Goal: Task Accomplishment & Management: Complete application form

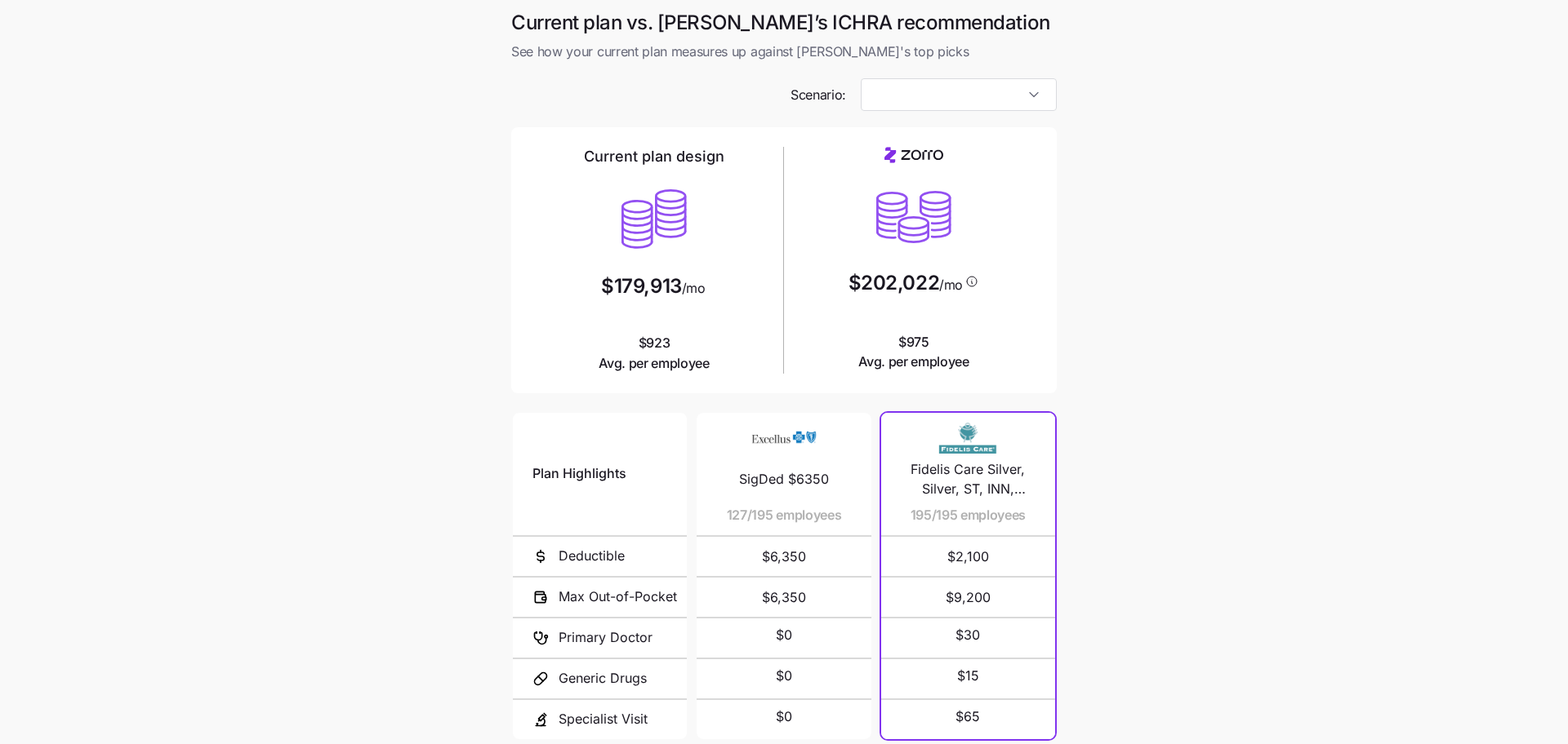
type input "Low Cost Silver"
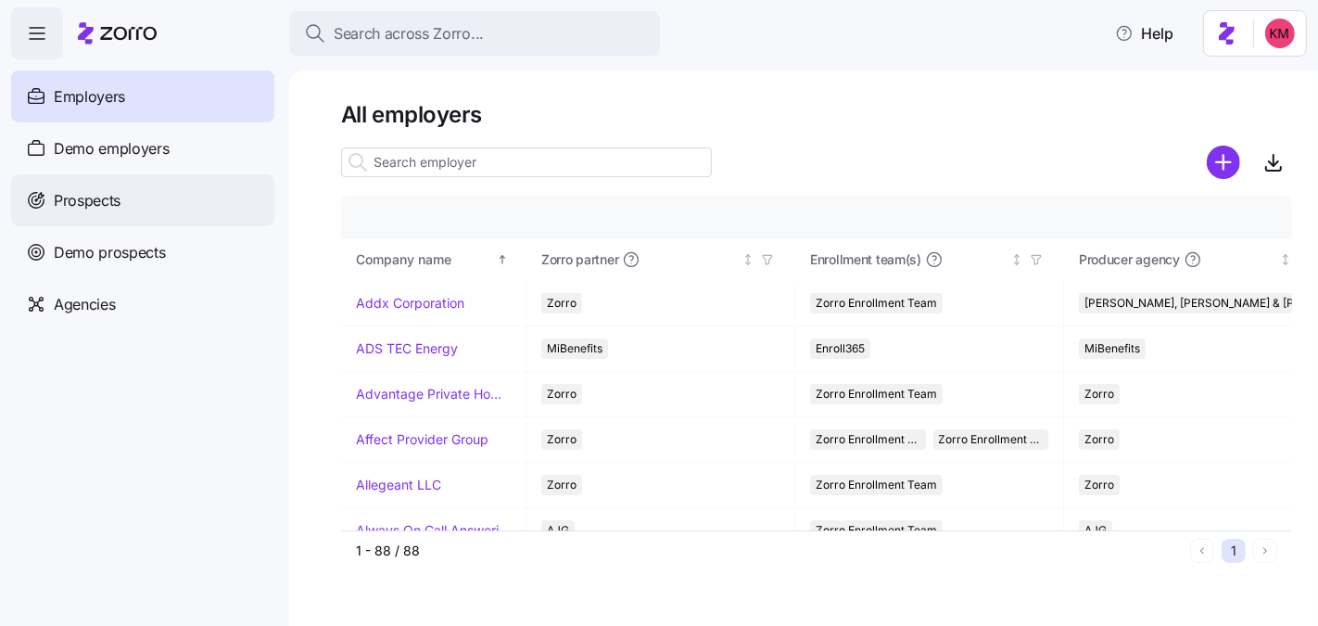
click at [184, 210] on div "Prospects" at bounding box center [142, 200] width 263 height 52
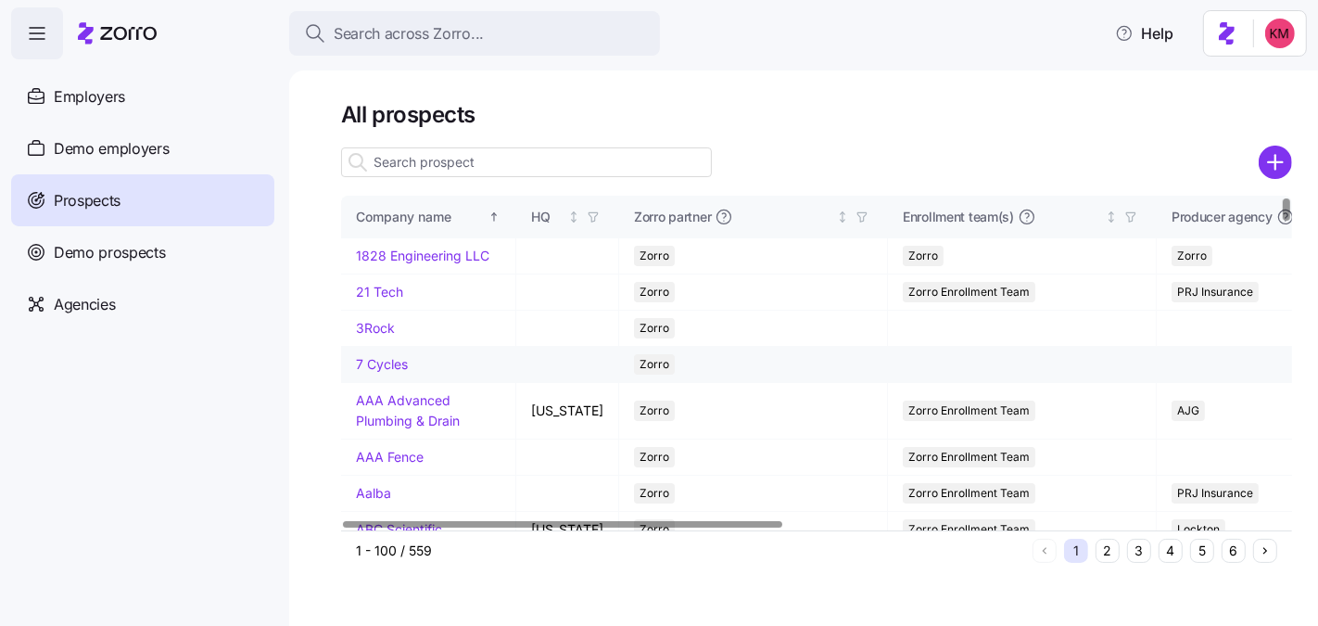
click at [383, 372] on link "7 Cycles" at bounding box center [382, 364] width 52 height 16
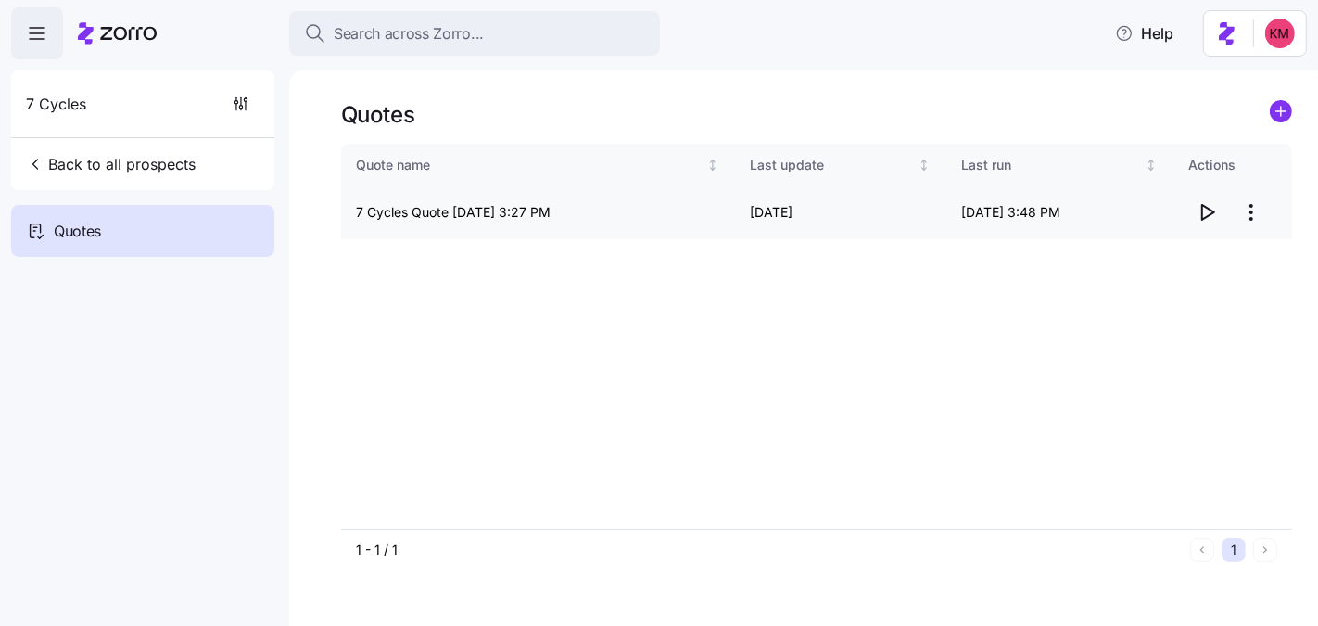
click at [1214, 213] on icon "button" at bounding box center [1207, 212] width 22 height 22
click at [1253, 212] on html "Search across Zorro... Help 7 Cycles Back to all prospects Quotes Quotes Quote …" at bounding box center [659, 400] width 1318 height 801
click at [1208, 254] on div "Edit quote" at bounding box center [1177, 258] width 171 height 30
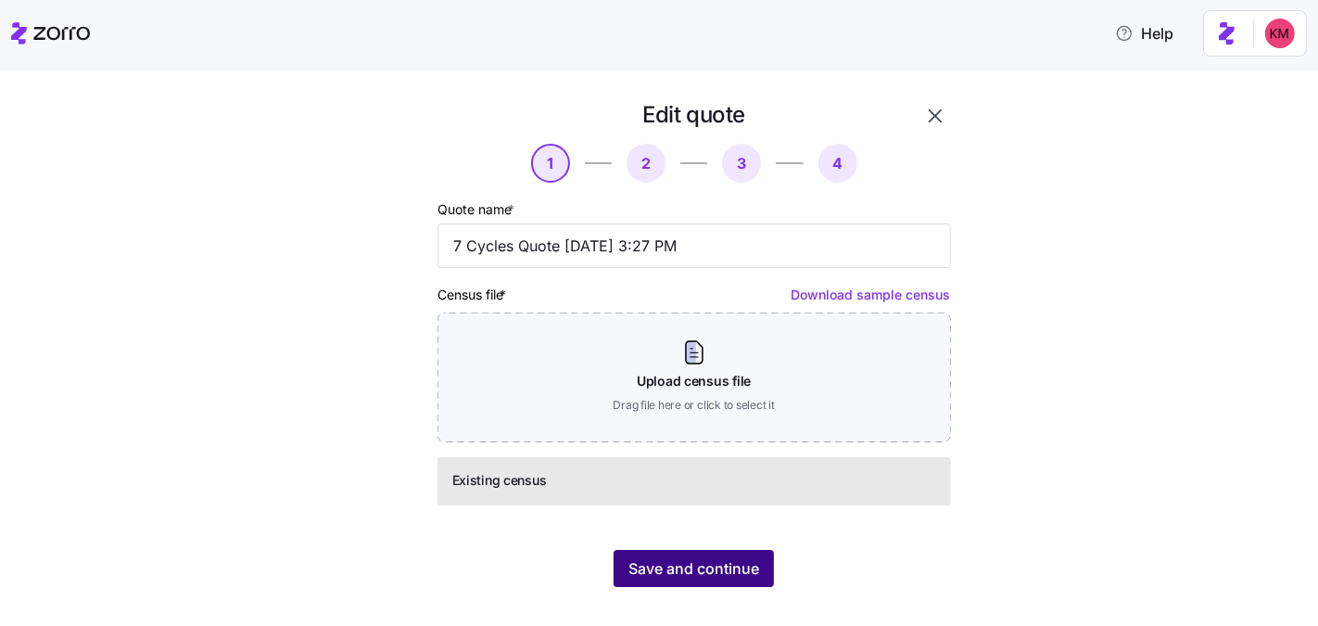
click at [664, 574] on span "Save and continue" at bounding box center [694, 568] width 131 height 22
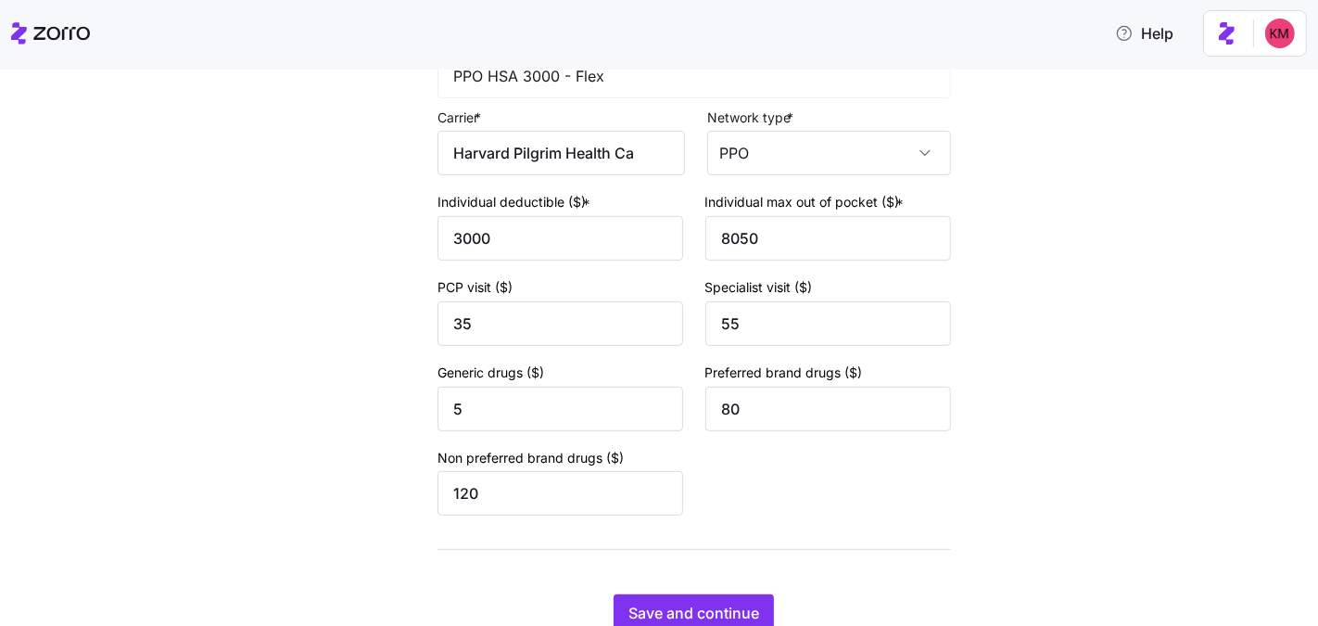
scroll to position [818, 0]
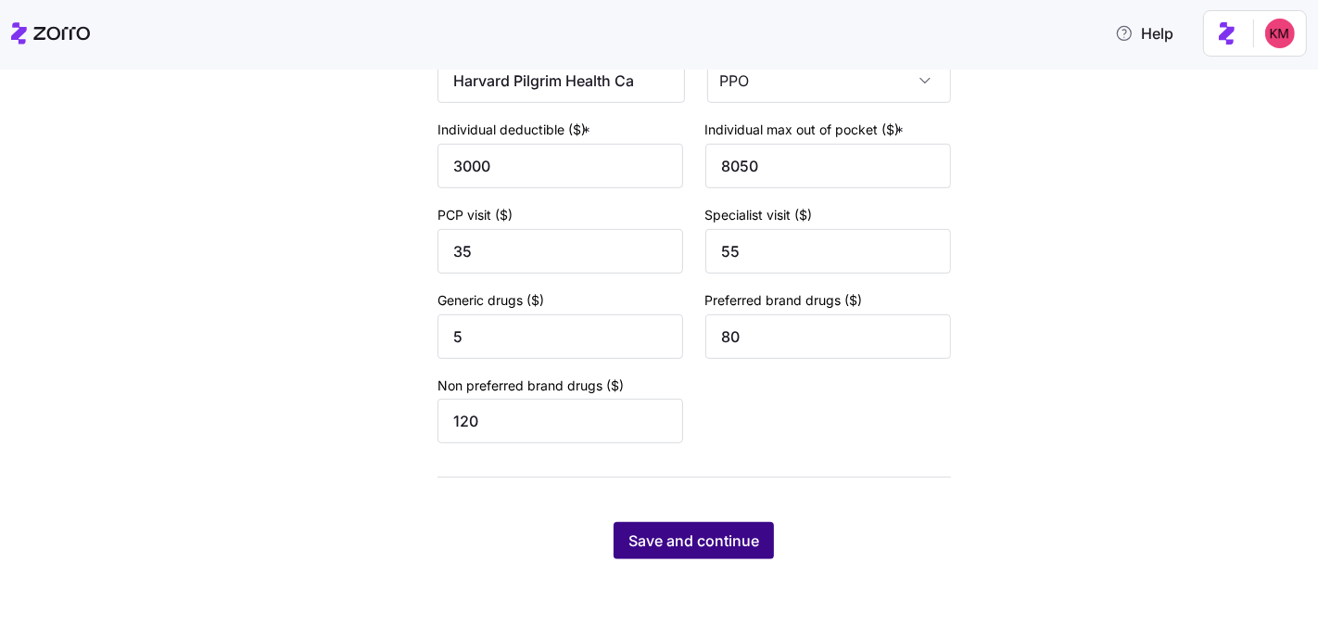
click at [679, 537] on span "Save and continue" at bounding box center [694, 540] width 131 height 22
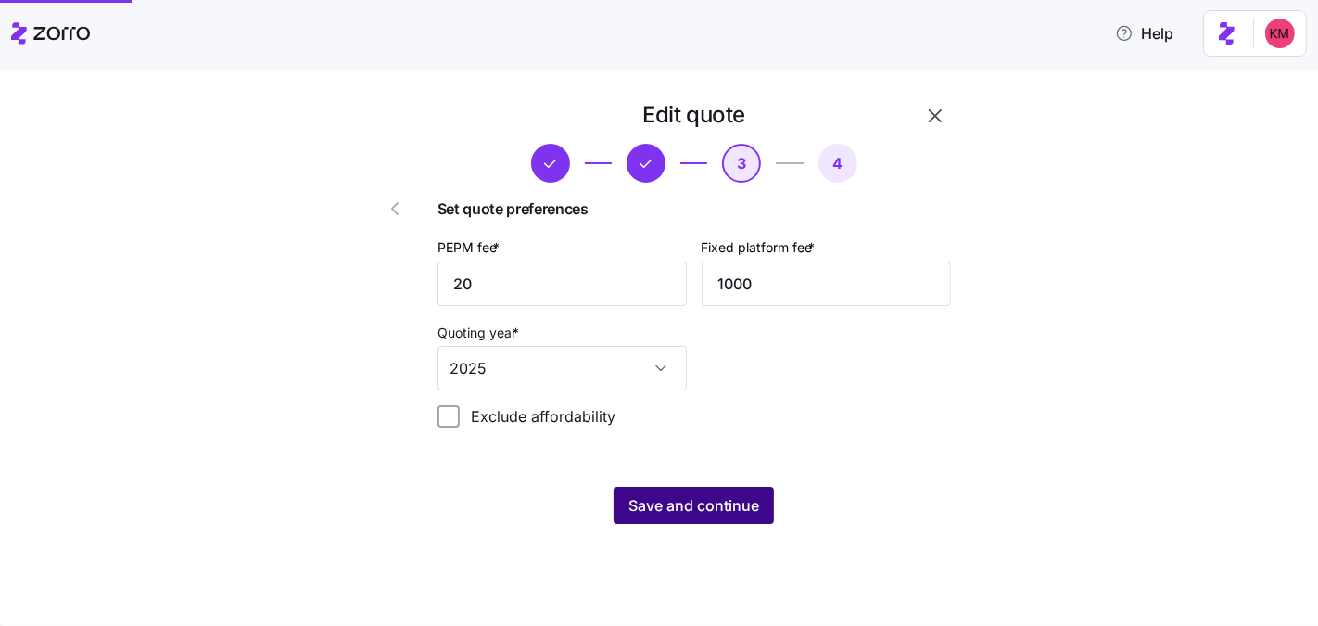
scroll to position [0, 0]
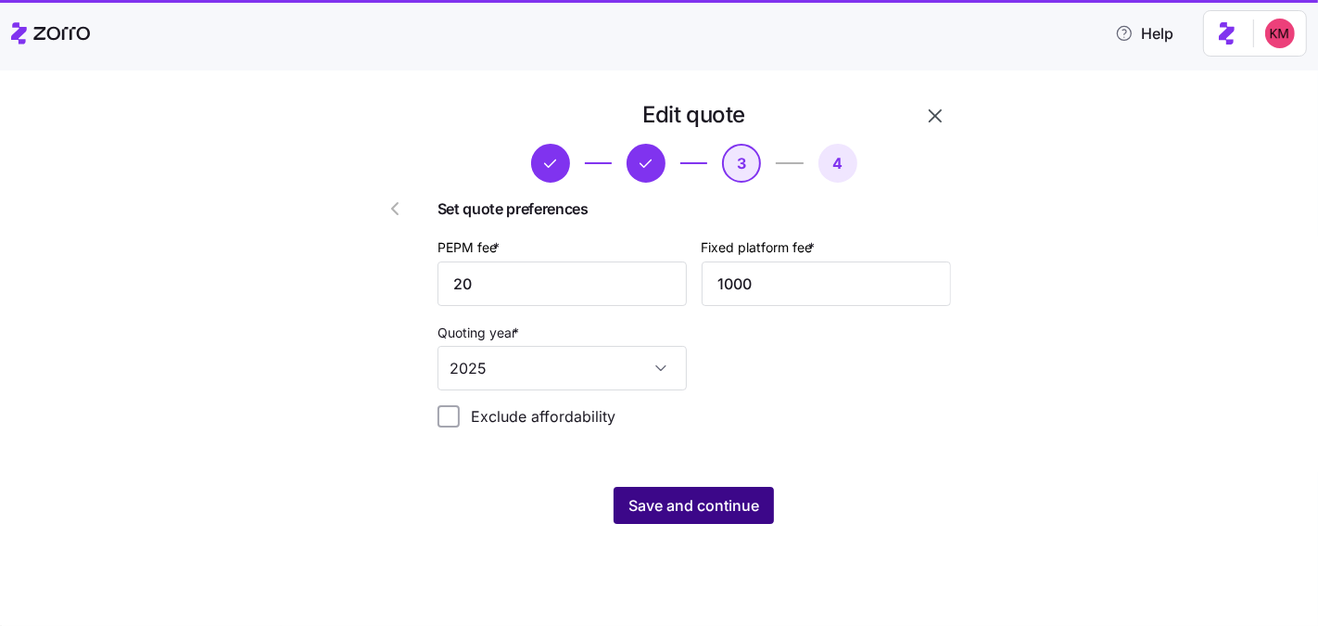
click at [680, 498] on span "Save and continue" at bounding box center [694, 505] width 131 height 22
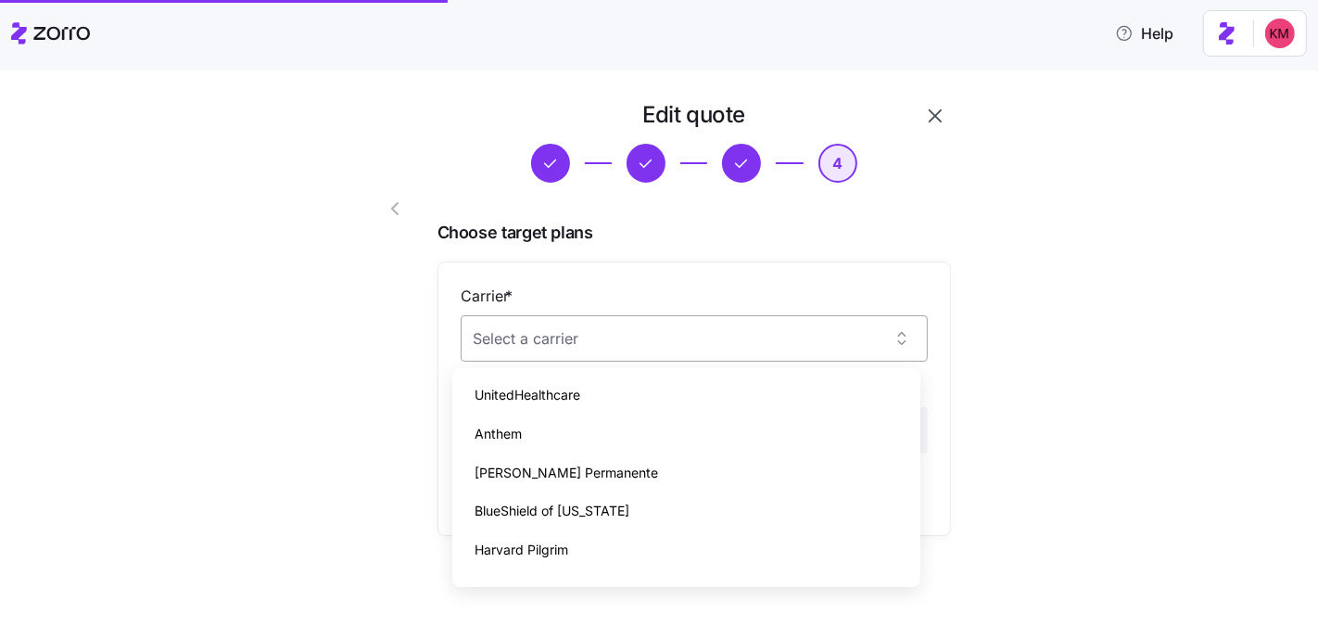
click at [646, 349] on input "Carrier *" at bounding box center [694, 338] width 467 height 46
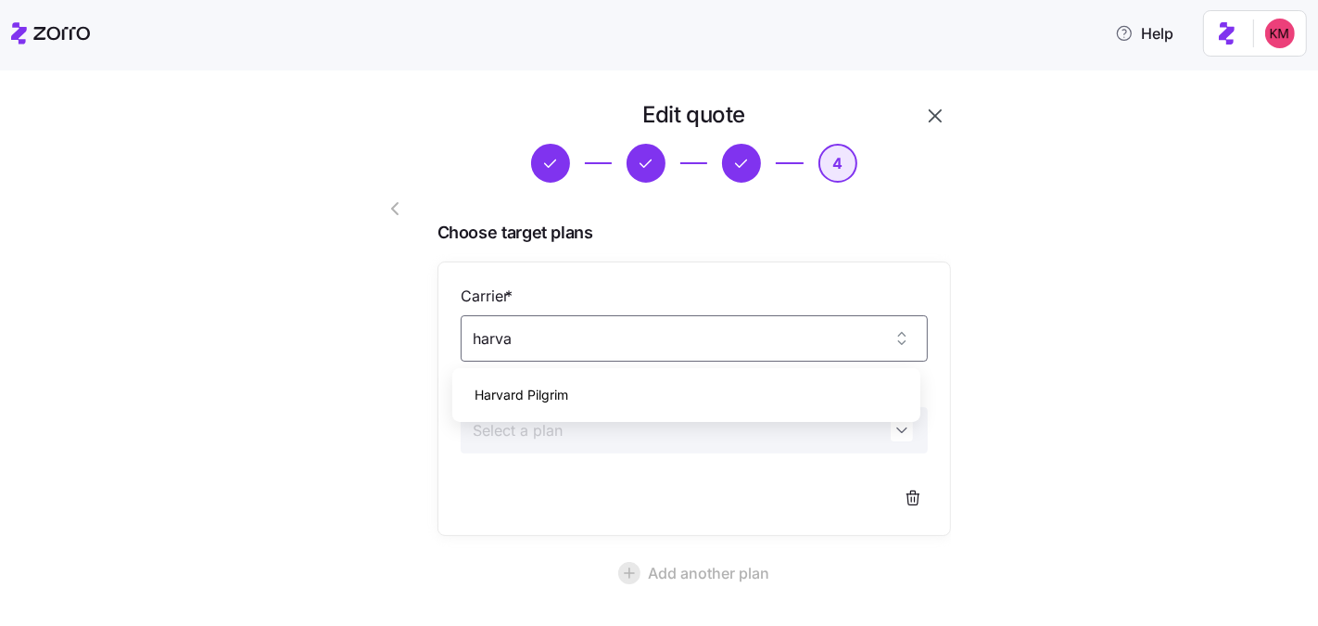
click at [547, 400] on span "Harvard Pilgrim" at bounding box center [522, 395] width 94 height 20
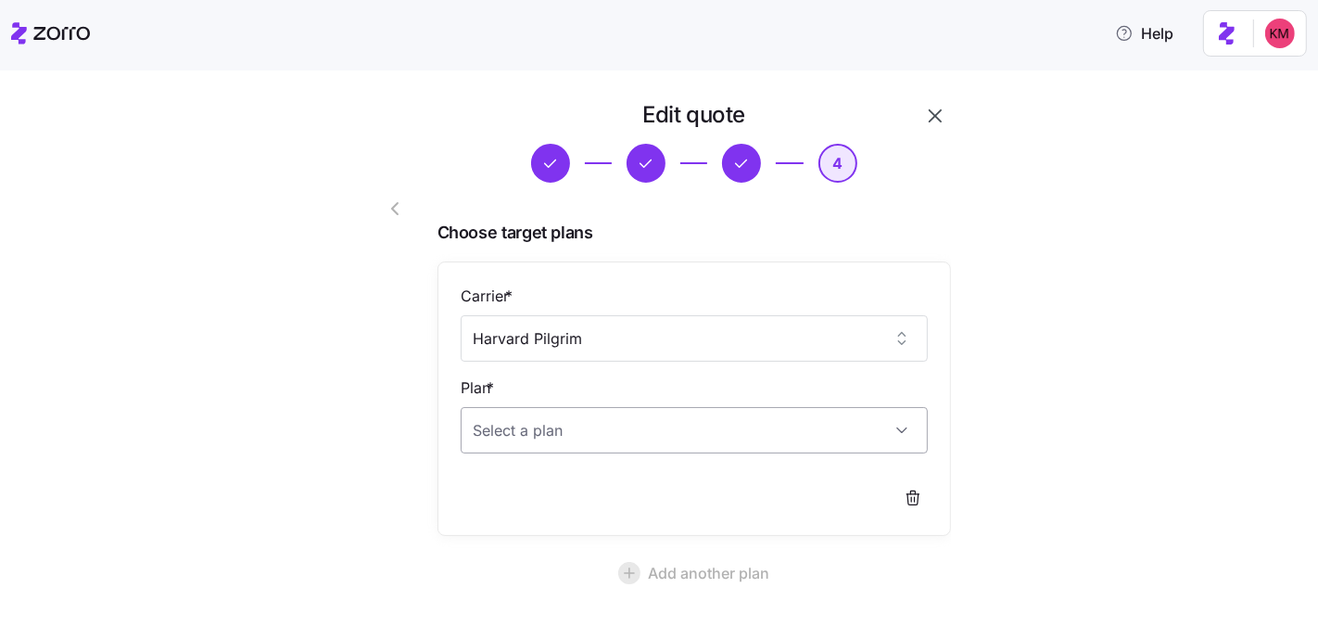
type input "Harvard Pilgrim"
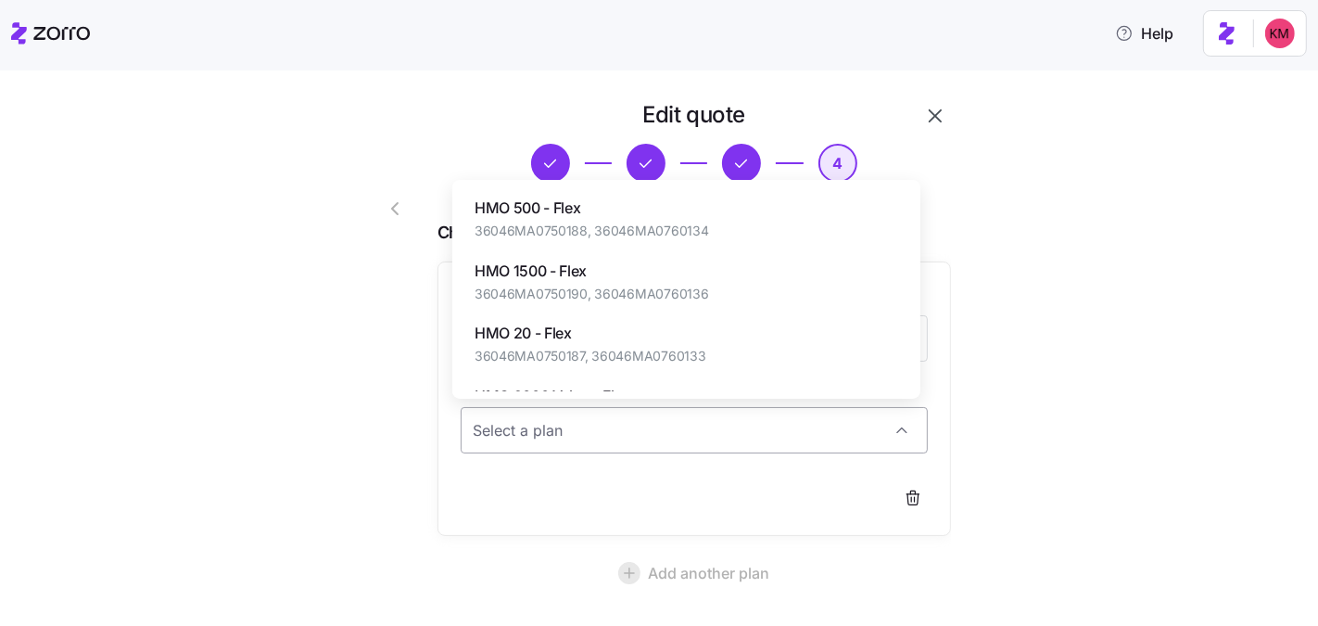
click at [568, 426] on input "Plan *" at bounding box center [694, 430] width 467 height 46
paste input "HPHC HMO HSA 4000 - Flex (201430)-2025"
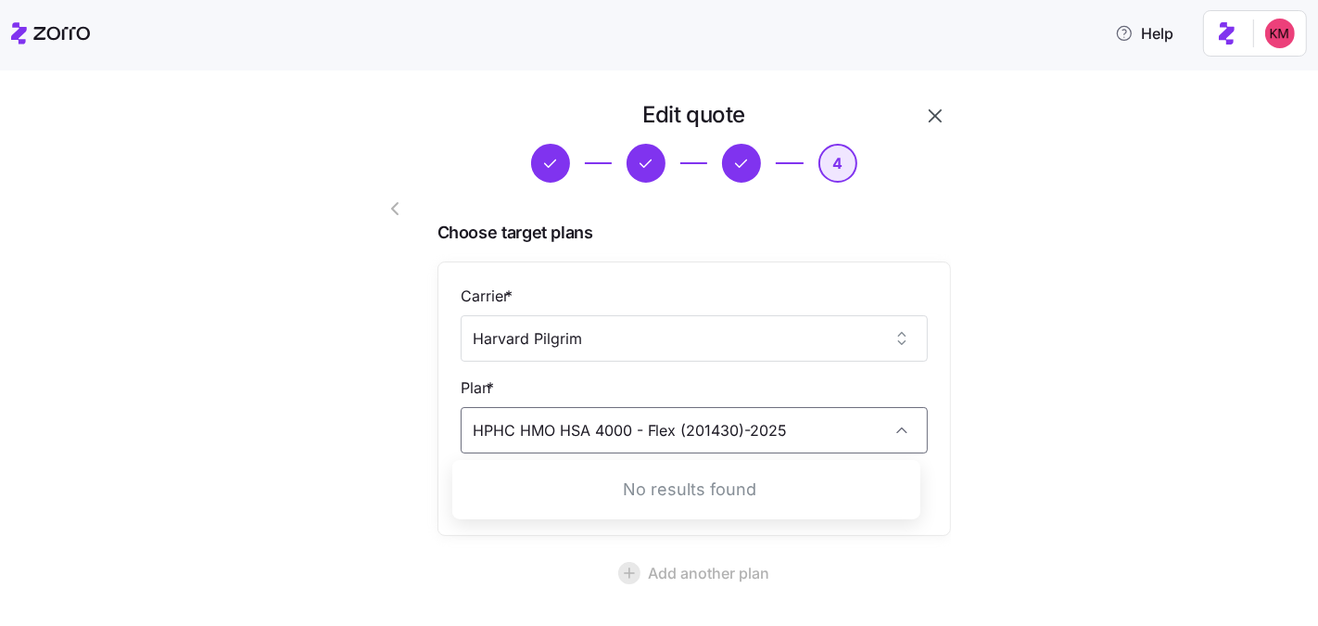
drag, startPoint x: 668, startPoint y: 426, endPoint x: 928, endPoint y: 425, distance: 259.6
click at [928, 425] on div "Carrier * Harvard Pilgrim Plan * HPHC HMO HSA 4000 - Flex (201430)-2025" at bounding box center [695, 398] width 514 height 274
type input "HPHC HMO HSA 4000"
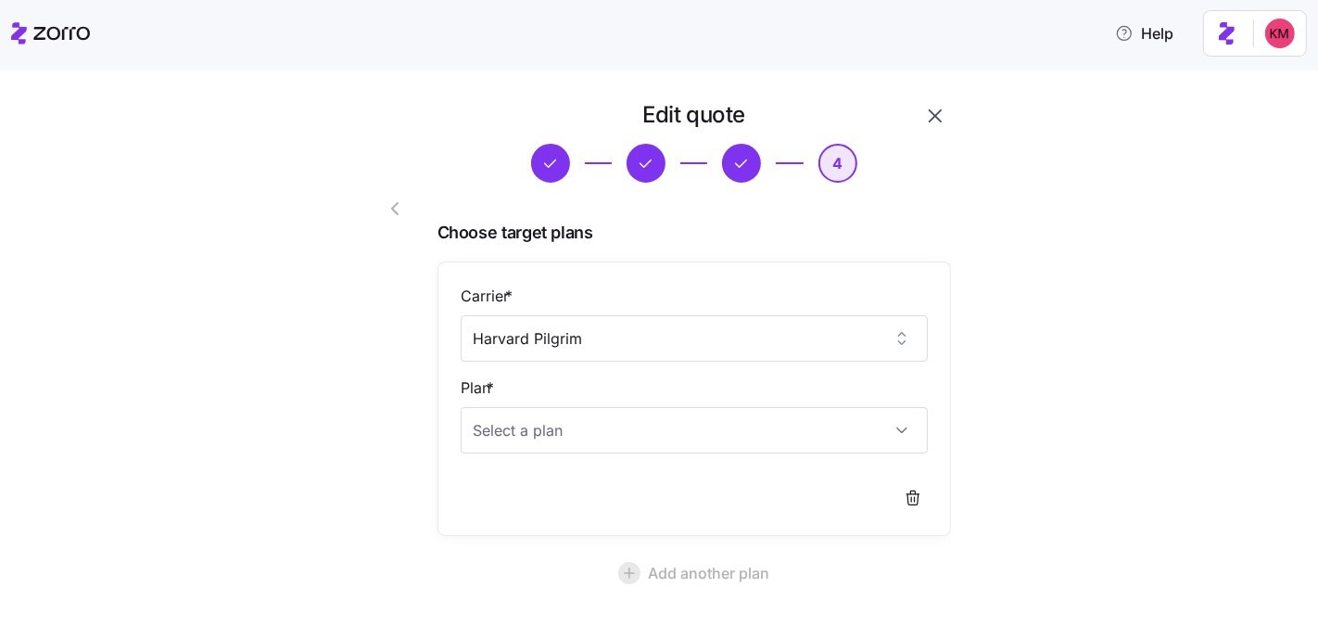
click at [380, 341] on div at bounding box center [377, 416] width 106 height 647
drag, startPoint x: 552, startPoint y: 465, endPoint x: 557, endPoint y: 446, distance: 20.2
click at [552, 465] on div "Carrier * Harvard Pilgrim Plan *" at bounding box center [694, 399] width 467 height 228
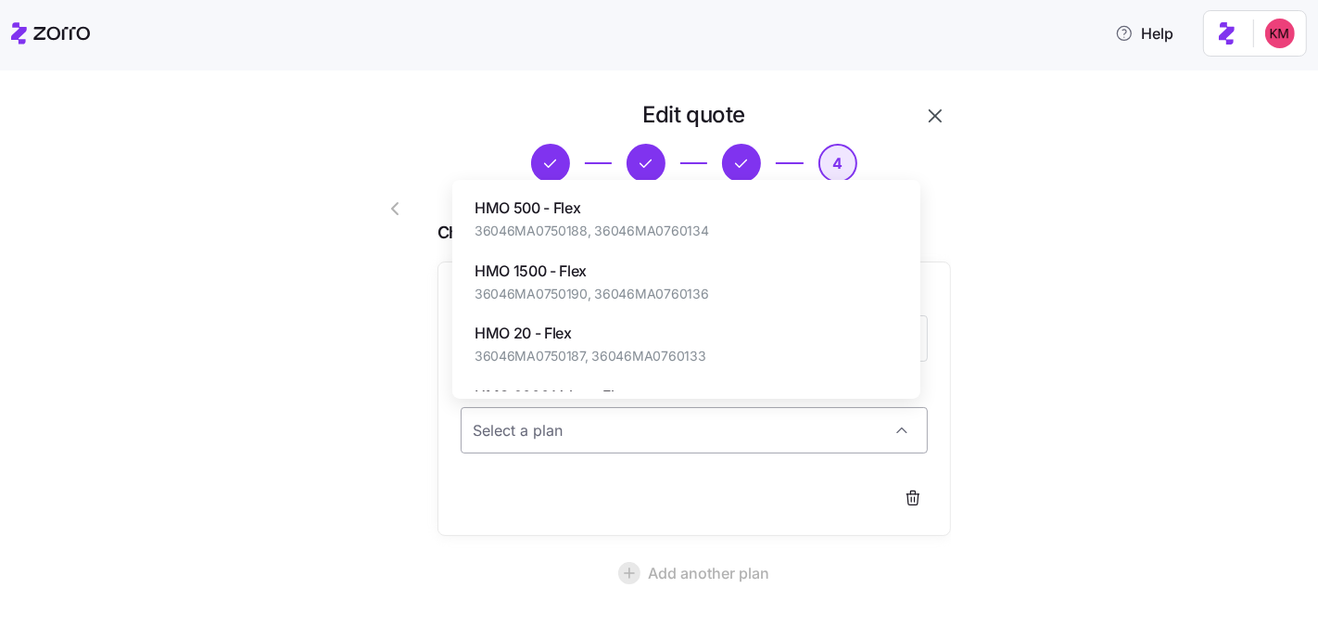
click at [557, 446] on input "Plan *" at bounding box center [694, 430] width 467 height 46
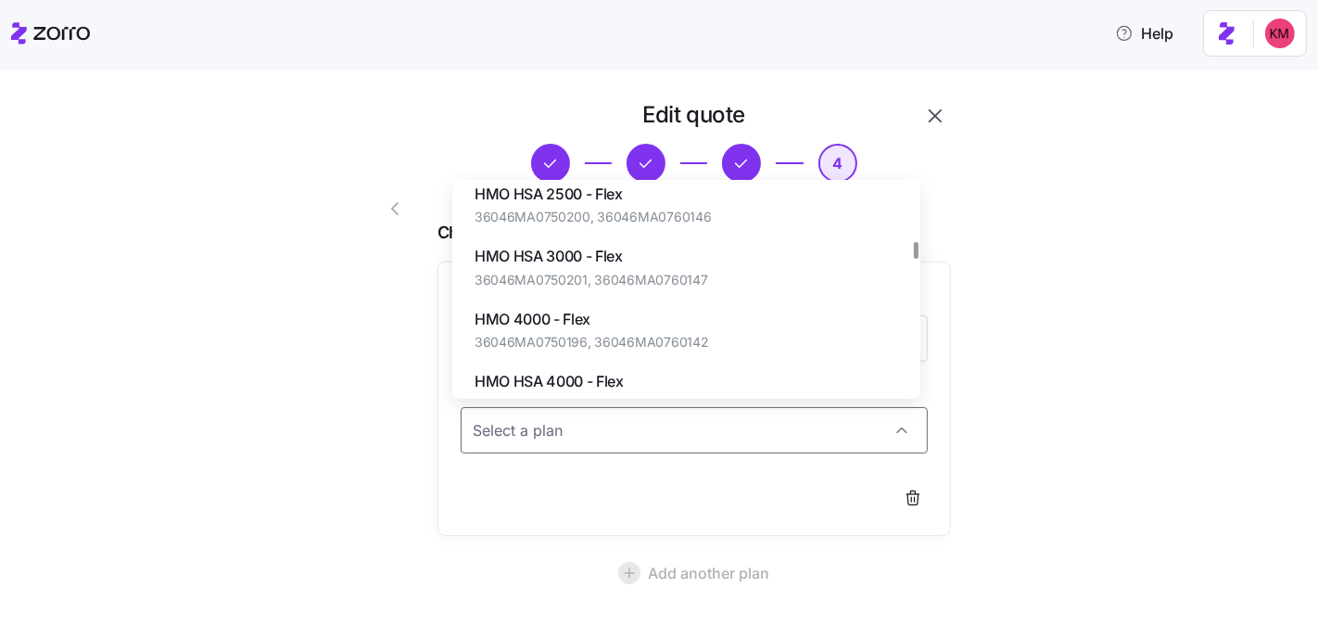
scroll to position [766, 0]
click at [596, 376] on span "HMO HSA 4000 - Flex" at bounding box center [593, 380] width 237 height 23
type input "HMO HSA 4000 - Flex"
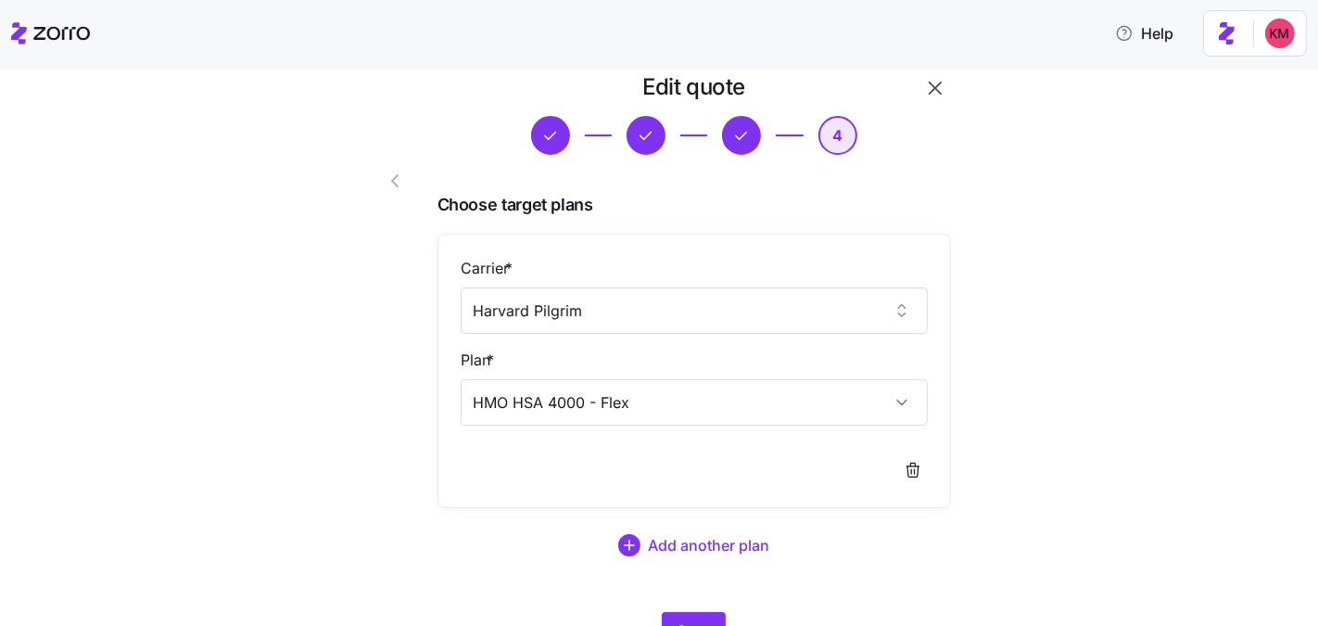
scroll to position [116, 0]
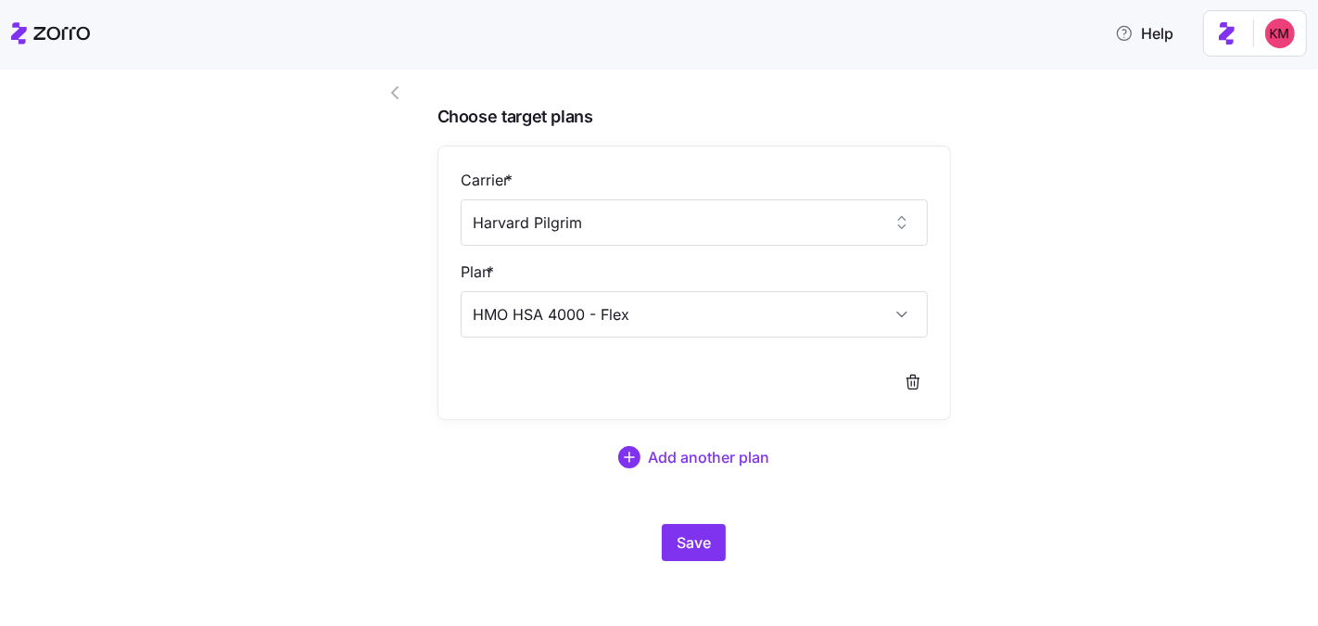
click at [670, 559] on div "Edit quote 4 Choose target plans Carrier * Harvard Pilgrim Plan * HMO HSA 4000 …" at bounding box center [672, 283] width 649 height 599
click at [677, 540] on span "Save" at bounding box center [694, 542] width 34 height 22
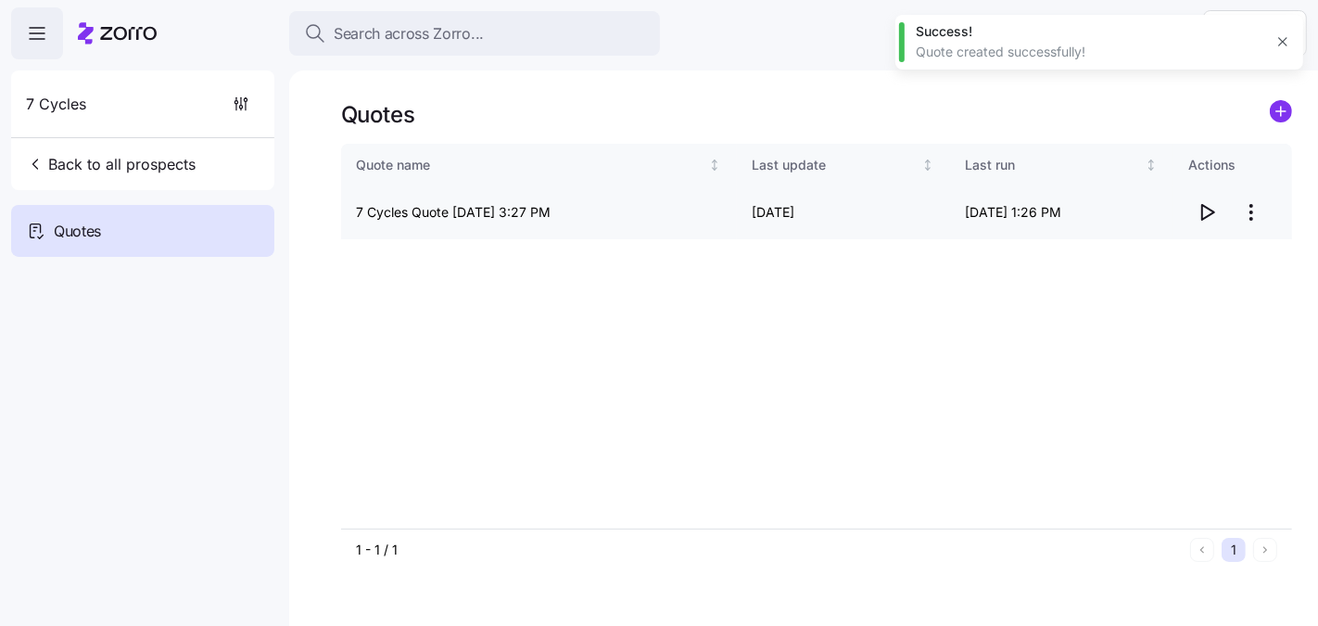
click at [1203, 217] on icon "button" at bounding box center [1207, 212] width 22 height 22
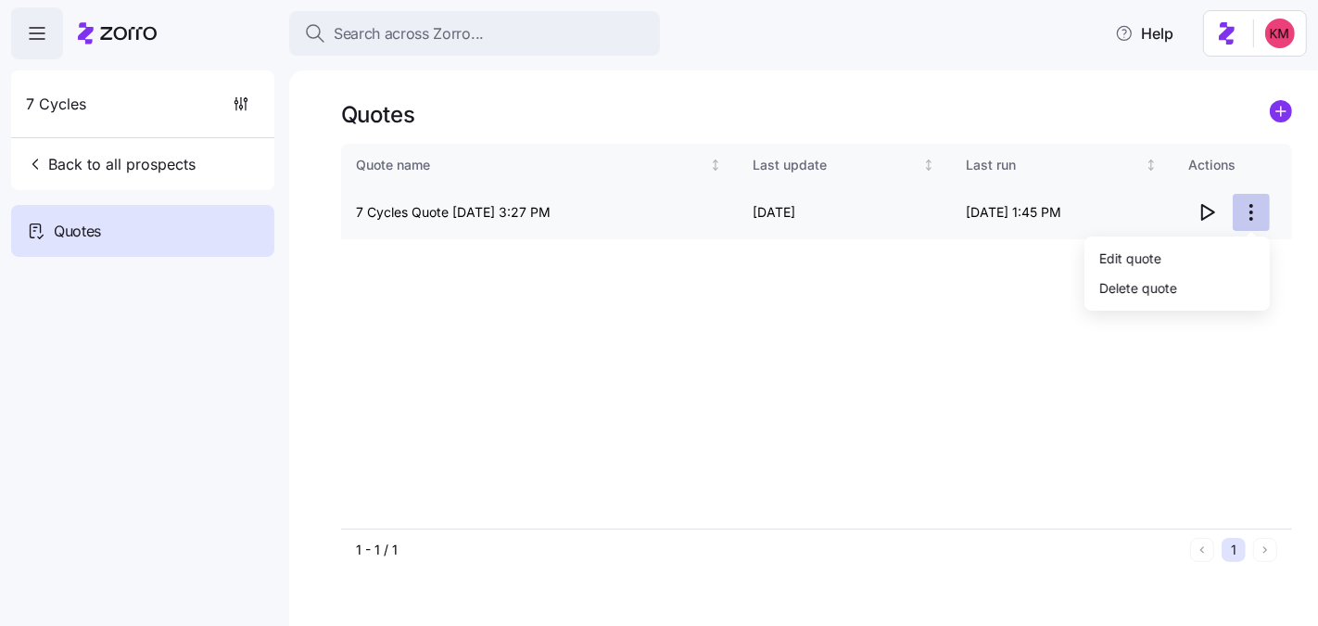
click at [1252, 198] on html "Search across Zorro... Help 7 Cycles Back to all prospects Quotes Quotes Quote …" at bounding box center [659, 400] width 1318 height 801
click at [1138, 253] on div "Edit quote" at bounding box center [1130, 258] width 62 height 20
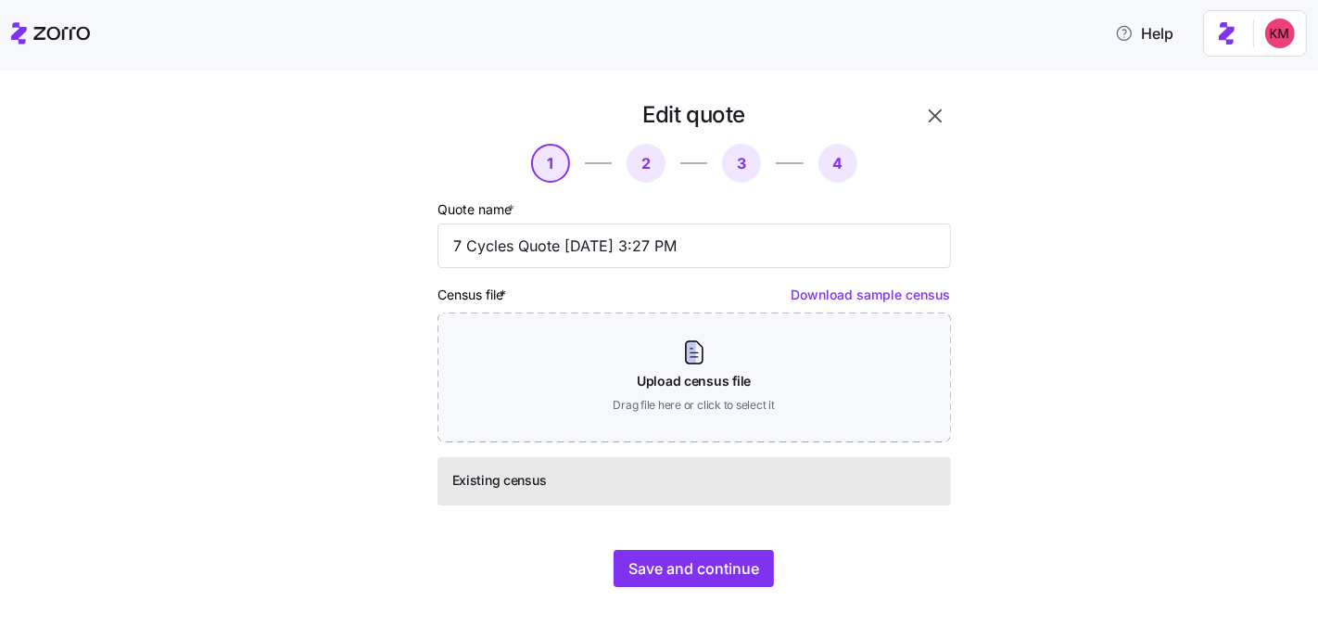
click at [673, 587] on div "Edit quote 1 2 3 4 Quote name * 7 Cycles Quote 08/21/2025 3:27 PM Census file *…" at bounding box center [672, 354] width 649 height 509
click at [677, 571] on span "Save and continue" at bounding box center [694, 568] width 131 height 22
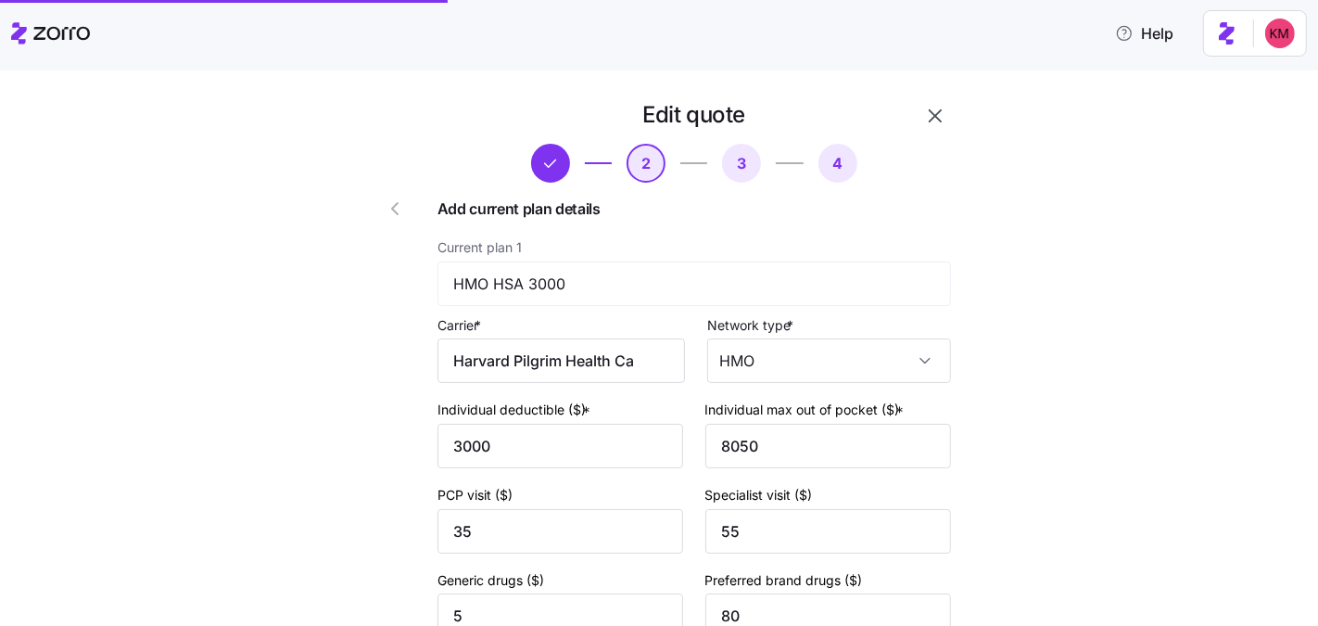
scroll to position [818, 0]
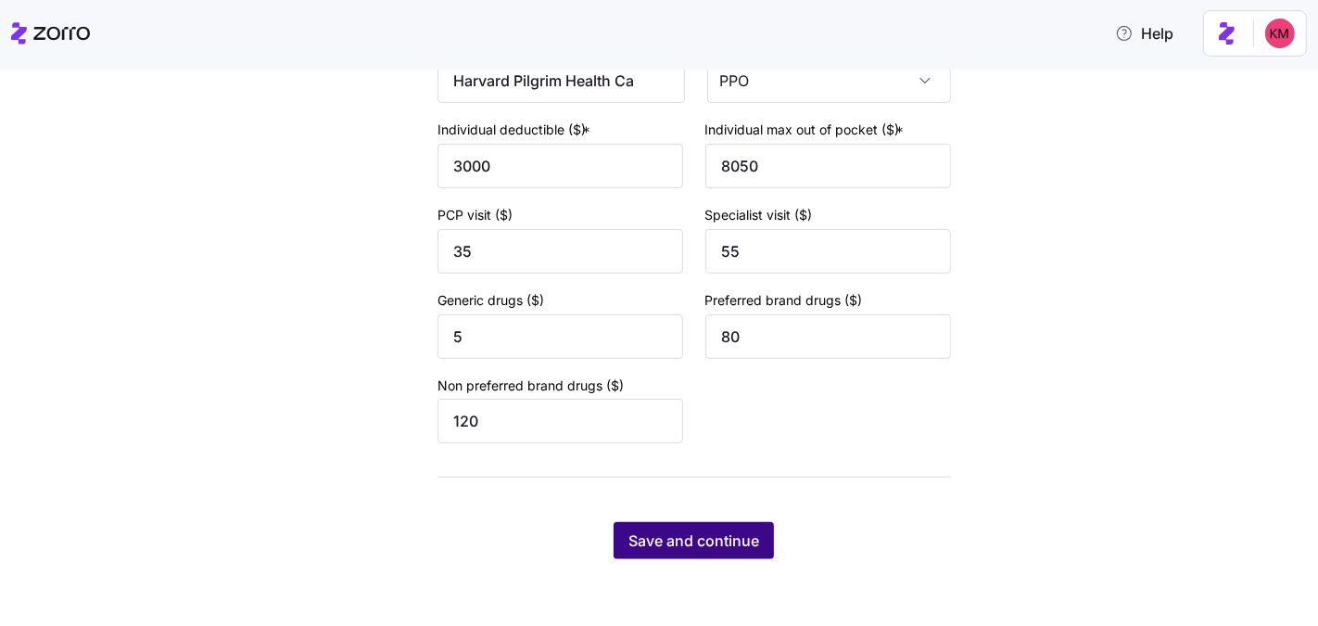
click at [716, 536] on span "Save and continue" at bounding box center [694, 540] width 131 height 22
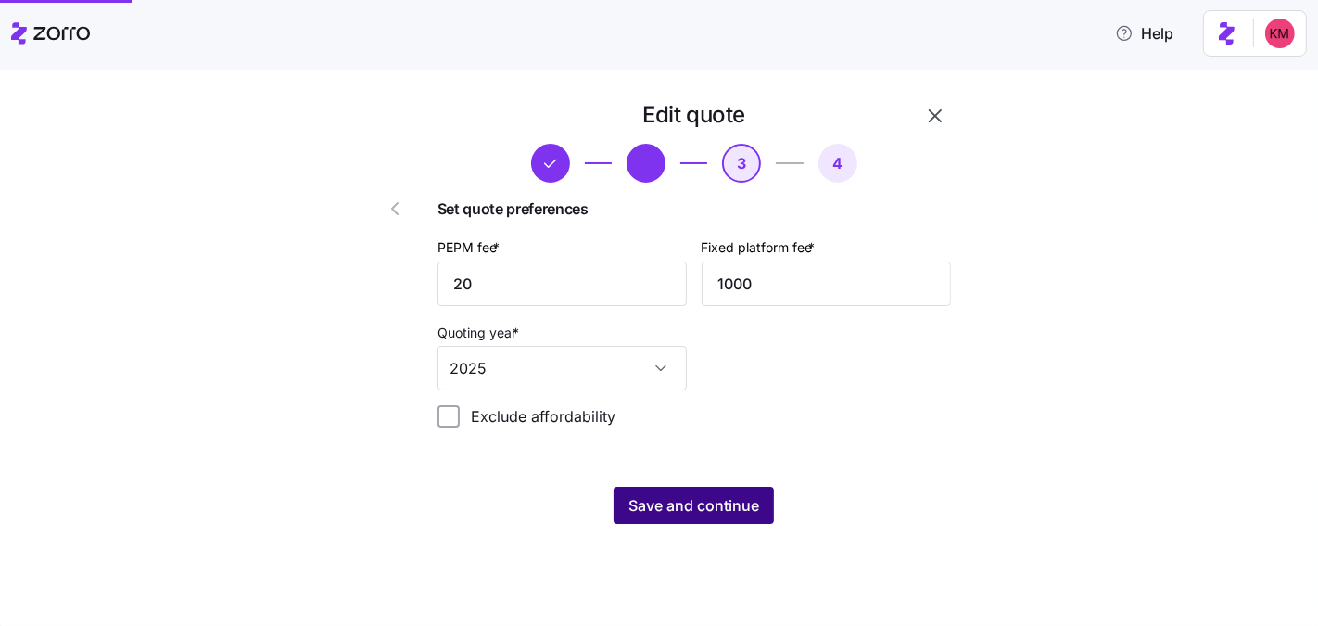
scroll to position [0, 0]
click at [651, 507] on span "Save and continue" at bounding box center [694, 505] width 131 height 22
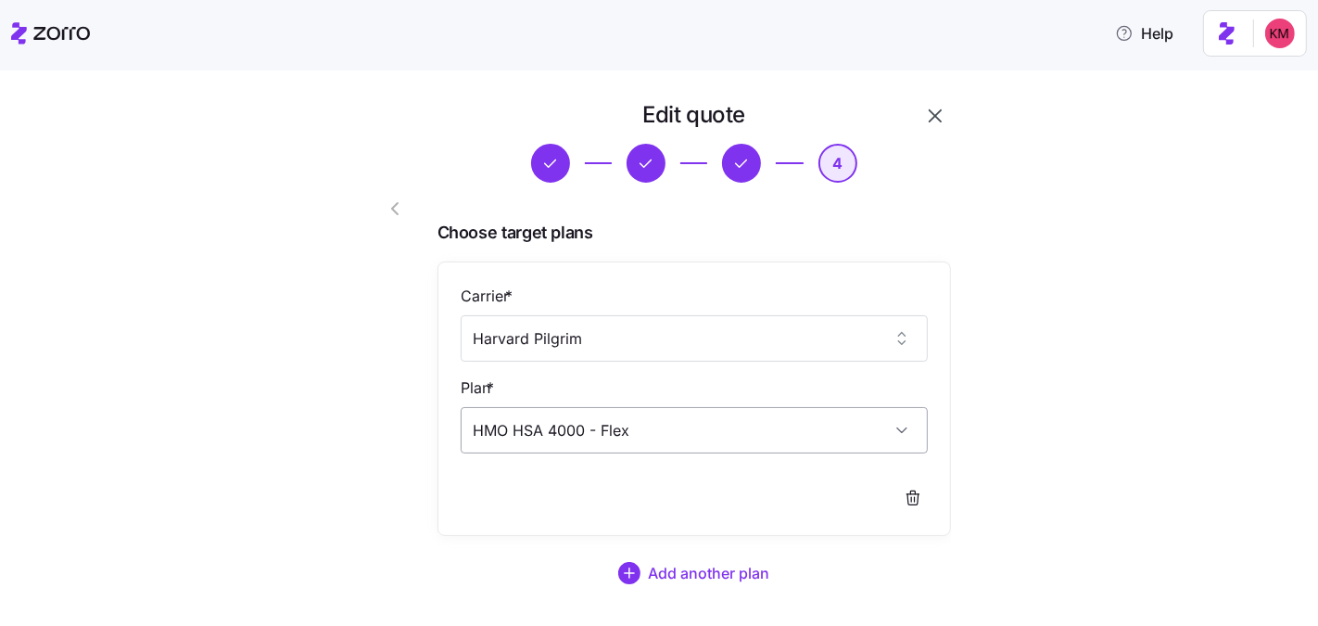
click at [601, 426] on input "HMO HSA 4000 - Flex" at bounding box center [694, 430] width 467 height 46
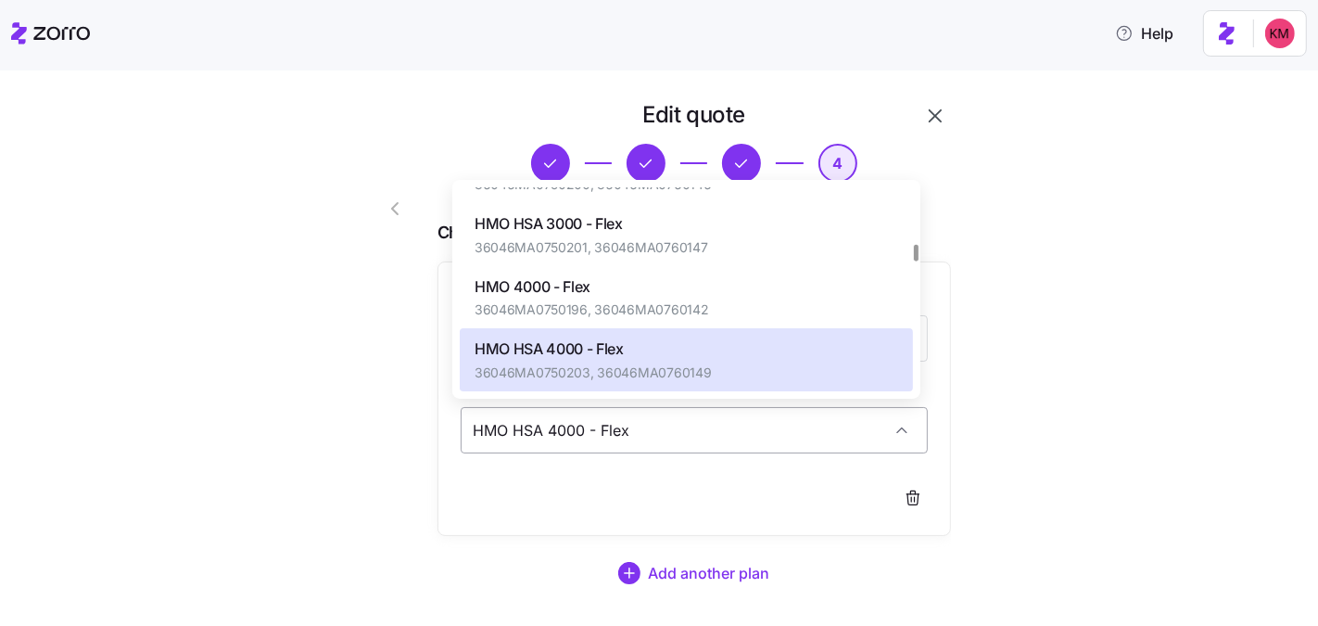
click at [601, 426] on input "HMO HSA 4000 - Flex" at bounding box center [694, 430] width 467 height 46
paste input "3400"
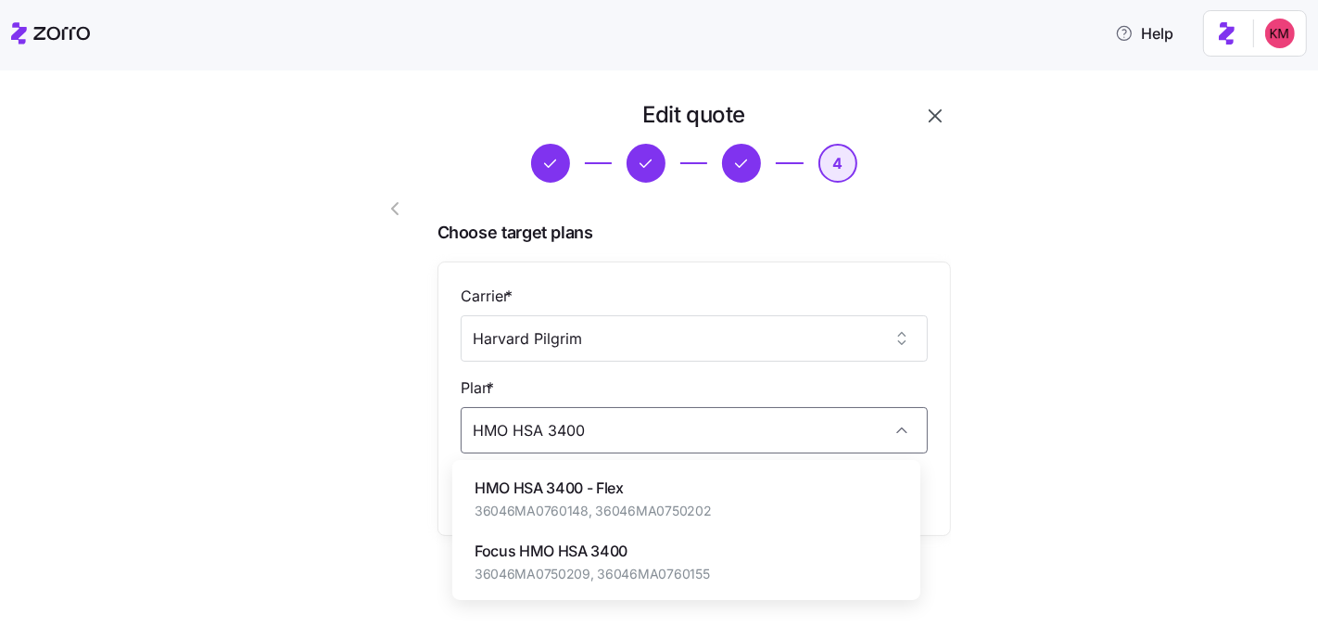
click at [574, 511] on span "36046MA0760148, 36046MA0750202" at bounding box center [593, 511] width 237 height 19
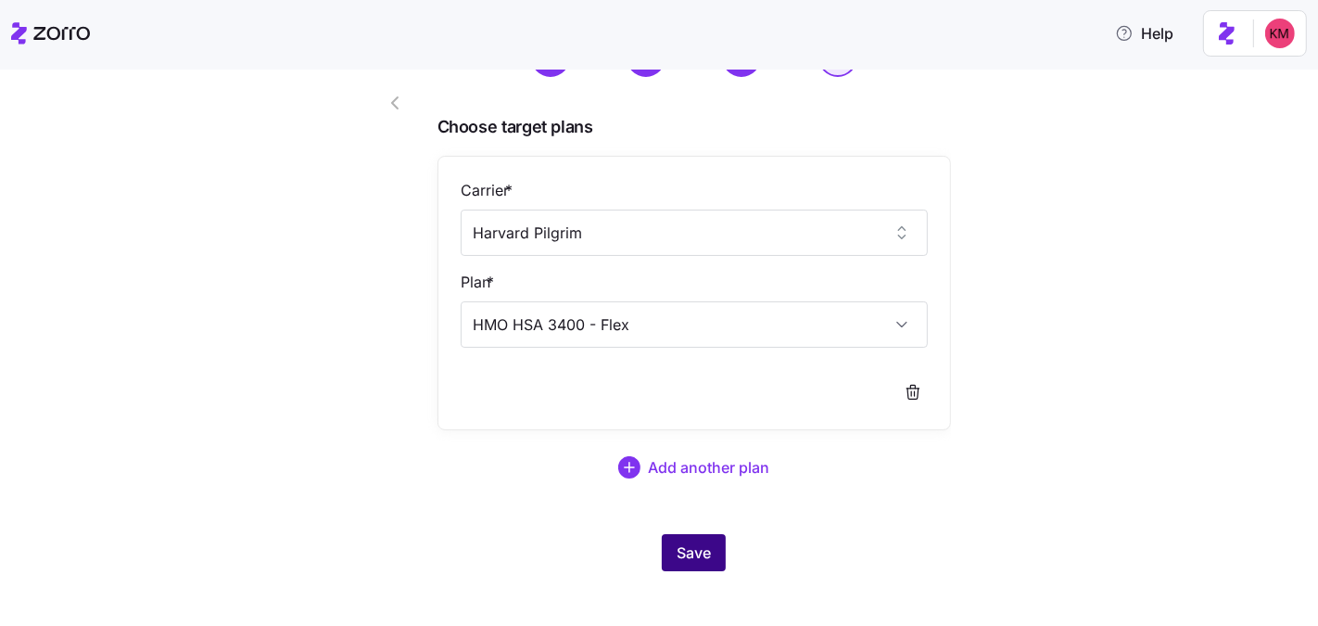
scroll to position [116, 0]
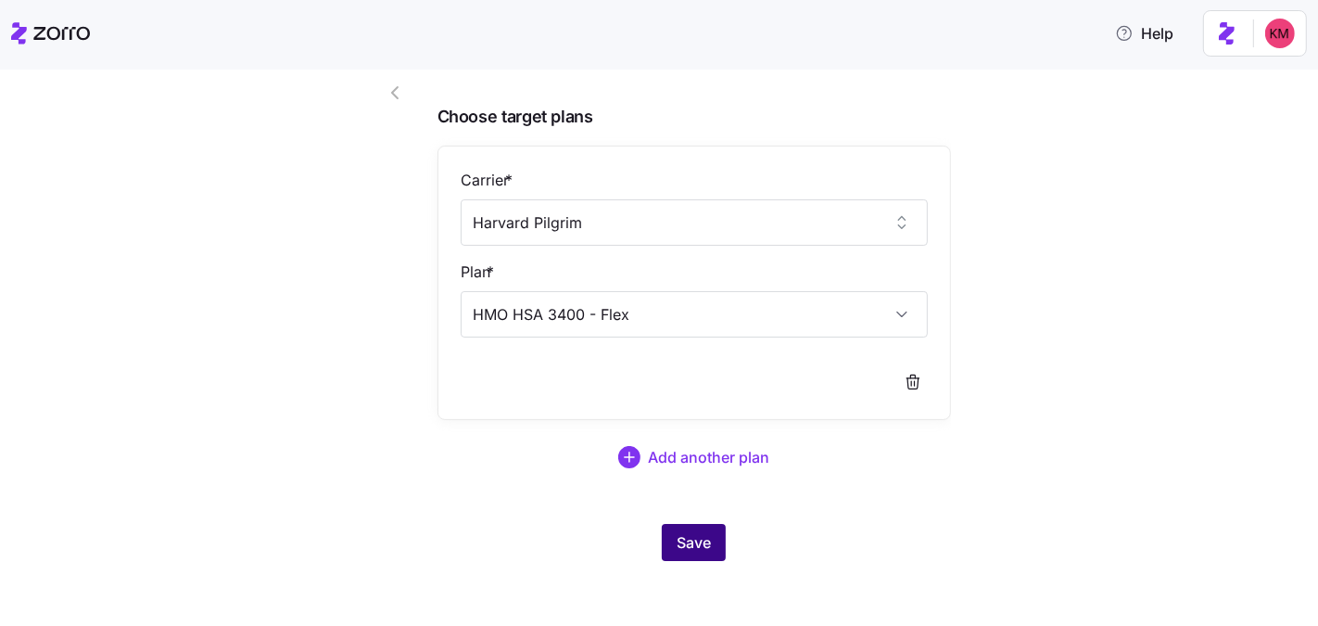
type input "HMO HSA 3400 - Flex"
click at [692, 549] on span "Save" at bounding box center [694, 542] width 34 height 22
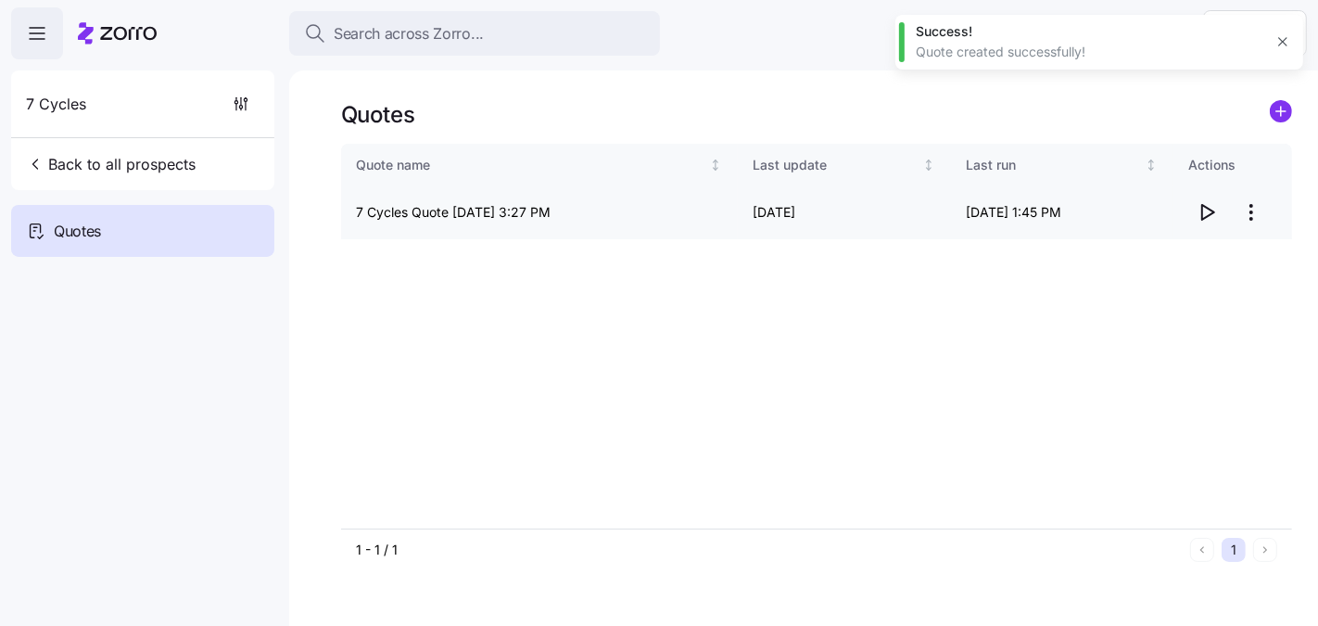
click at [1197, 212] on icon "button" at bounding box center [1207, 212] width 22 height 22
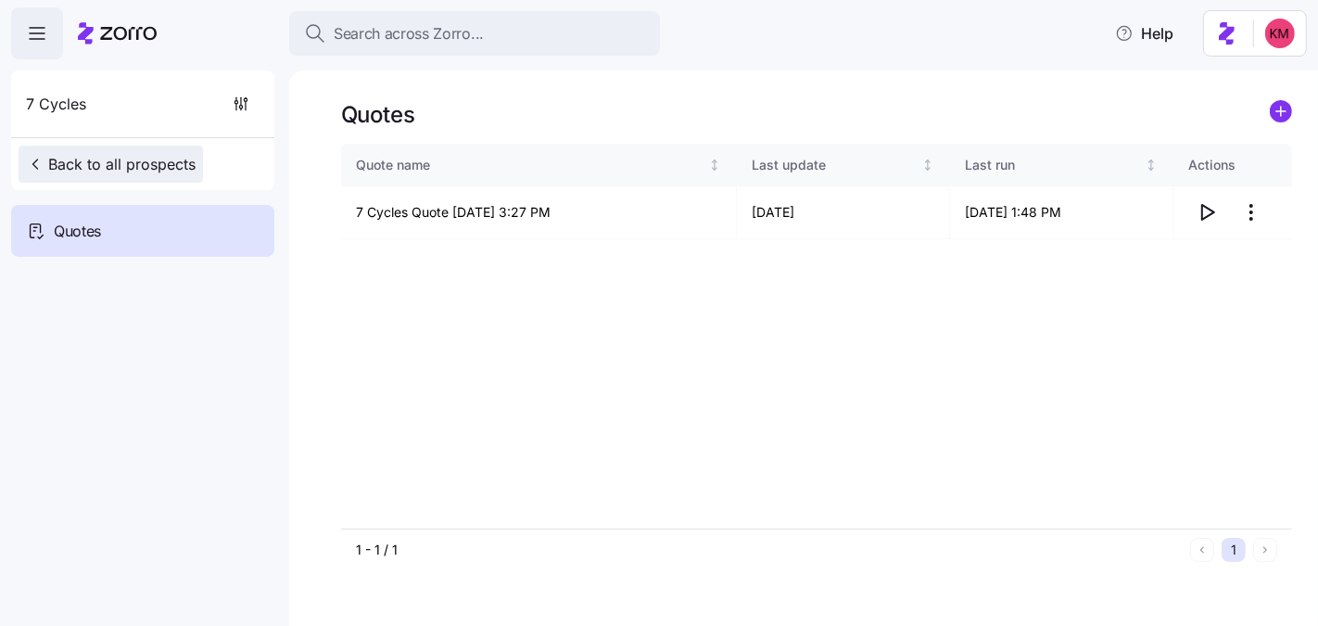
click at [162, 153] on span "Back to all prospects" at bounding box center [111, 164] width 170 height 22
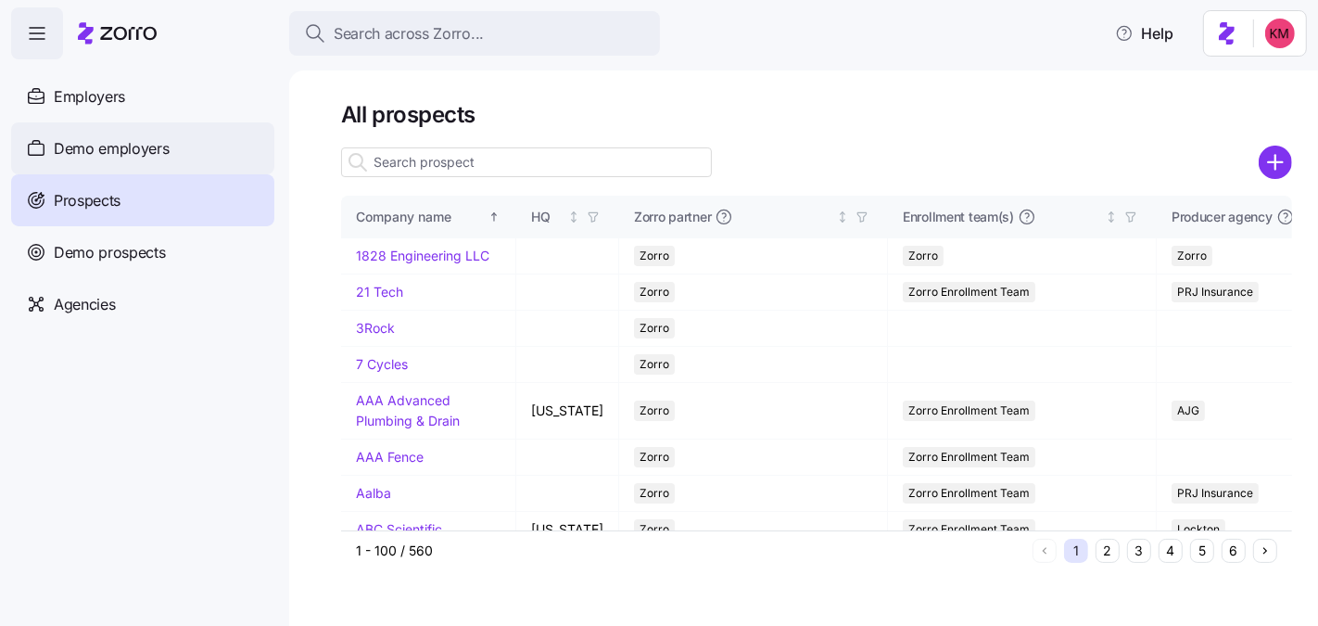
click at [100, 146] on span "Demo employers" at bounding box center [112, 148] width 116 height 23
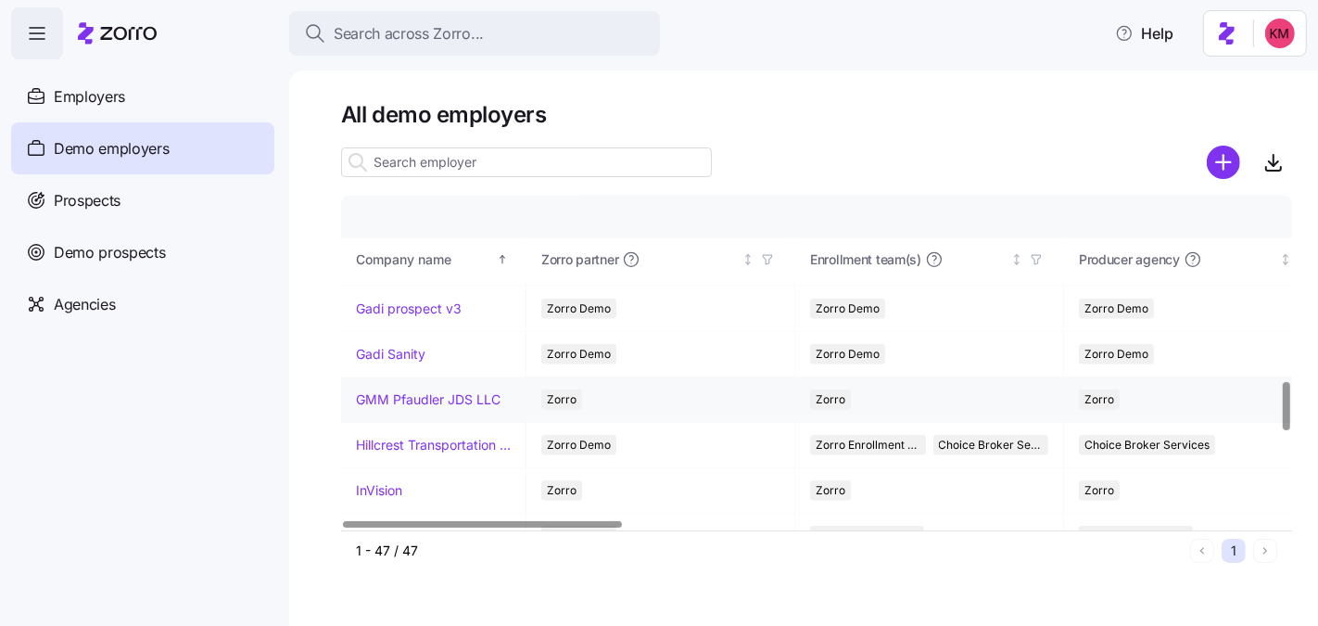
scroll to position [1266, 0]
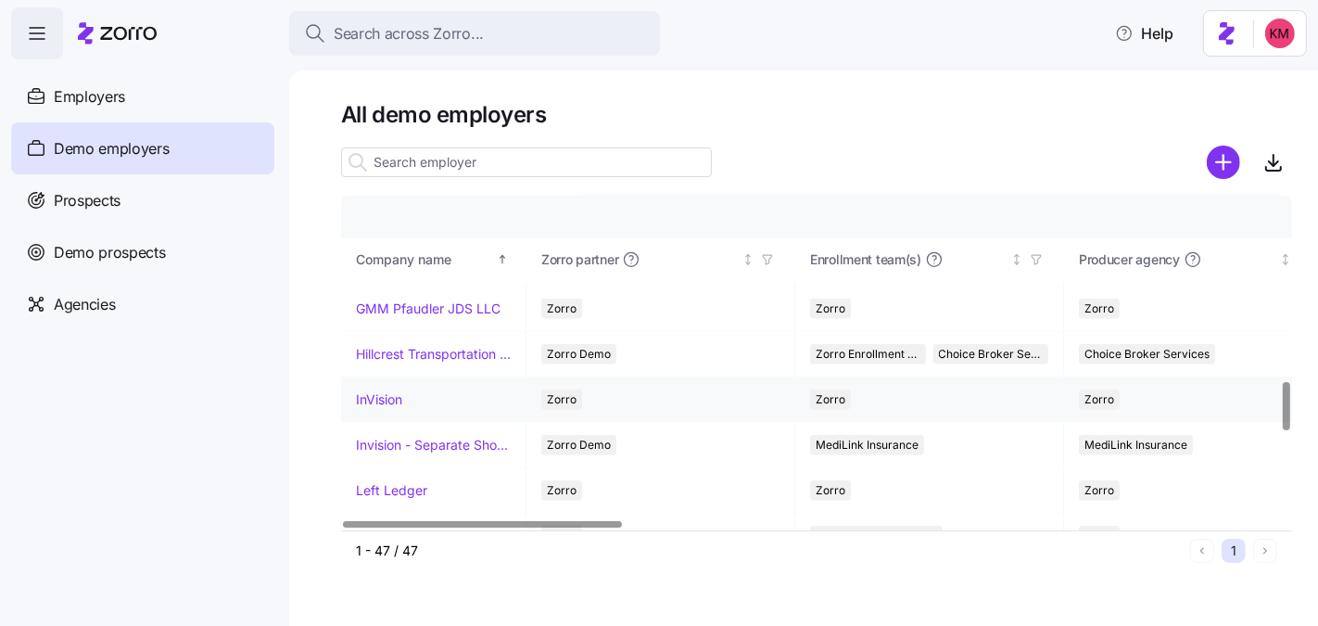
click at [379, 390] on link "InVision" at bounding box center [379, 399] width 46 height 19
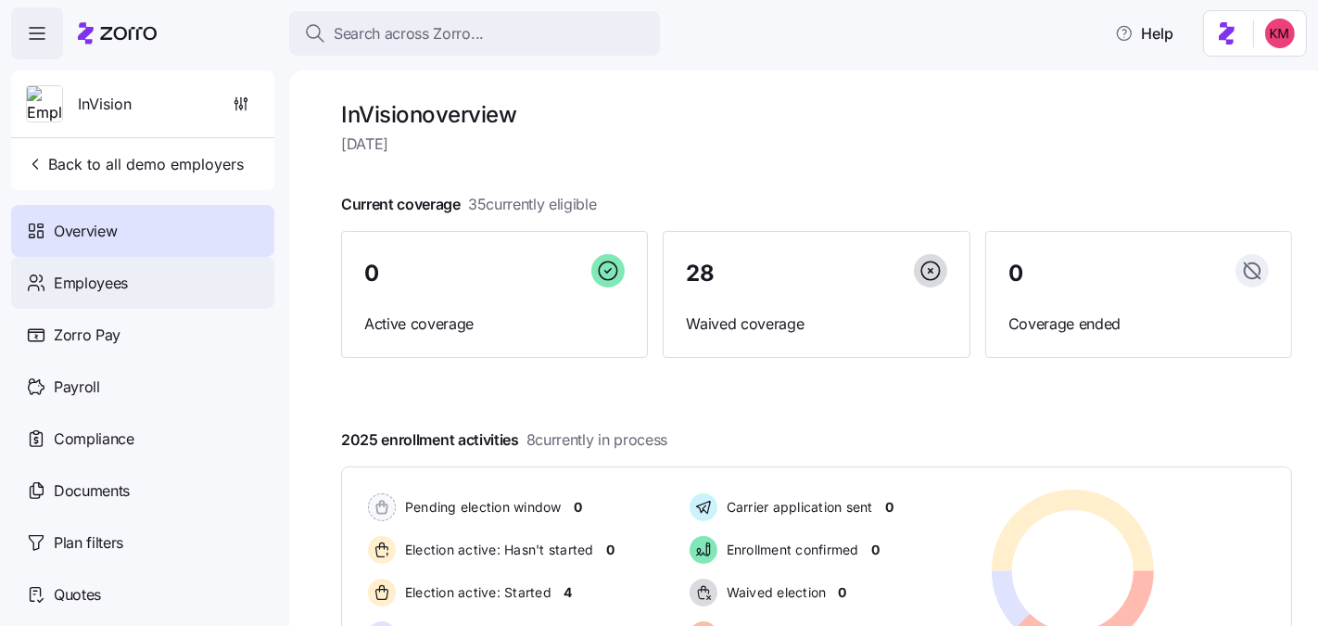
click at [137, 286] on div "Employees" at bounding box center [142, 283] width 263 height 52
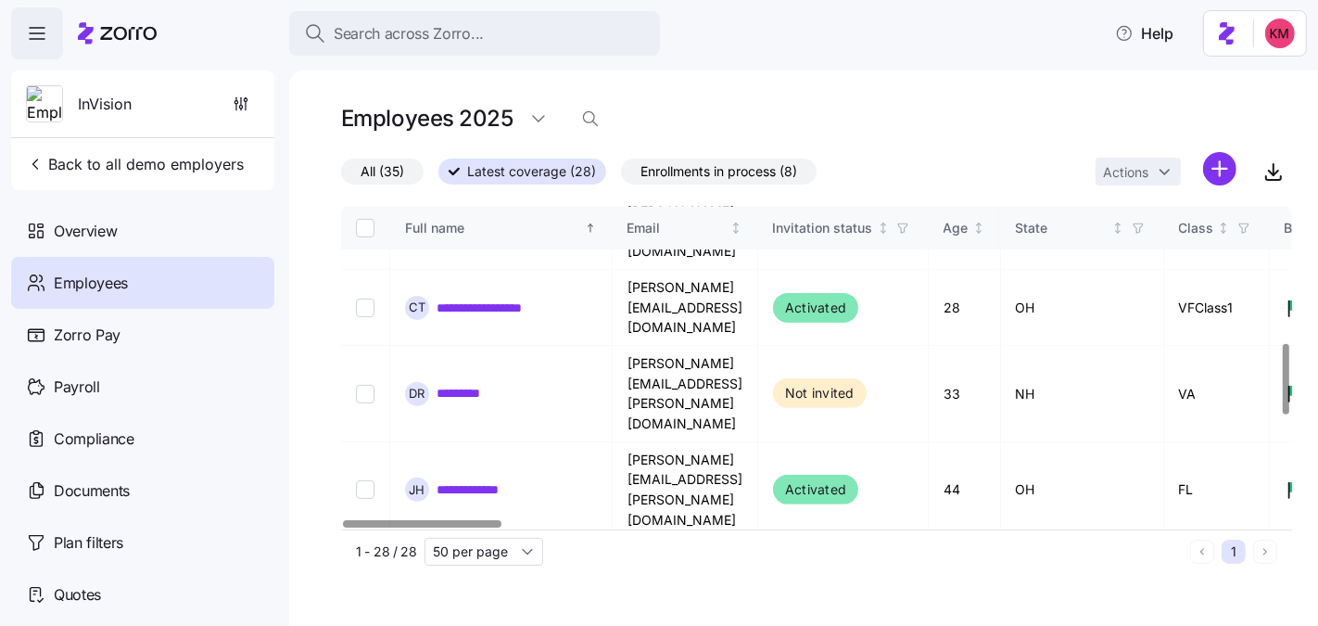
scroll to position [623, 0]
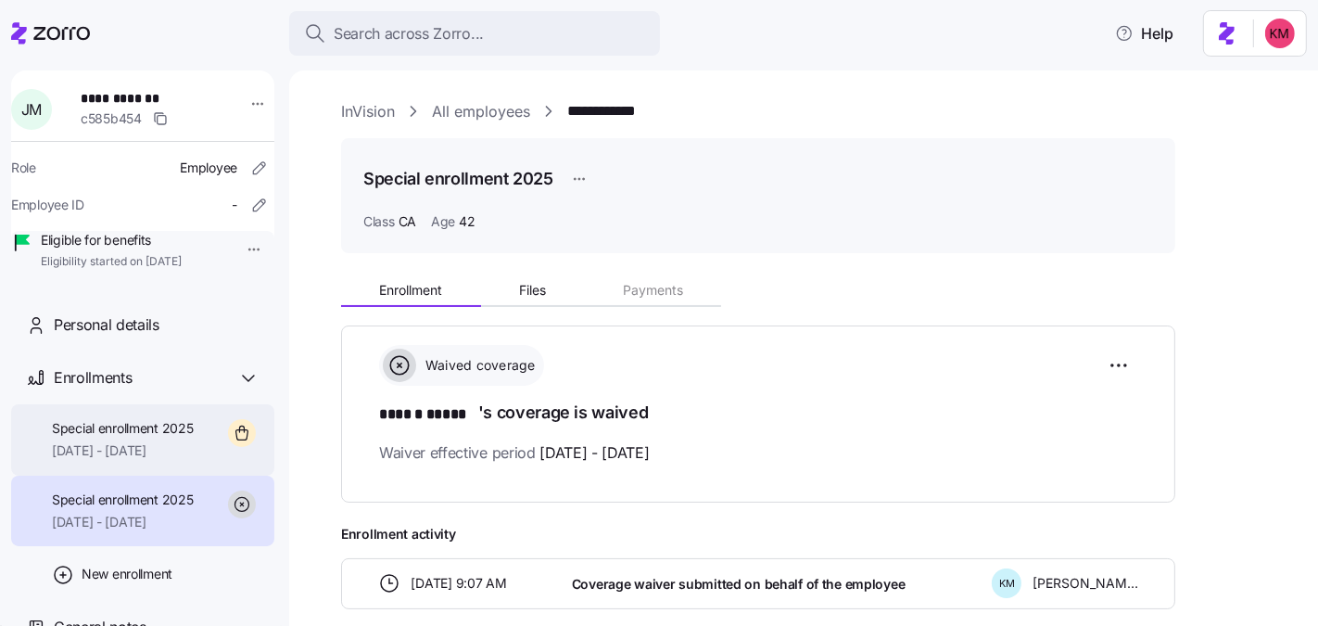
click at [151, 438] on span "Special enrollment 2025" at bounding box center [123, 428] width 142 height 19
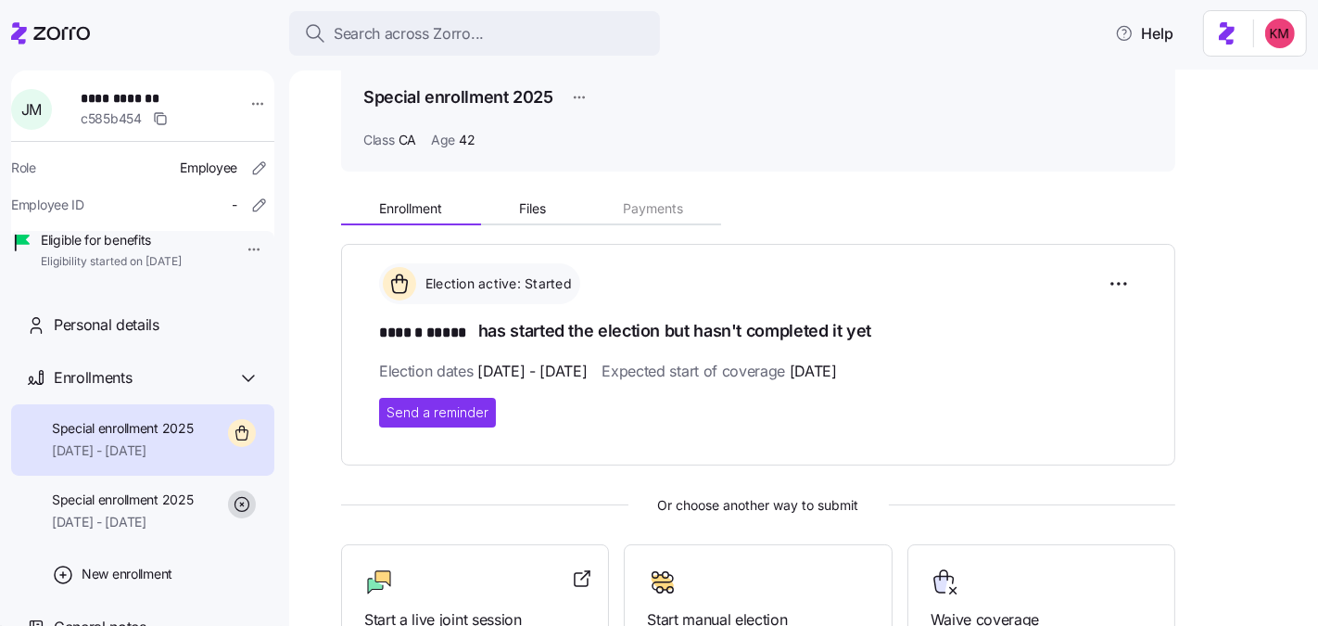
scroll to position [99, 0]
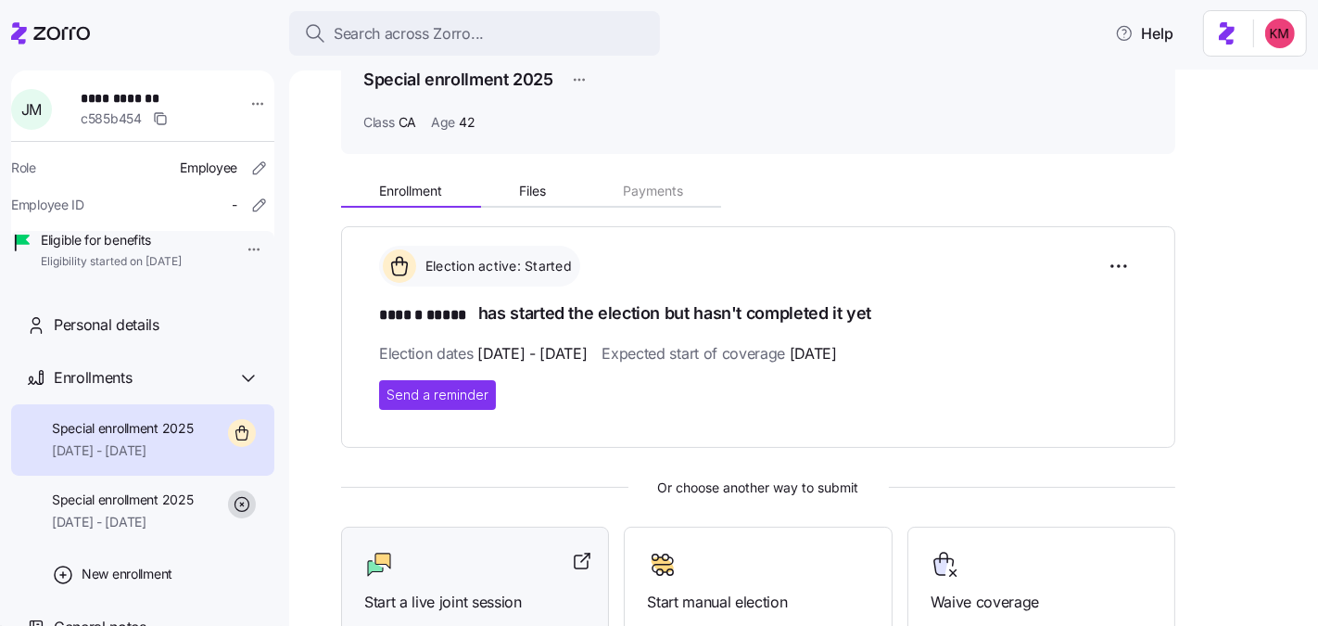
click at [443, 569] on div at bounding box center [475, 565] width 222 height 30
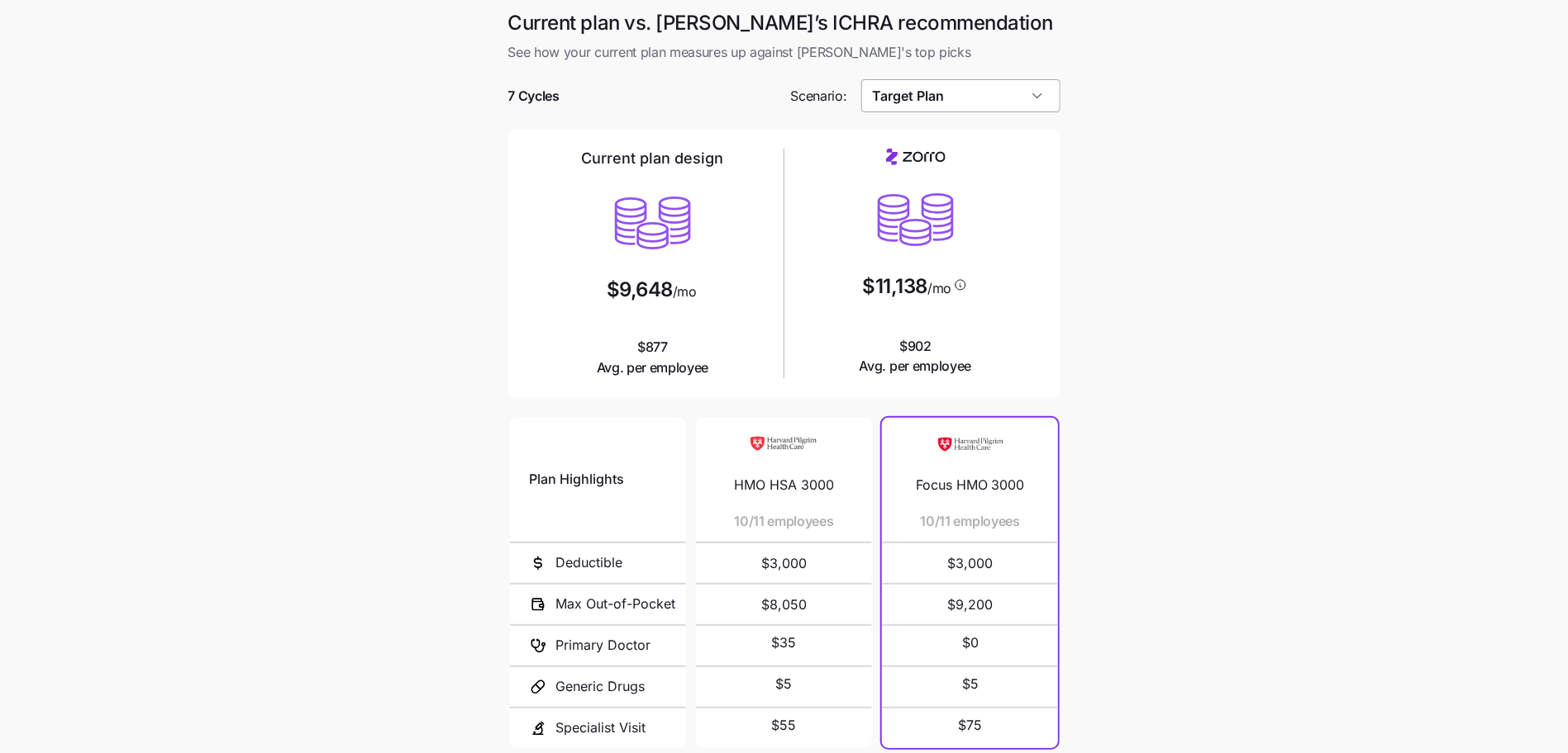
click at [965, 80] on input "Target Plan" at bounding box center [960, 95] width 199 height 33
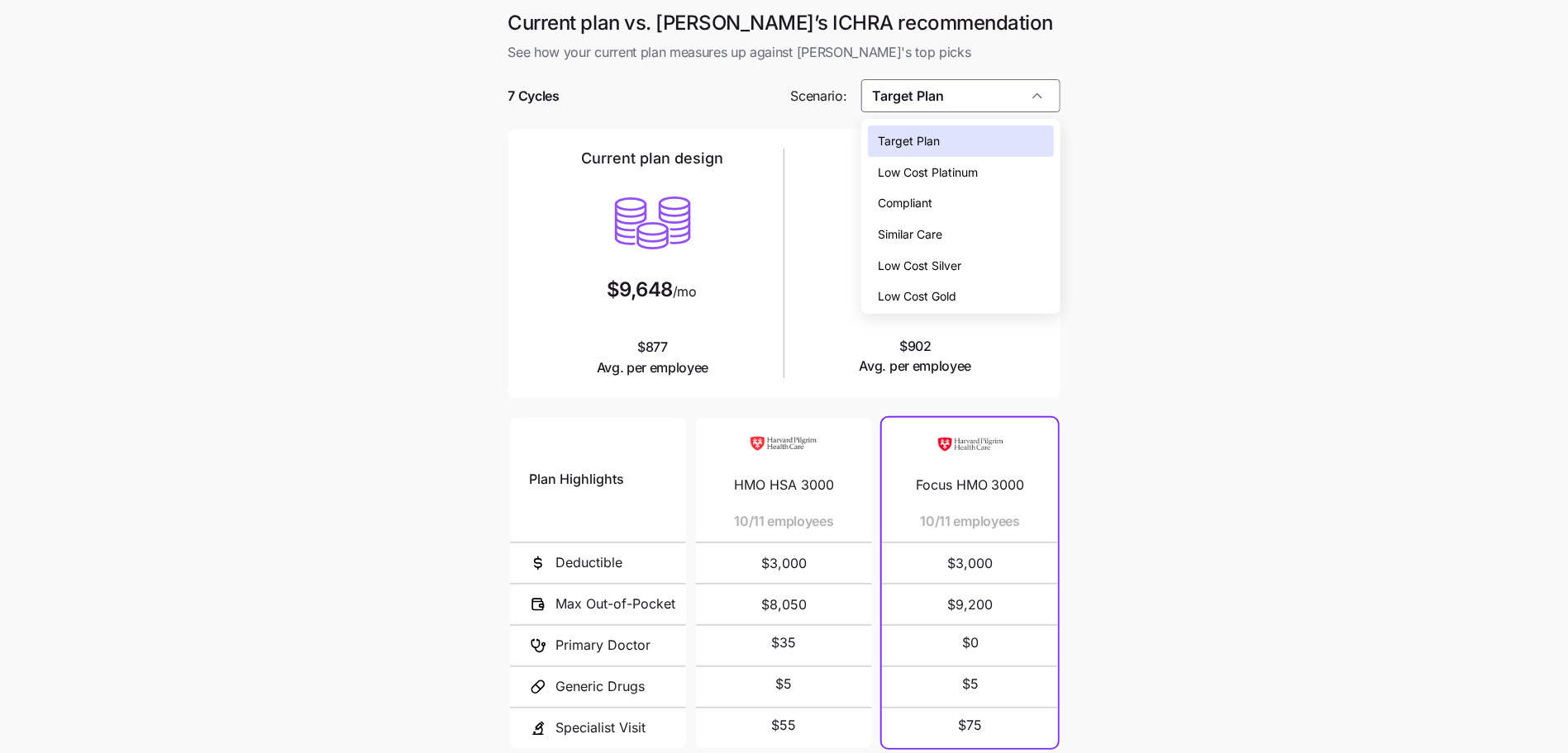
click at [931, 263] on span "Low Cost Silver" at bounding box center [920, 266] width 84 height 18
type input "Low Cost Silver"
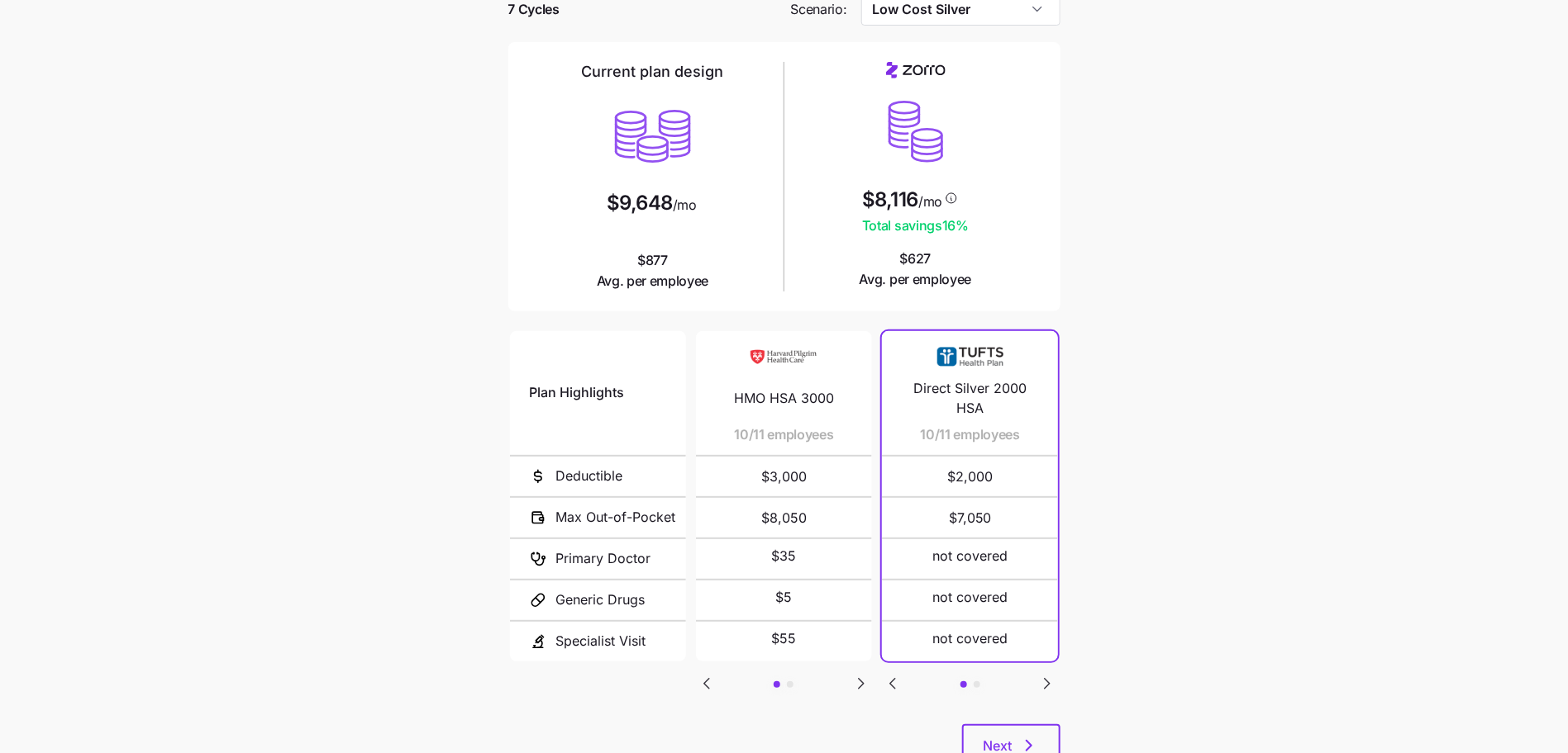
scroll to position [148, 0]
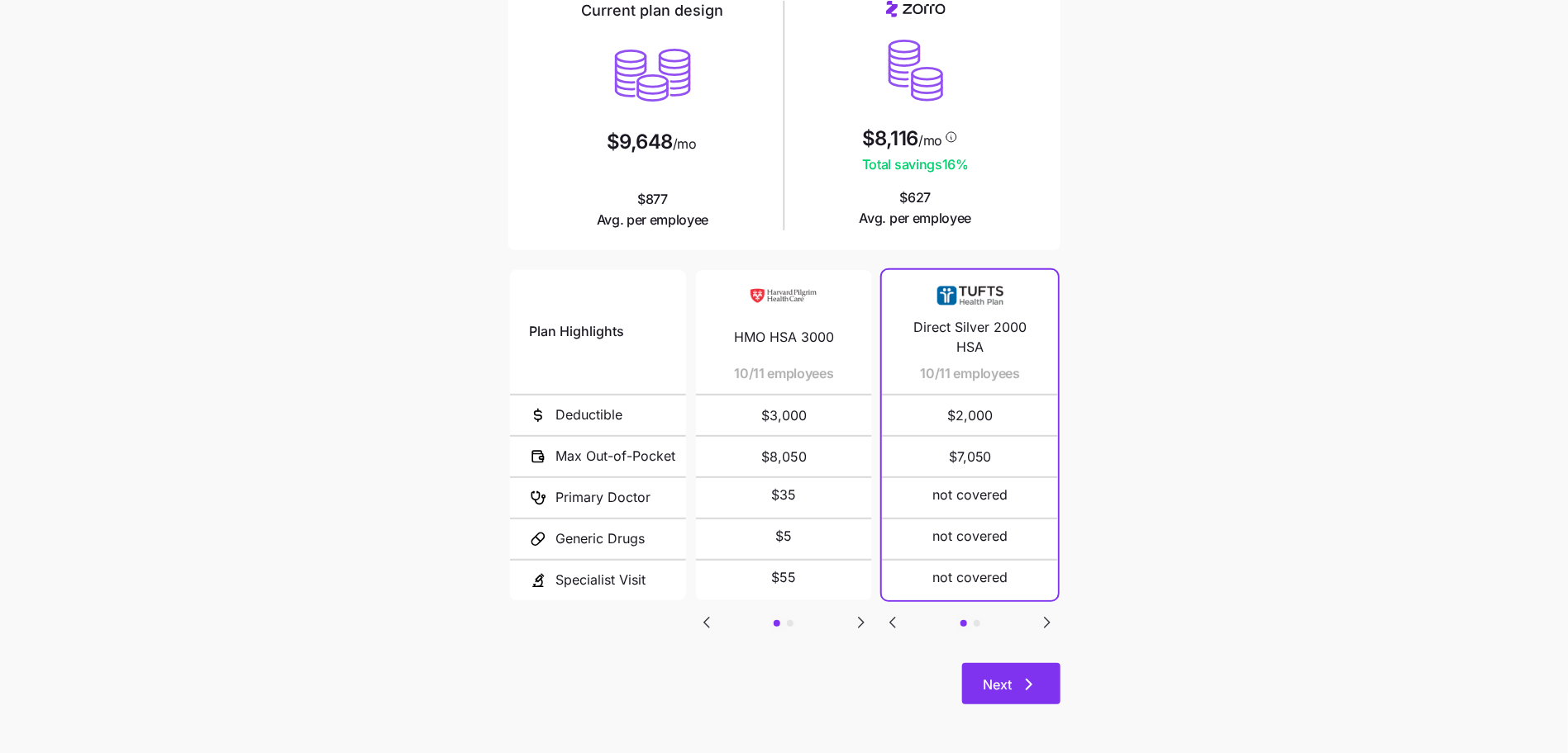
click at [1012, 700] on button "Next" at bounding box center [1011, 683] width 98 height 41
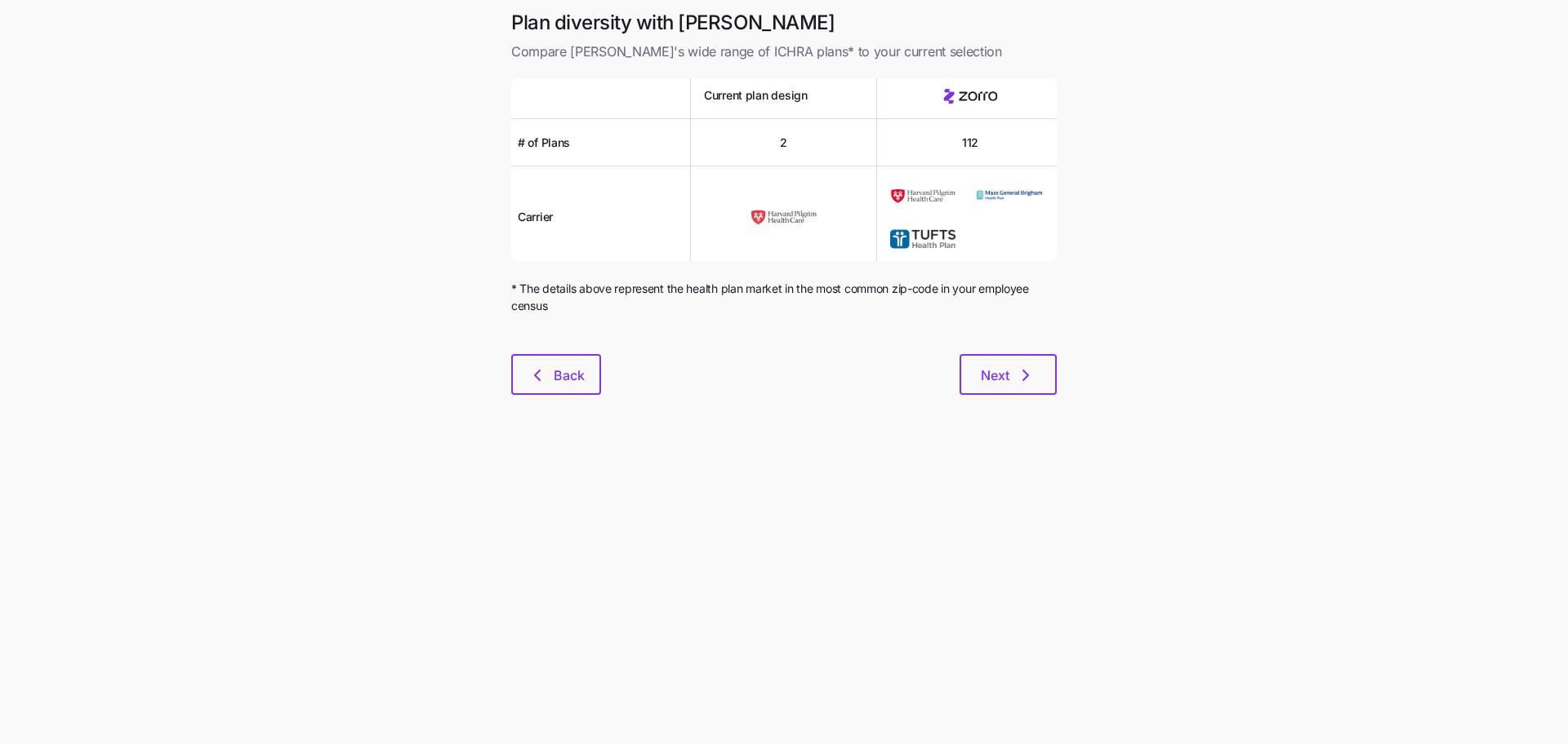
click at [992, 682] on main "Plan diversity with Zorro Compare Zorro's wide range of ICHRA plans* to your cu…" at bounding box center [784, 372] width 1568 height 744
click at [980, 412] on div "Plan diversity with Zorro Compare Zorro's wide range of ICHRA plans* to your cu…" at bounding box center [784, 212] width 572 height 405
click at [980, 352] on div at bounding box center [783, 344] width 545 height 19
click at [987, 371] on span "Next" at bounding box center [995, 375] width 28 height 19
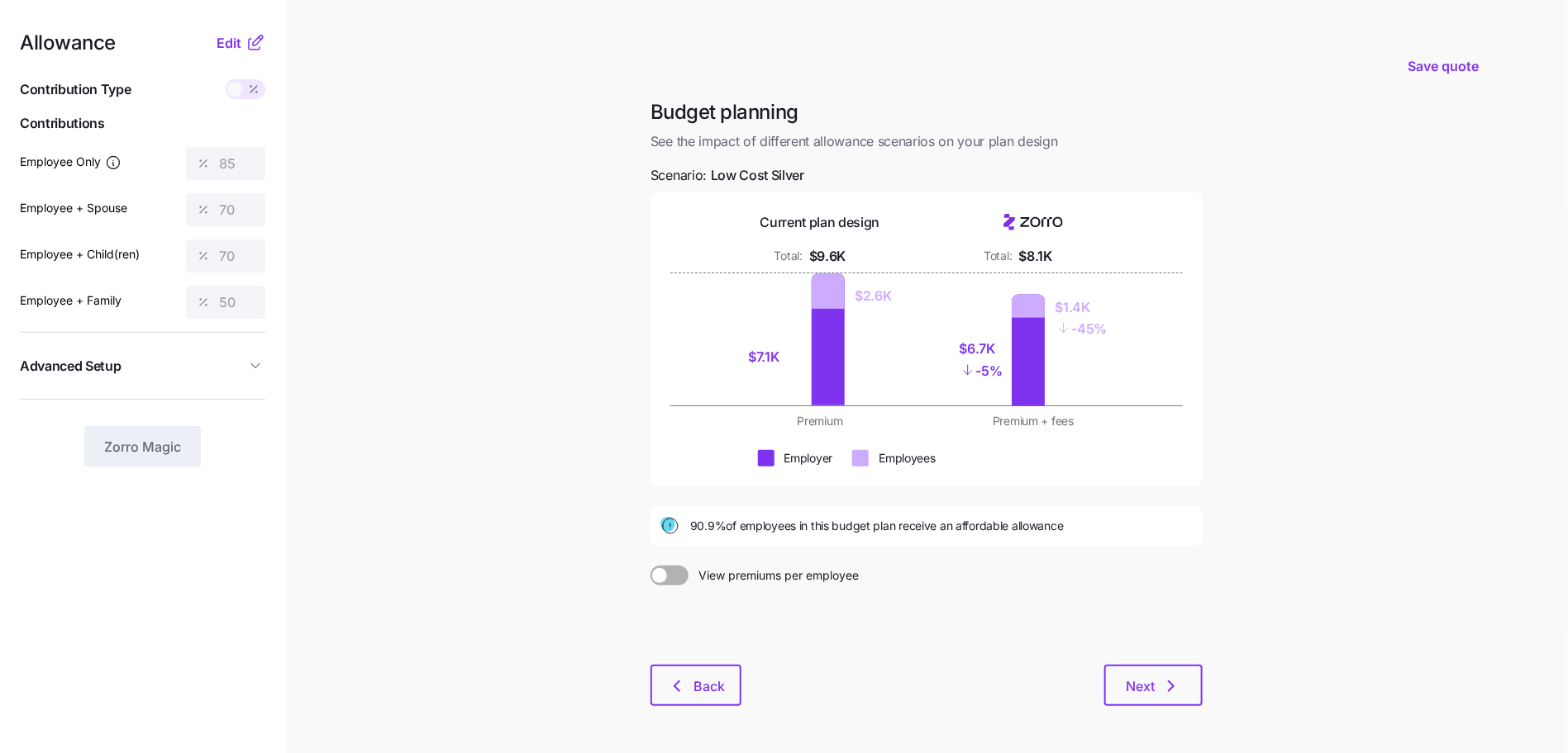
click at [240, 56] on div "Allowance Edit Contribution Type Use classes Contributions Employee Only 85 Emp…" at bounding box center [142, 250] width 245 height 435
drag, startPoint x: 235, startPoint y: 39, endPoint x: 234, endPoint y: 58, distance: 19.0
click at [235, 38] on span "Edit" at bounding box center [229, 43] width 25 height 20
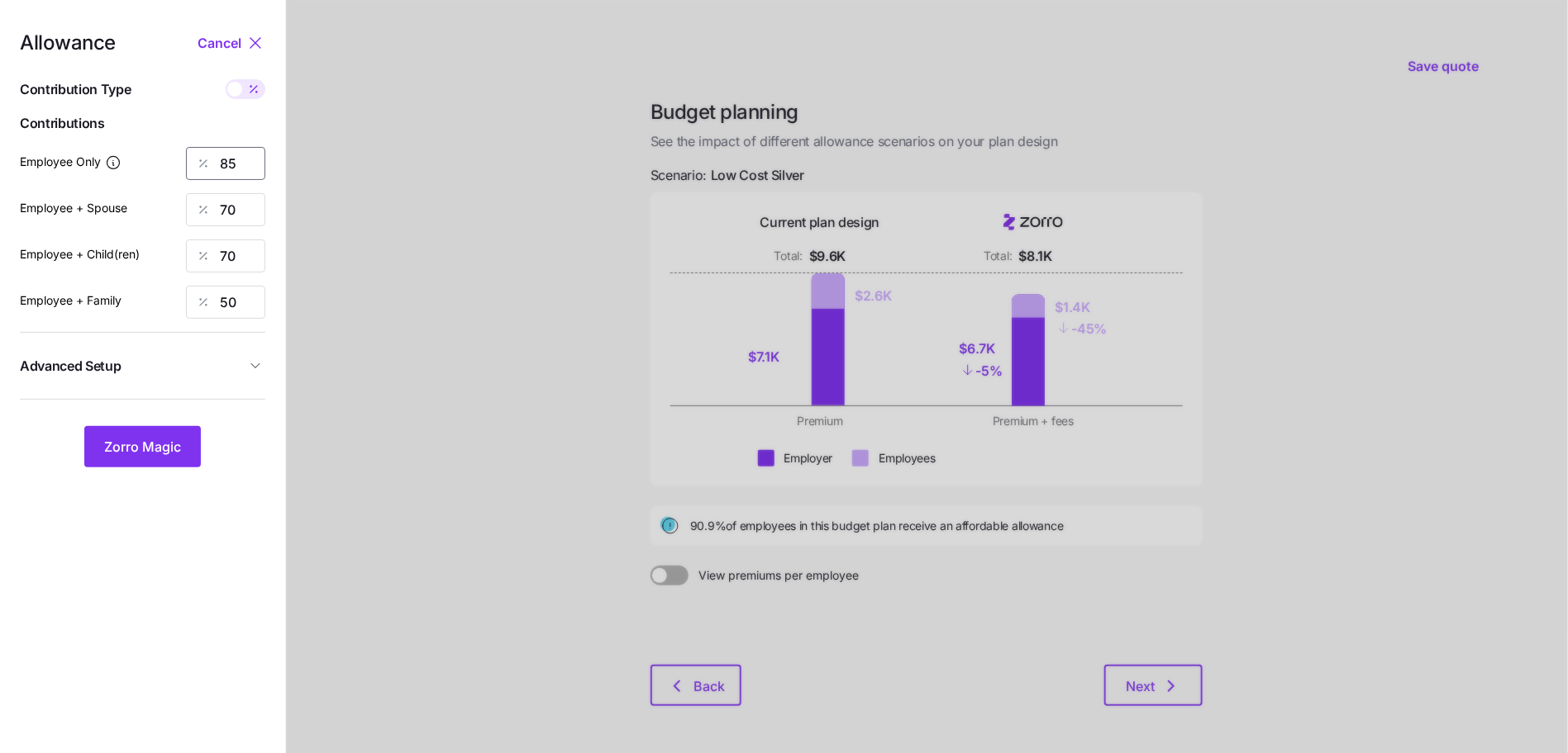
click at [232, 168] on input "85" at bounding box center [226, 163] width 79 height 33
type input "80"
type input "50"
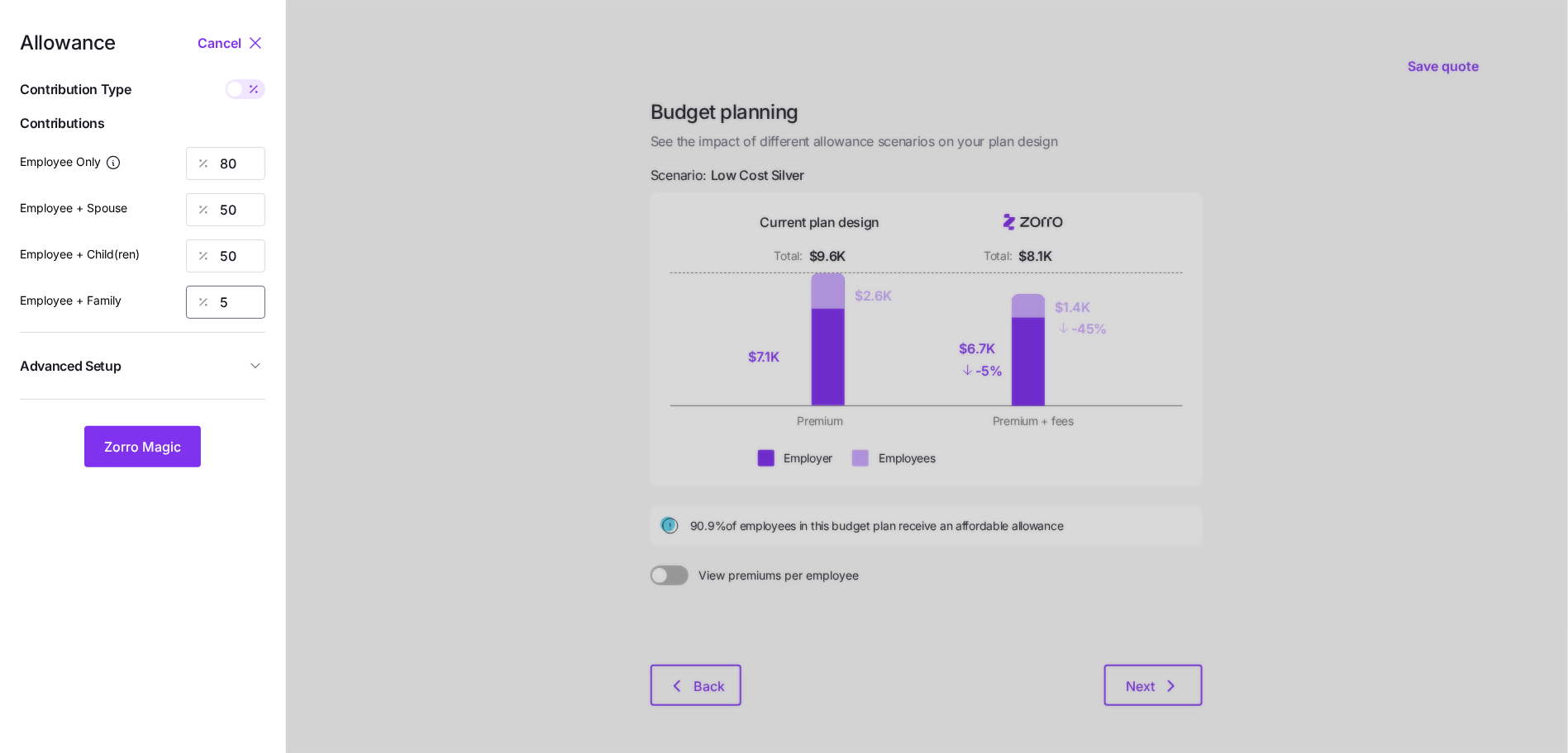
type input "50"
click at [213, 367] on span "Advanced Setup" at bounding box center [132, 366] width 226 height 20
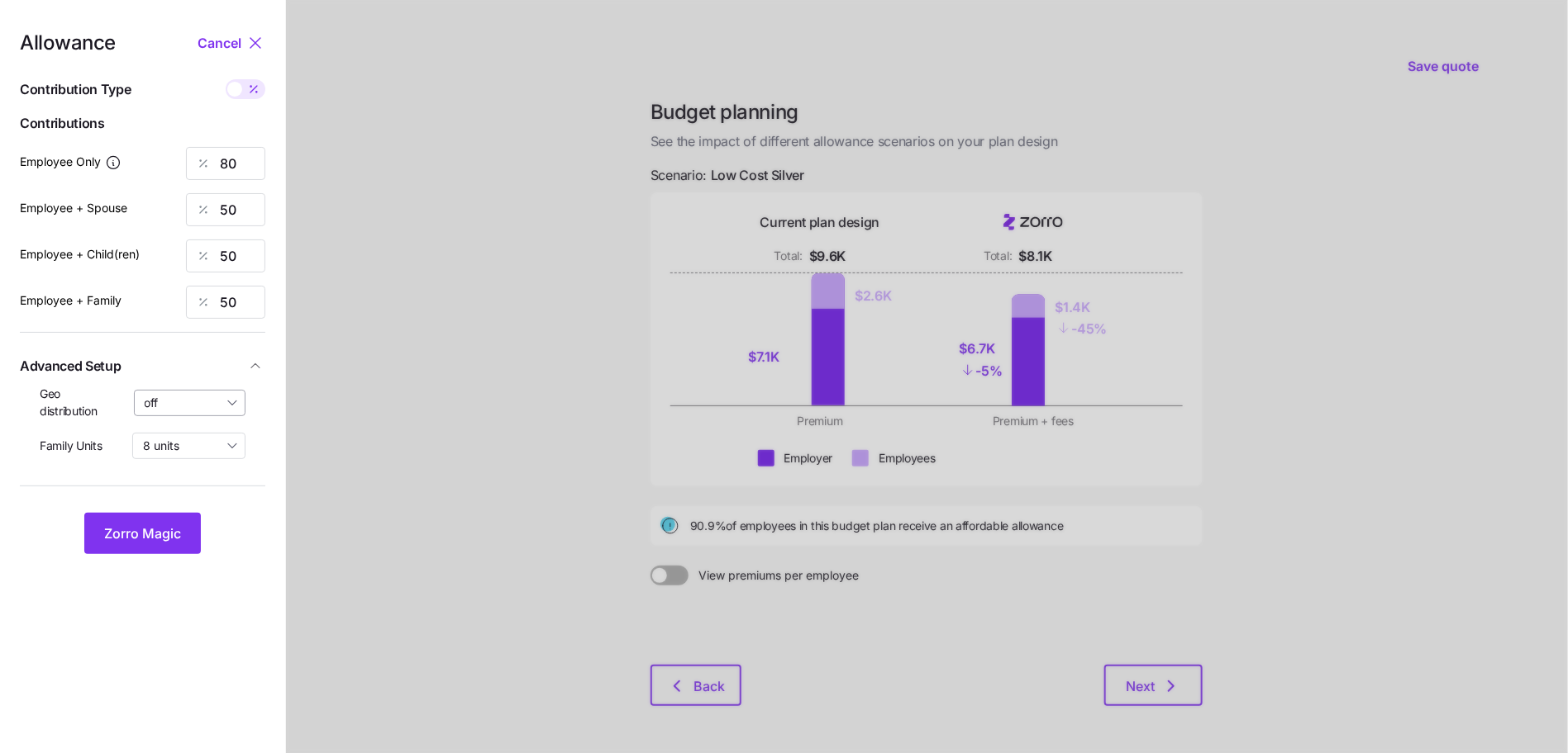
click at [187, 407] on input "off" at bounding box center [190, 404] width 112 height 27
drag, startPoint x: 189, startPoint y: 495, endPoint x: 164, endPoint y: 528, distance: 41.4
click at [188, 495] on span "By state (2)" at bounding box center [181, 499] width 63 height 18
type input "By state (2)"
click at [157, 541] on span "Zorro Magic" at bounding box center [143, 534] width 77 height 20
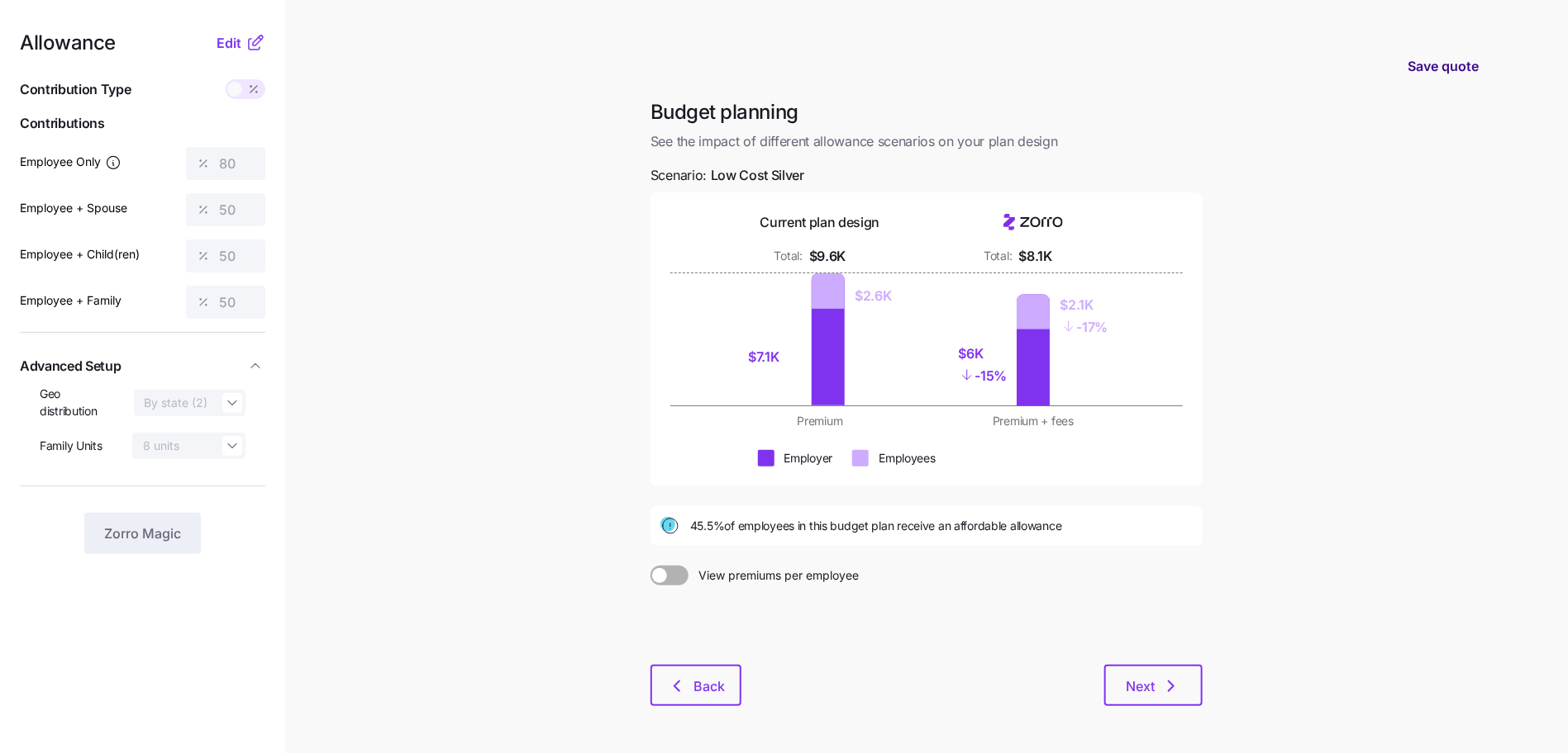
click at [1424, 68] on span "Save quote" at bounding box center [1443, 66] width 71 height 20
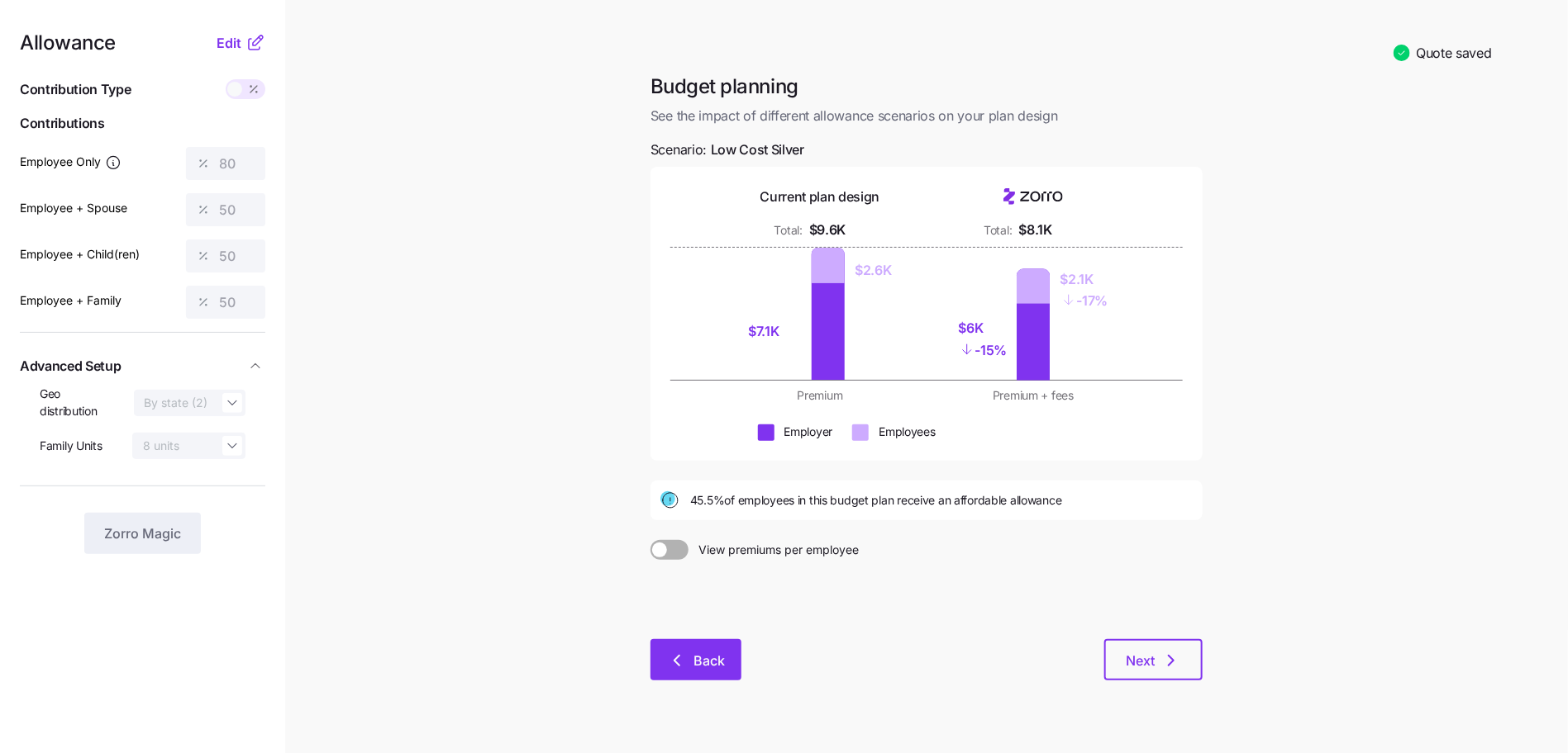
click at [681, 669] on icon "button" at bounding box center [677, 661] width 20 height 20
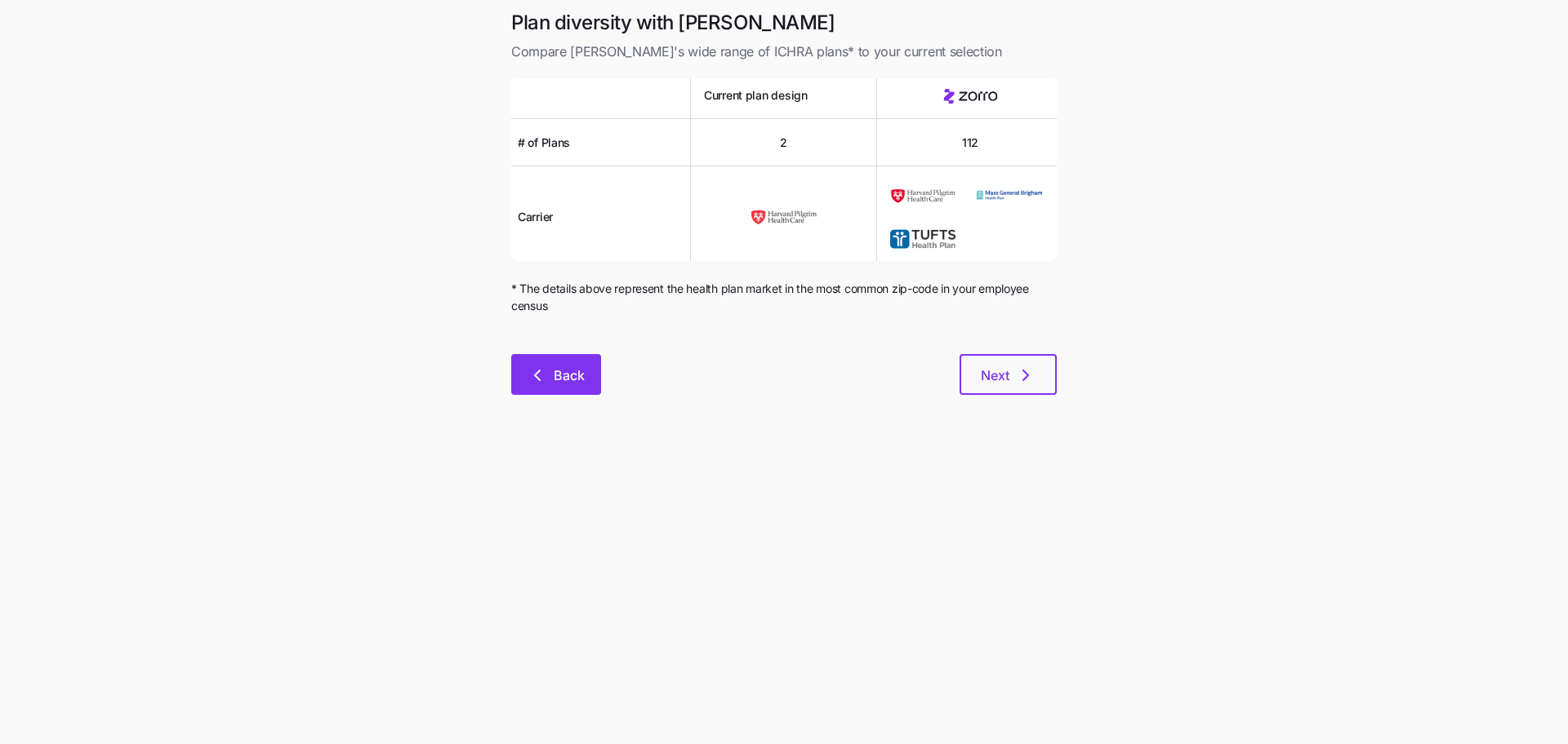
click at [526, 372] on button "Back" at bounding box center [556, 374] width 90 height 41
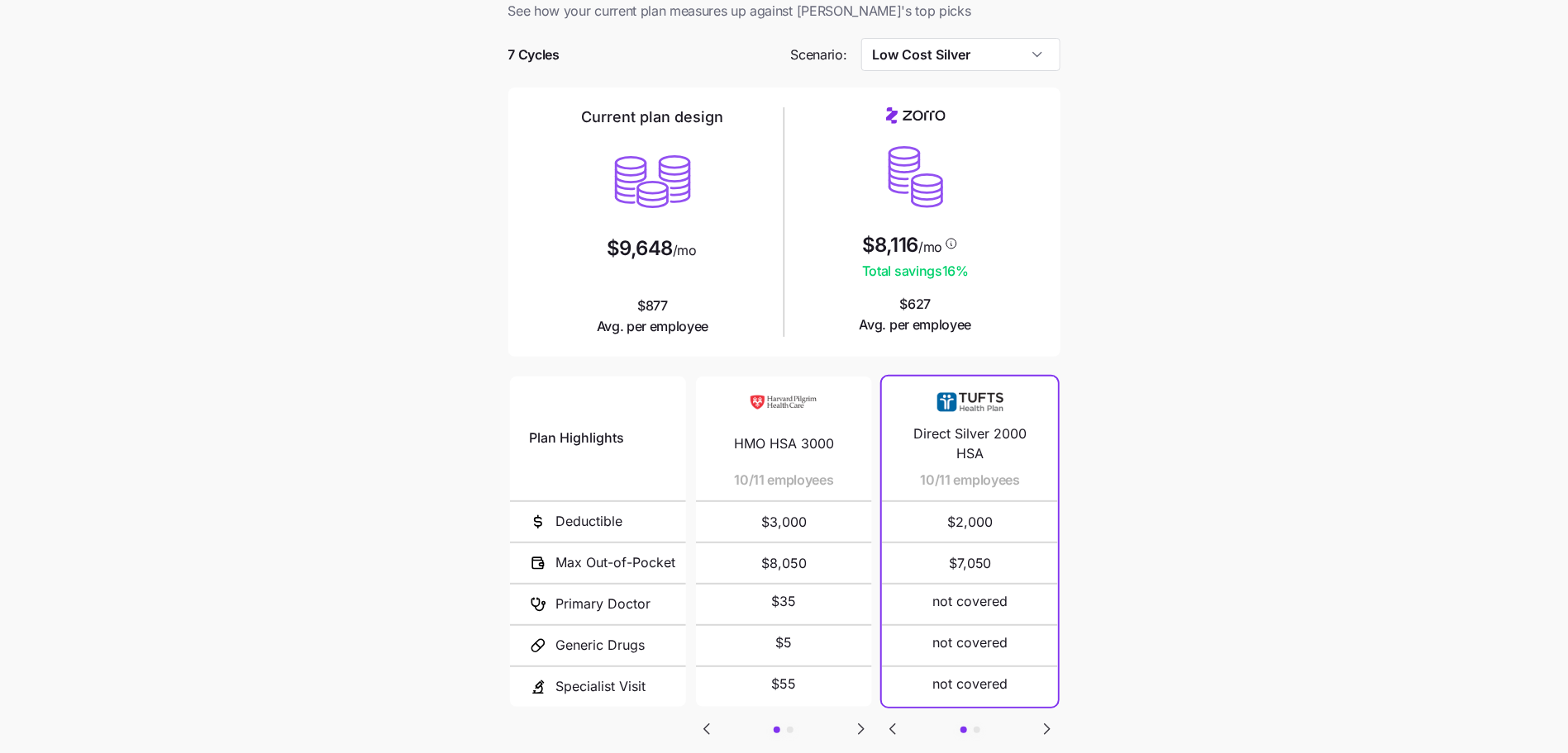
scroll to position [148, 0]
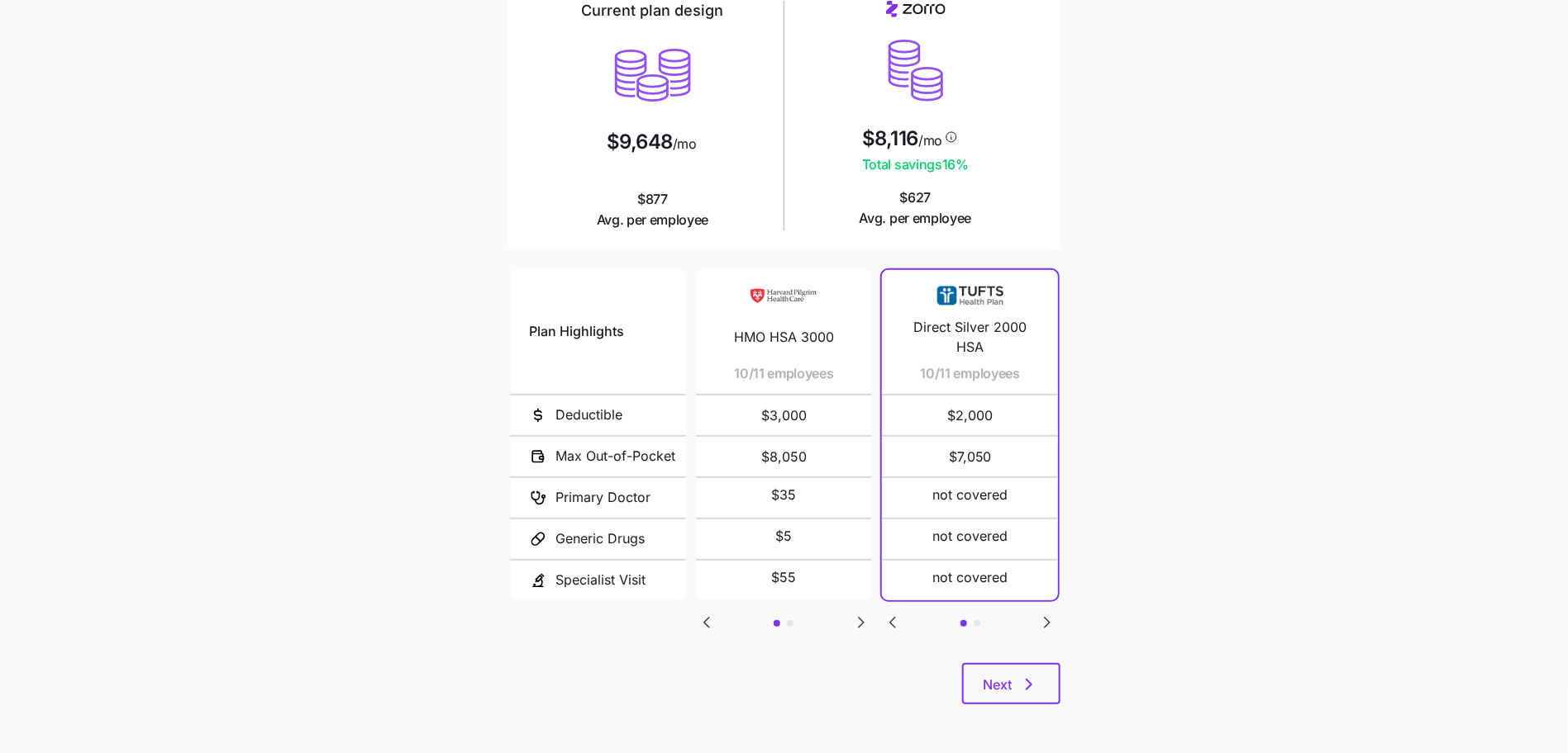
click at [879, 624] on div "Plan Highlights Deductible Max Out-of-Pocket Primary Doctor Generic Drugs Speci…" at bounding box center [784, 464] width 552 height 397
click at [871, 624] on div "Plan Highlights Deductible Max Out-of-Pocket Primary Doctor Generic Drugs Speci…" at bounding box center [784, 464] width 552 height 397
click at [843, 622] on div "Plan Highlights Deductible Max Out-of-Pocket Primary Doctor Generic Drugs Speci…" at bounding box center [784, 464] width 552 height 397
click at [857, 622] on icon "Go to next slide" at bounding box center [861, 623] width 20 height 20
click at [708, 618] on icon "Go to previous slide" at bounding box center [707, 622] width 5 height 10
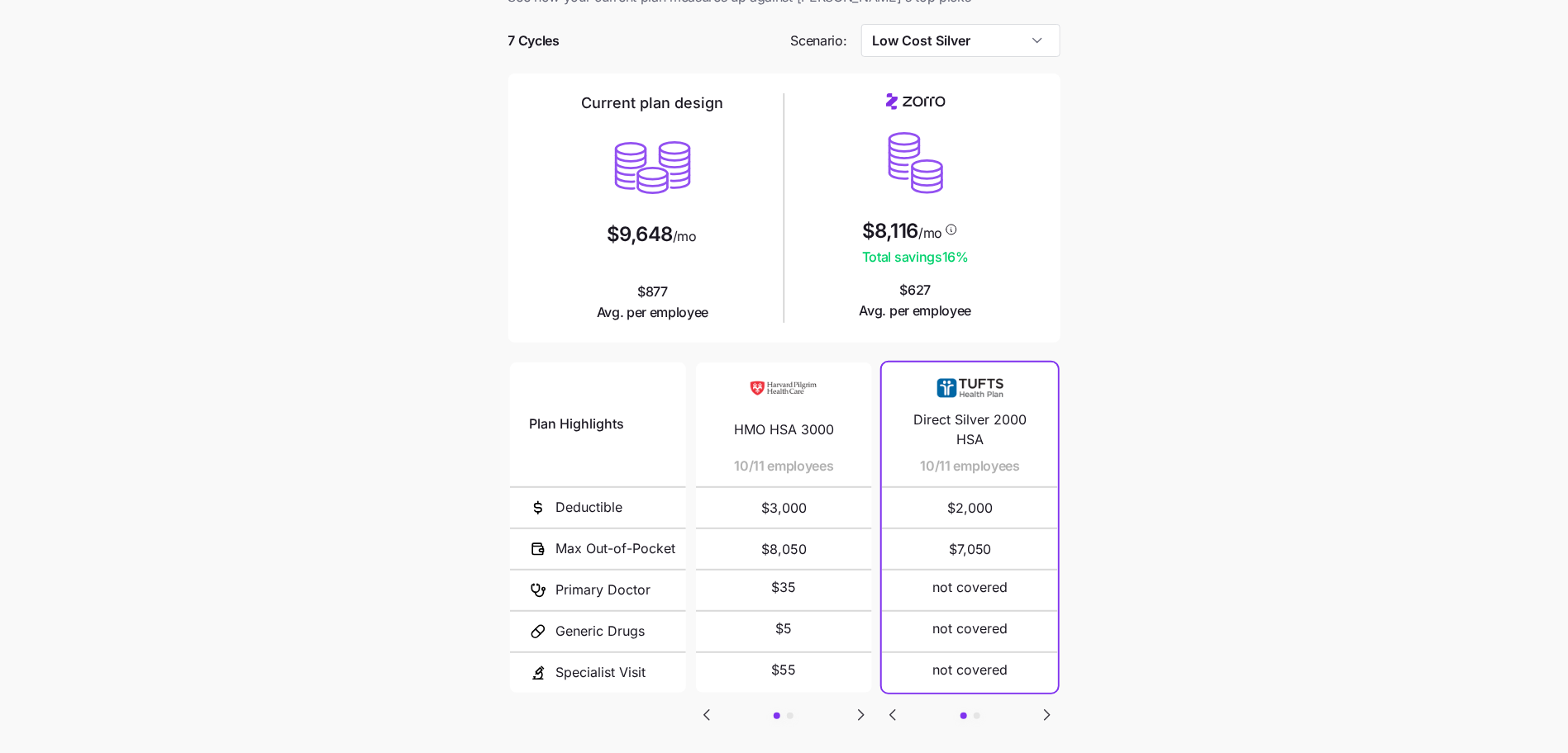
scroll to position [74, 0]
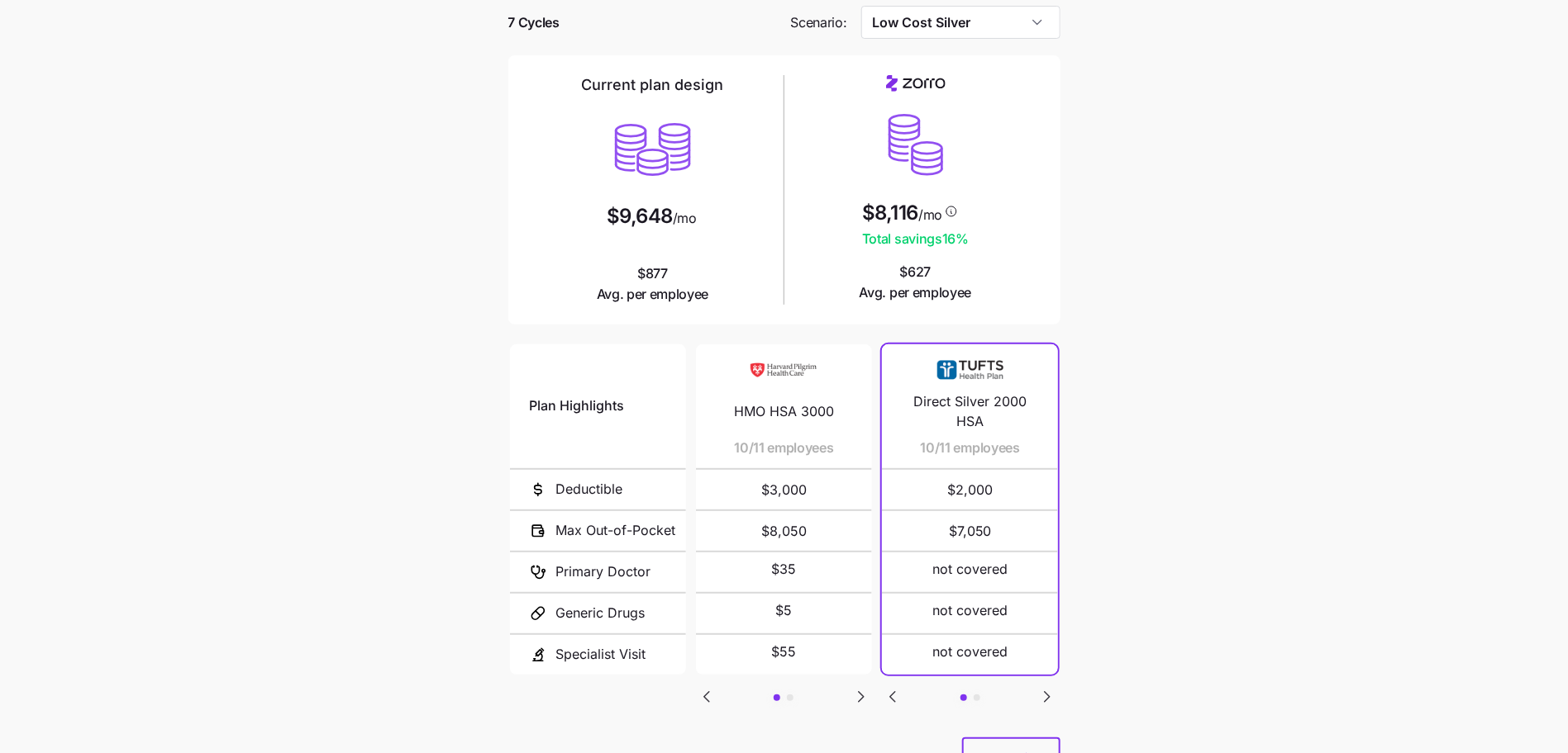
click at [1047, 697] on icon "Go to next slide" at bounding box center [1047, 697] width 5 height 10
click at [864, 694] on icon "Go to next slide" at bounding box center [861, 697] width 5 height 10
click at [885, 692] on icon "Go to previous slide" at bounding box center [892, 697] width 20 height 20
drag, startPoint x: 723, startPoint y: 689, endPoint x: 702, endPoint y: 690, distance: 21.0
click at [722, 689] on div "Plan Highlights Deductible Max Out-of-Pocket Primary Doctor Generic Drugs Speci…" at bounding box center [784, 539] width 552 height 397
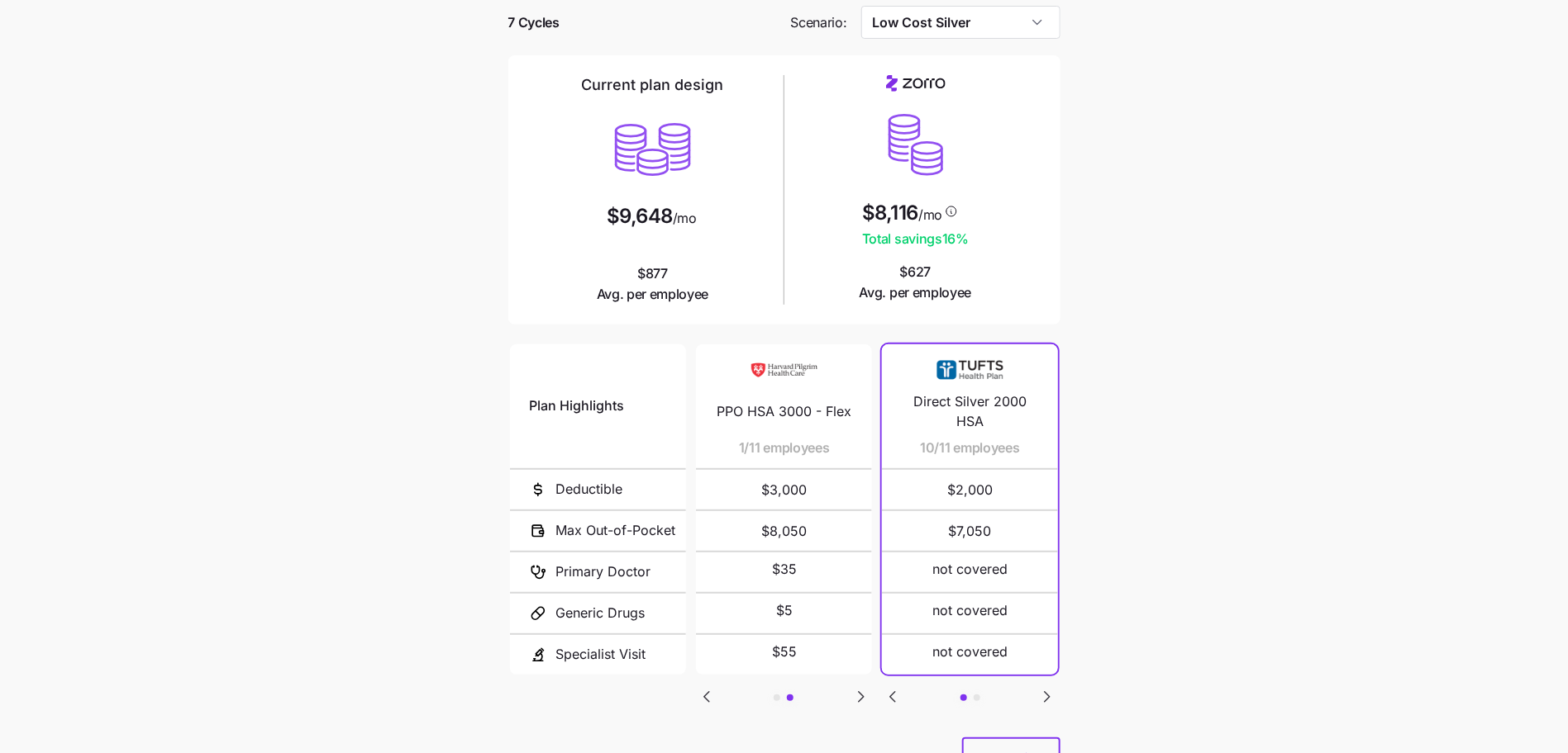
click at [702, 690] on icon "Go to previous slide" at bounding box center [707, 697] width 20 height 20
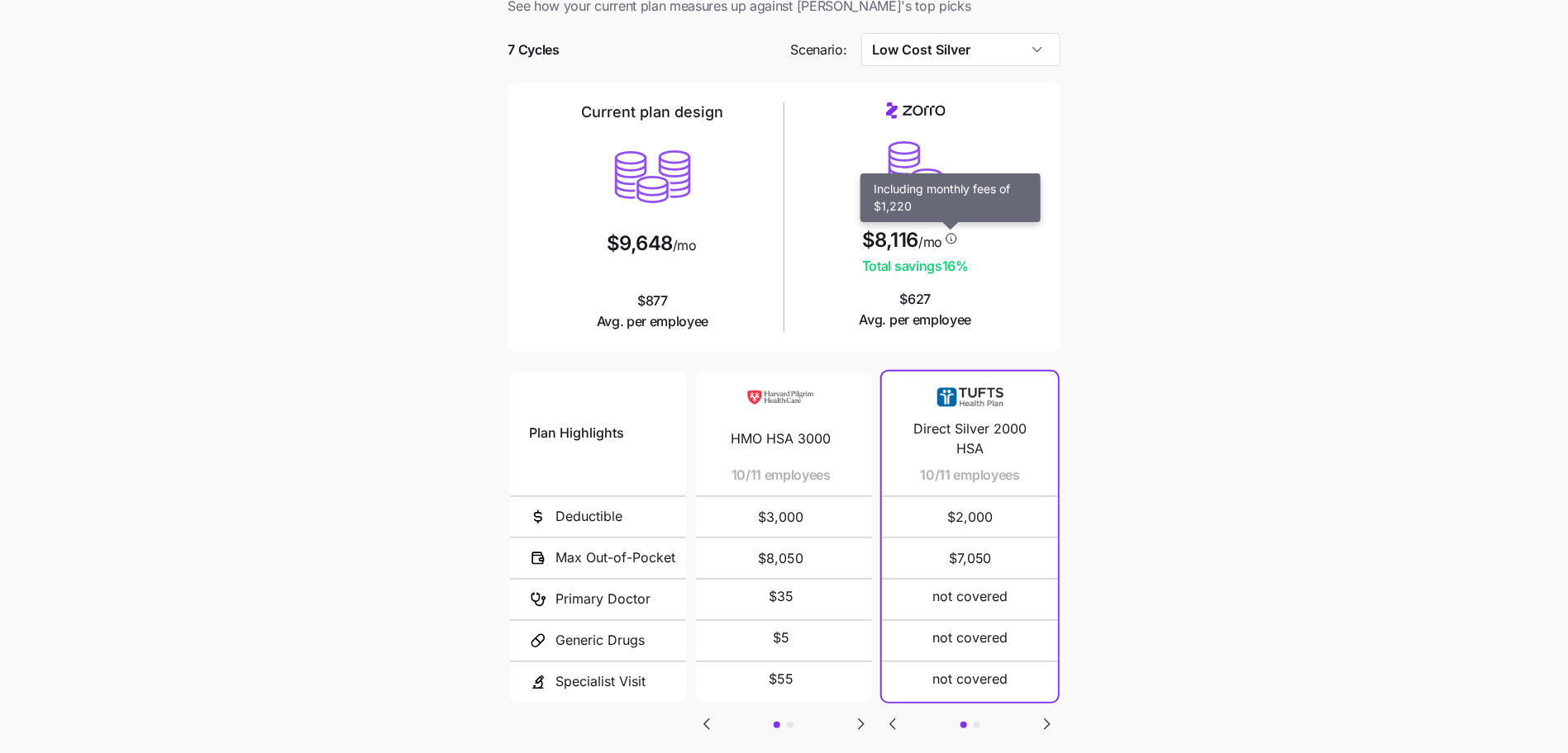
scroll to position [0, 0]
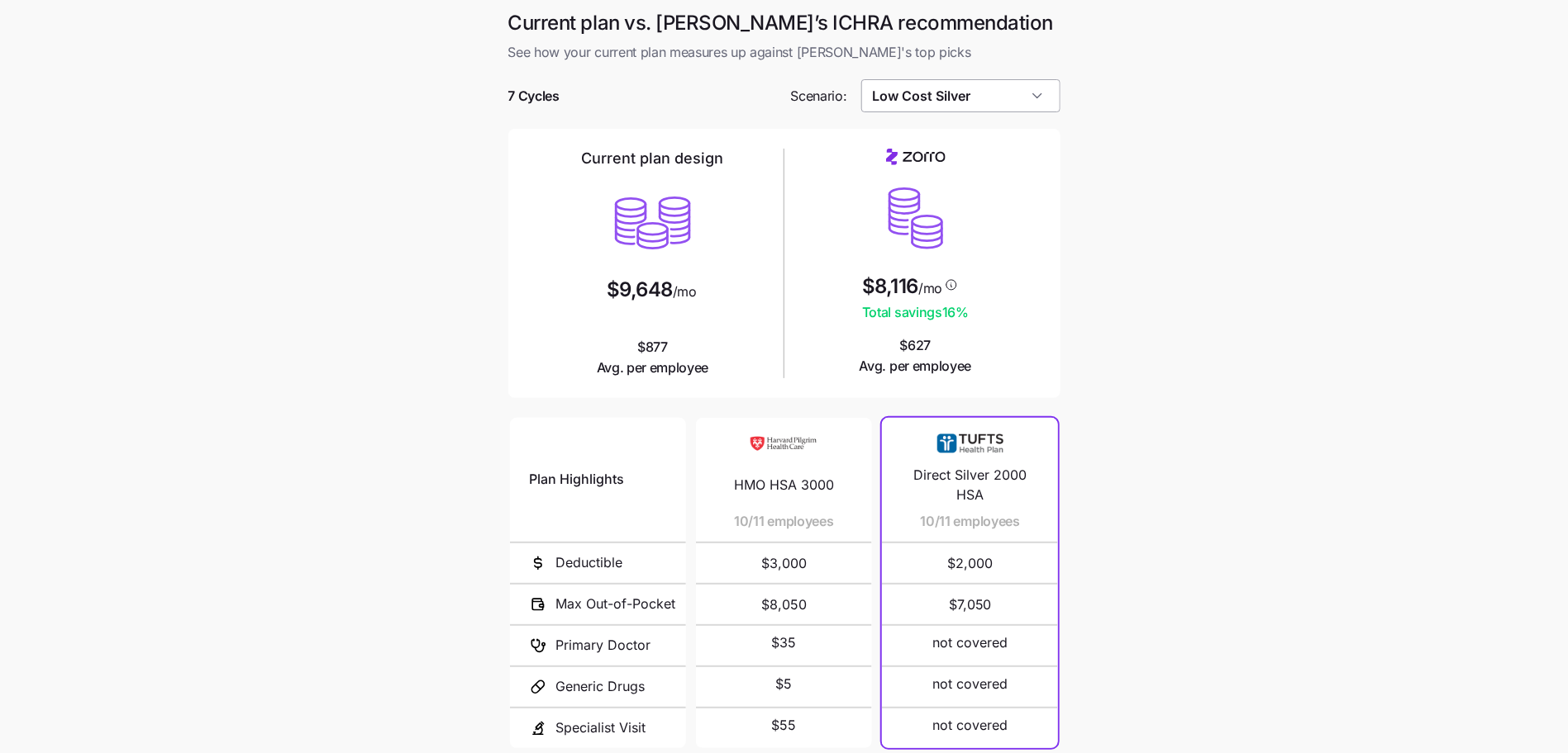
click at [940, 104] on input "Low Cost Silver" at bounding box center [960, 95] width 199 height 33
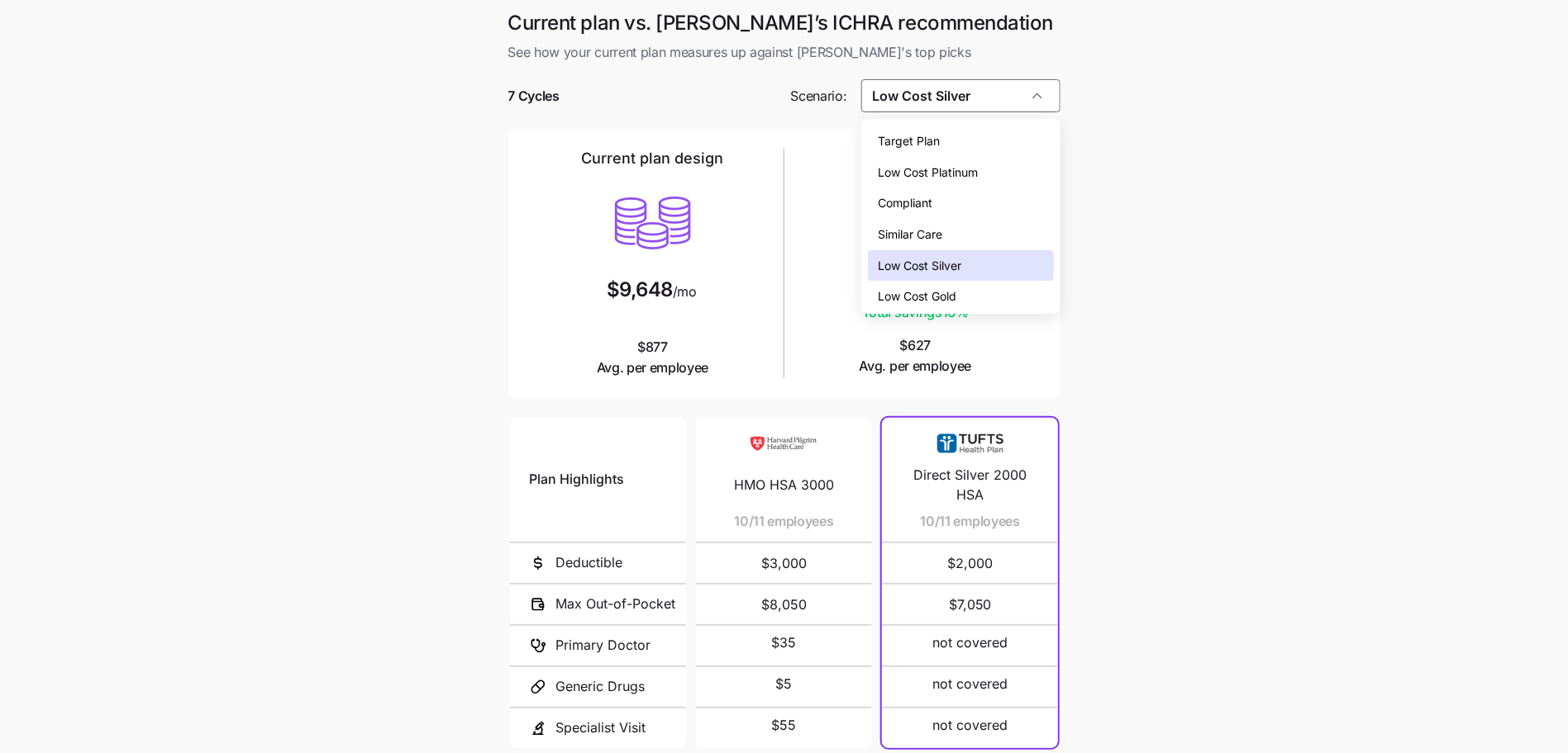
click at [979, 306] on div "Low Cost Gold" at bounding box center [960, 296] width 186 height 31
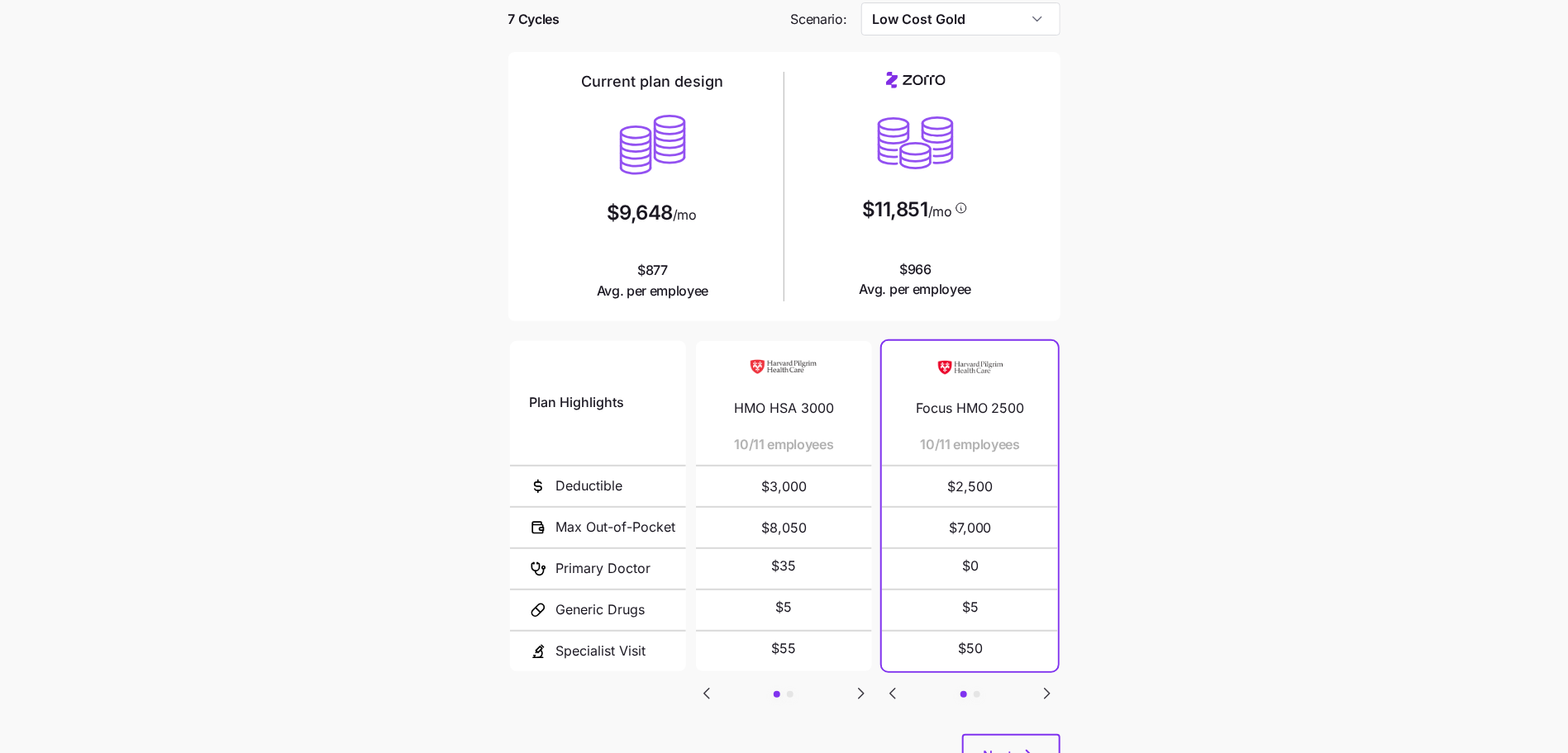
scroll to position [56, 0]
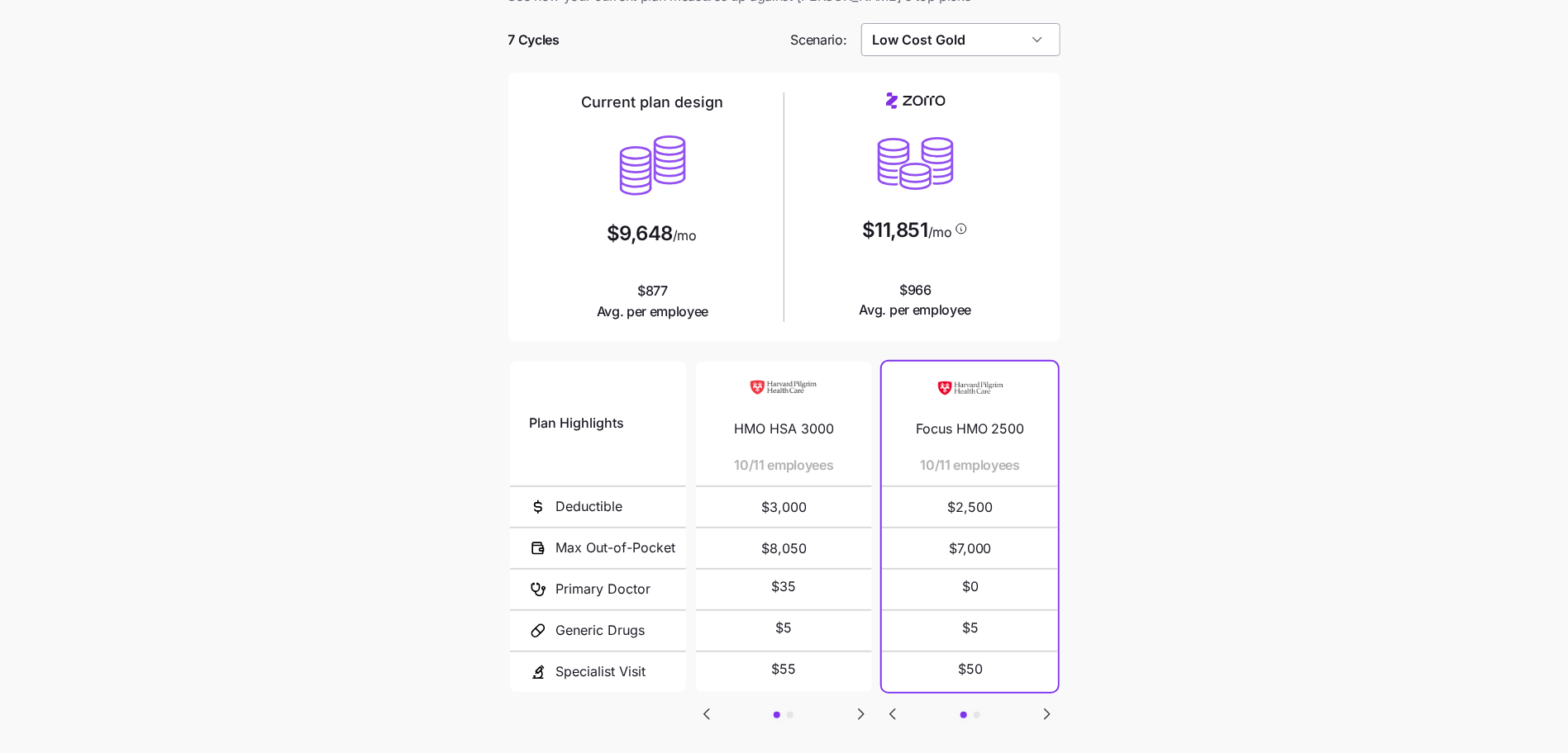
click at [1046, 39] on input "Low Cost Gold" at bounding box center [960, 39] width 199 height 33
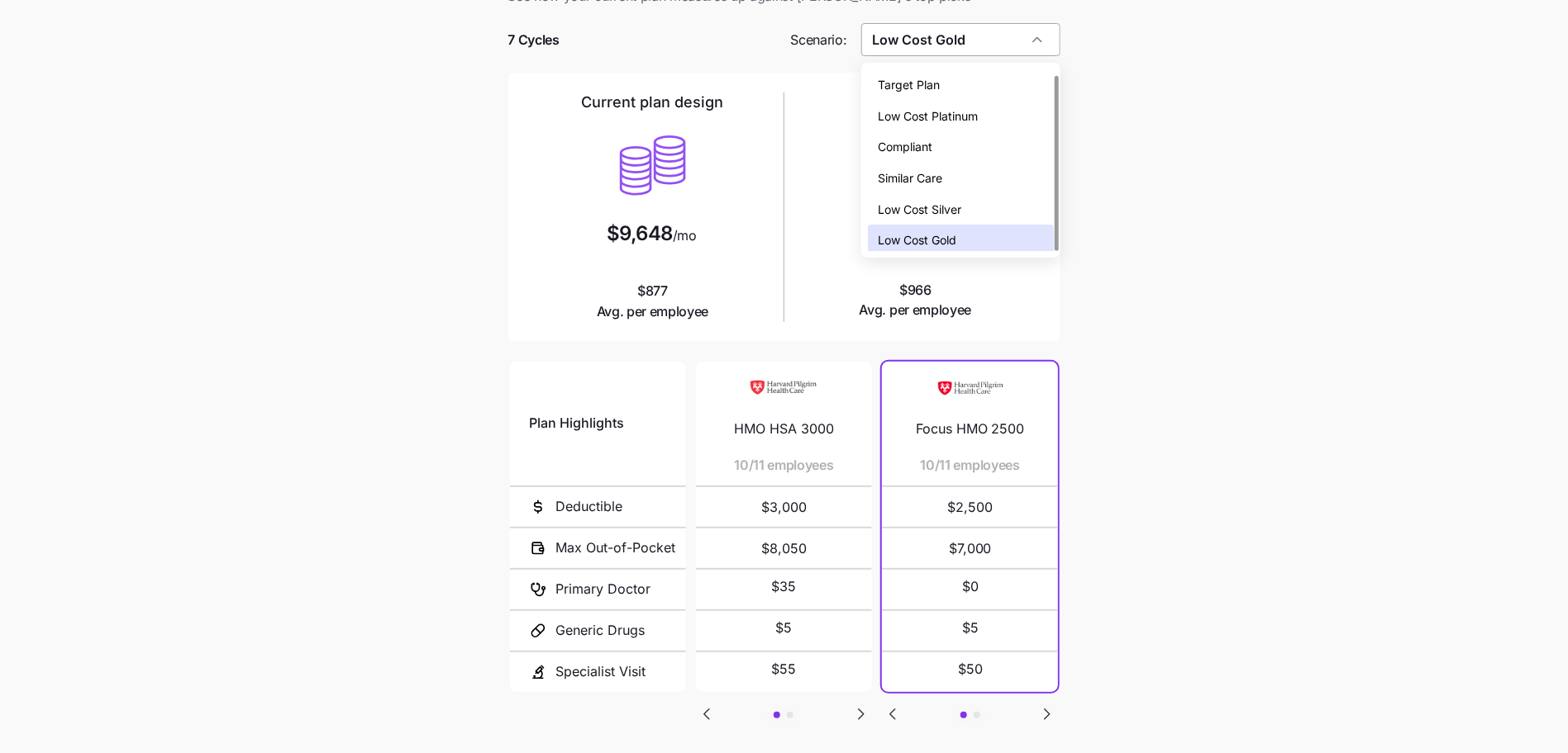
scroll to position [5, 0]
click at [997, 201] on div "Low Cost Silver" at bounding box center [960, 204] width 186 height 31
type input "Low Cost Silver"
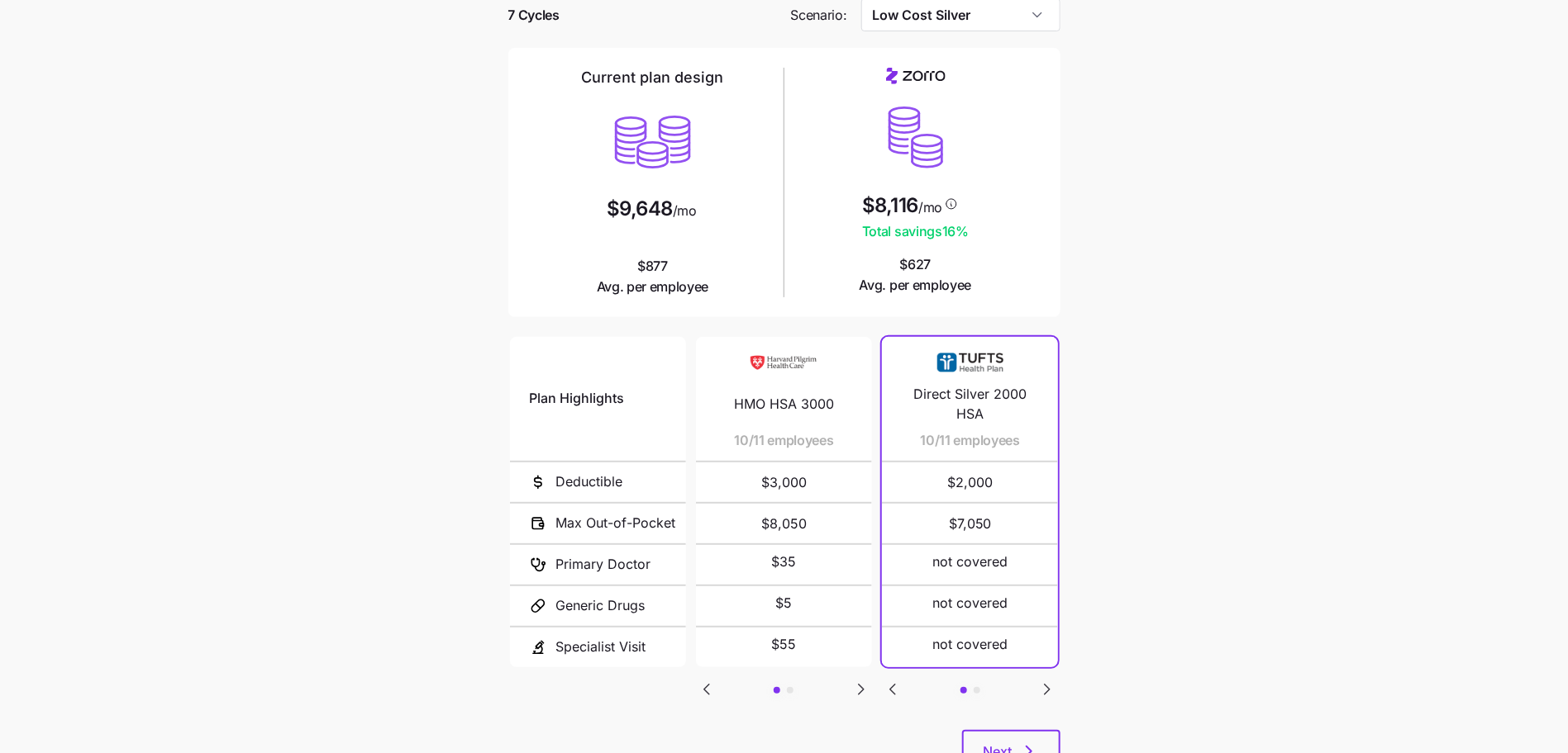
scroll to position [148, 0]
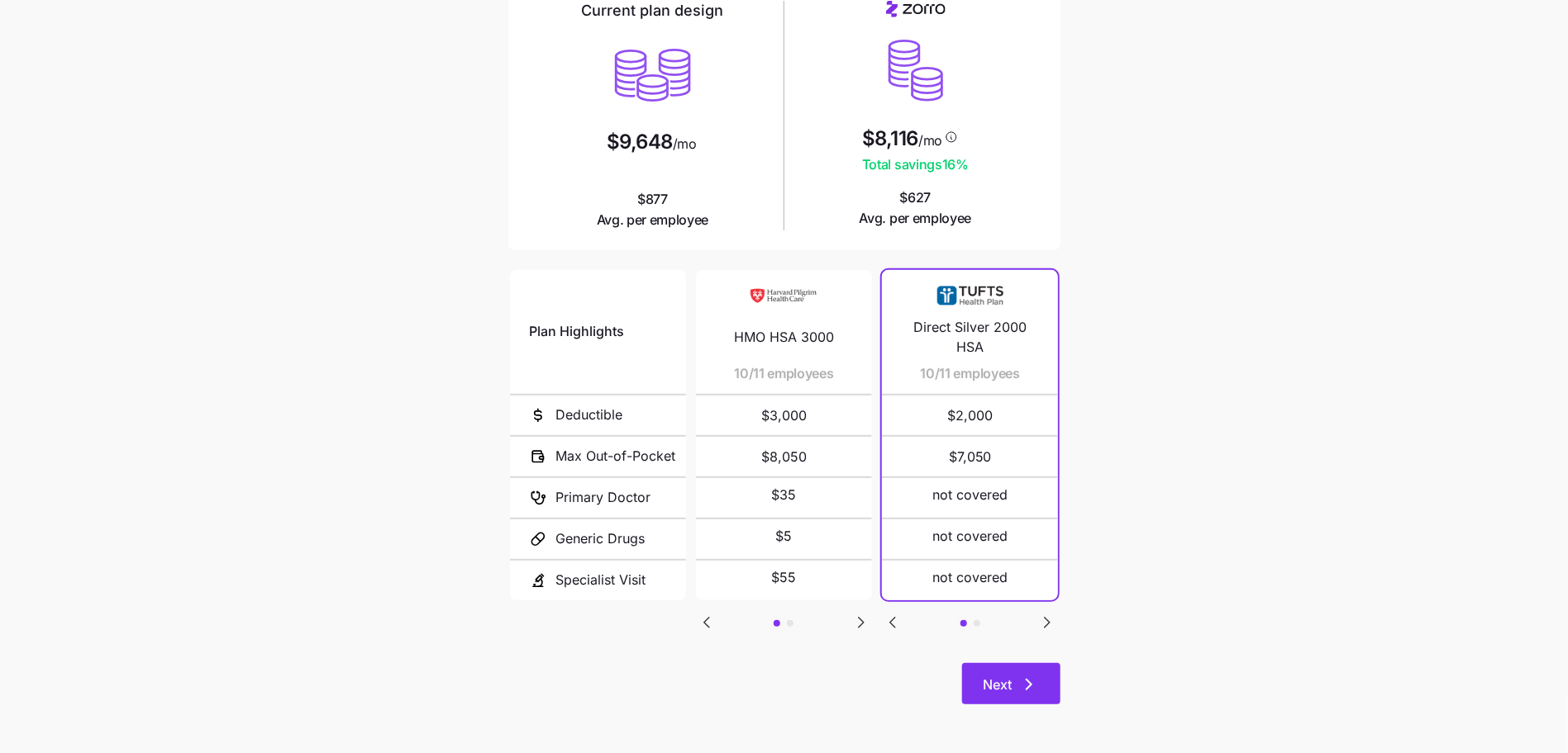
click at [1035, 701] on button "Next" at bounding box center [1011, 683] width 98 height 41
click at [1041, 683] on button "Next" at bounding box center [1011, 683] width 98 height 41
click at [981, 695] on button "Next" at bounding box center [1011, 683] width 98 height 41
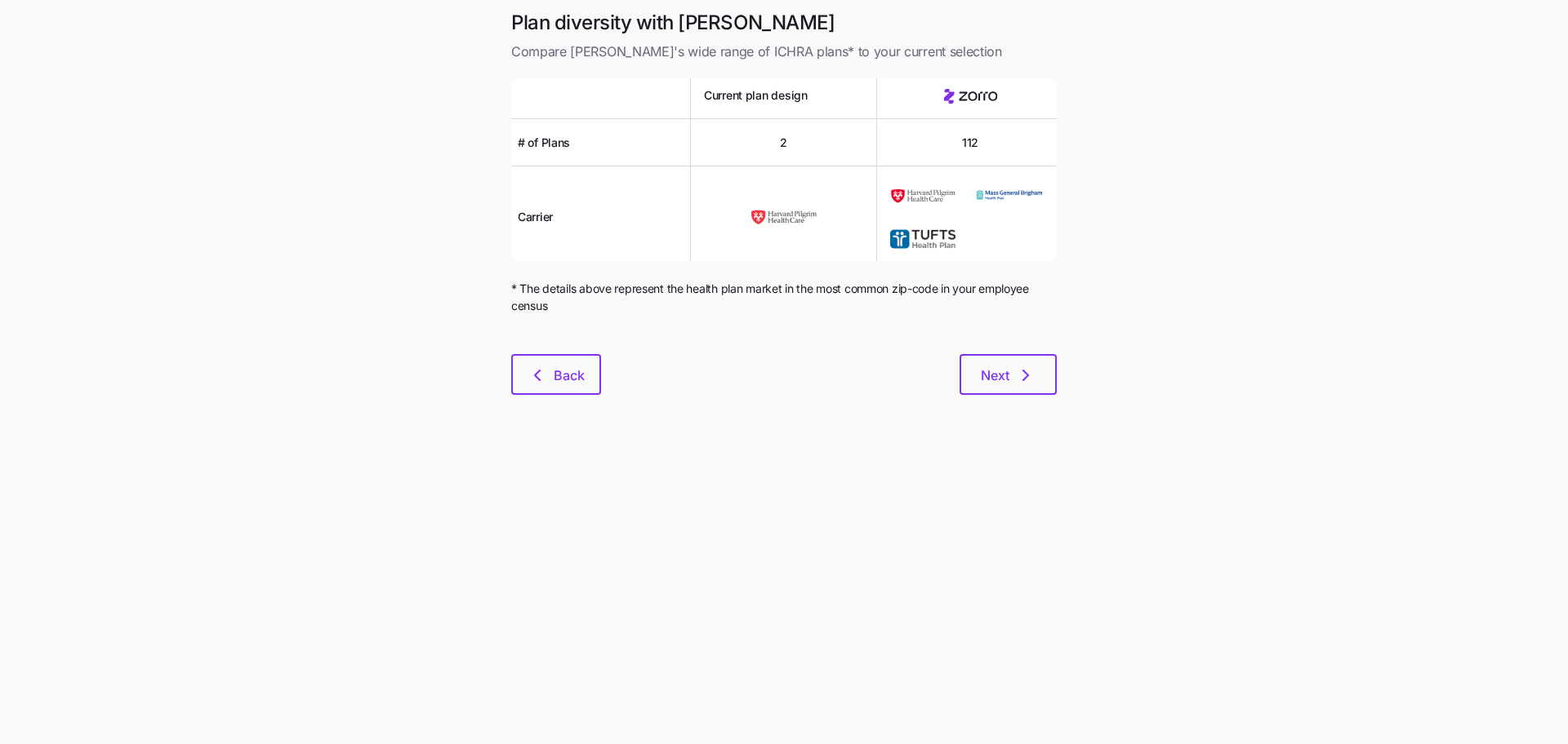
click at [1021, 431] on main "Plan diversity with Zorro Compare Zorro's wide range of ICHRA plans* to your cu…" at bounding box center [784, 372] width 1568 height 744
click at [1005, 384] on span "Next" at bounding box center [995, 375] width 28 height 19
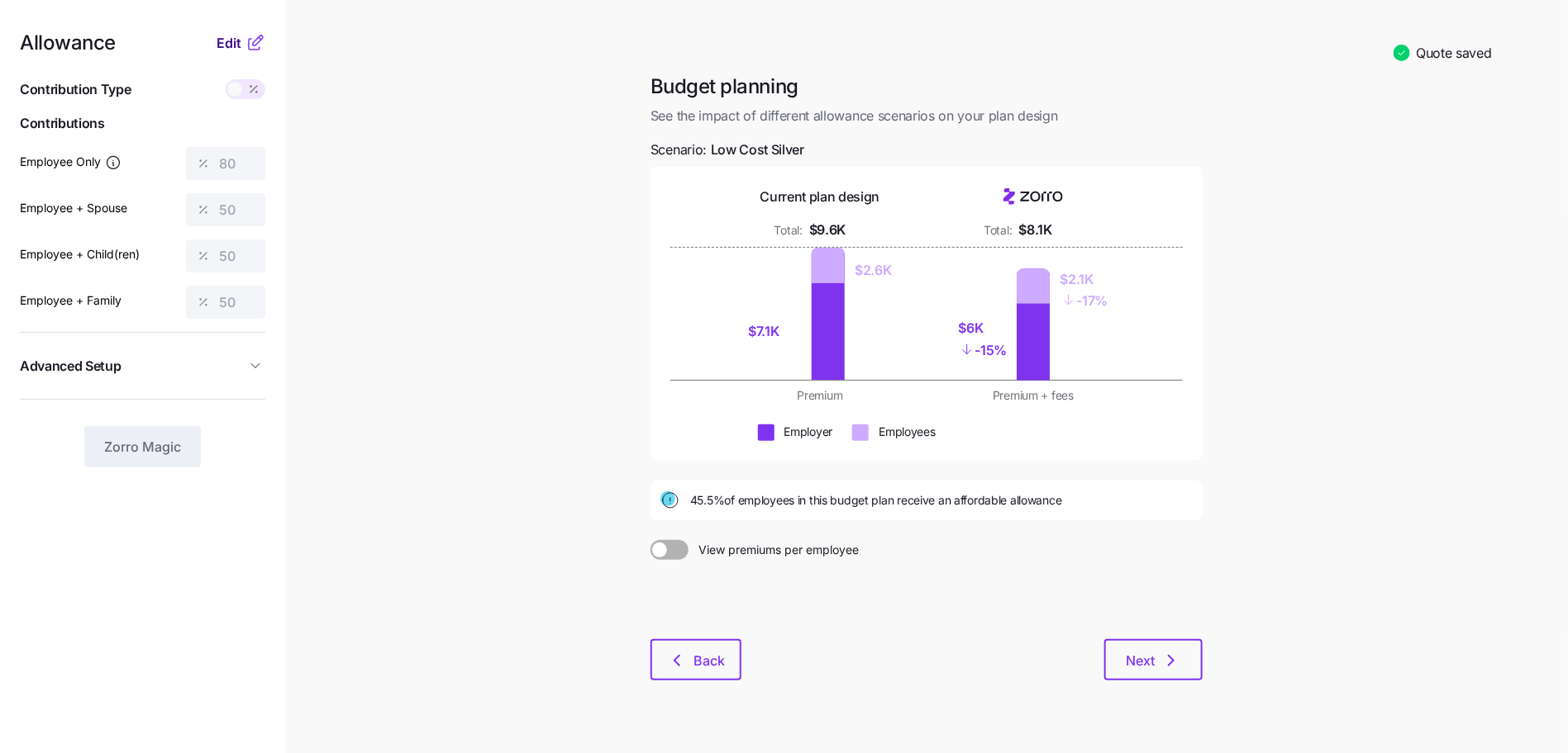
click at [230, 39] on span "Edit" at bounding box center [229, 43] width 25 height 20
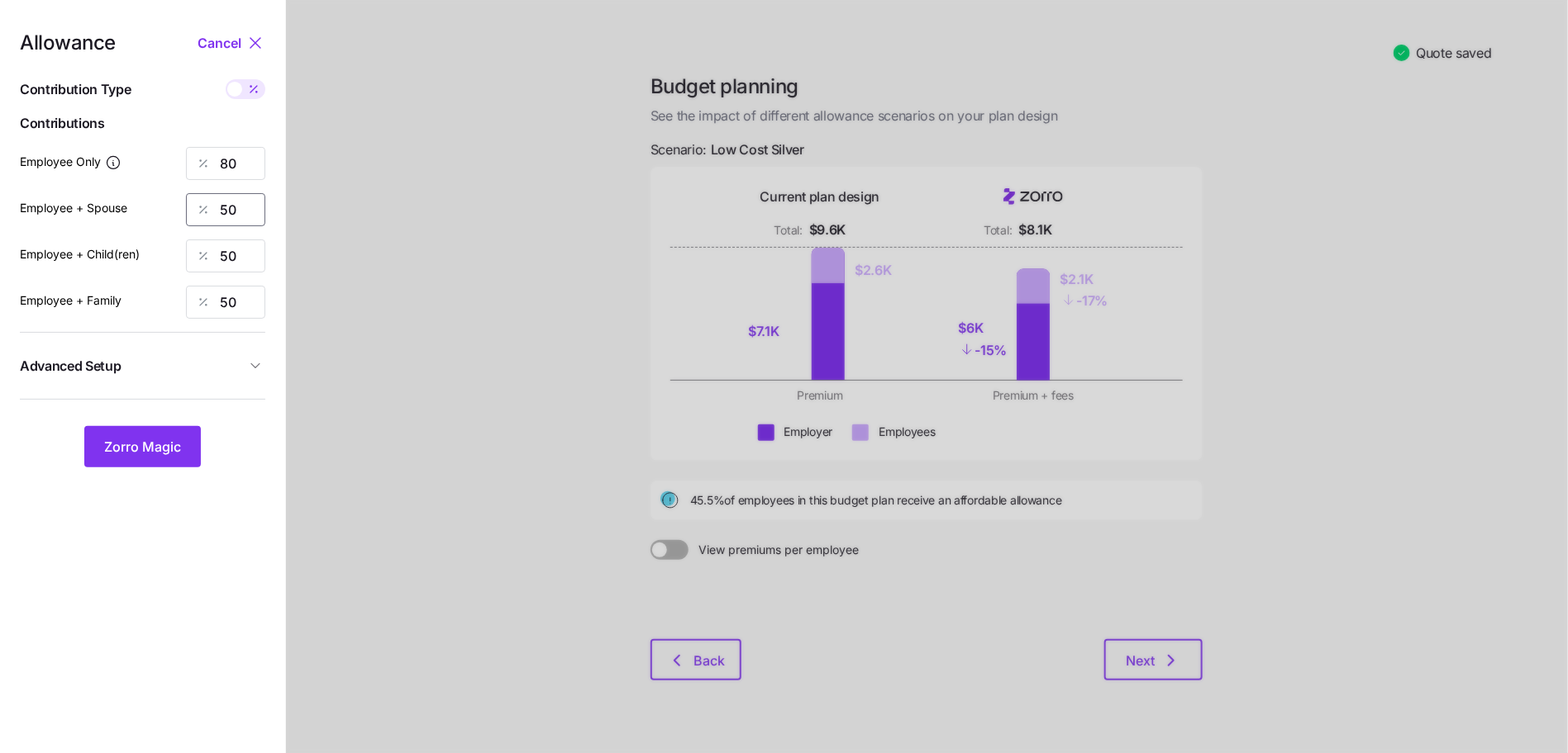
click at [238, 209] on input "50" at bounding box center [226, 209] width 79 height 33
click at [237, 164] on input "80" at bounding box center [226, 163] width 79 height 33
type input "85"
type input "60"
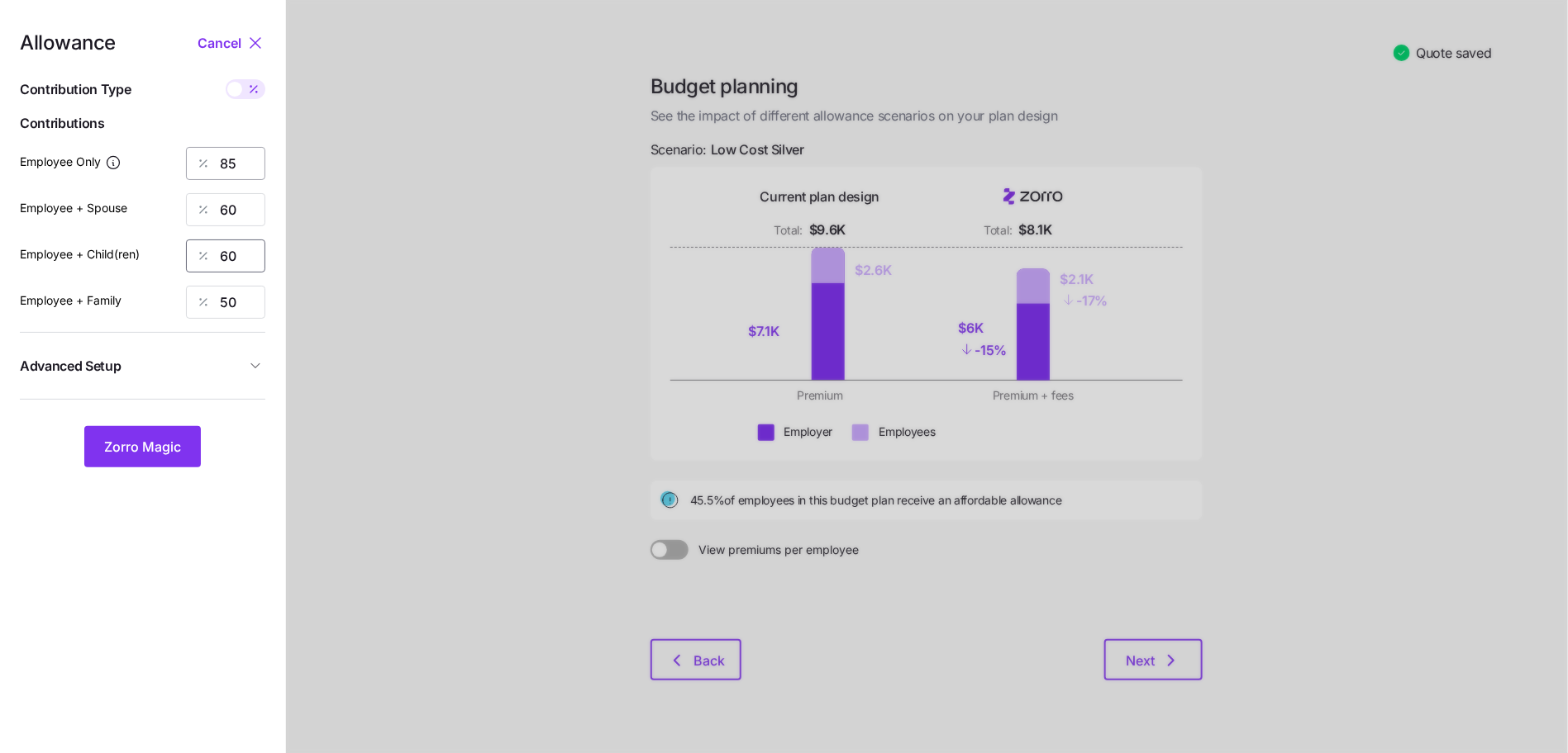
type input "60"
click at [139, 428] on button "Zorro Magic" at bounding box center [143, 446] width 117 height 41
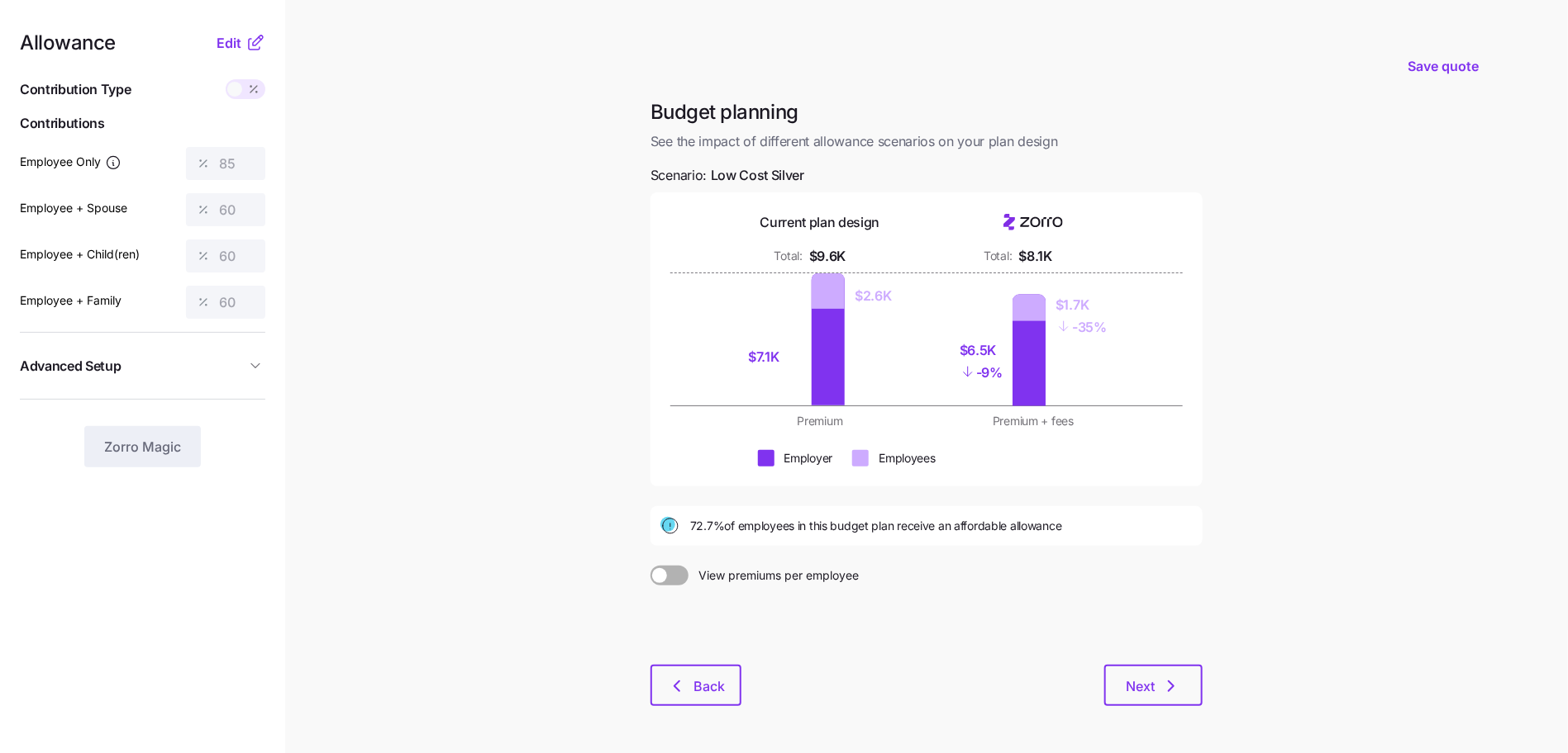
click at [220, 31] on nav "Allowance Edit Contribution Type Use classes Contributions Employee Only 85 Emp…" at bounding box center [143, 405] width 285 height 812
click at [226, 39] on span "Edit" at bounding box center [229, 43] width 25 height 20
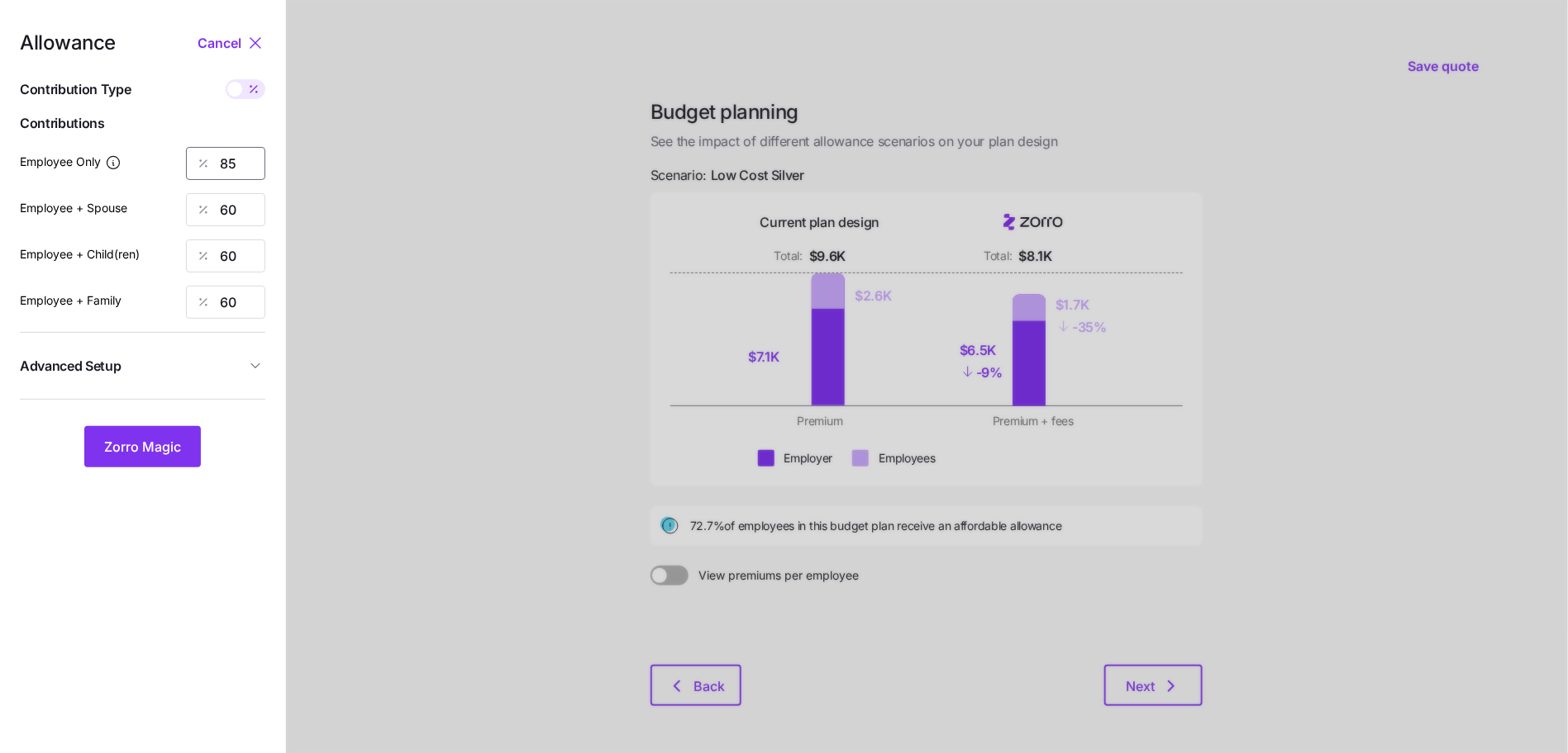
click at [228, 168] on input "85" at bounding box center [226, 163] width 79 height 33
click at [224, 201] on input "60" at bounding box center [226, 209] width 79 height 33
type input "65"
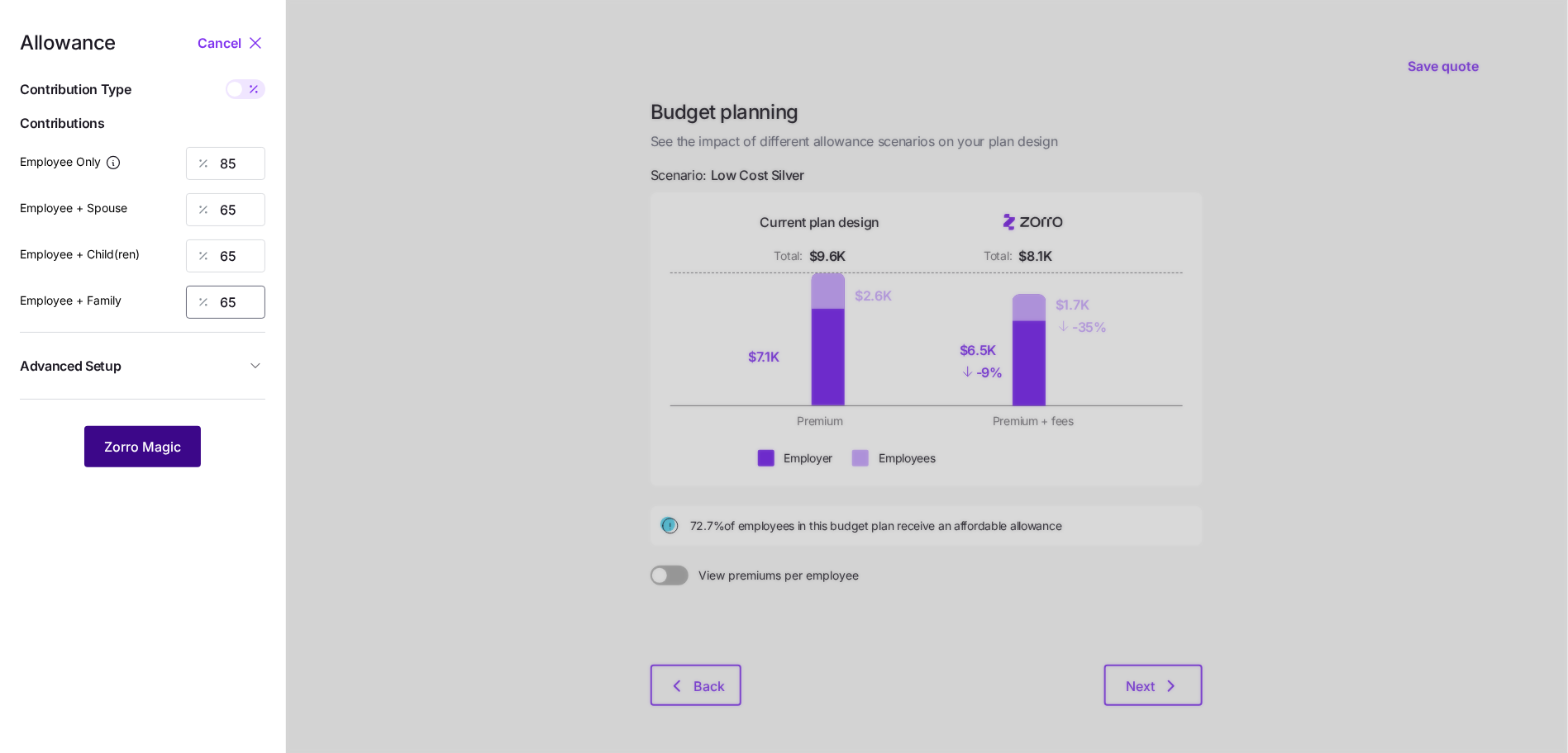
type input "65"
click at [158, 446] on span "Zorro Magic" at bounding box center [143, 446] width 77 height 20
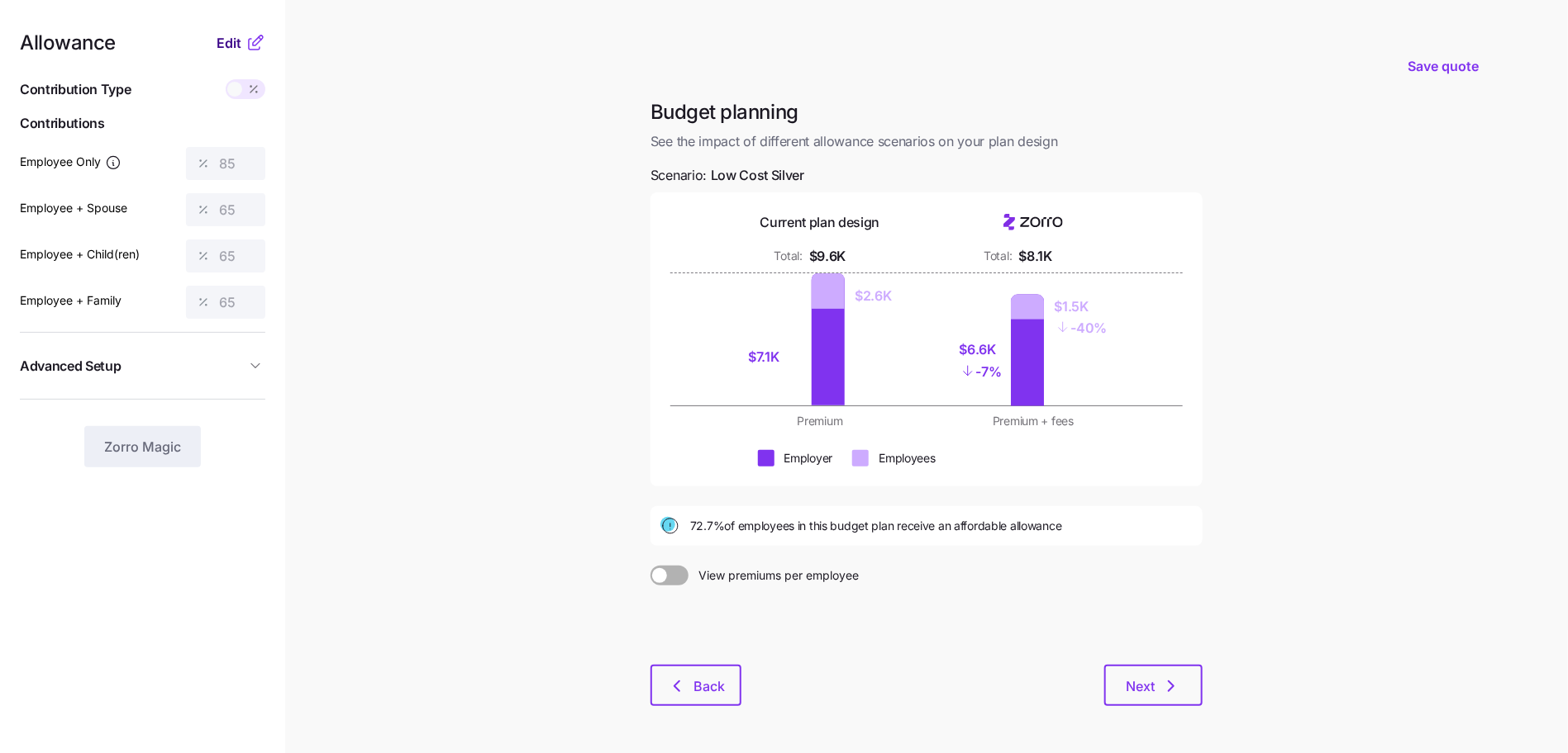
click at [219, 35] on span "Edit" at bounding box center [229, 43] width 25 height 20
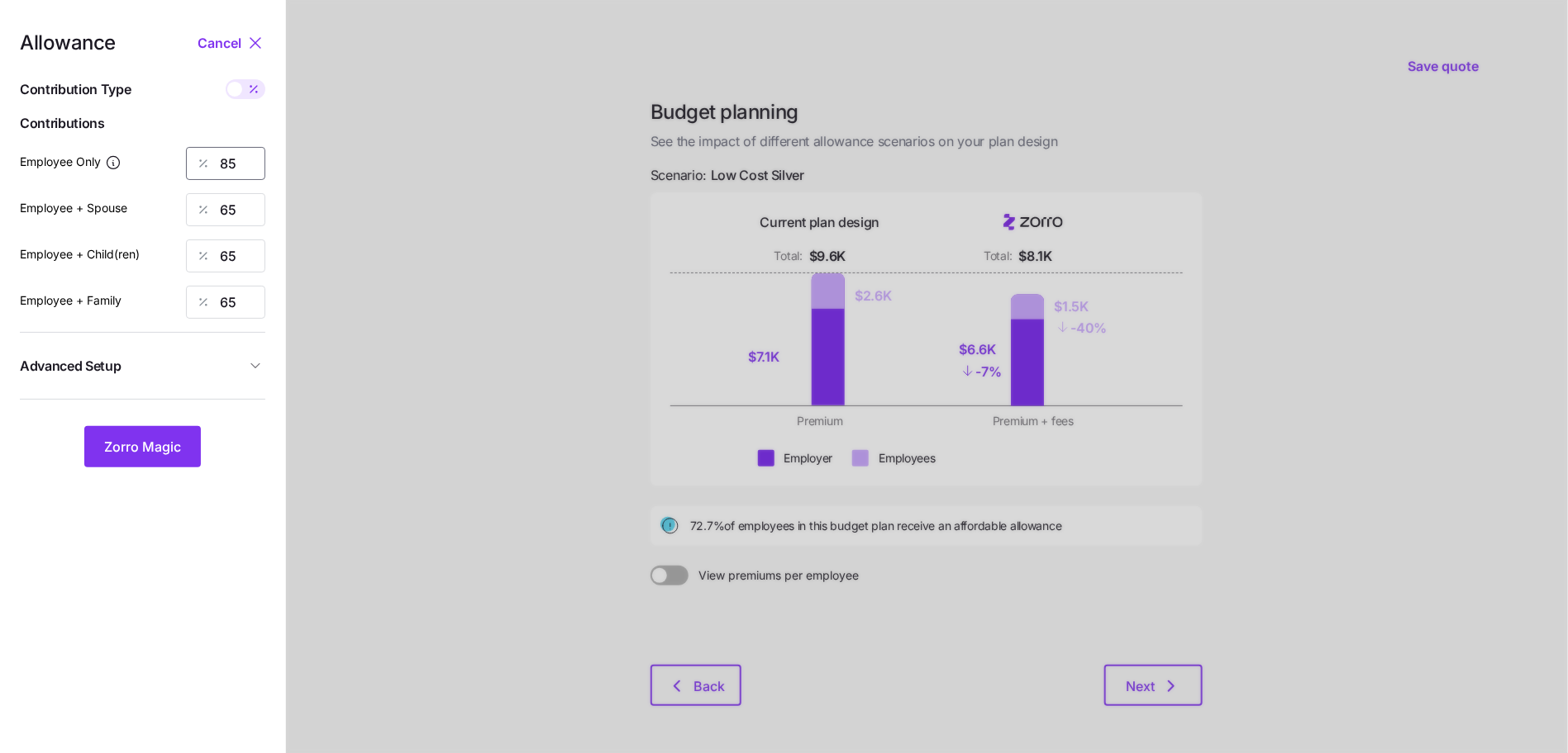
click at [234, 159] on input "85" at bounding box center [226, 163] width 79 height 33
type input "90"
click at [129, 461] on button "Zorro Magic" at bounding box center [143, 446] width 117 height 41
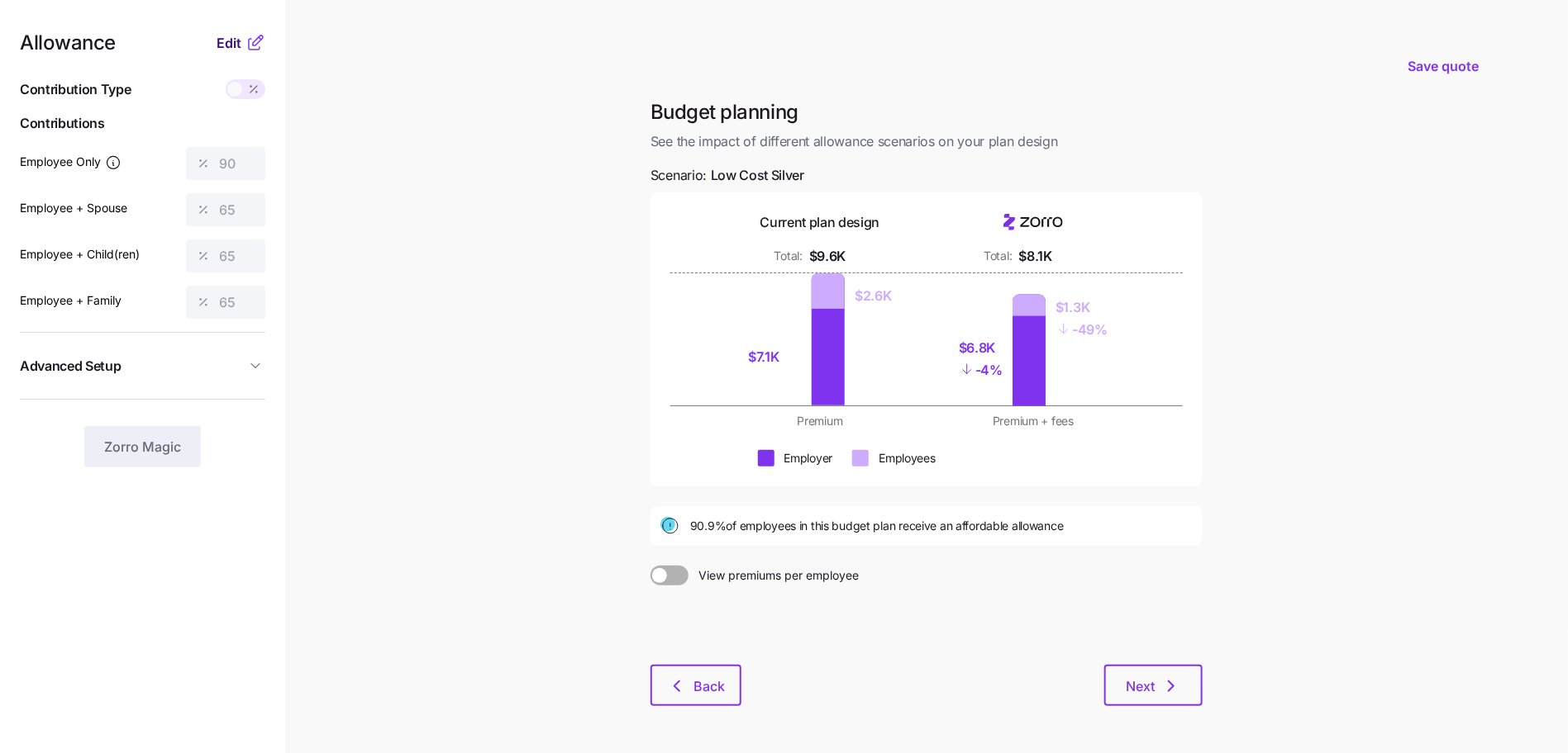
click at [224, 44] on span "Edit" at bounding box center [229, 43] width 25 height 20
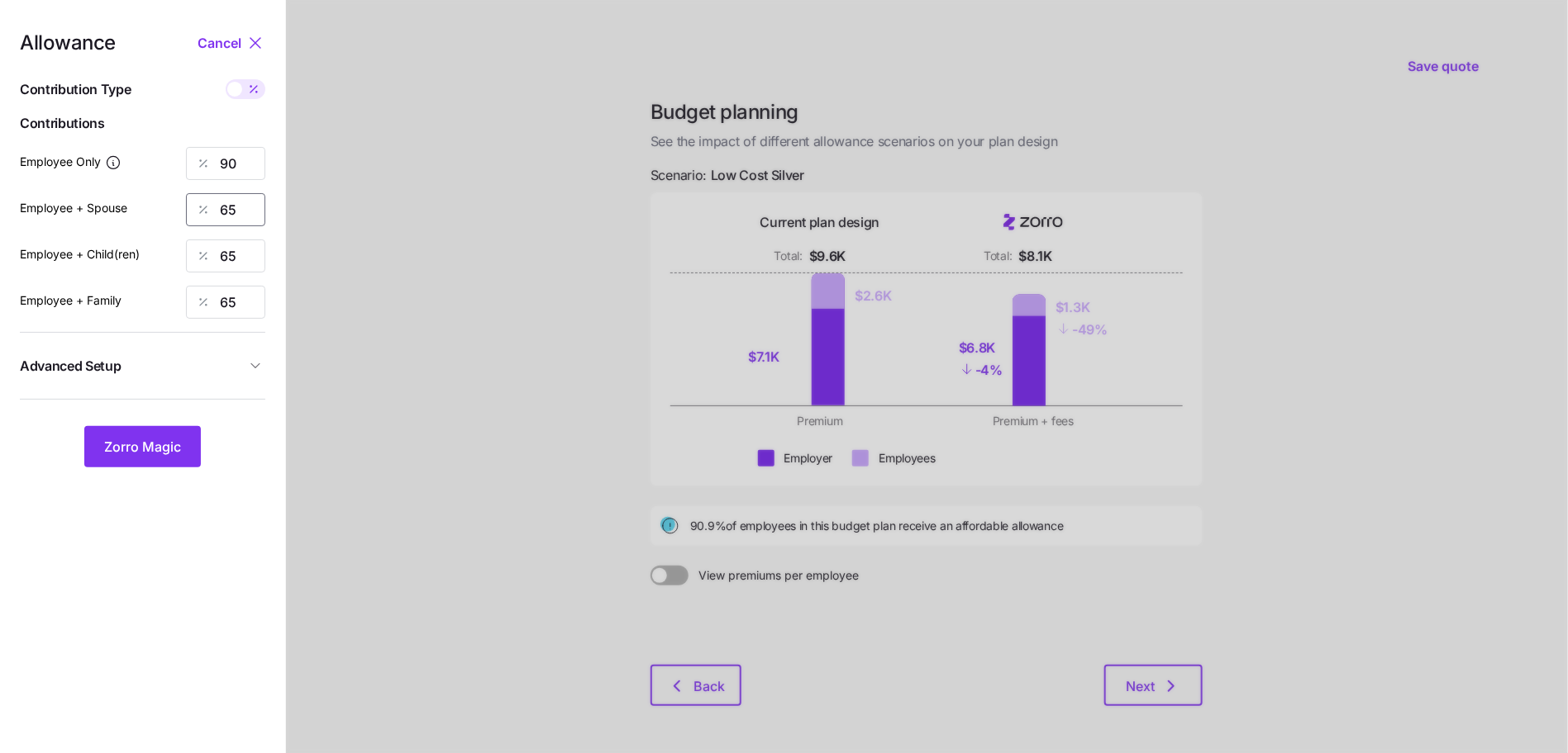
click at [232, 207] on input "65" at bounding box center [226, 209] width 79 height 33
type input "70"
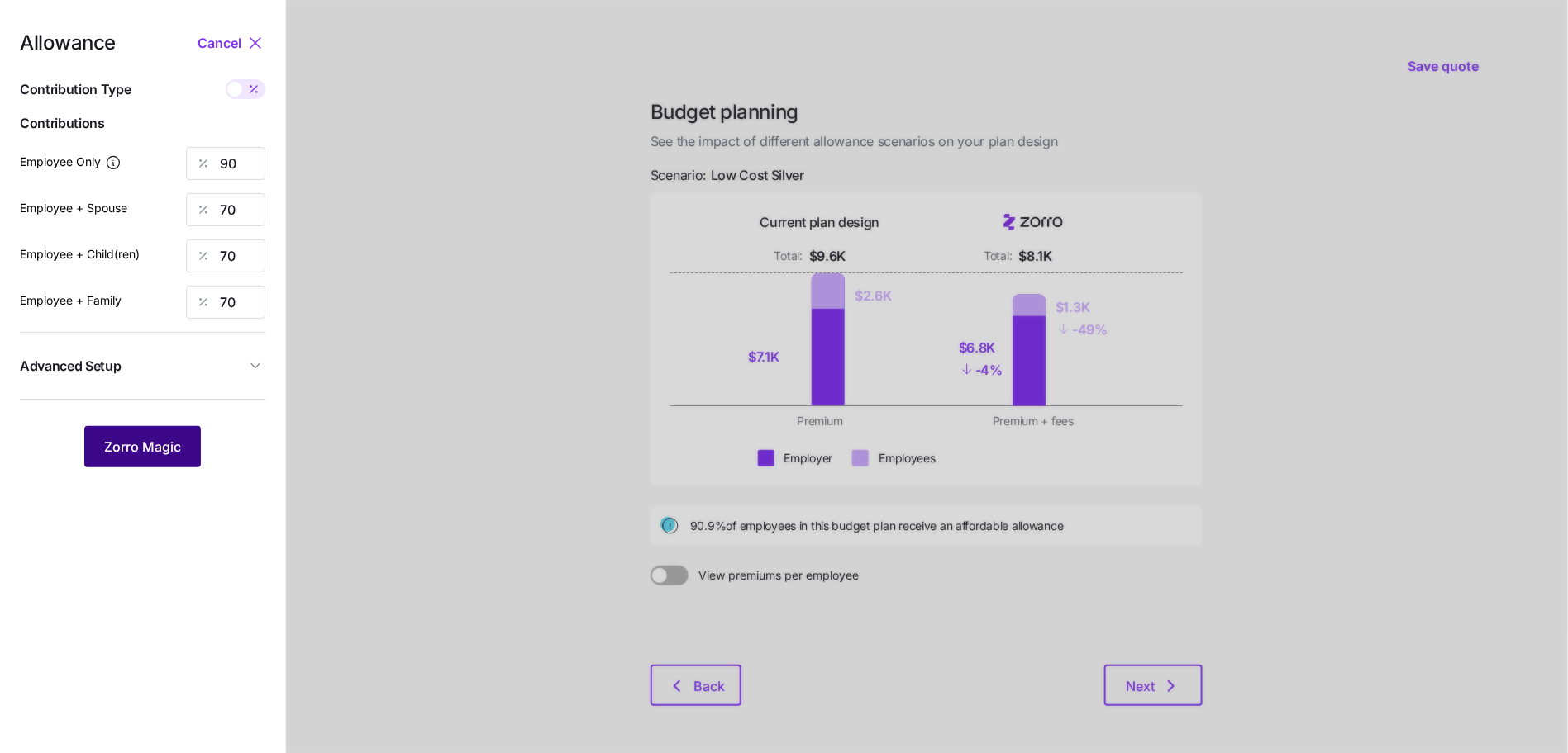
click at [152, 455] on span "Zorro Magic" at bounding box center [143, 446] width 77 height 20
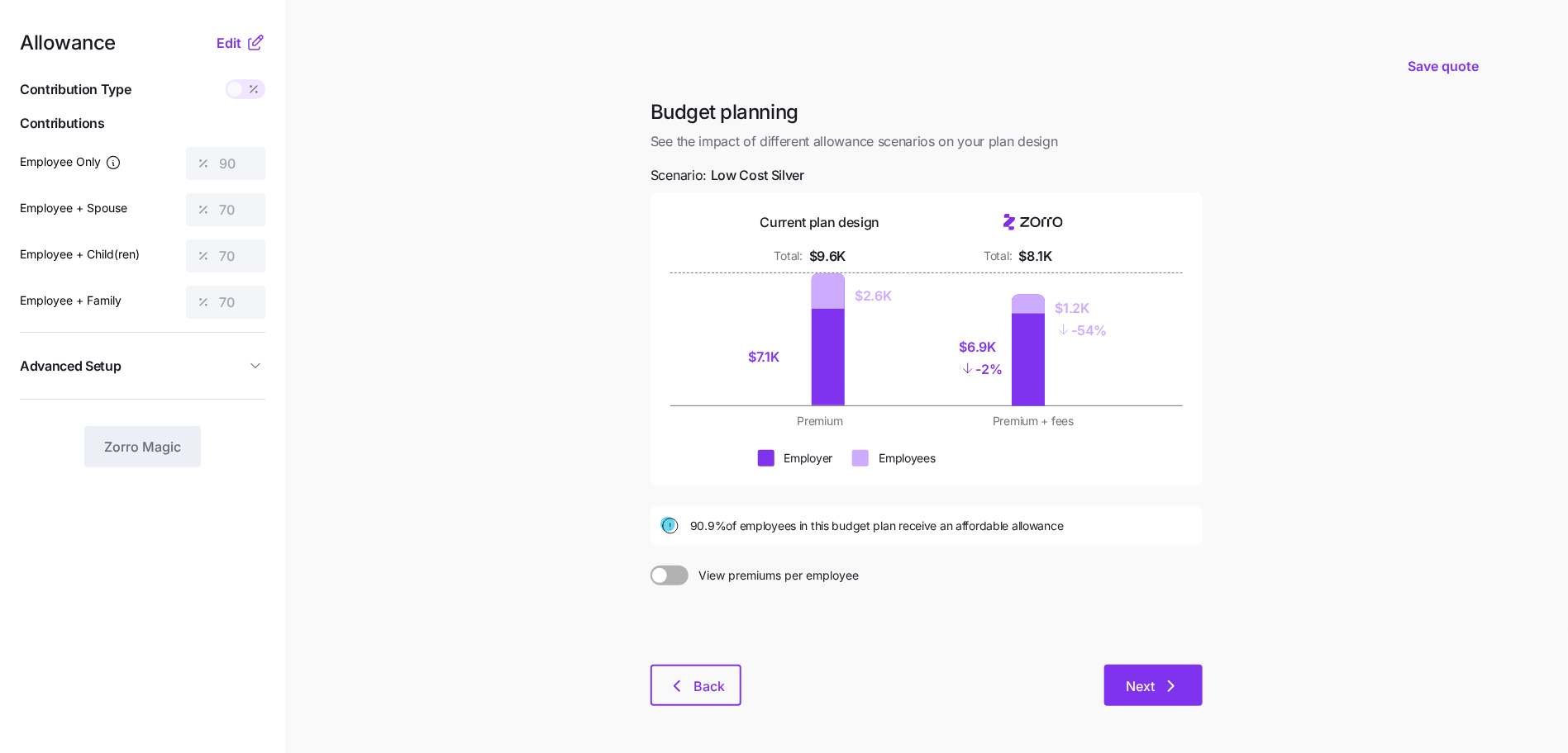
click at [1138, 692] on span "Next" at bounding box center [1140, 686] width 29 height 20
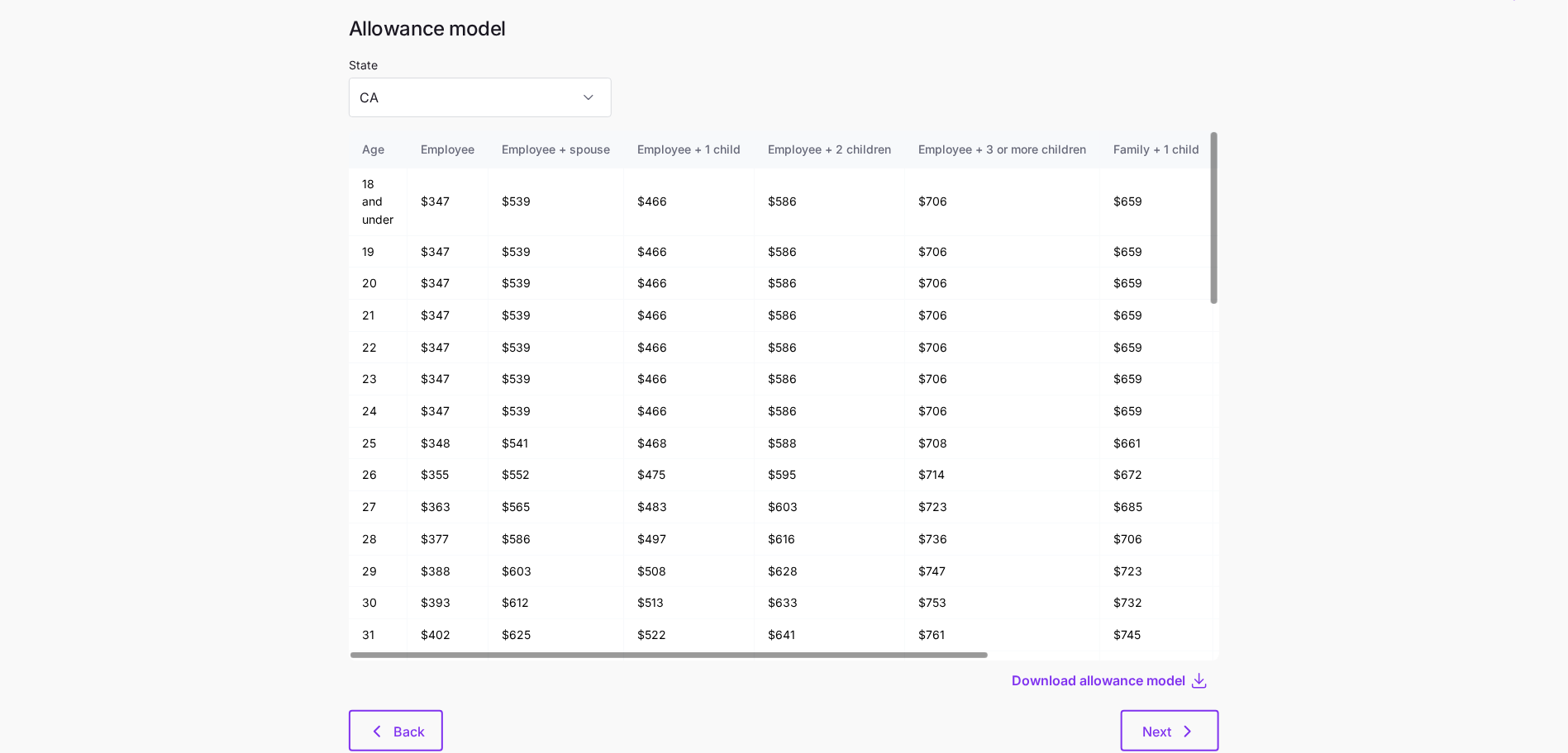
scroll to position [89, 0]
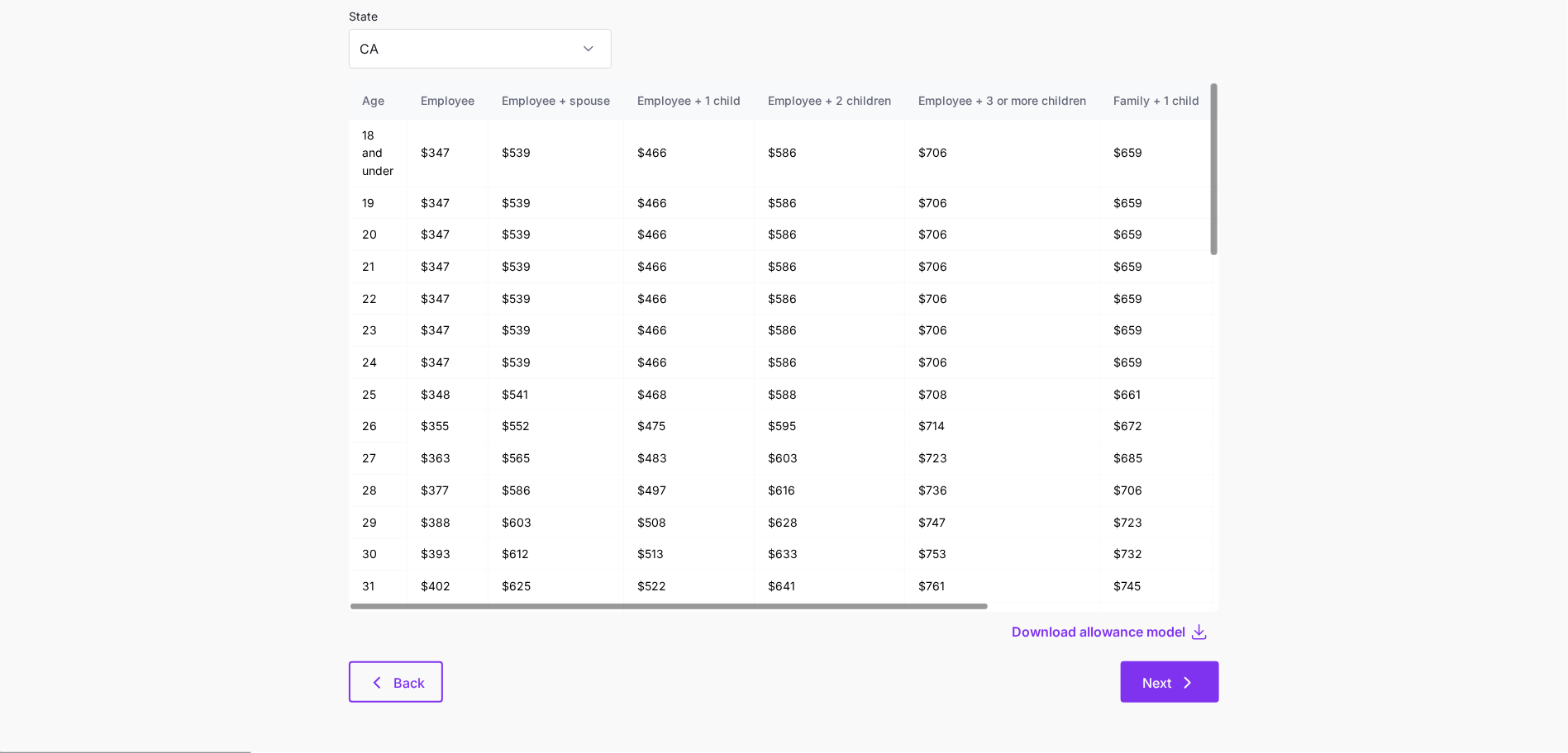
click at [1155, 687] on span "Next" at bounding box center [1156, 683] width 29 height 20
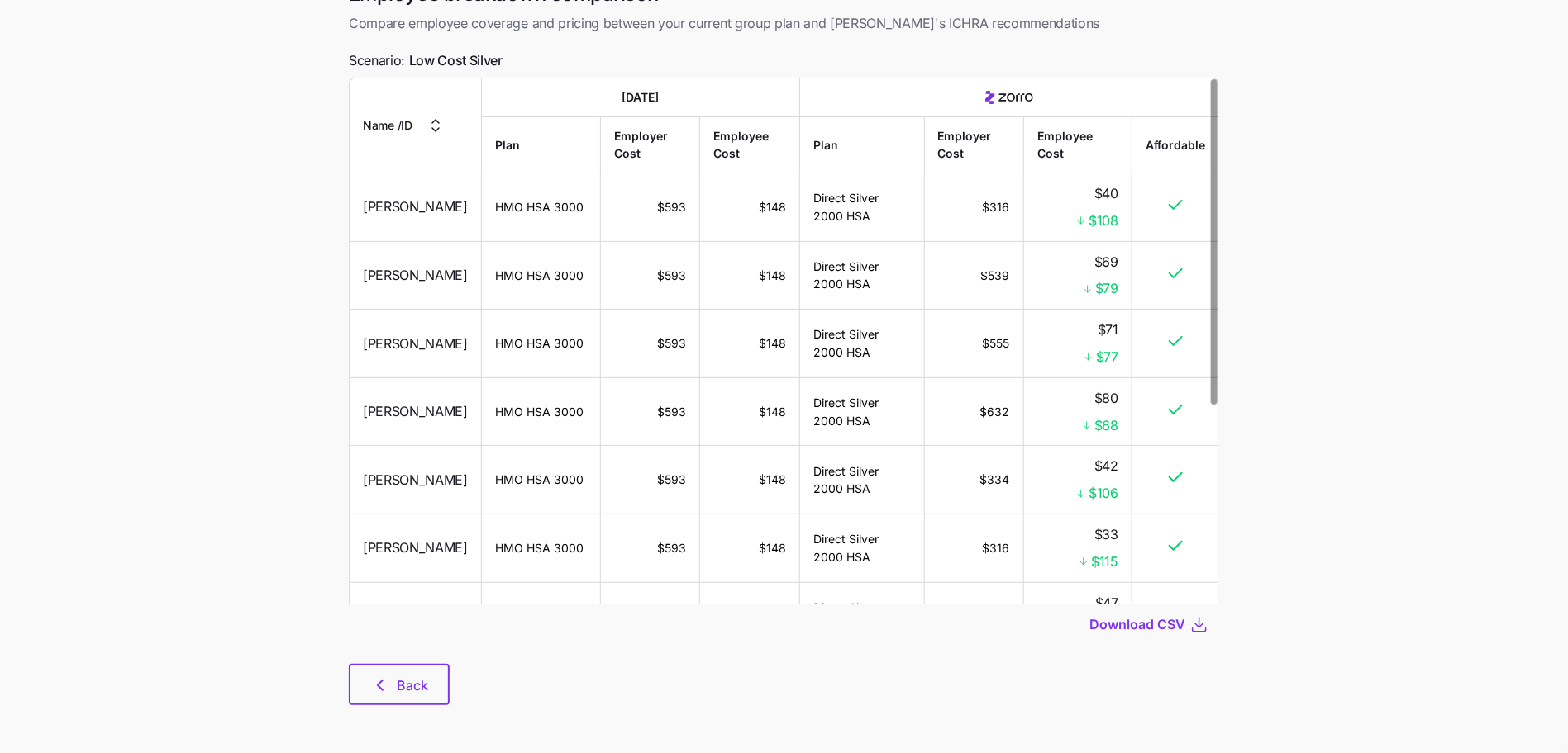
scroll to position [96, 0]
drag, startPoint x: 380, startPoint y: 692, endPoint x: 775, endPoint y: 723, distance: 396.2
click at [775, 723] on div "Employee breakdown comparison Compare employee coverage and pricing between you…" at bounding box center [784, 351] width 897 height 744
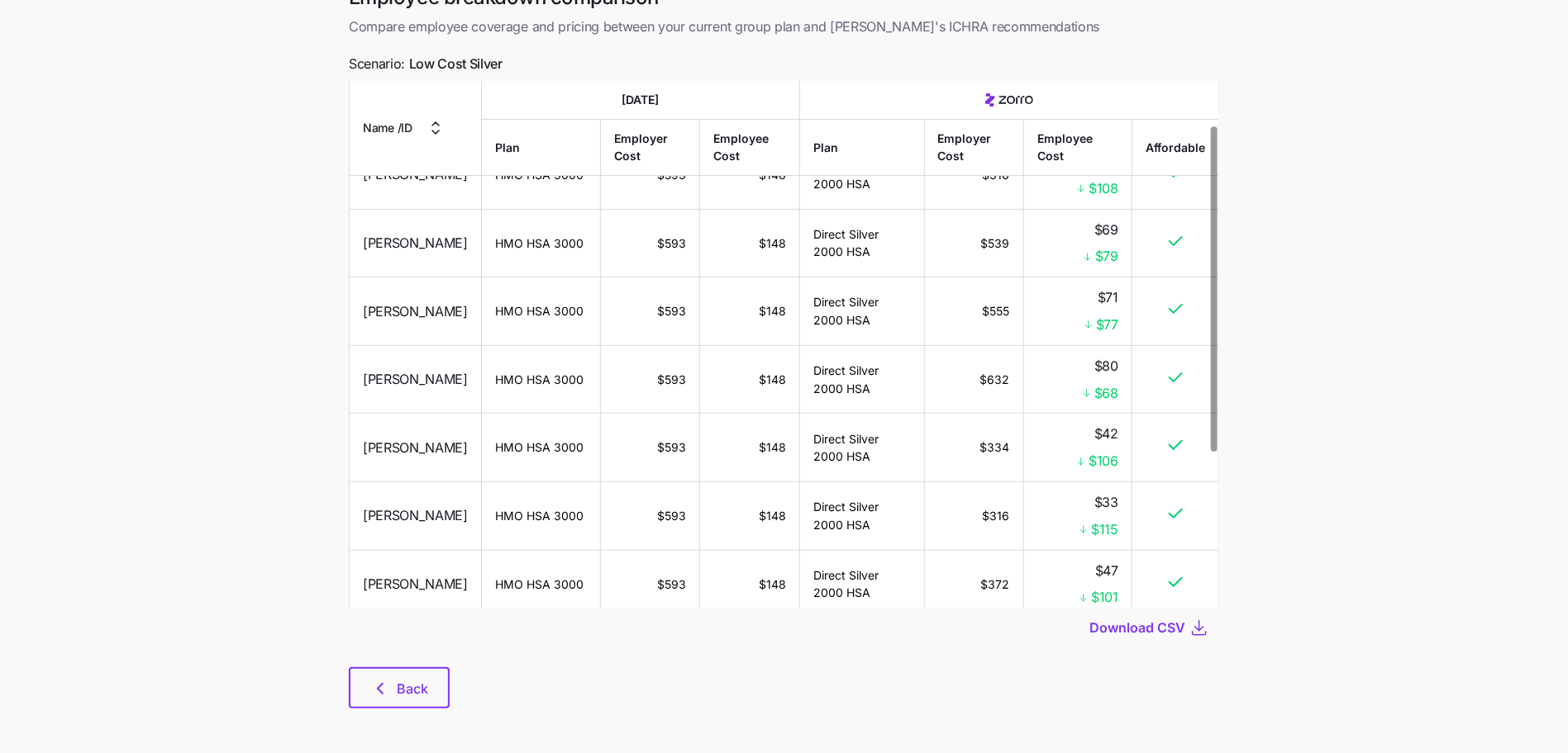
scroll to position [0, 0]
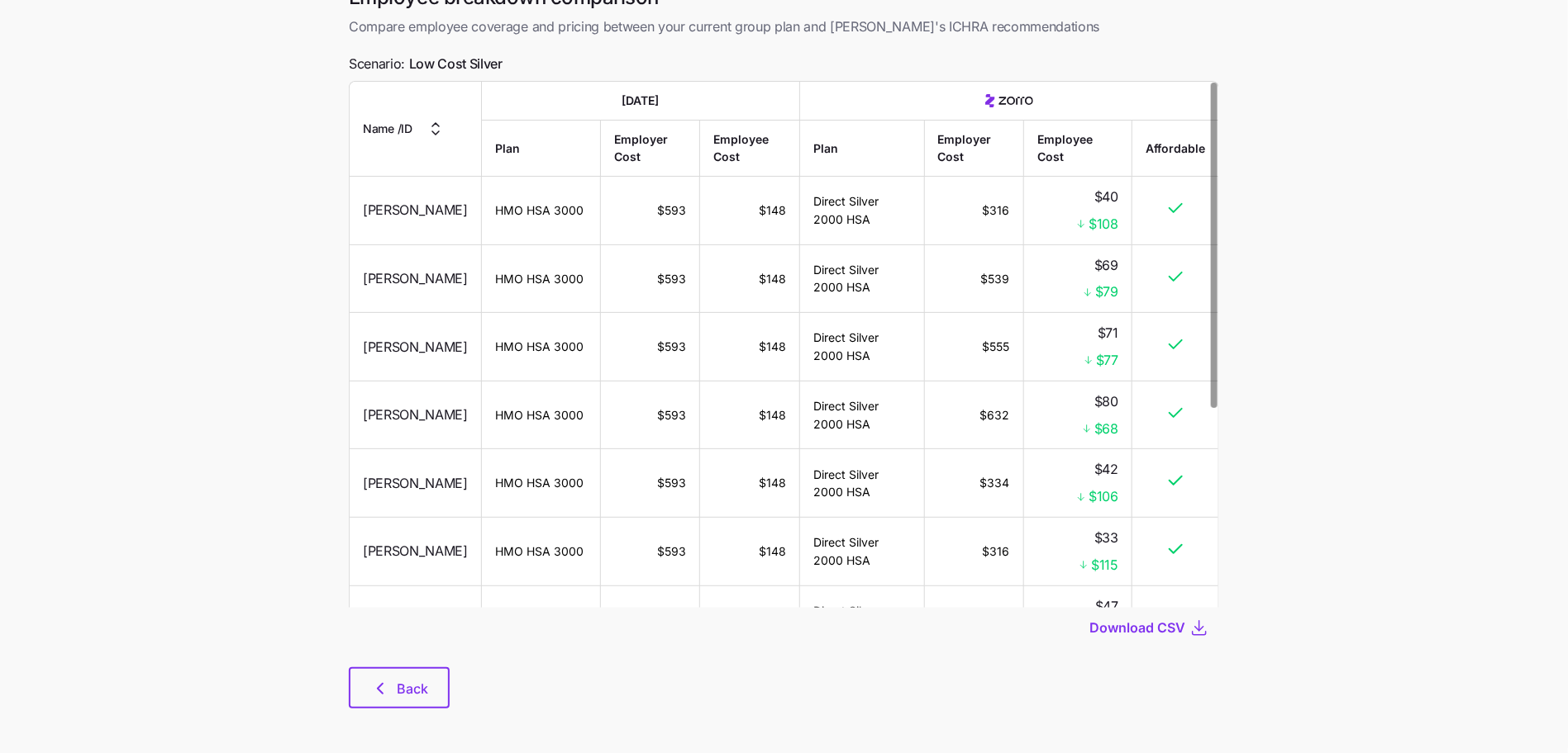
drag, startPoint x: 276, startPoint y: 651, endPoint x: 319, endPoint y: 669, distance: 46.6
click at [299, 663] on main "Save quote Employee breakdown comparison Compare employee coverage and pricing …" at bounding box center [784, 333] width 1568 height 850
click at [391, 683] on span "Back" at bounding box center [398, 689] width 58 height 20
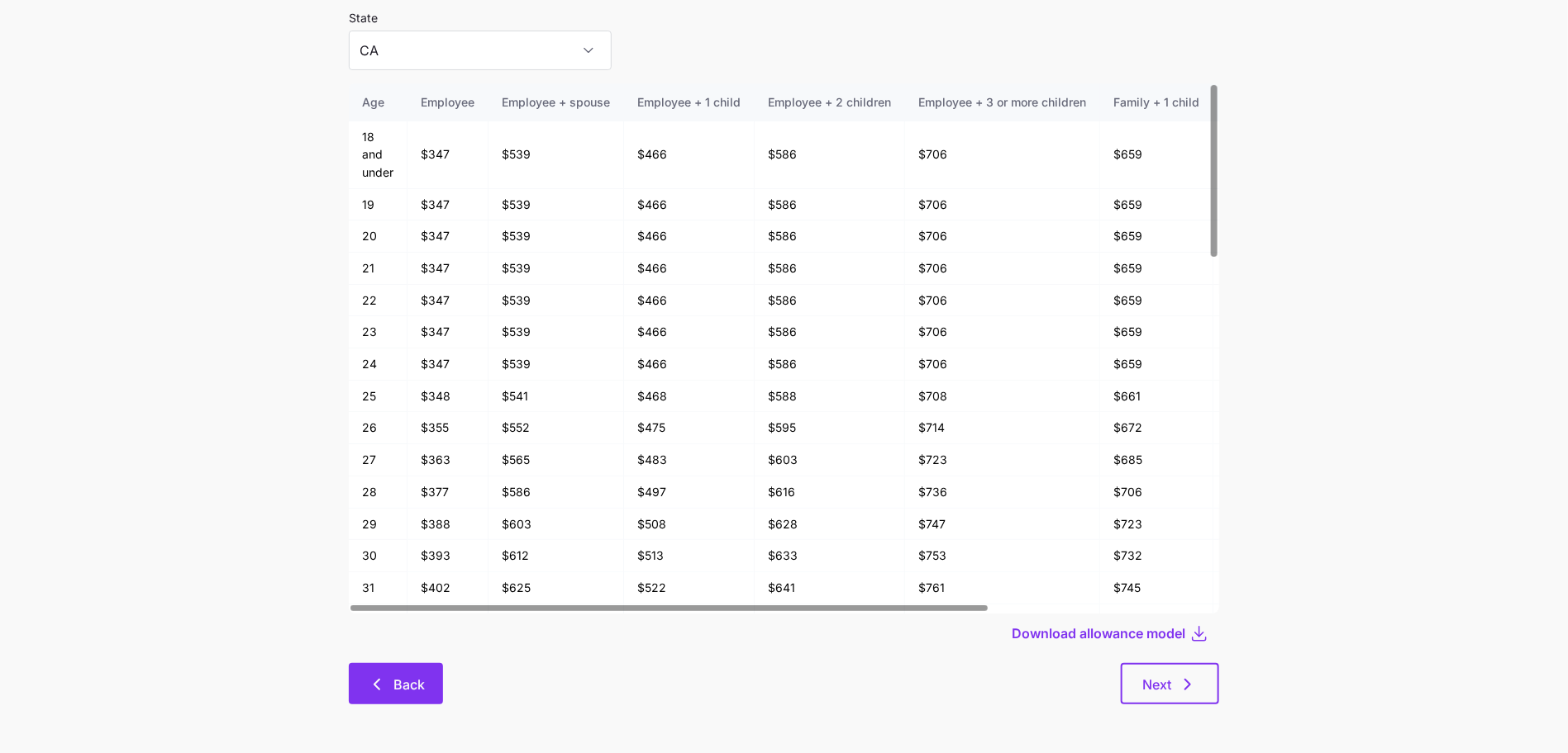
scroll to position [89, 0]
click at [367, 675] on icon "button" at bounding box center [377, 683] width 20 height 20
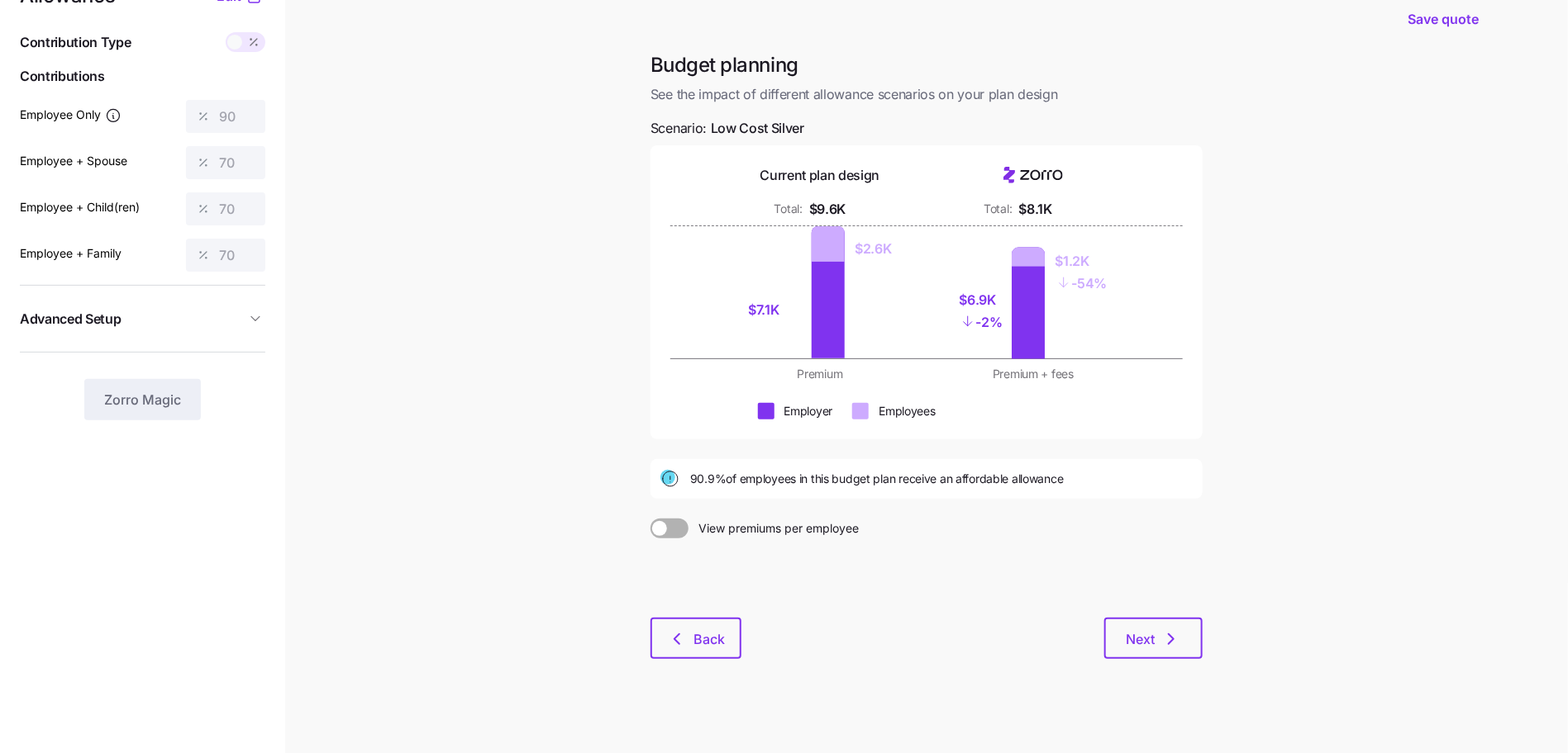
scroll to position [58, 0]
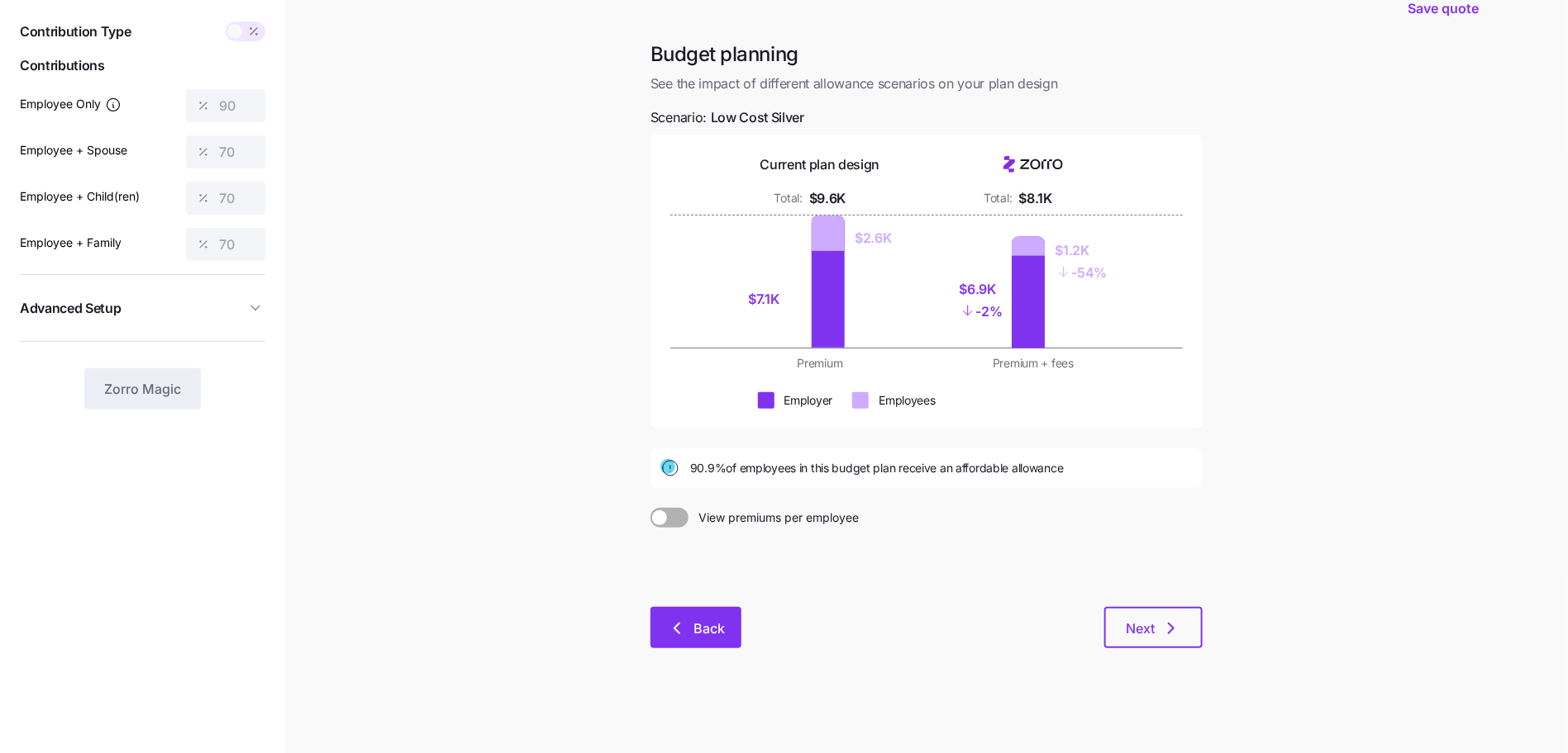
click at [715, 636] on span "Back" at bounding box center [709, 628] width 31 height 20
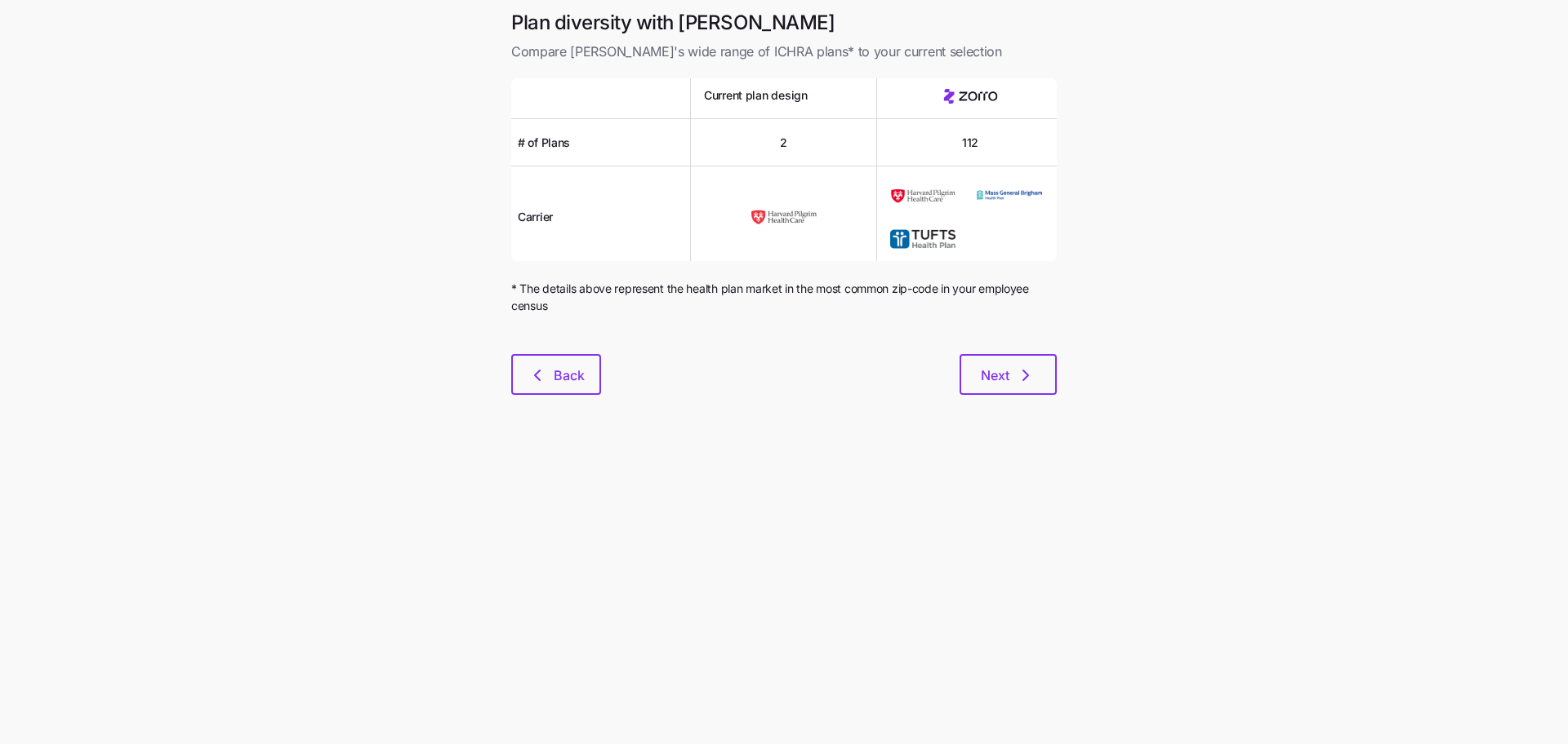
drag, startPoint x: 587, startPoint y: 373, endPoint x: 802, endPoint y: 404, distance: 217.2
click at [802, 404] on div "Plan diversity with Zorro Compare Zorro's wide range of ICHRA plans* to your cu…" at bounding box center [784, 212] width 572 height 405
click at [661, 423] on main "Plan diversity with Zorro Compare Zorro's wide range of ICHRA plans* to your cu…" at bounding box center [784, 372] width 1568 height 744
click at [566, 355] on button "Back" at bounding box center [556, 374] width 90 height 41
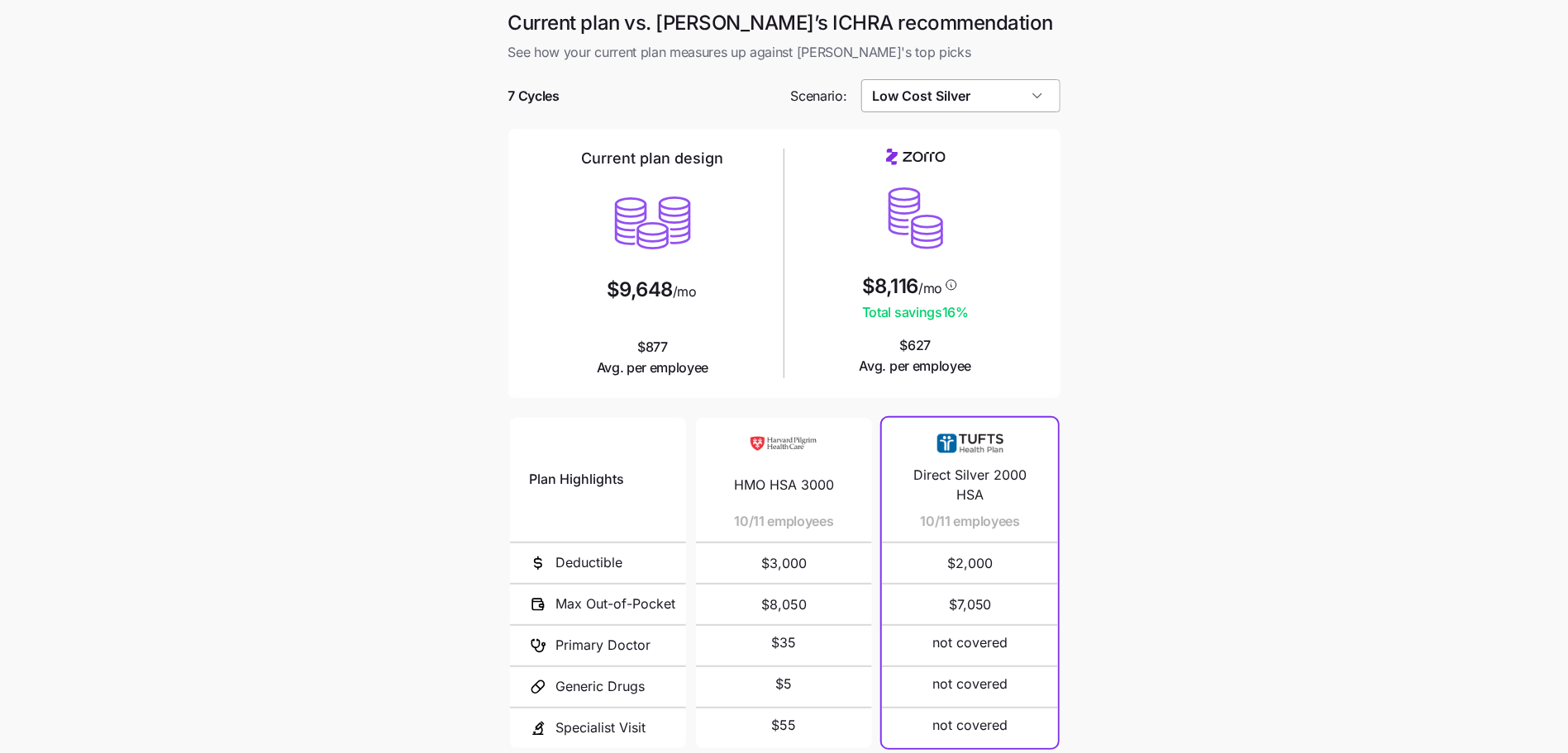
click at [980, 92] on input "Low Cost Silver" at bounding box center [960, 95] width 199 height 33
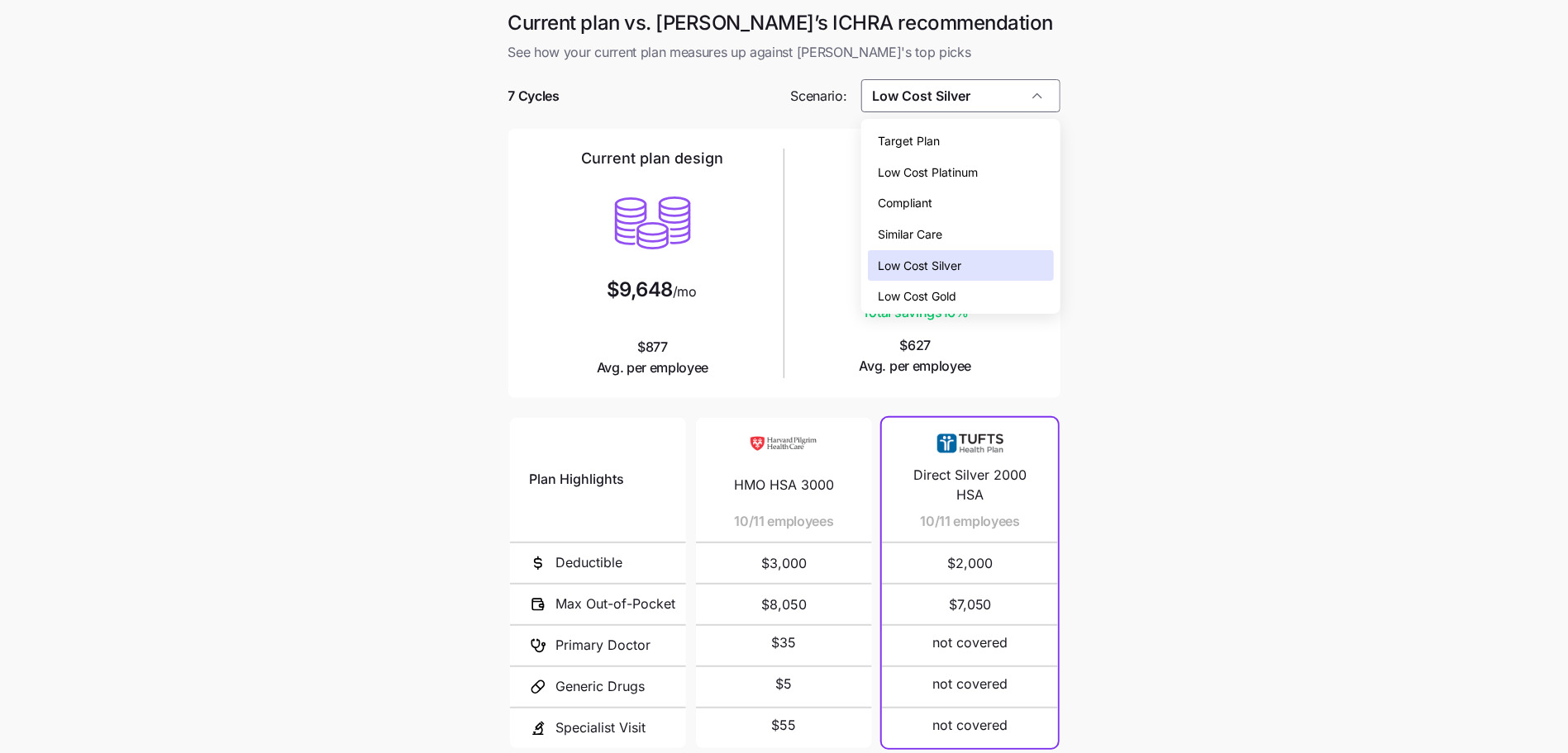
click at [942, 130] on div "Target Plan" at bounding box center [960, 141] width 186 height 31
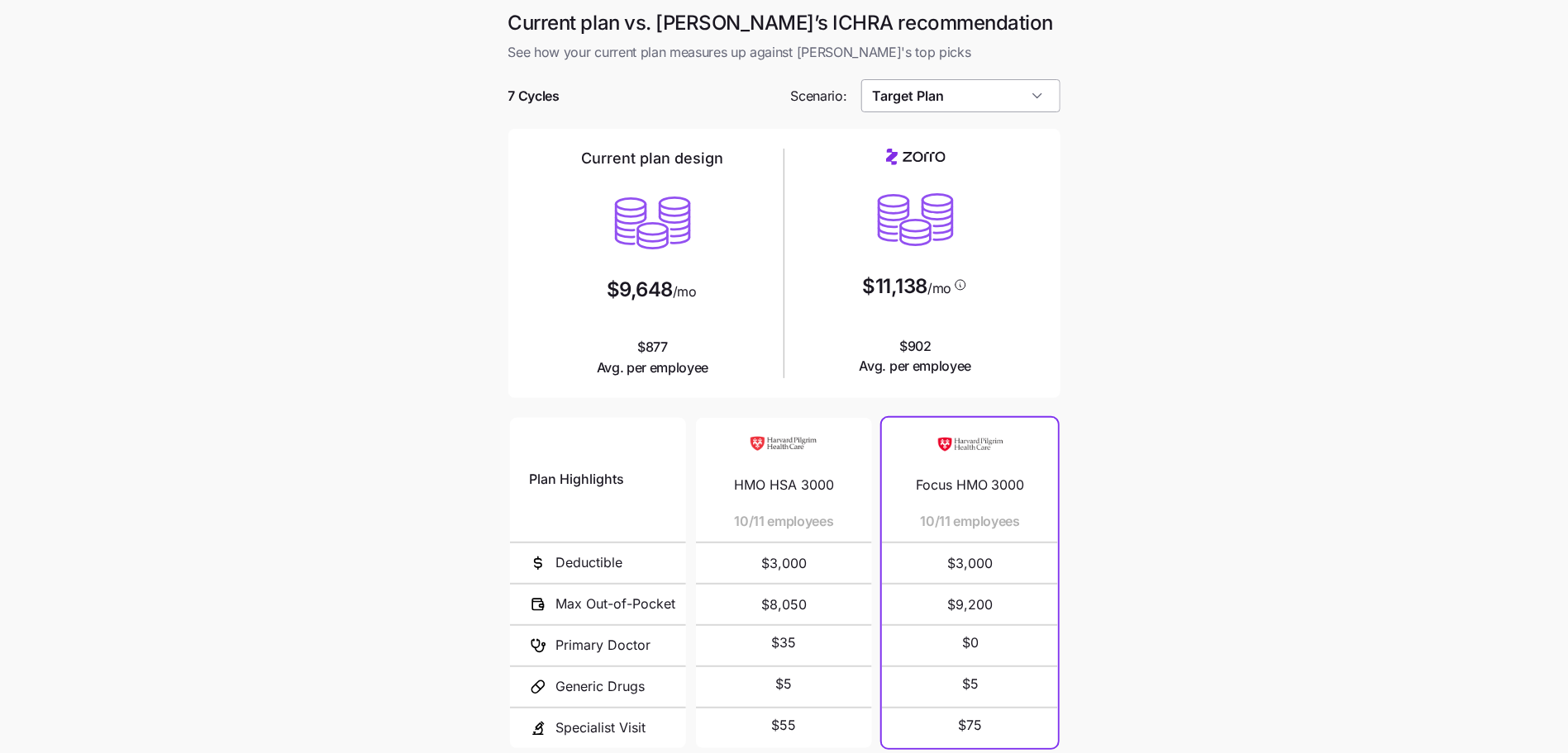
click at [994, 103] on input "Target Plan" at bounding box center [960, 95] width 199 height 33
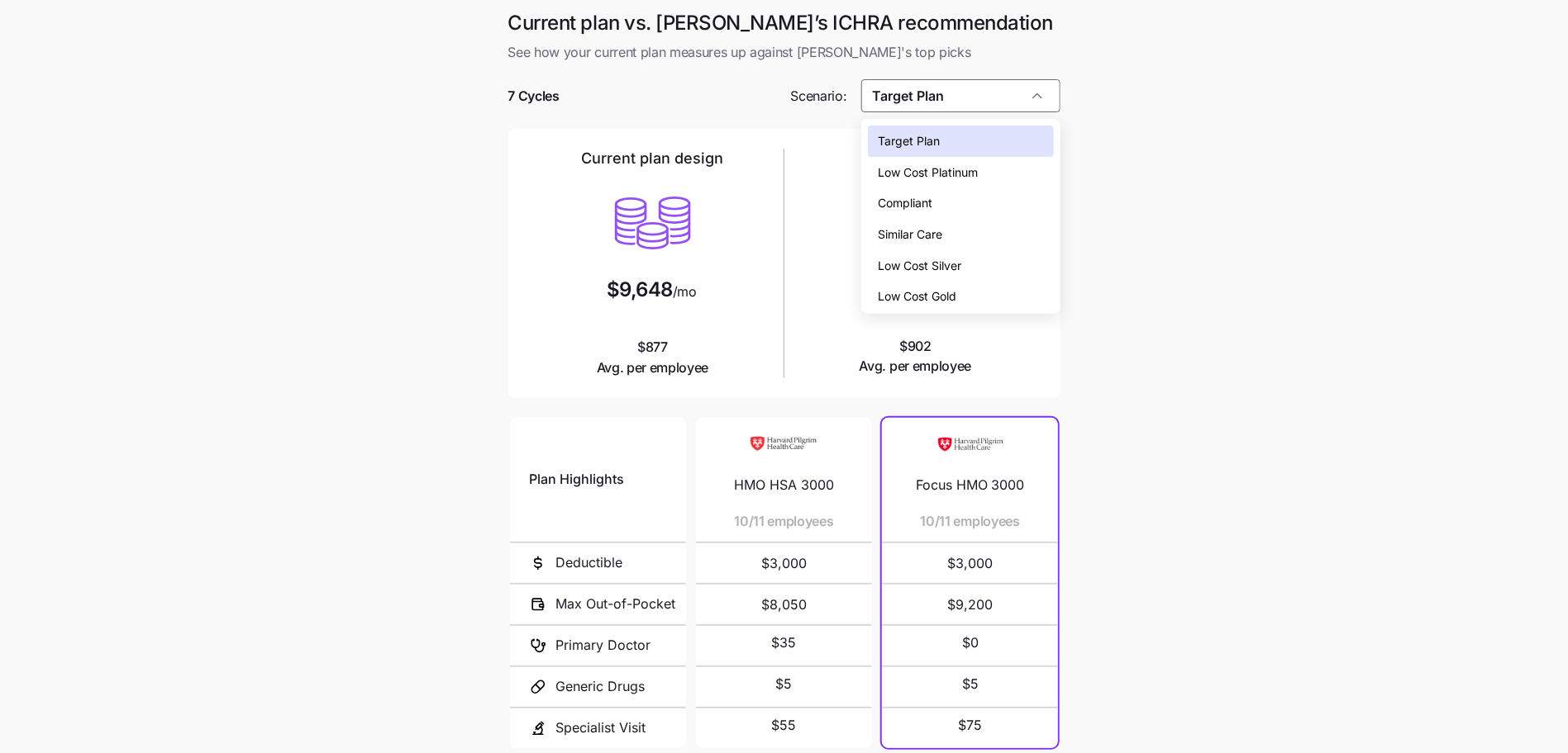
click at [1135, 263] on main "Current plan vs. Zorro’s ICHRA recommendation See how your current plan measure…" at bounding box center [784, 451] width 1568 height 902
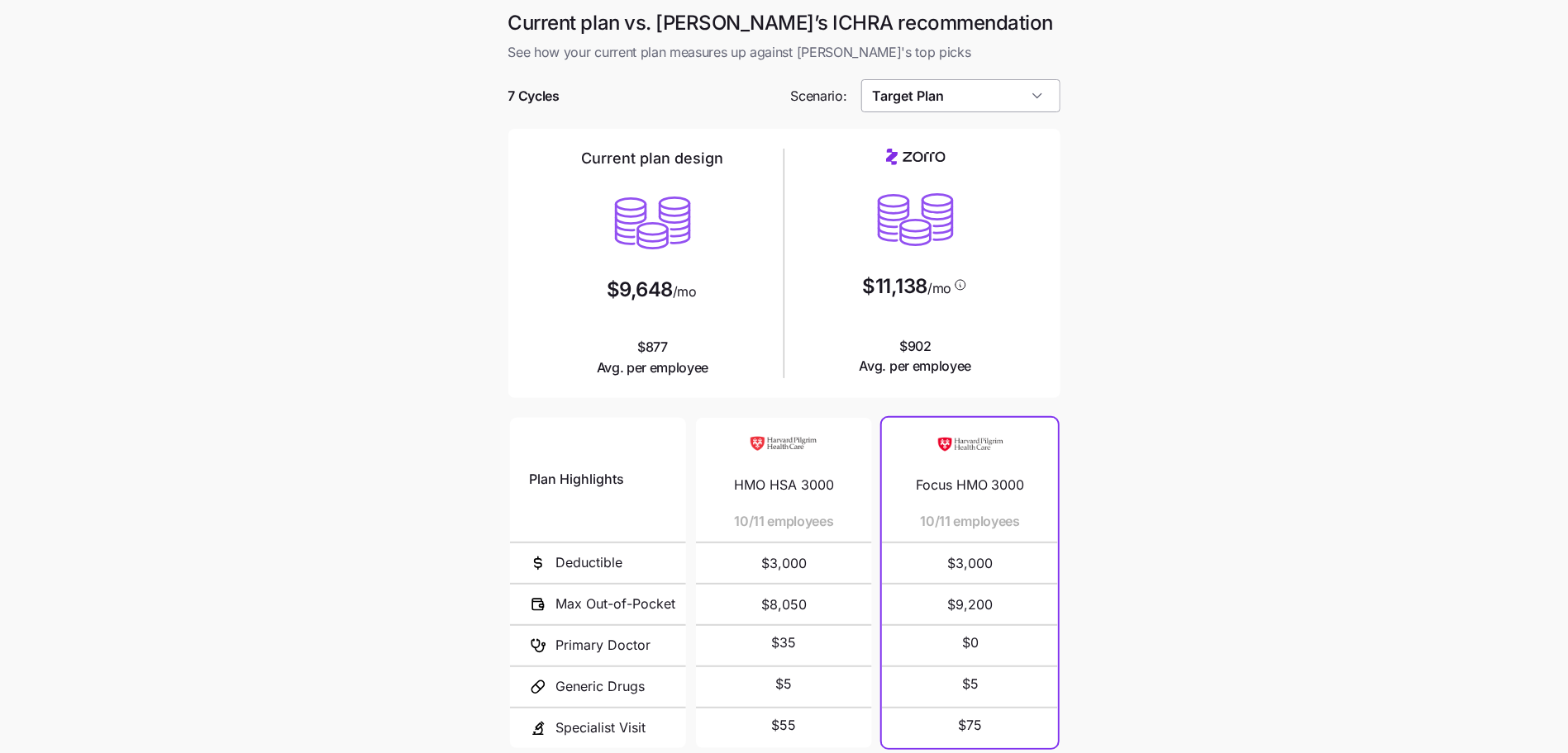
click at [953, 86] on input "Target Plan" at bounding box center [960, 95] width 199 height 33
click at [1163, 240] on main "Current plan vs. Zorro’s ICHRA recommendation See how your current plan measure…" at bounding box center [784, 451] width 1568 height 902
drag, startPoint x: 1021, startPoint y: 119, endPoint x: 1014, endPoint y: 112, distance: 9.9
click at [1020, 119] on div at bounding box center [784, 120] width 552 height 17
click at [953, 92] on input "Target Plan" at bounding box center [960, 95] width 199 height 33
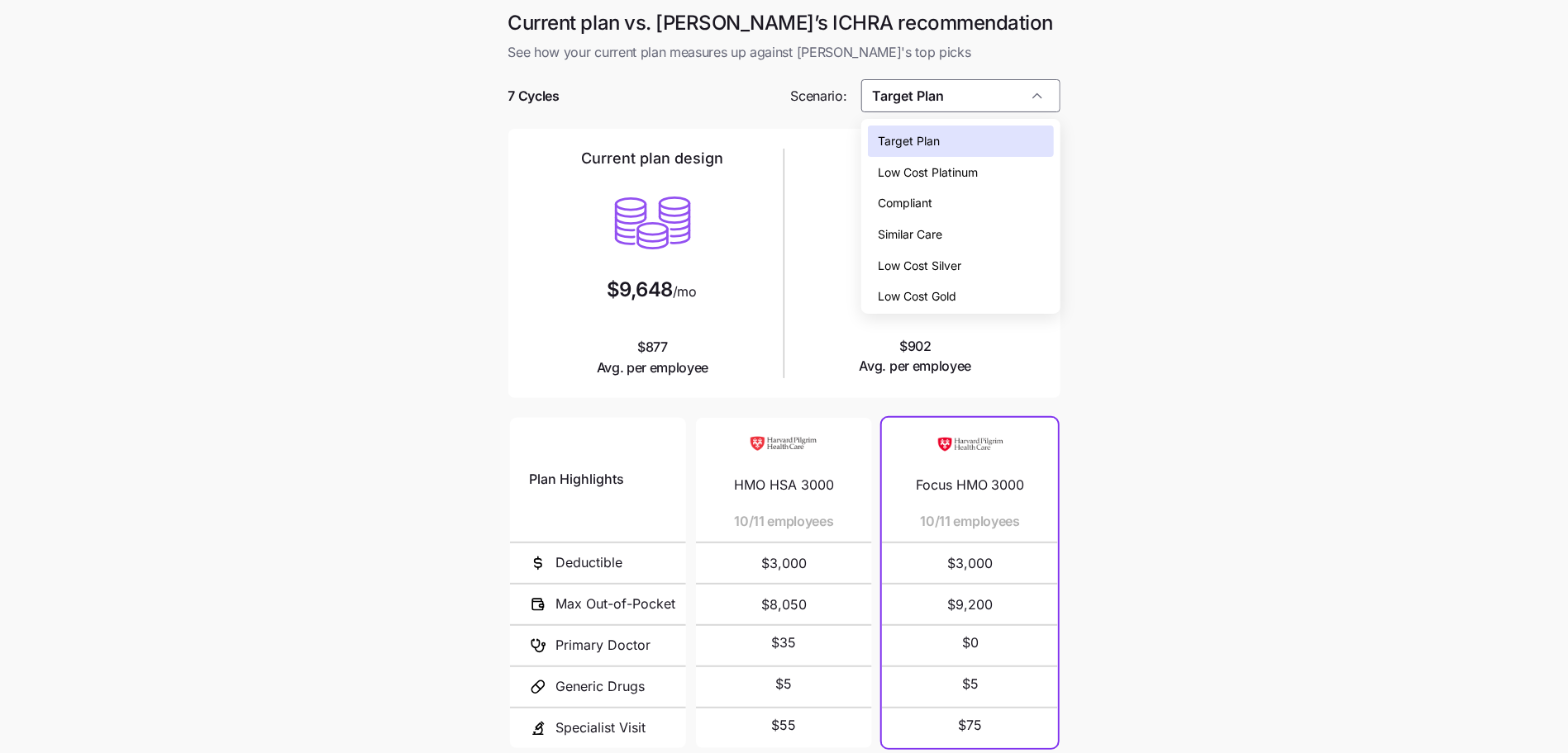
click at [988, 266] on div "Low Cost Silver" at bounding box center [960, 266] width 186 height 31
type input "Low Cost Silver"
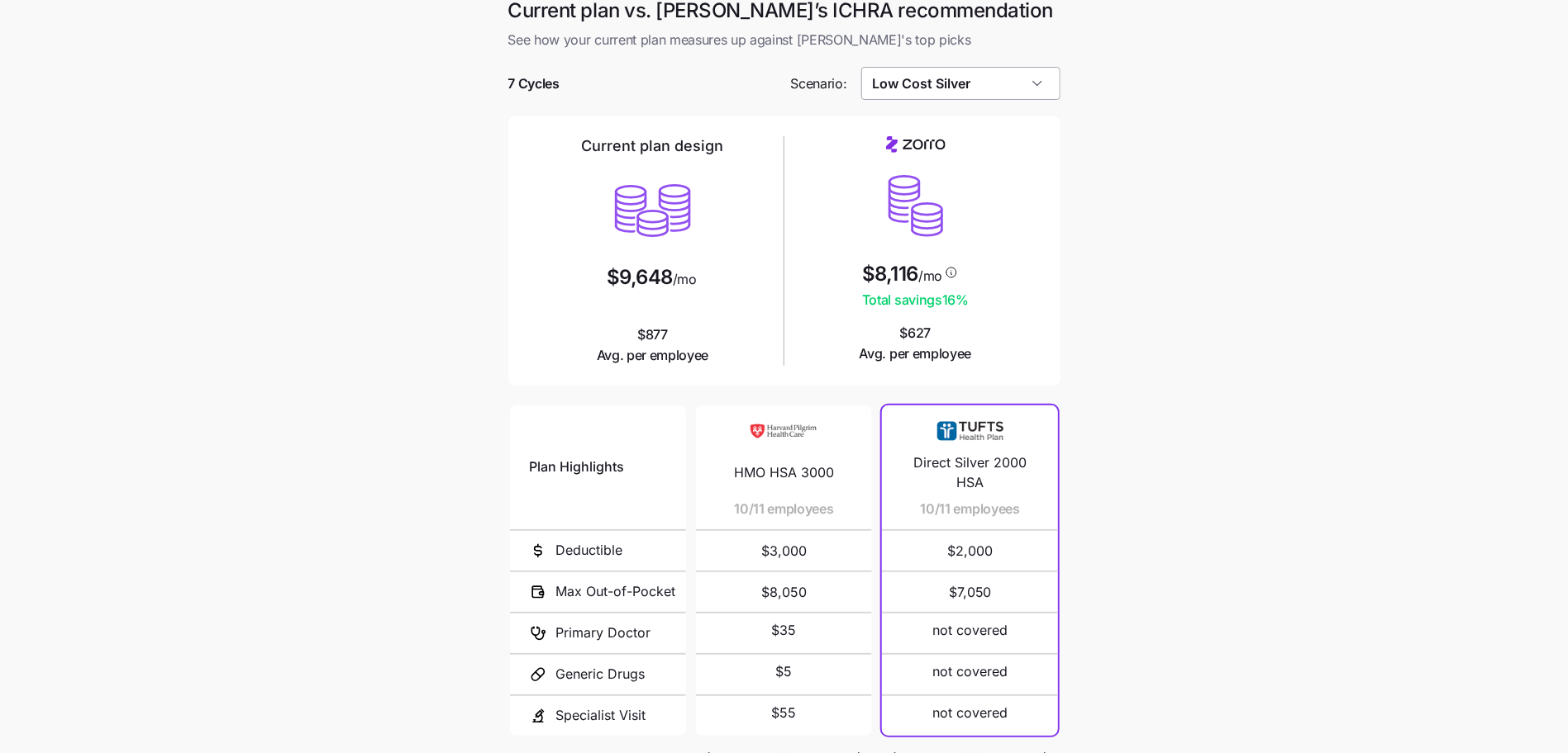
scroll to position [6, 0]
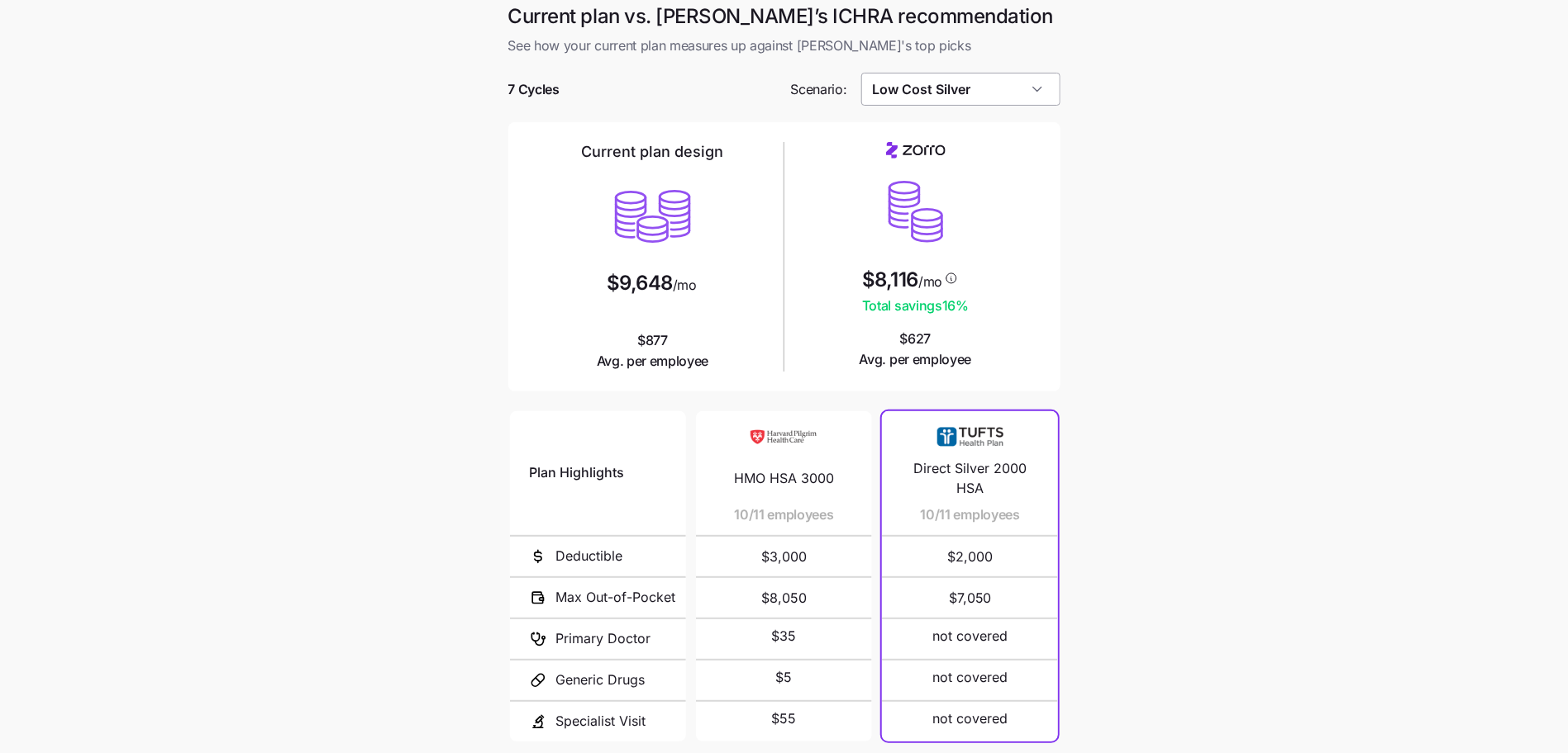
click at [940, 87] on input "Low Cost Silver" at bounding box center [960, 89] width 199 height 33
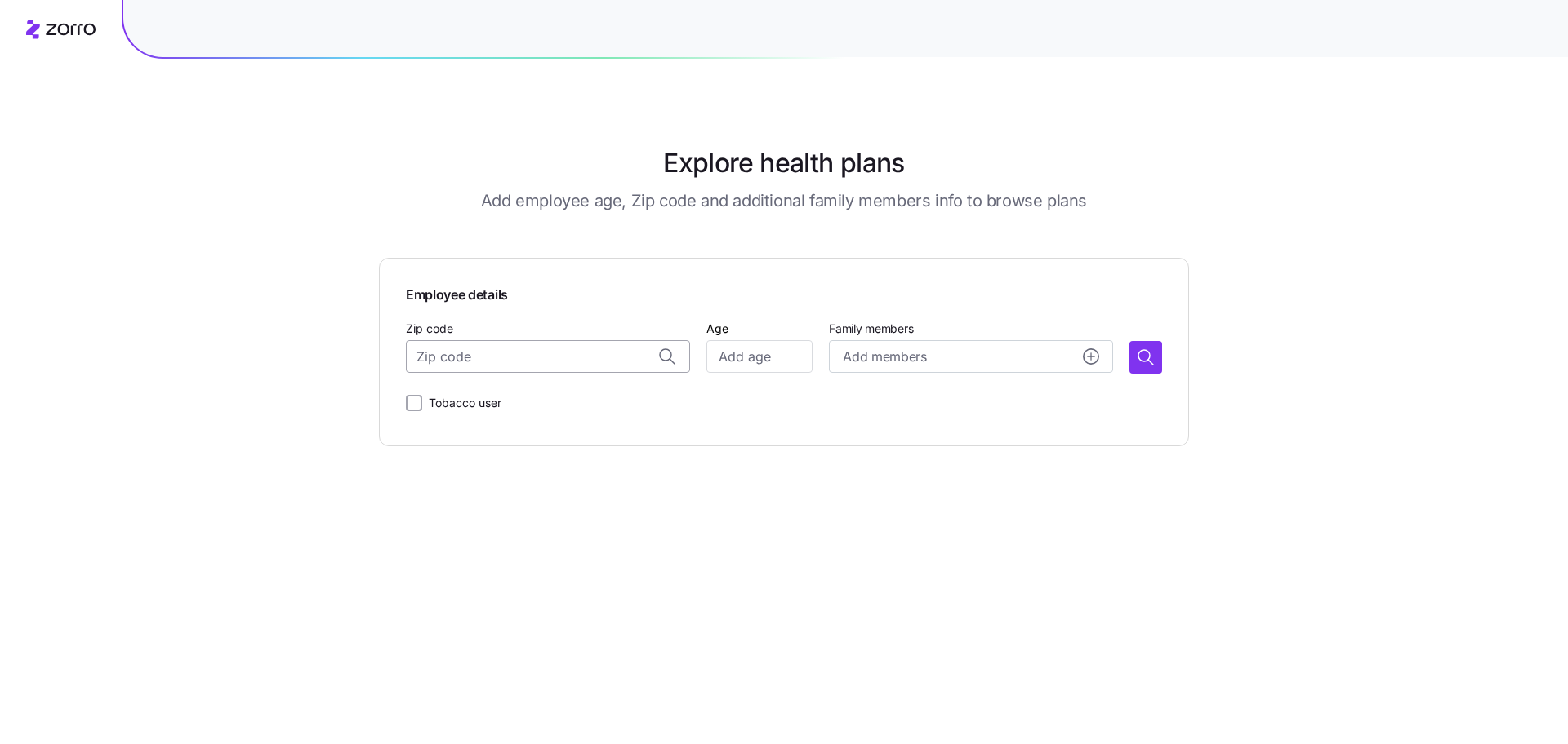
click at [568, 364] on input "Zip code" at bounding box center [548, 357] width 285 height 33
paste input "02452"
click at [572, 411] on div "02452, Middlesex County, MA" at bounding box center [567, 401] width 255 height 33
type input "02452, Middlesex County, MA"
click at [777, 343] on input "Age" at bounding box center [759, 357] width 107 height 33
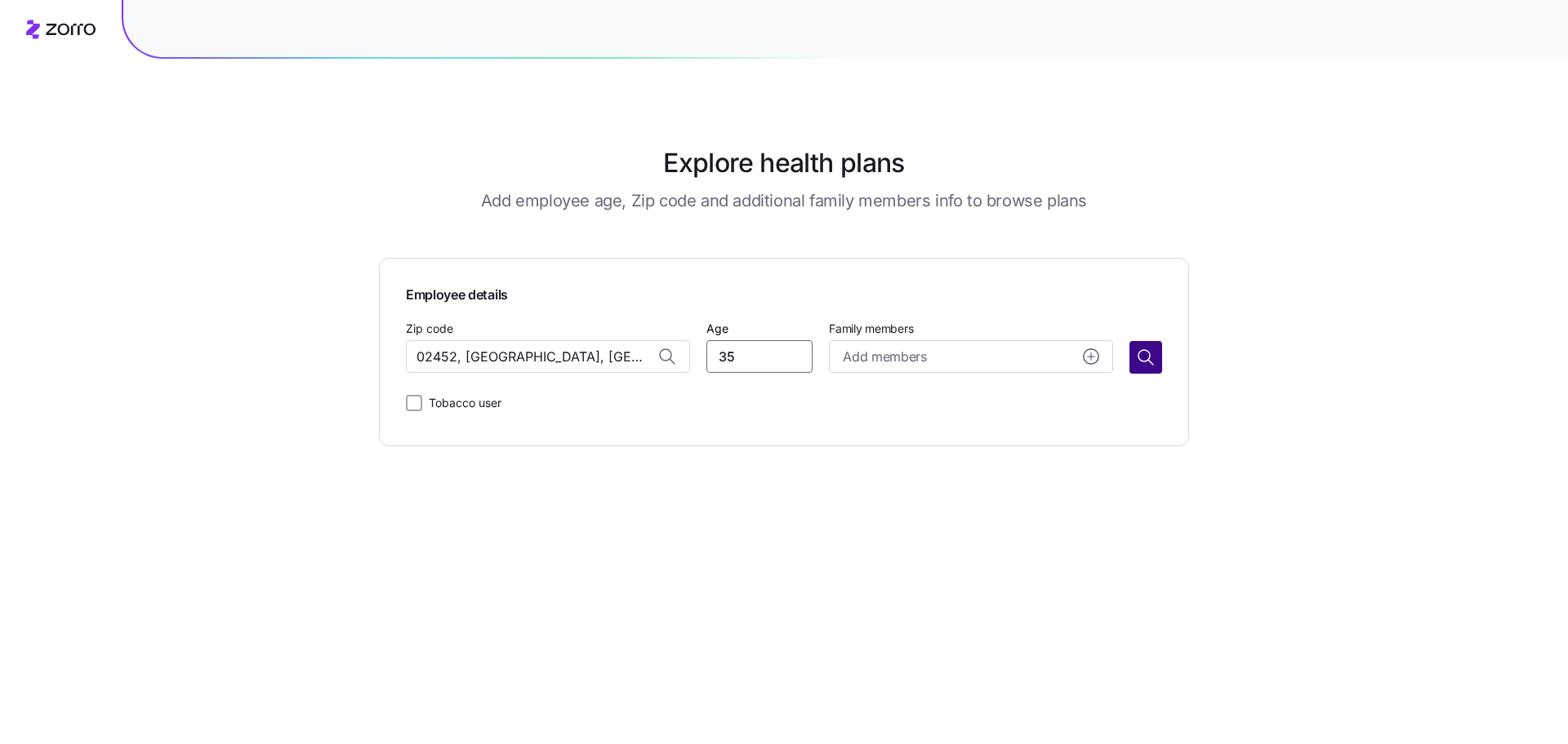
type input "35"
click at [1045, 354] on icon "button" at bounding box center [1146, 357] width 19 height 19
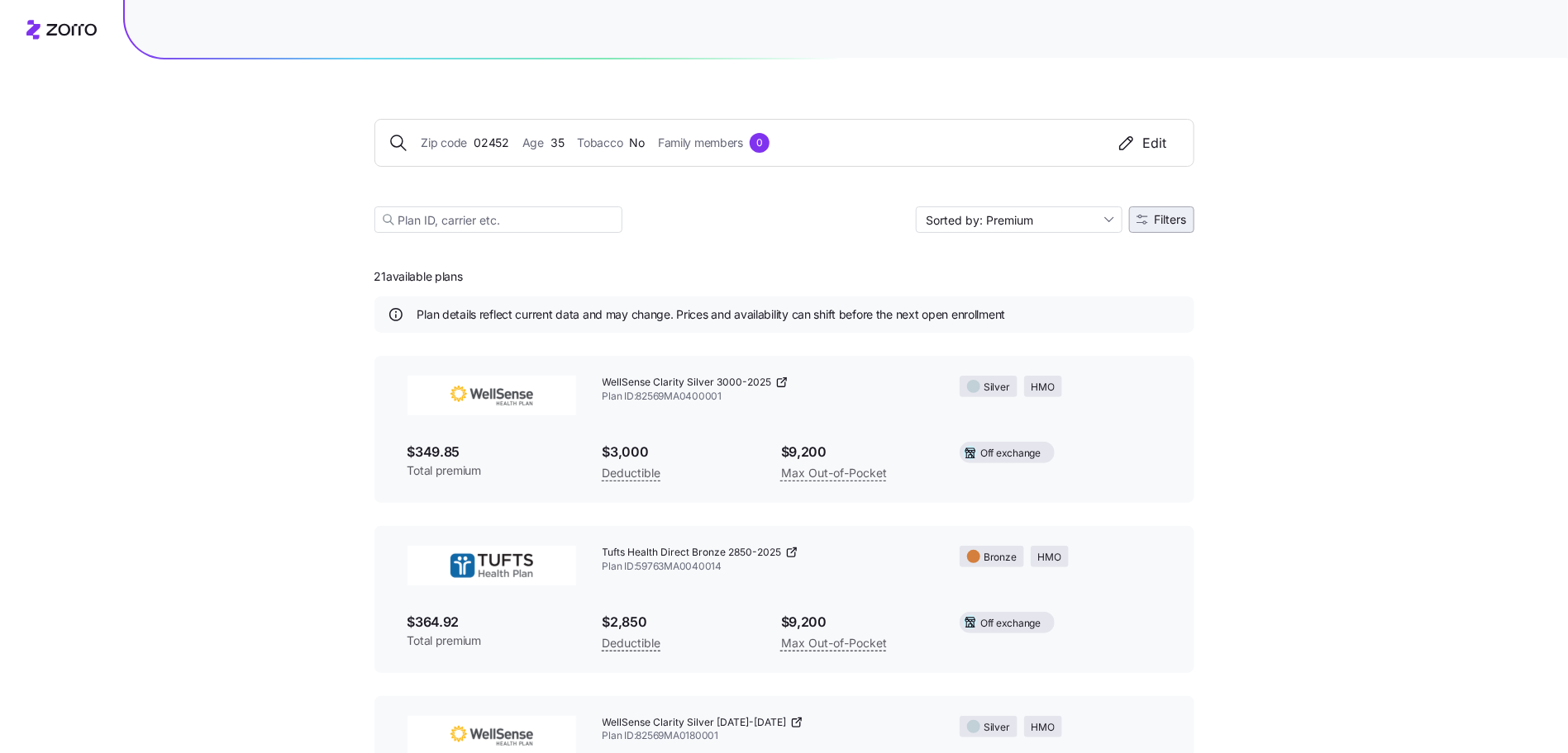
click at [1057, 215] on span "Filters" at bounding box center [1170, 219] width 32 height 12
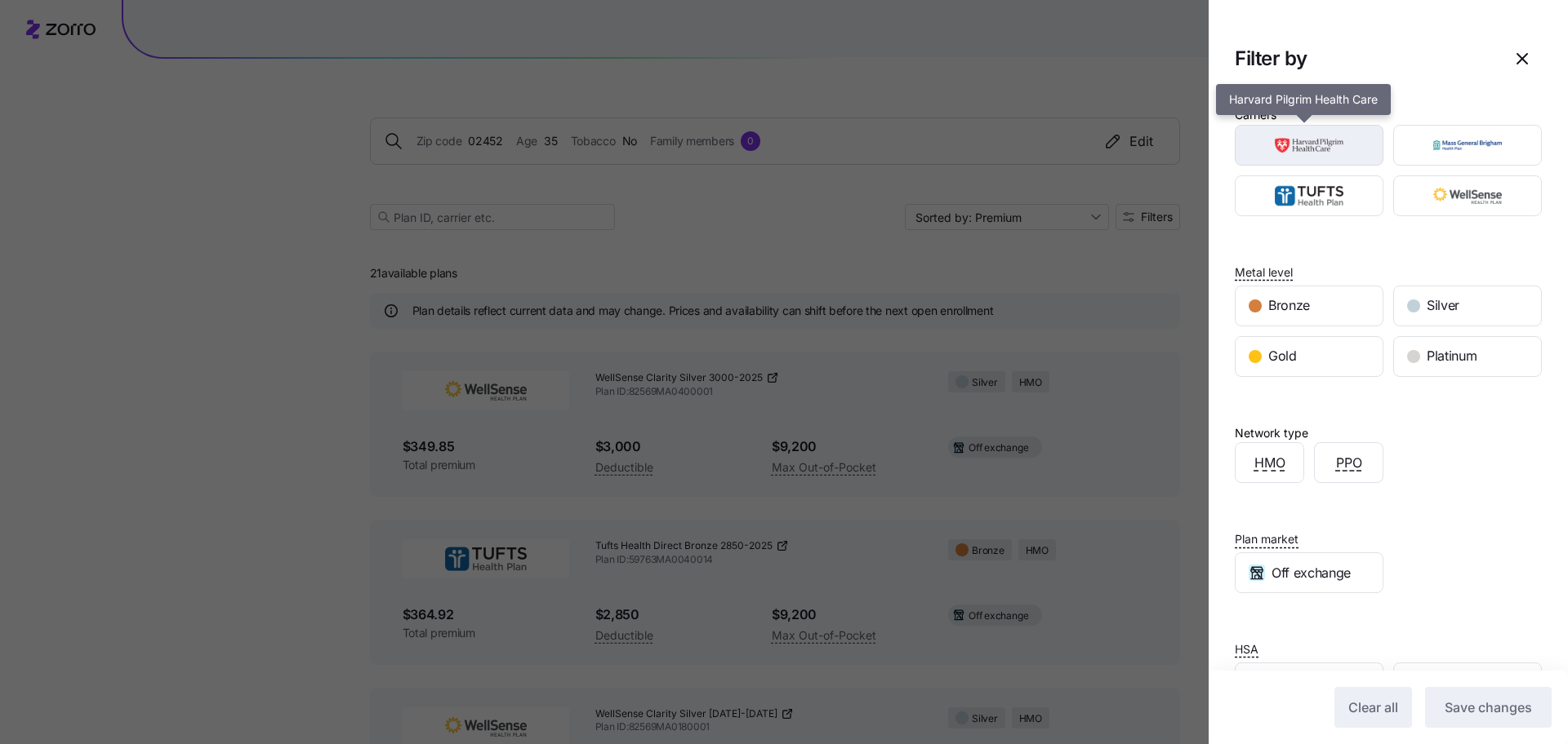
click at [1045, 151] on img "button" at bounding box center [1309, 144] width 120 height 33
drag, startPoint x: 1330, startPoint y: 151, endPoint x: 1409, endPoint y: 146, distance: 79.2
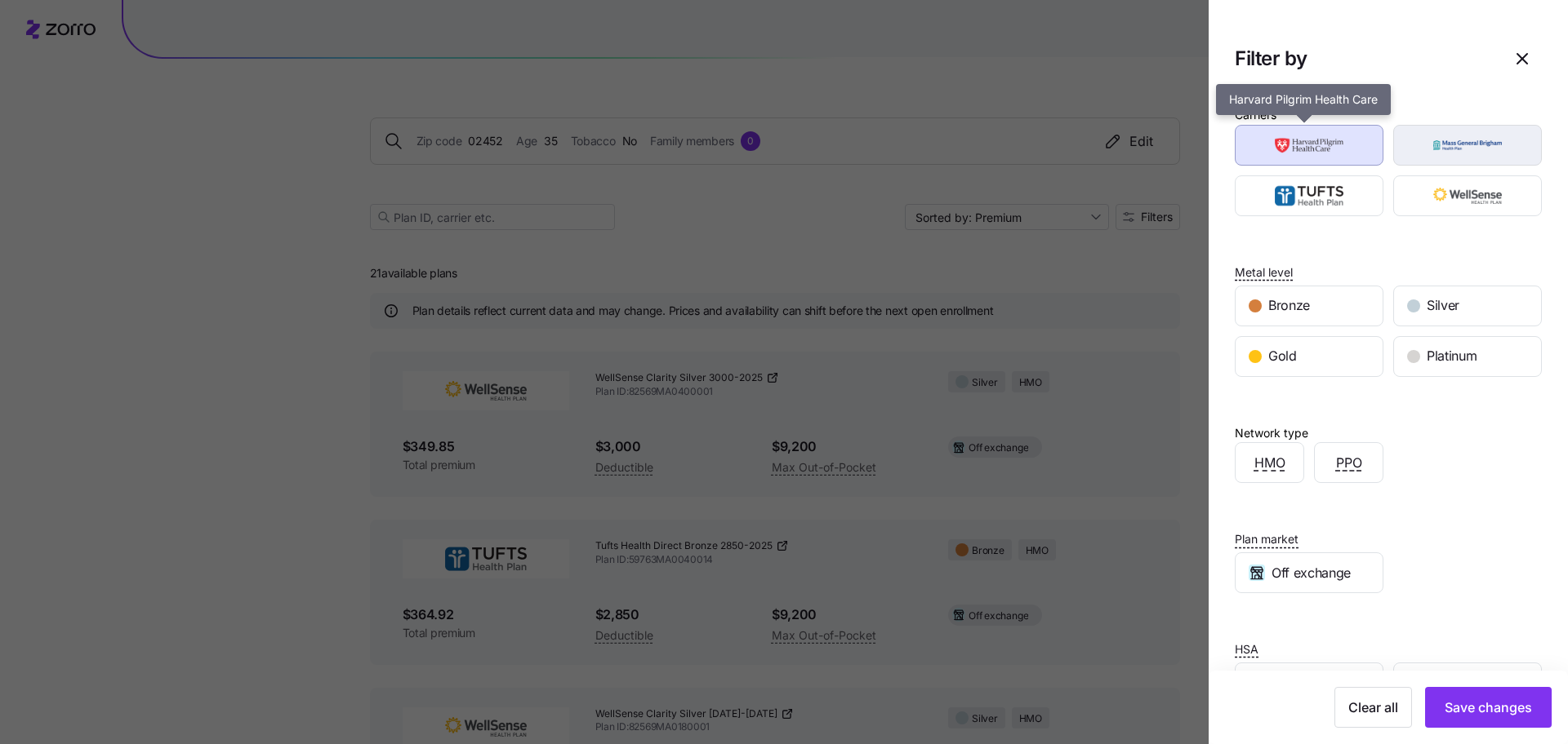
click at [1045, 151] on img "button" at bounding box center [1309, 144] width 120 height 33
click at [1045, 149] on img "button" at bounding box center [1309, 144] width 120 height 33
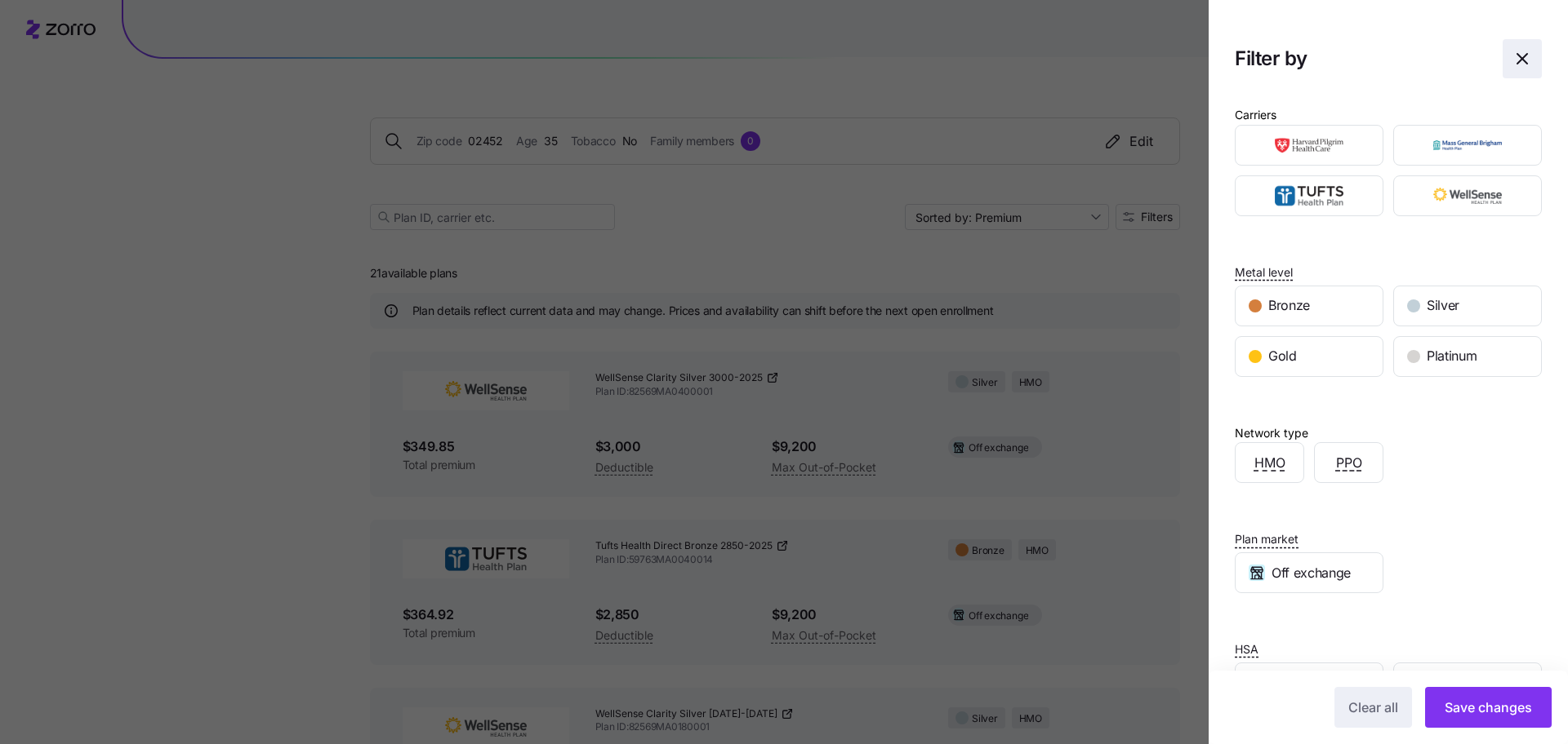
click at [1045, 57] on span "button" at bounding box center [1522, 58] width 38 height 38
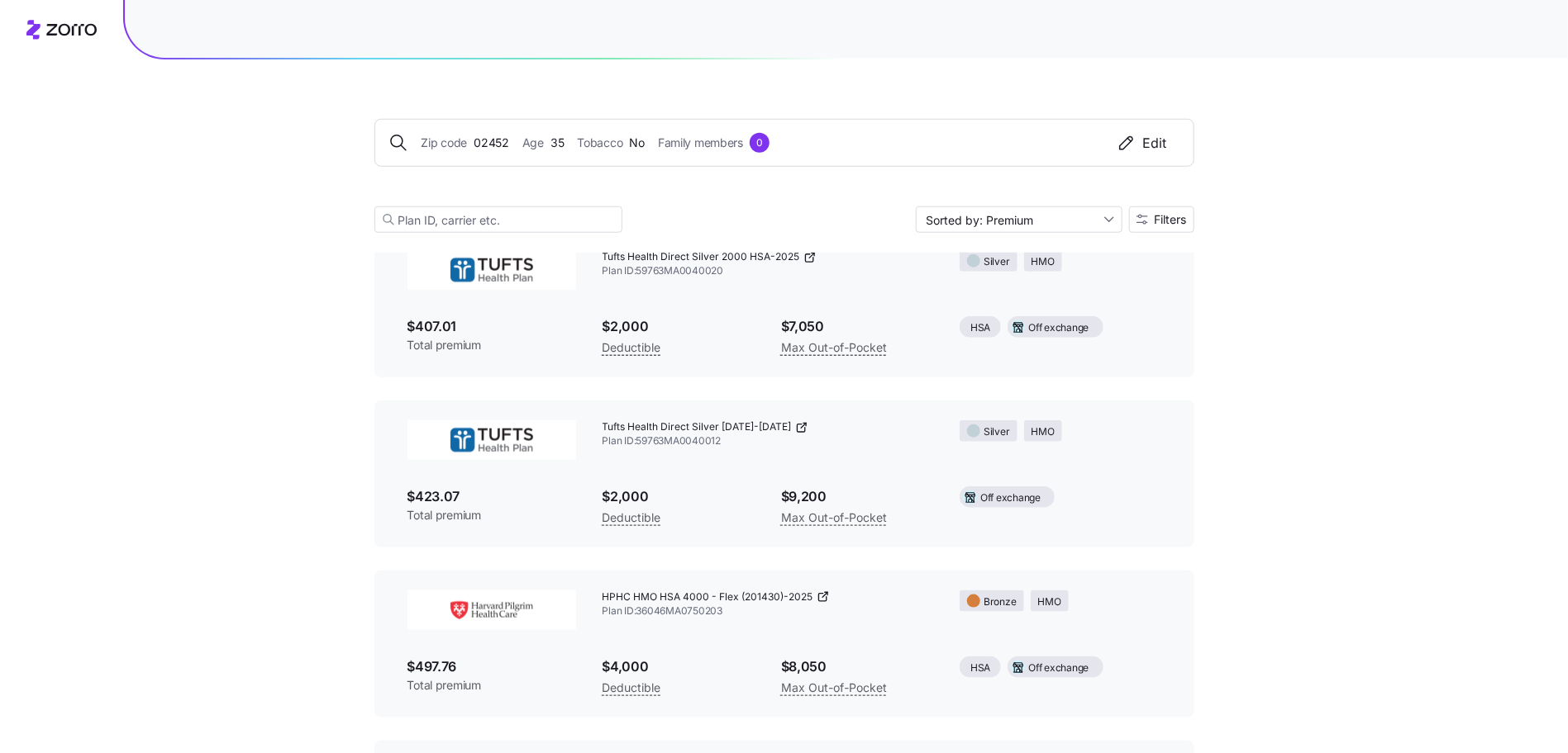
scroll to position [647, 0]
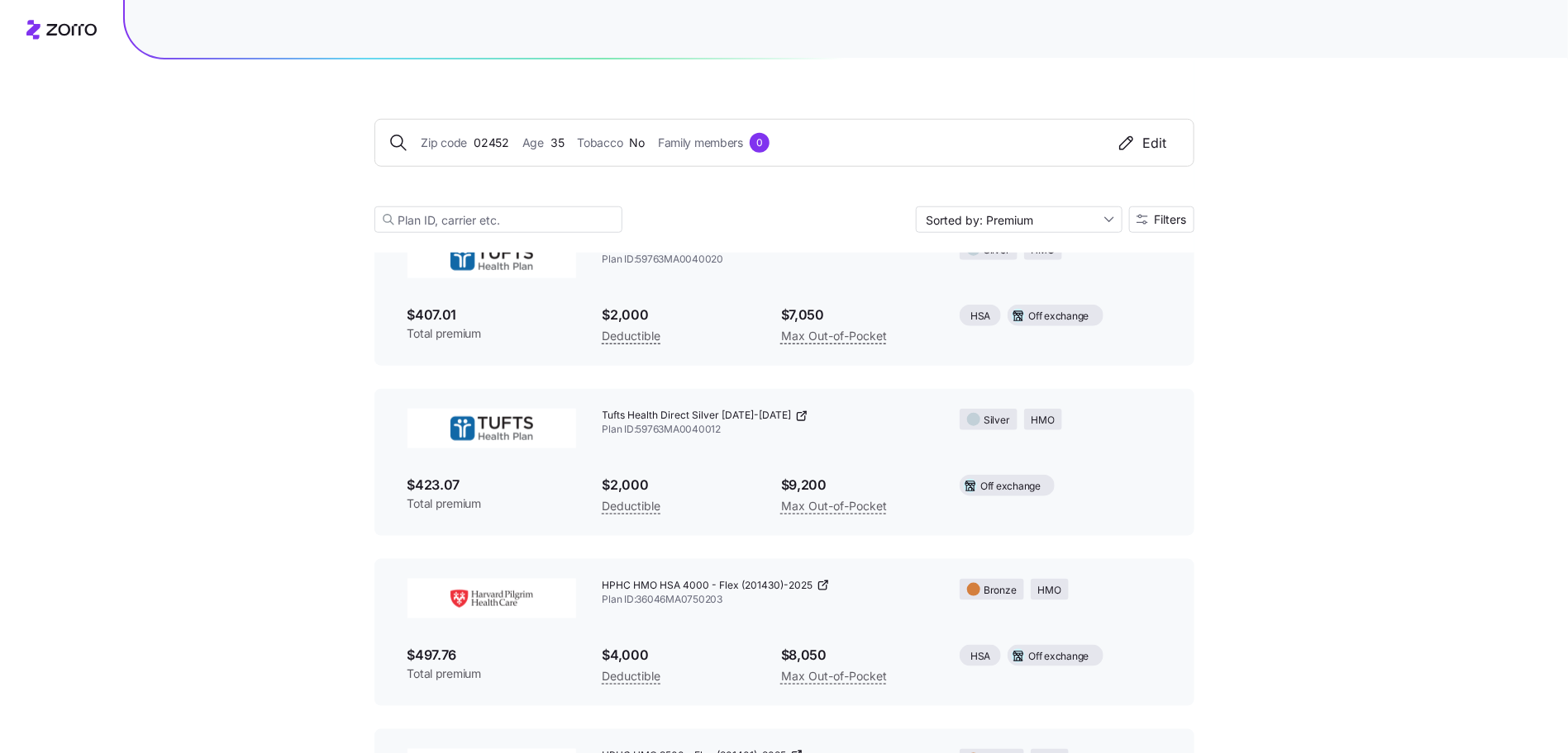
click at [642, 473] on span "HPHC HMO HSA 4000 - Flex (201430)-2025" at bounding box center [708, 586] width 210 height 14
copy div "HPHC HMO HSA 4000 - Flex (201430)-2025"
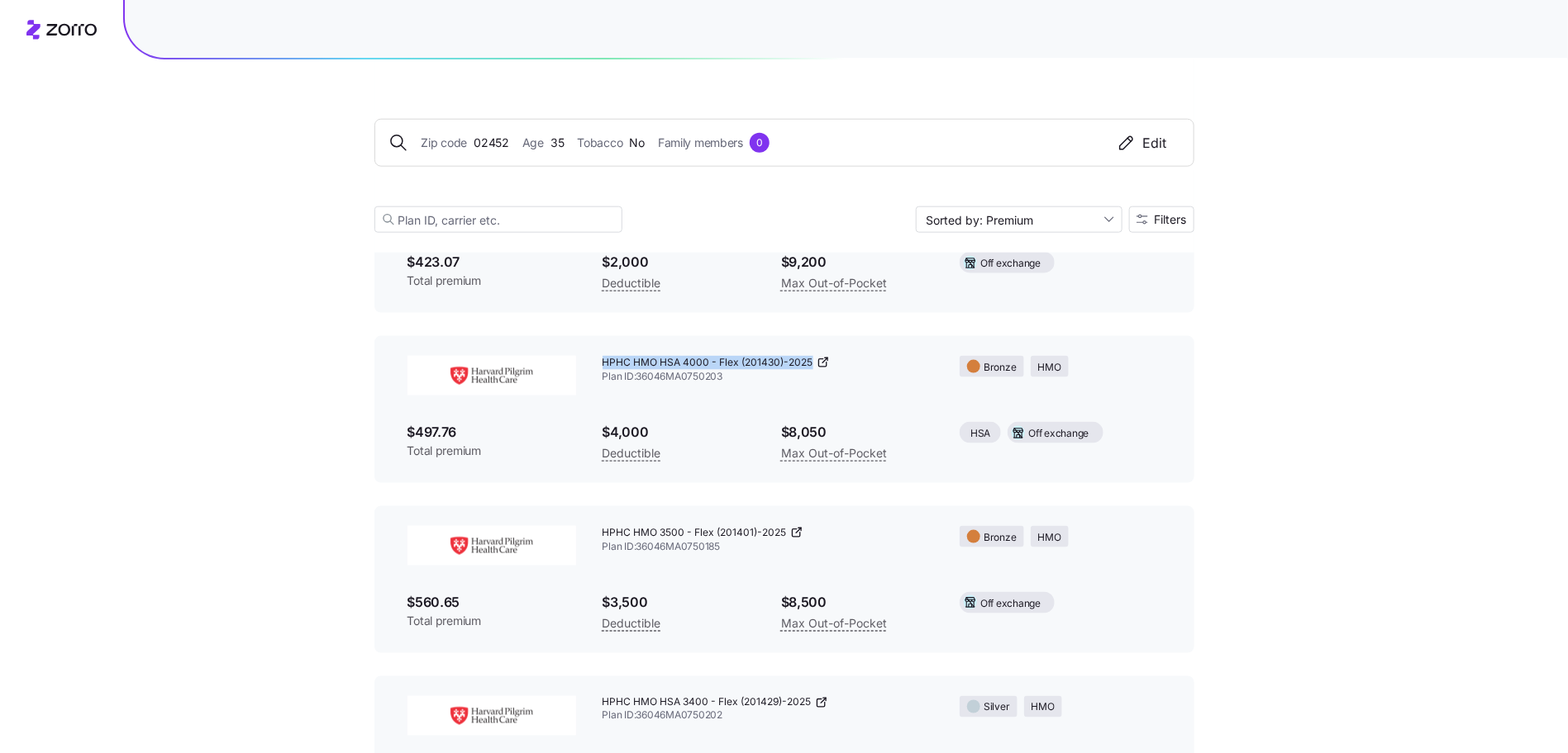
scroll to position [887, 0]
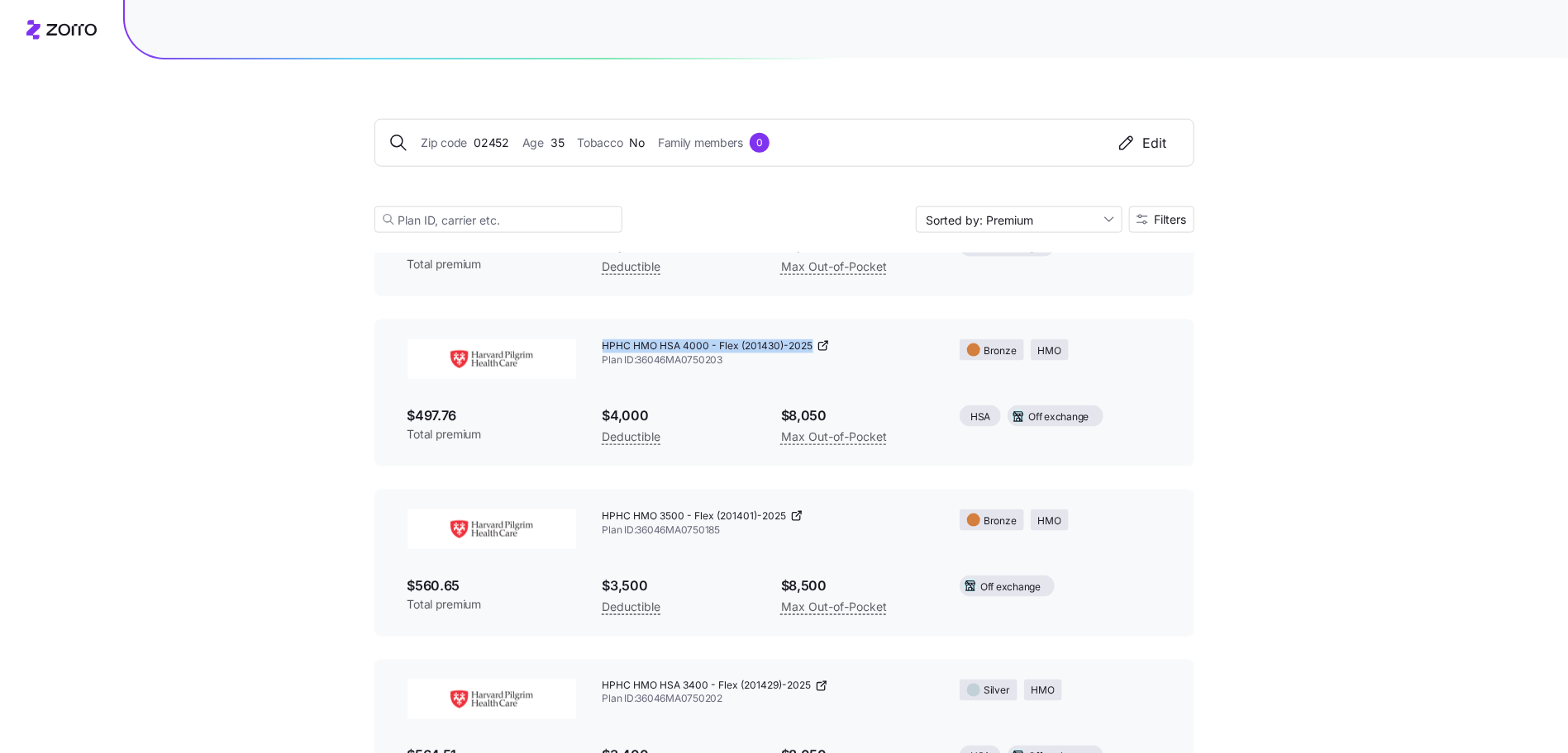
click at [794, 473] on icon at bounding box center [796, 516] width 13 height 13
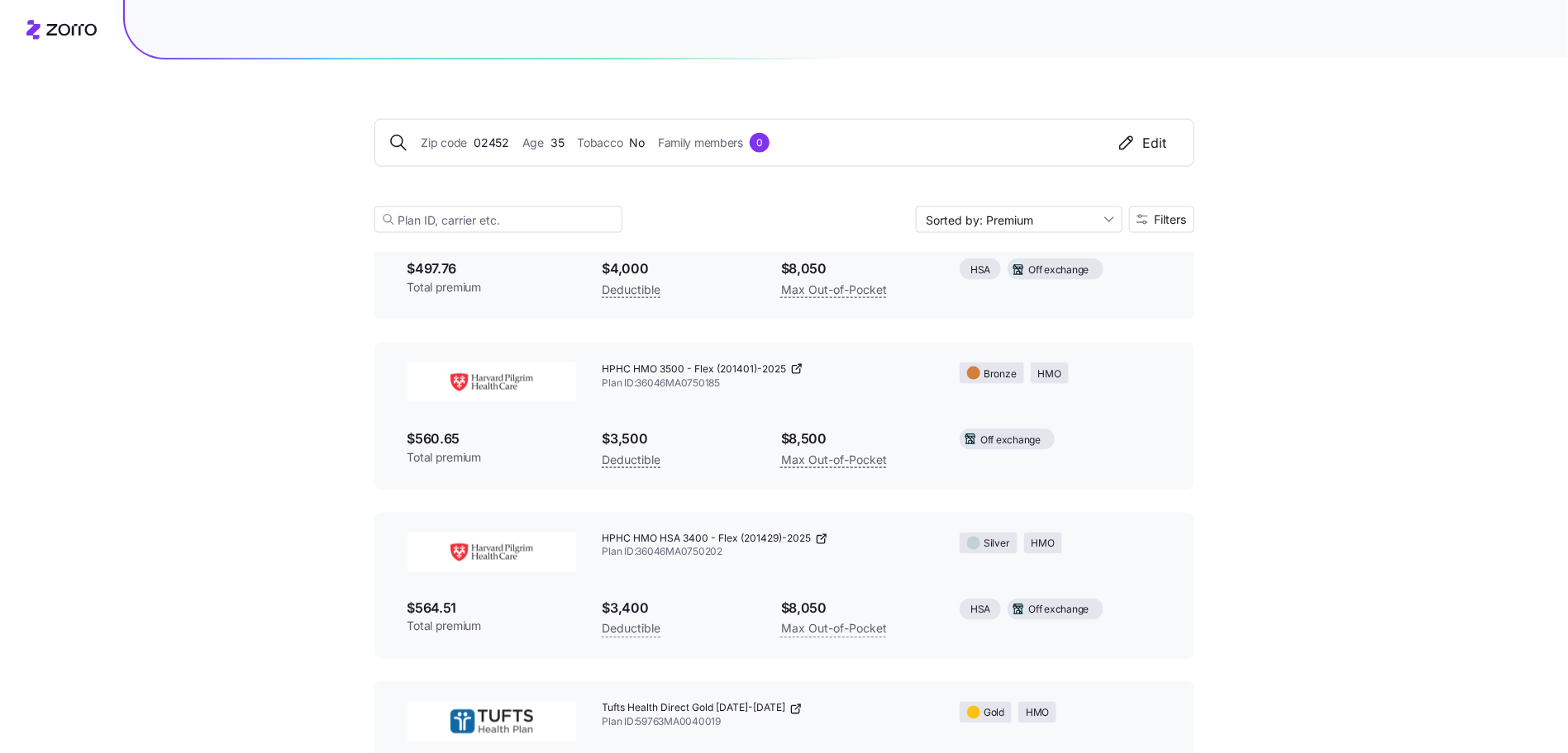
scroll to position [1019, 0]
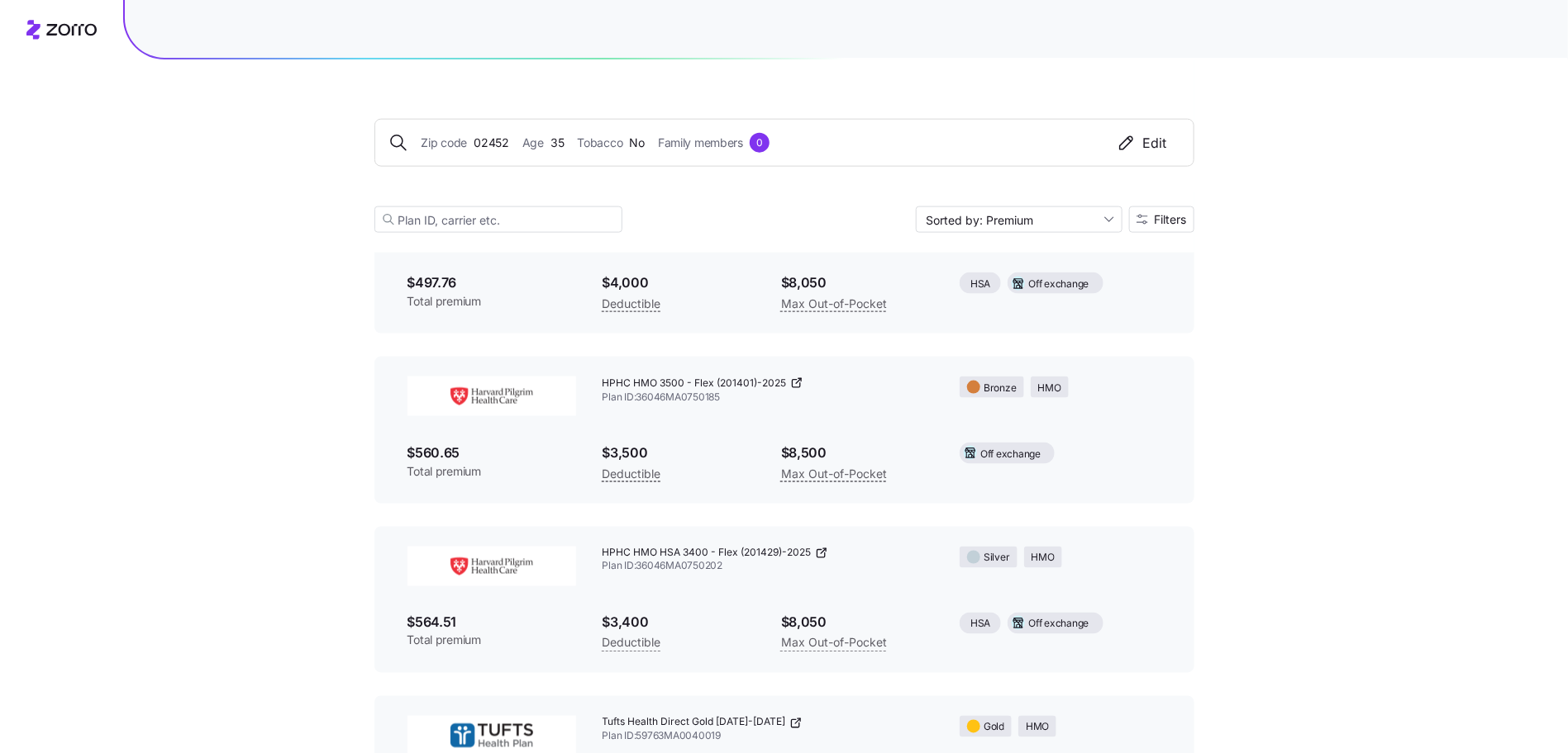
click at [792, 383] on icon at bounding box center [796, 383] width 13 height 13
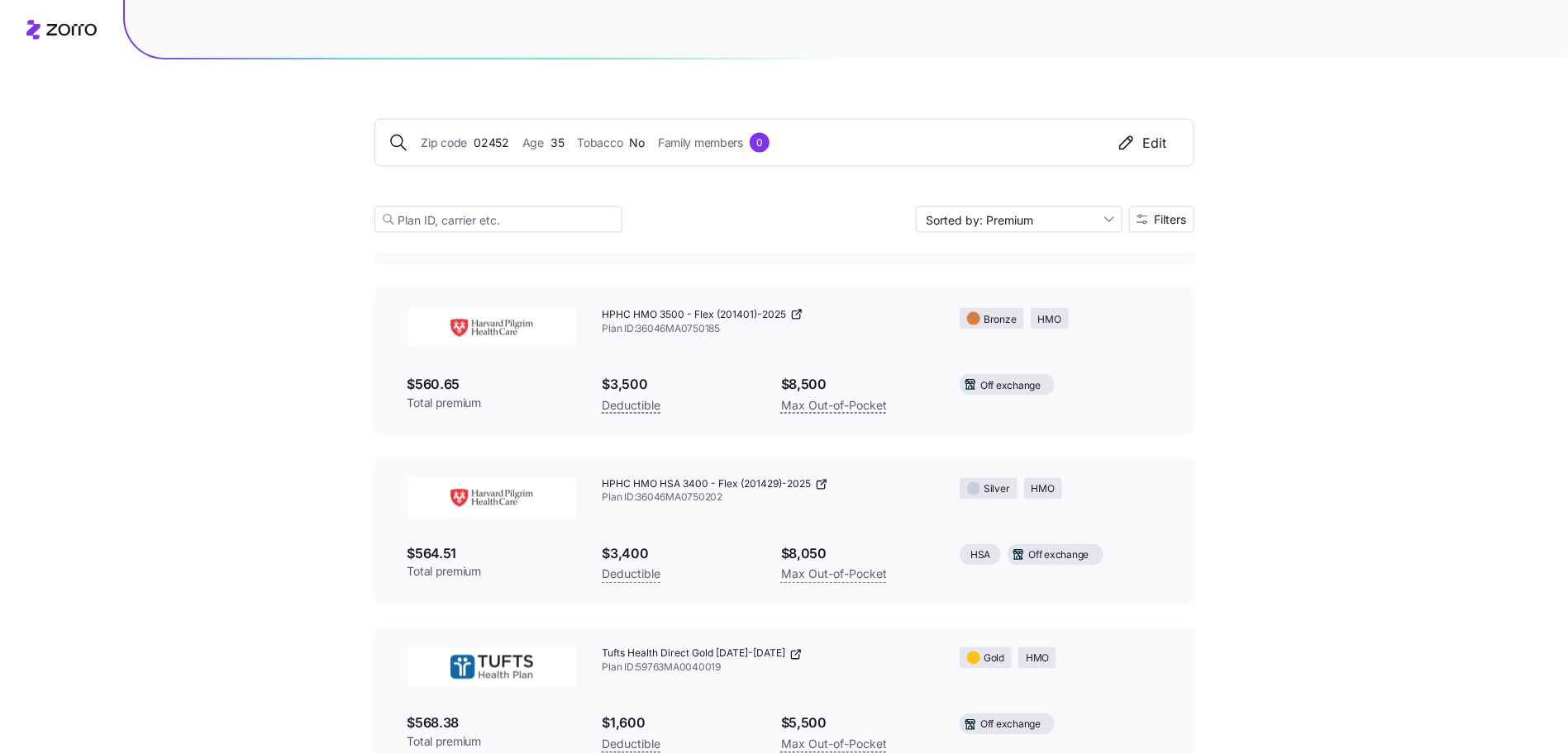
scroll to position [1101, 0]
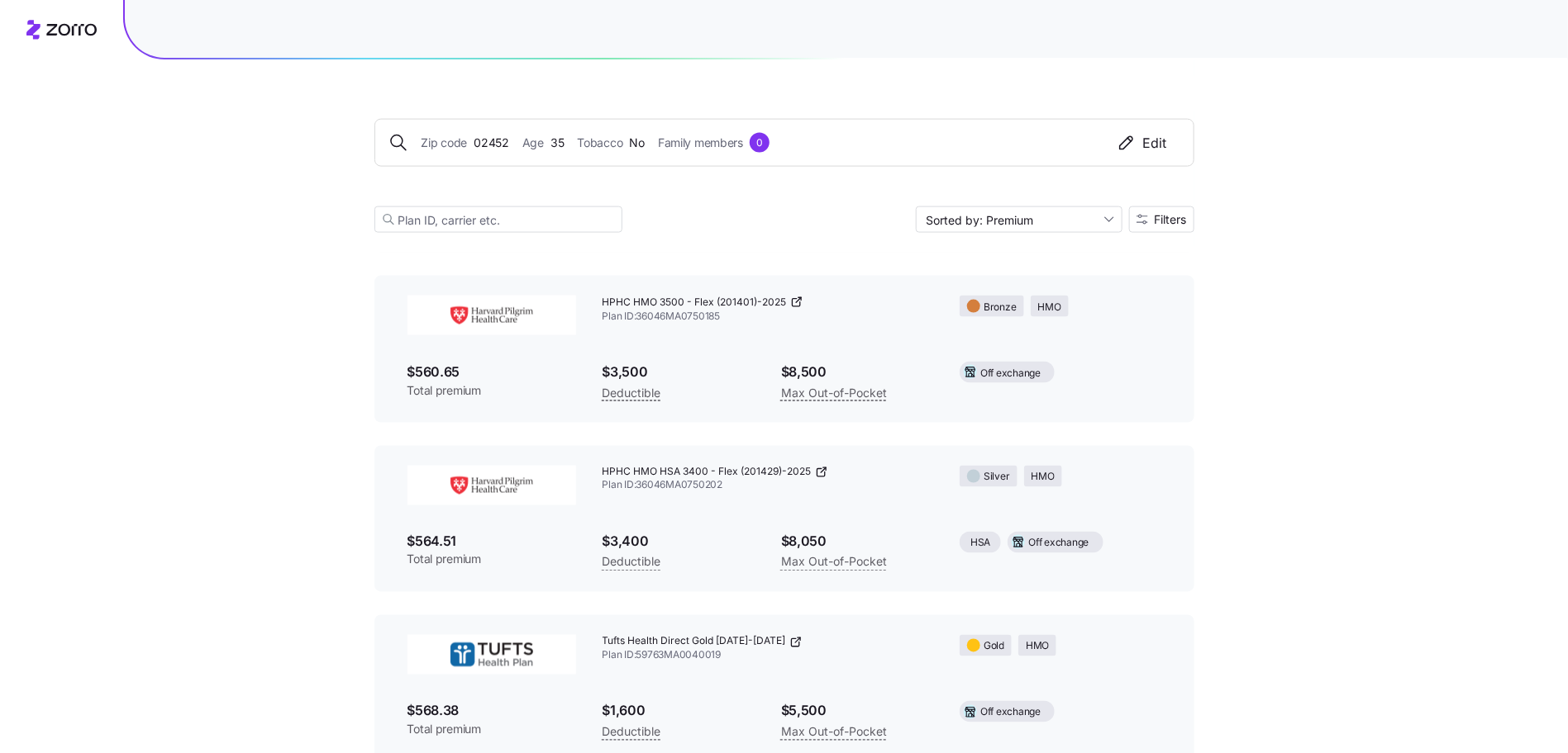
click at [821, 473] on icon at bounding box center [821, 472] width 13 height 13
drag, startPoint x: 633, startPoint y: 471, endPoint x: 706, endPoint y: 469, distance: 73.0
click at [706, 469] on span "HPHC HMO HSA 3400 - Flex (201429)-2025" at bounding box center [707, 473] width 209 height 14
copy span "HMO HSA 3400"
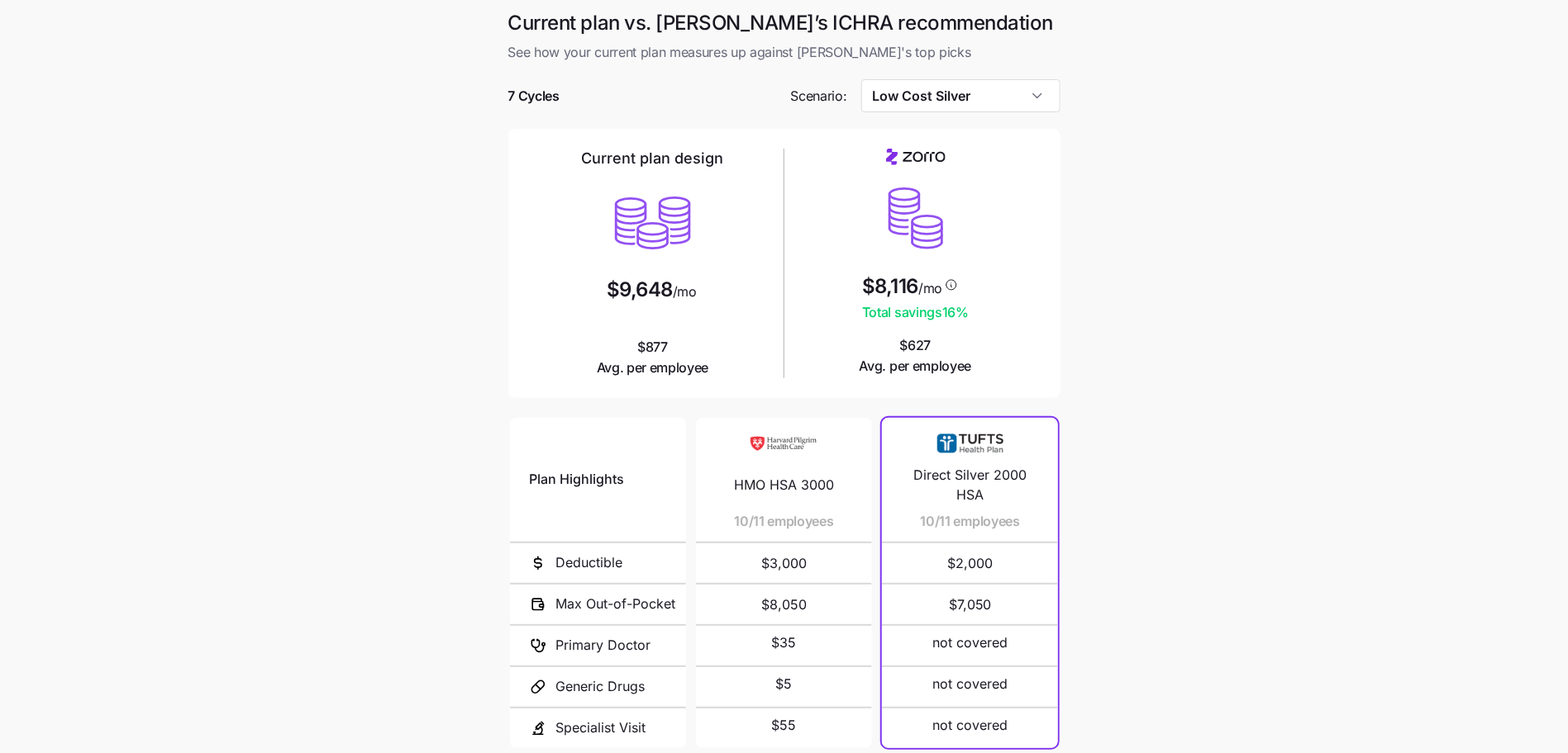
click at [939, 130] on div "Current plan design $9,648 /mo $877 Avg. per employee $8,116 /mo Total savings …" at bounding box center [784, 264] width 552 height 269
click at [942, 110] on input "Low Cost Silver" at bounding box center [960, 95] width 199 height 33
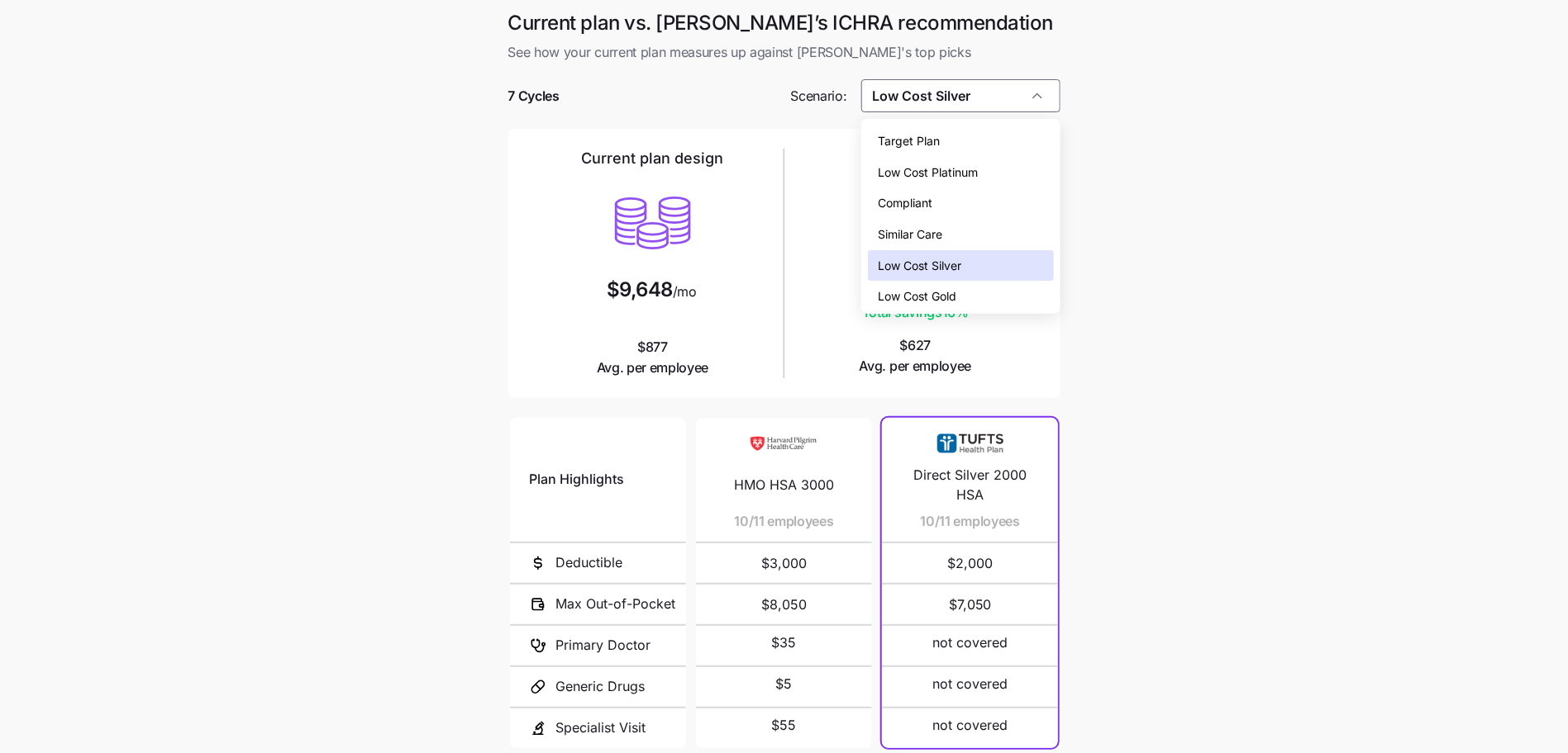
click at [933, 133] on span "Target Plan" at bounding box center [909, 141] width 62 height 18
type input "Target Plan"
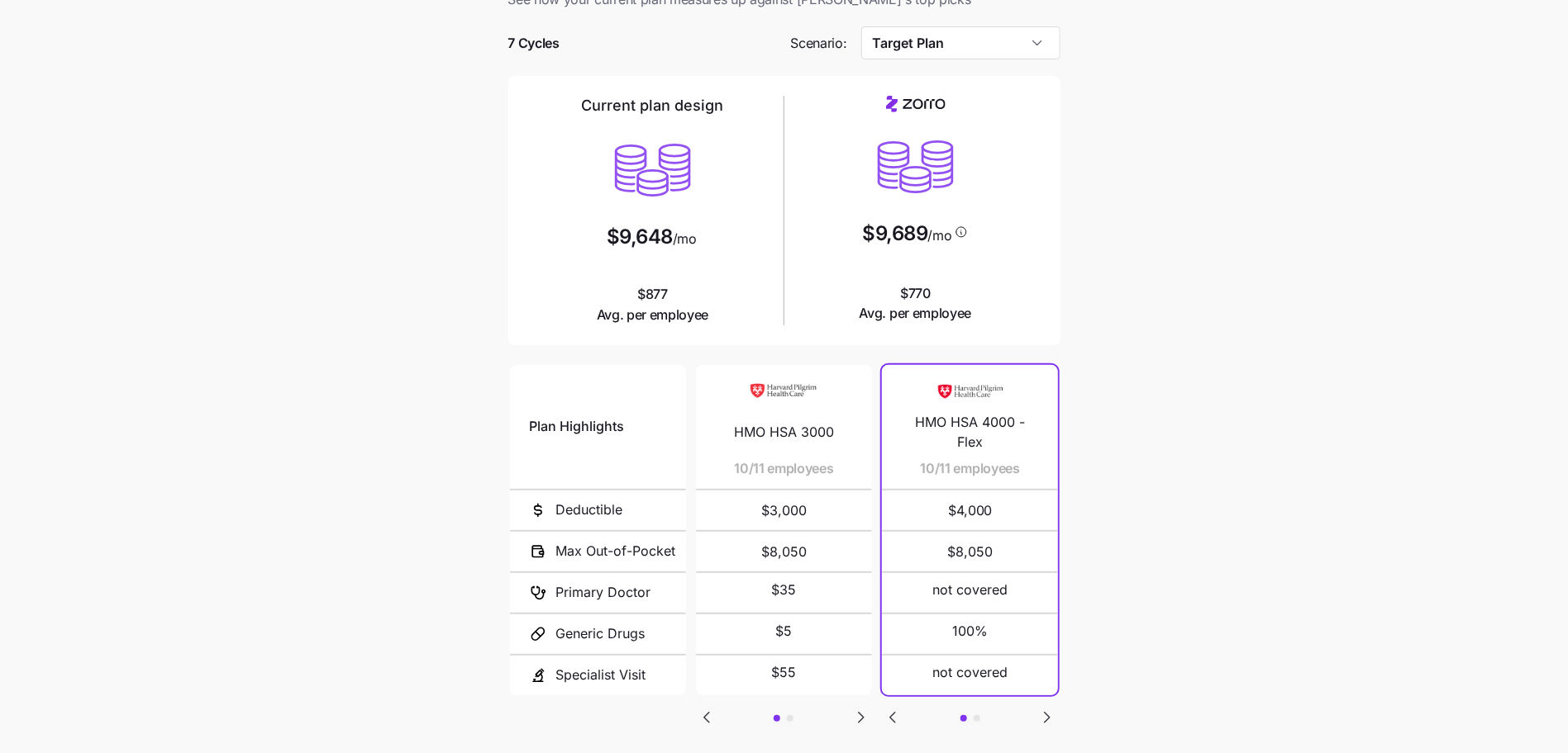
scroll to position [72, 0]
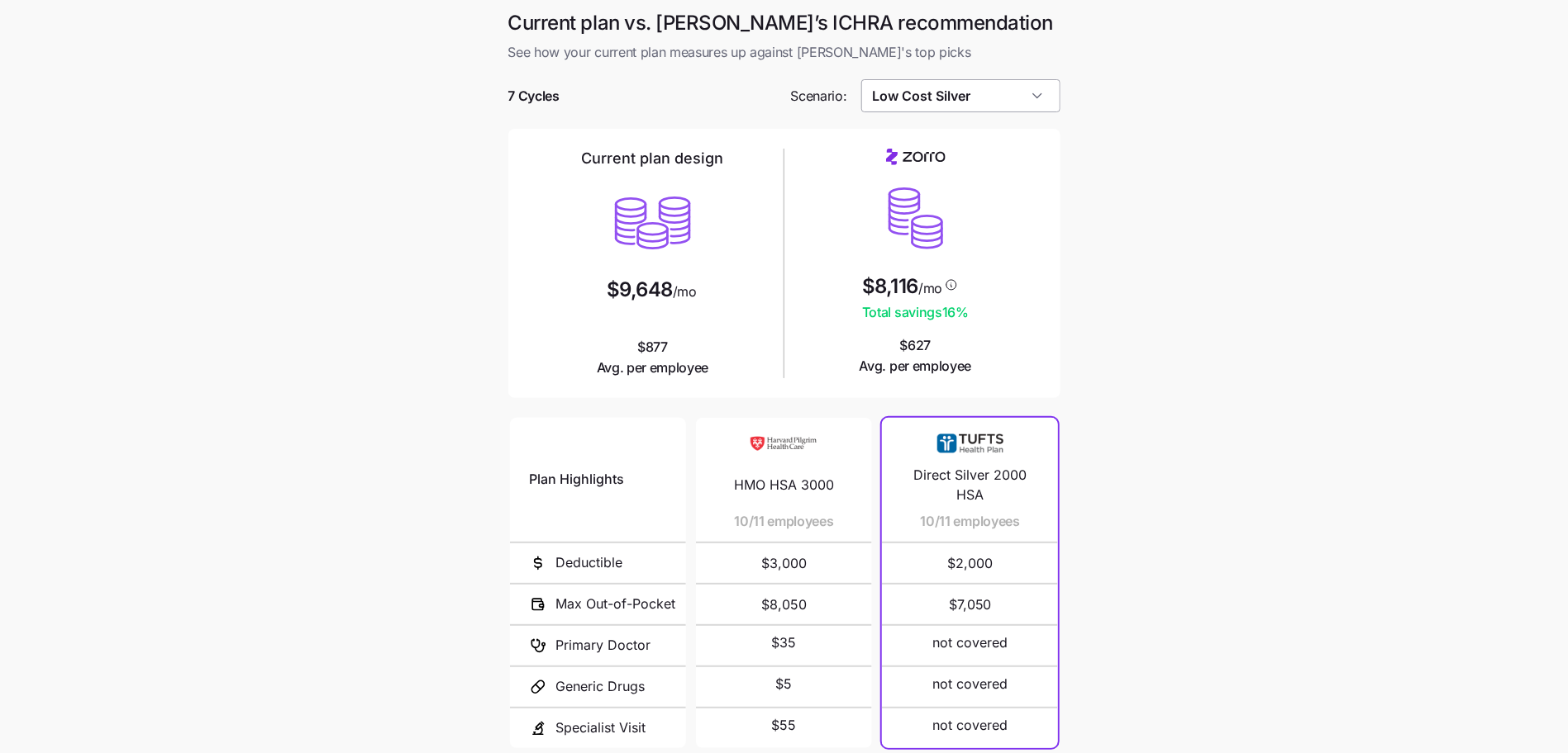
click at [934, 90] on input "Low Cost Silver" at bounding box center [960, 95] width 199 height 33
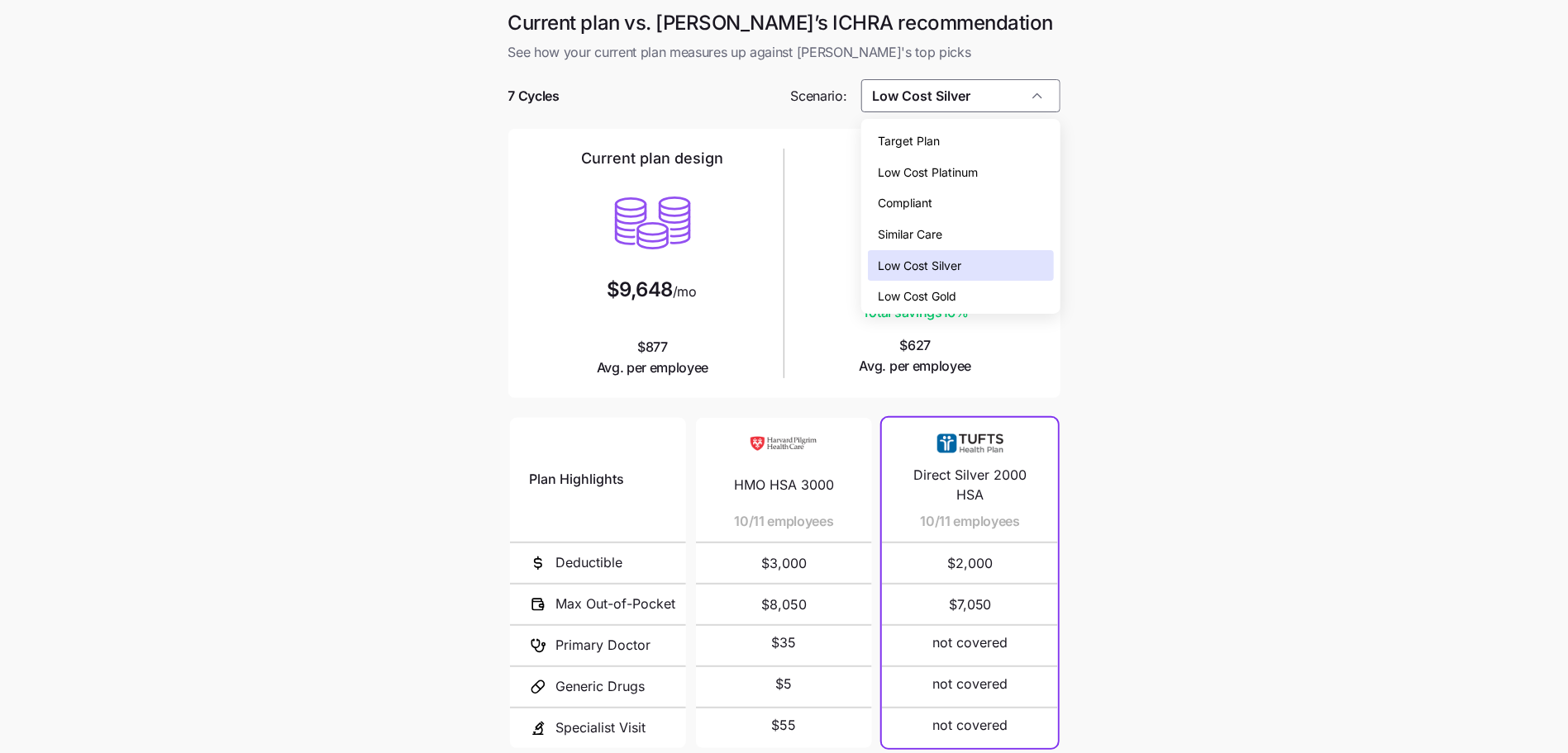
click at [946, 143] on div "Target Plan" at bounding box center [960, 141] width 186 height 31
type input "Target Plan"
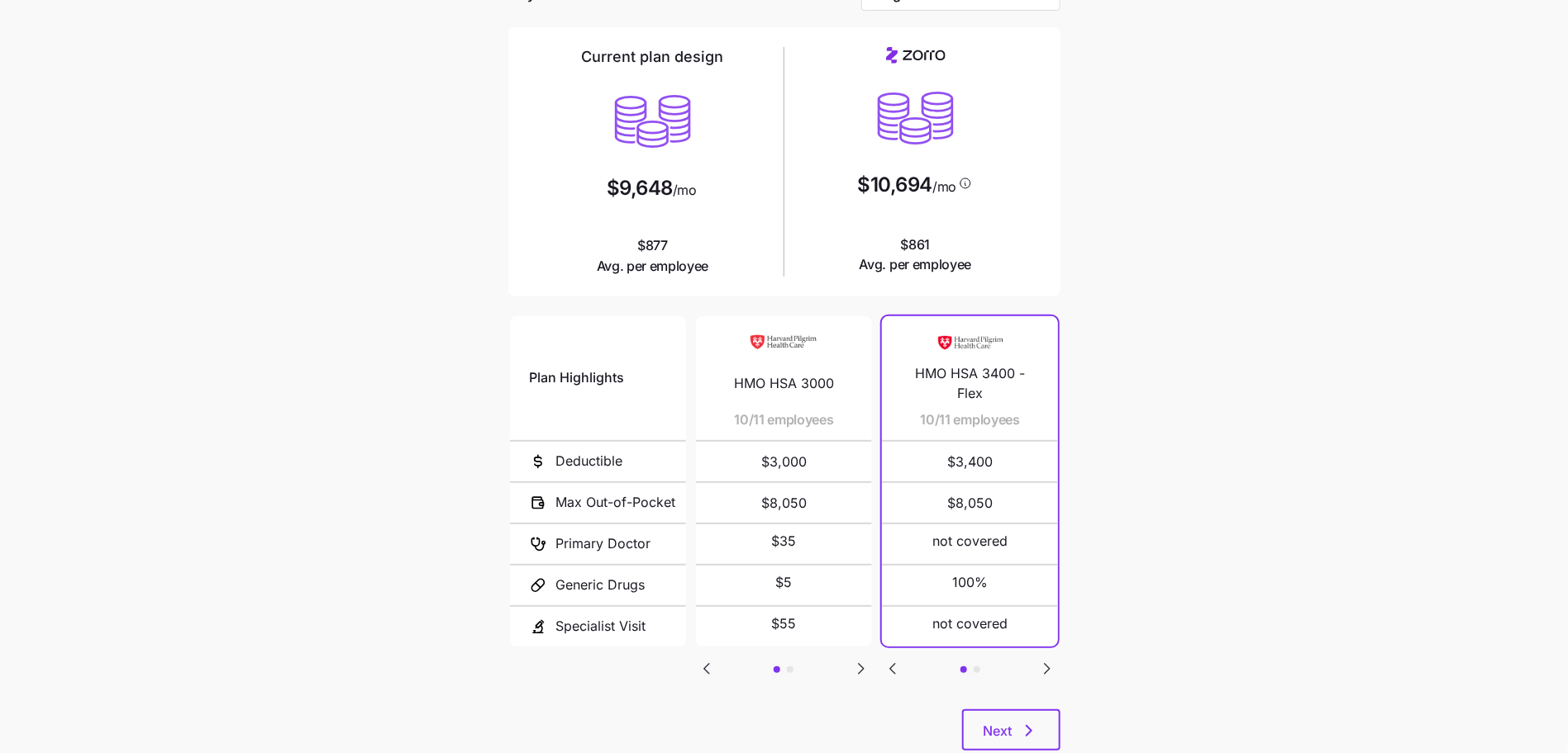
scroll to position [148, 0]
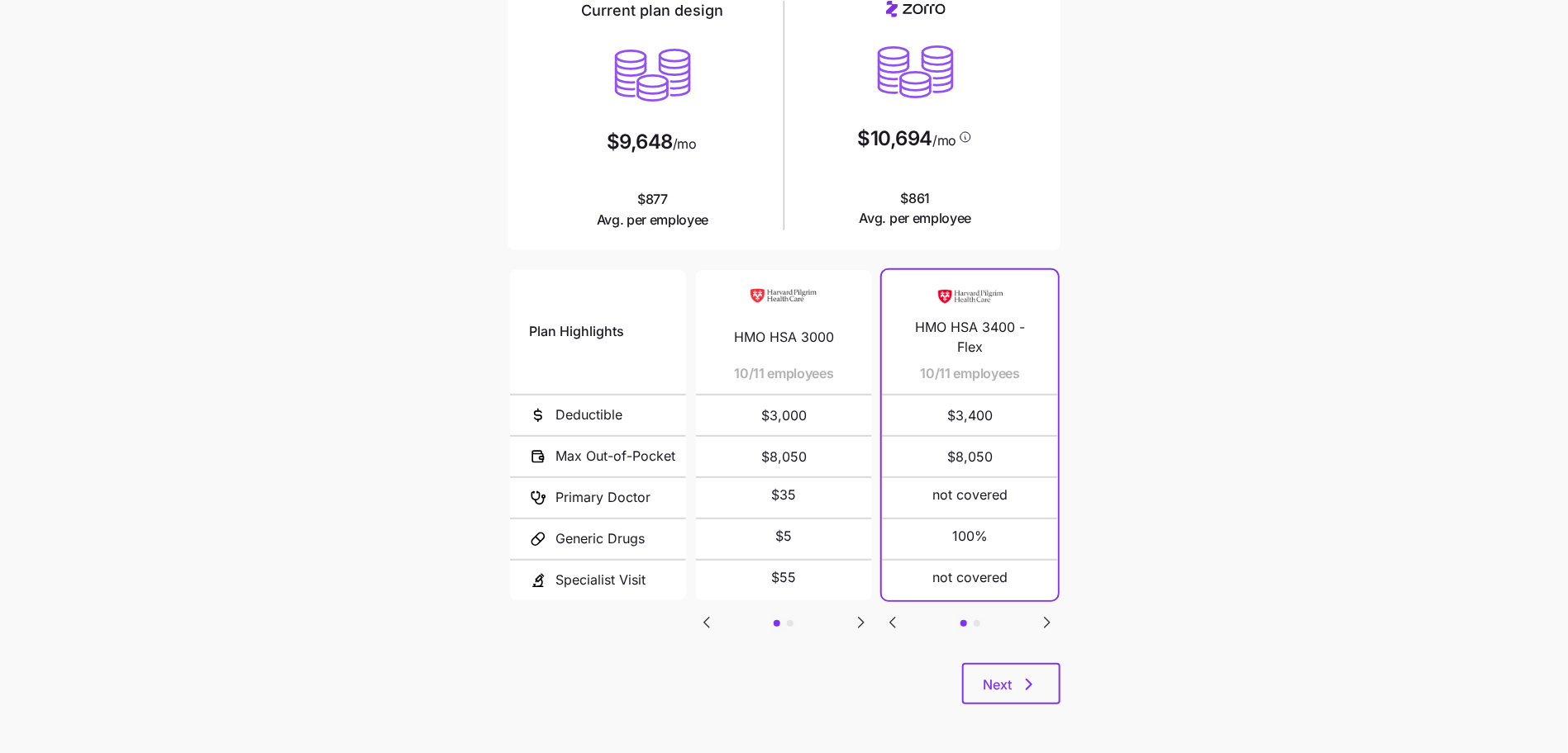
click at [1178, 586] on main "Current plan vs. [PERSON_NAME]’s ICHRA recommendation See how your current plan…" at bounding box center [784, 303] width 1568 height 902
click at [1044, 688] on button "Next" at bounding box center [1011, 683] width 98 height 41
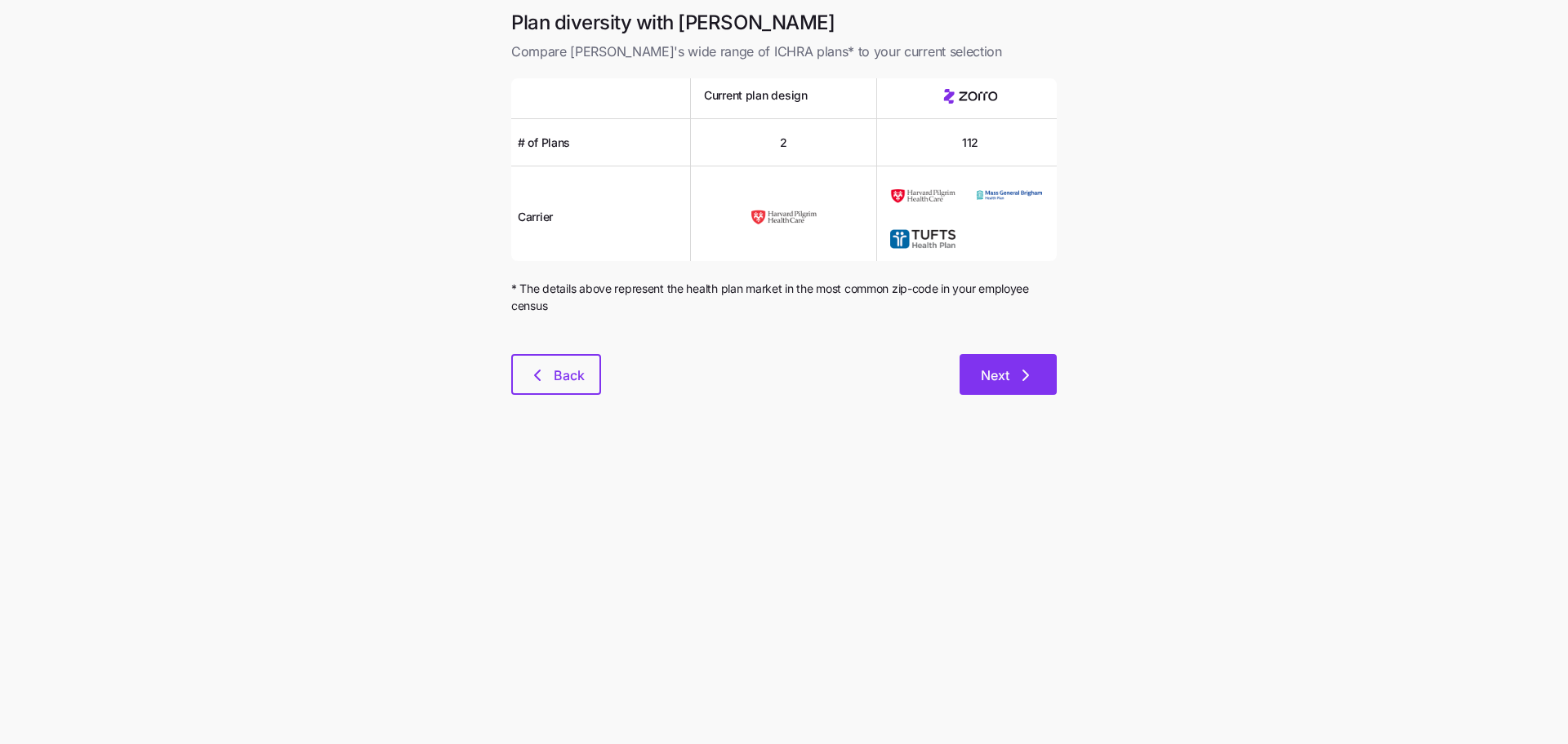
click at [1022, 368] on icon "button" at bounding box center [1025, 375] width 19 height 19
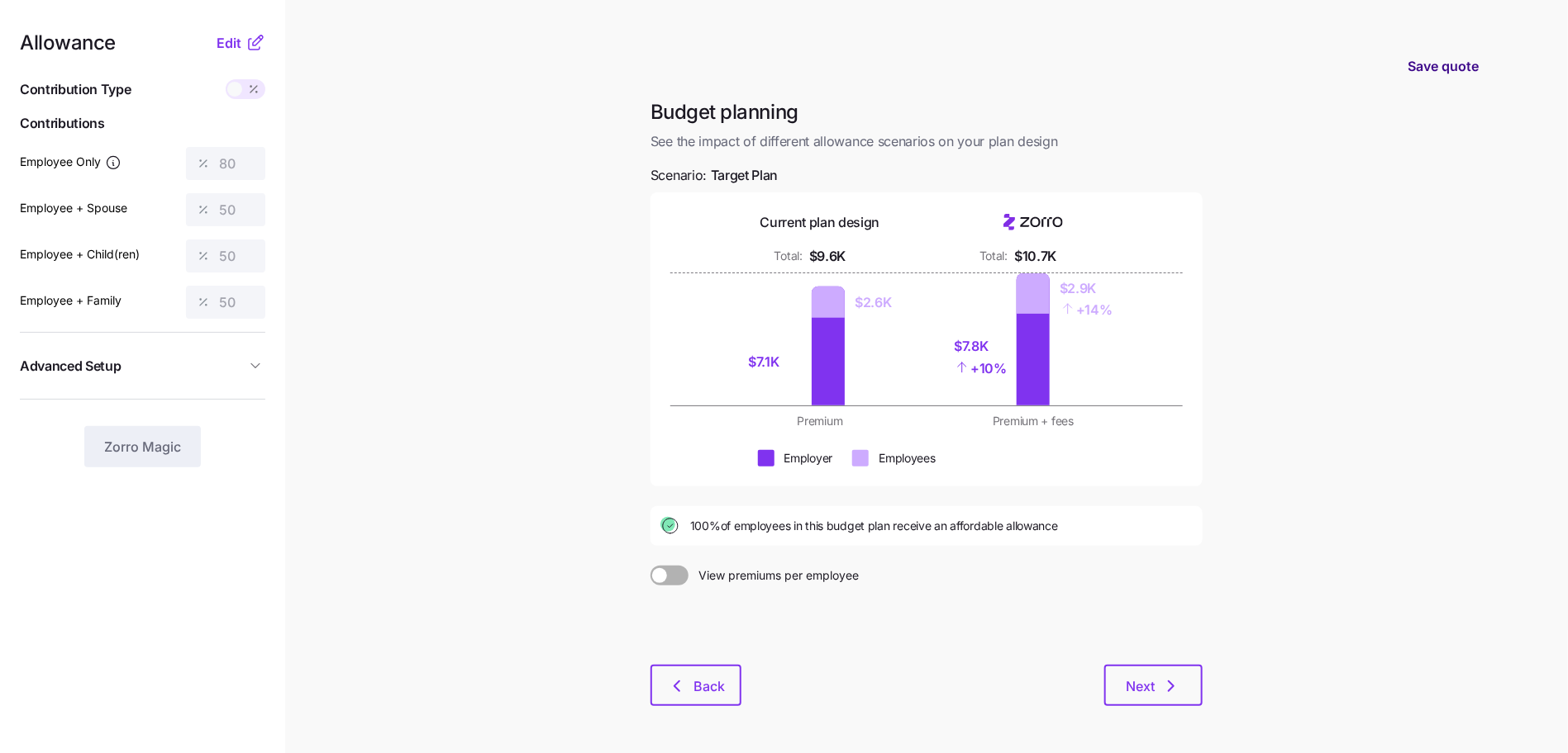
click at [1456, 70] on span "Save quote" at bounding box center [1443, 66] width 71 height 20
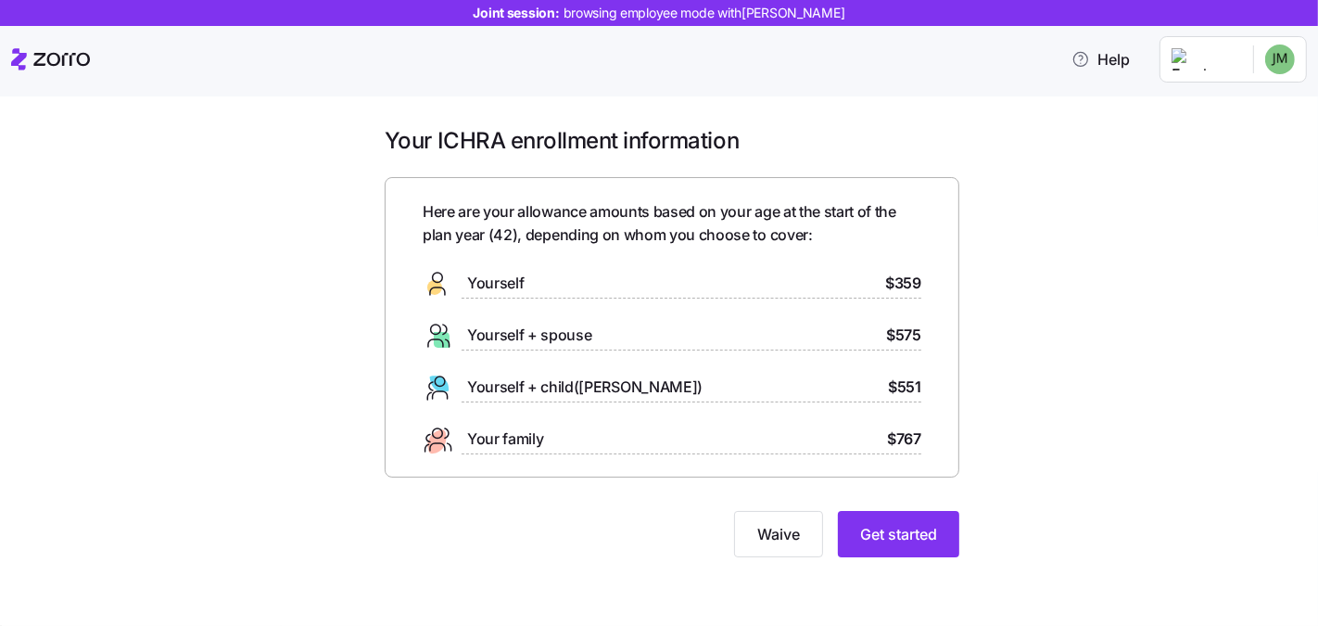
click at [1155, 420] on div "Your ICHRA enrollment information Here are your allowance amounts based on your…" at bounding box center [672, 352] width 1240 height 453
click at [902, 527] on span "Get started" at bounding box center [898, 534] width 77 height 22
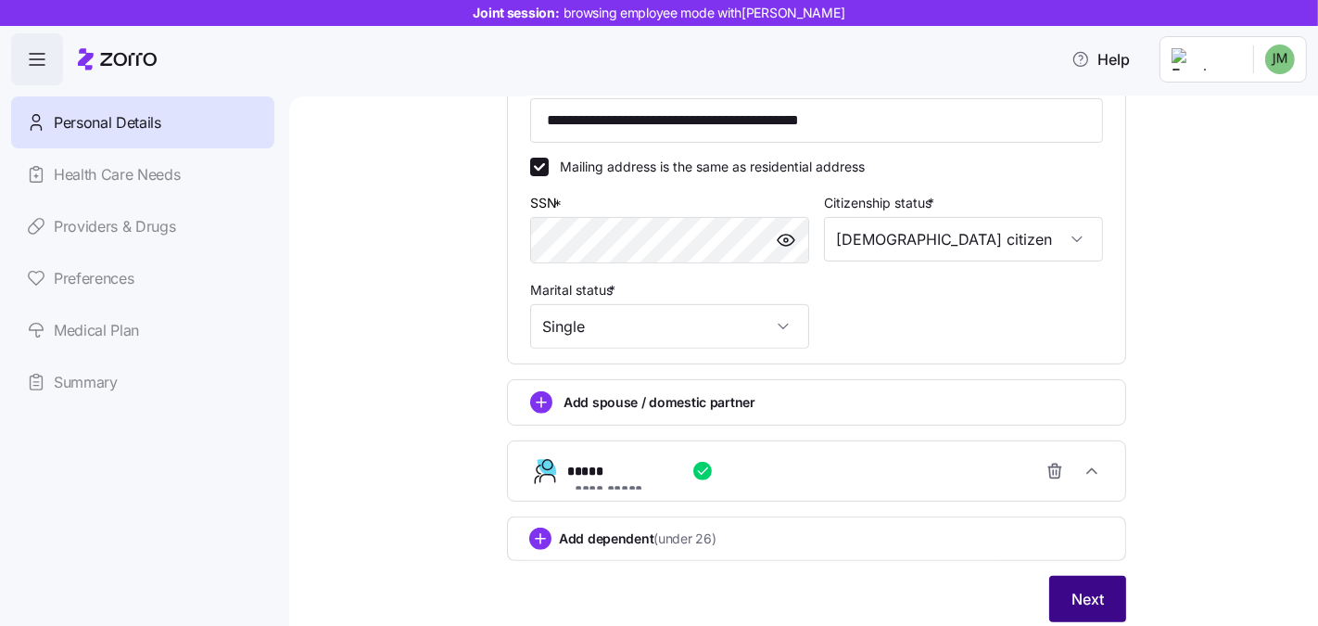
scroll to position [622, 0]
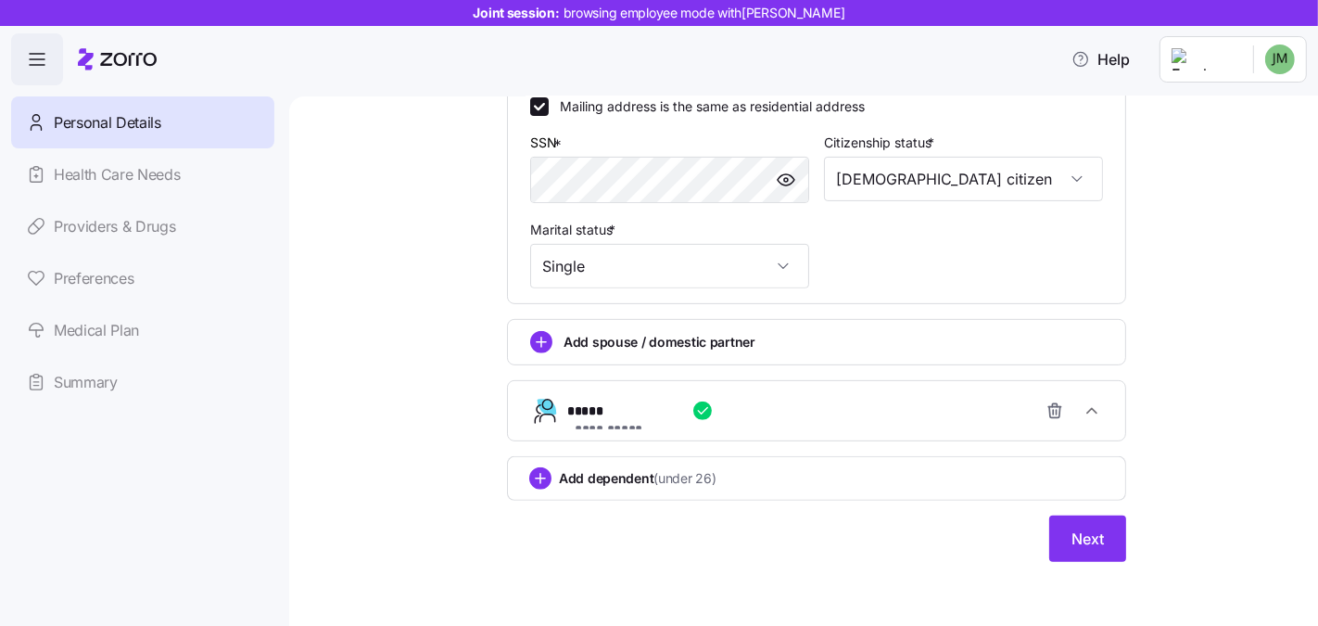
click at [72, 324] on div "Personal Details Health Care Needs Providers & Drugs Preferences Medical Plan S…" at bounding box center [142, 251] width 263 height 311
click at [1084, 529] on span "Next" at bounding box center [1088, 538] width 32 height 22
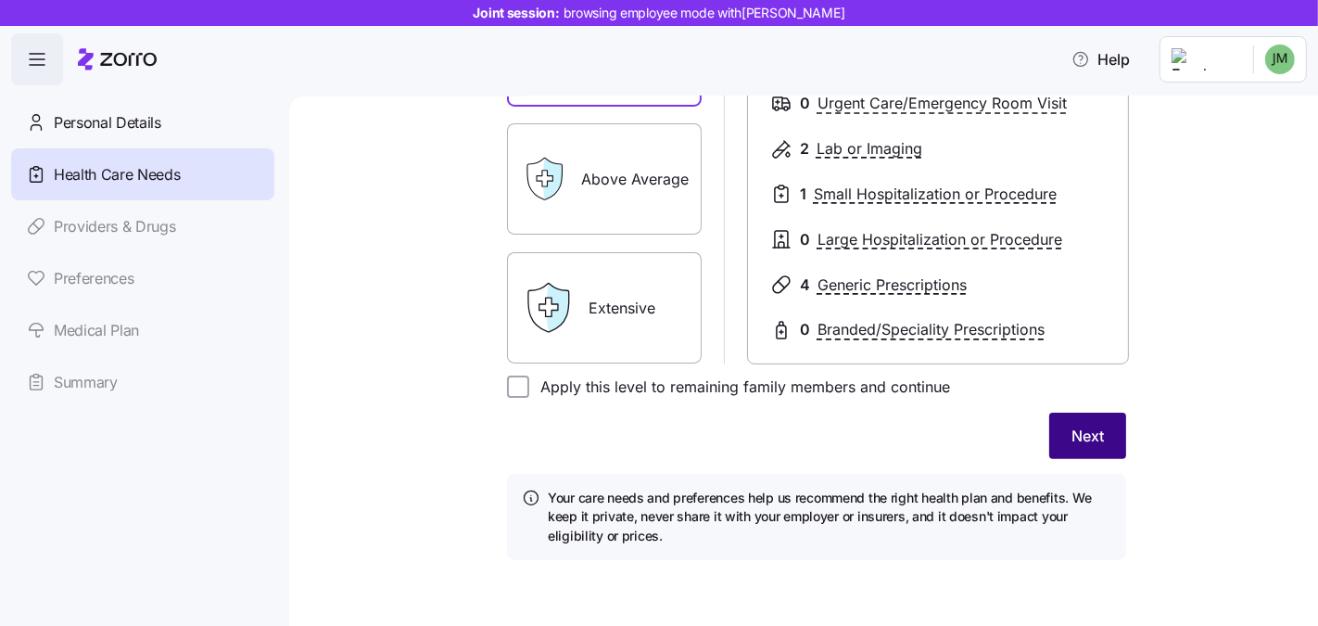
click at [1072, 434] on span "Next" at bounding box center [1088, 436] width 32 height 22
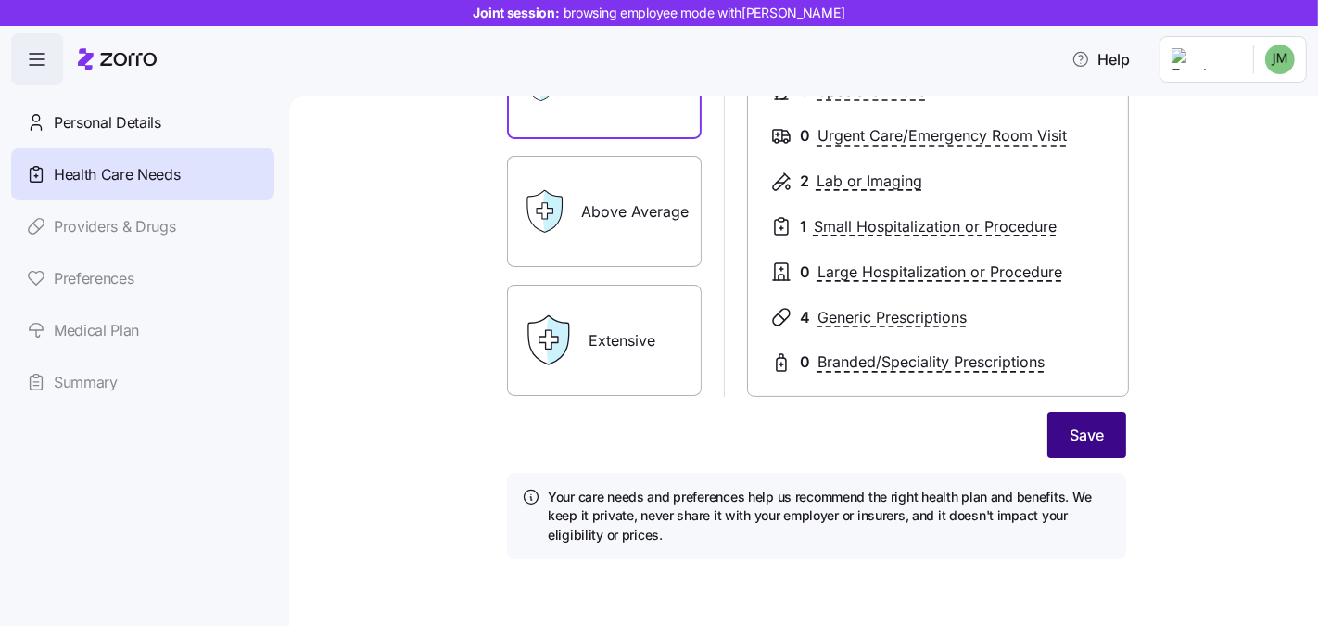
scroll to position [363, 0]
drag, startPoint x: 1125, startPoint y: 431, endPoint x: 1095, endPoint y: 437, distance: 31.1
click at [1125, 431] on div "Expected level of care Select the level of healthcare services each household m…" at bounding box center [816, 173] width 649 height 820
click at [1095, 437] on span "Save" at bounding box center [1087, 437] width 34 height 22
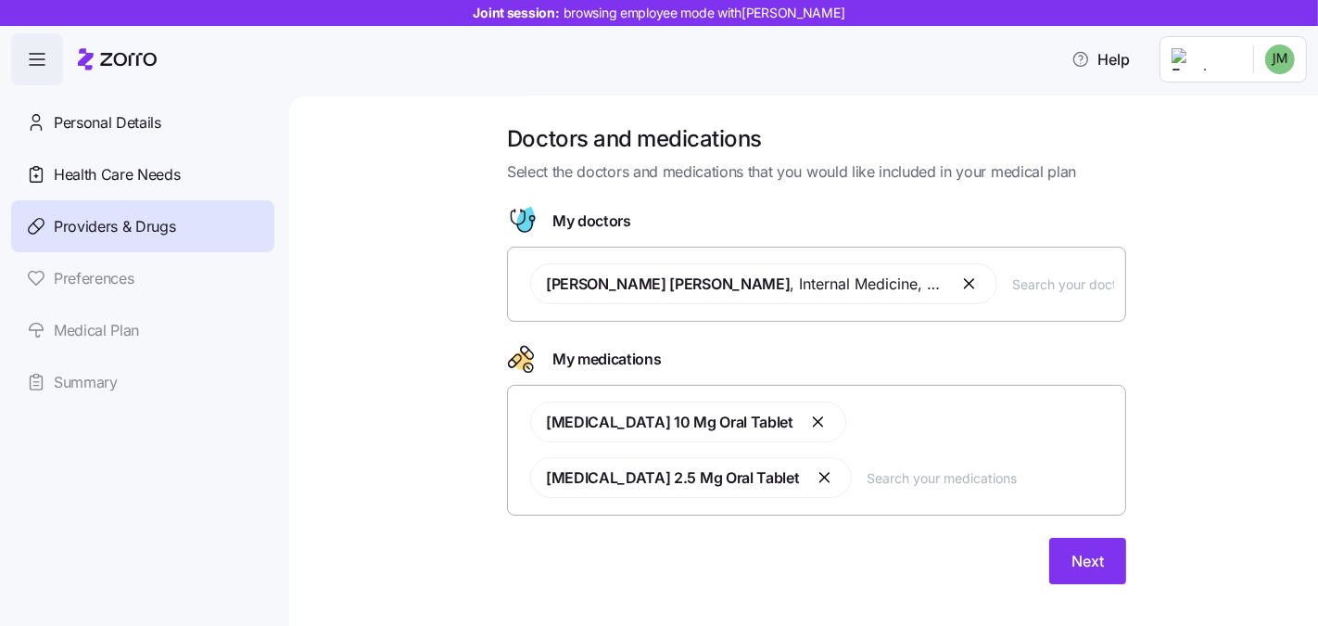
scroll to position [5, 0]
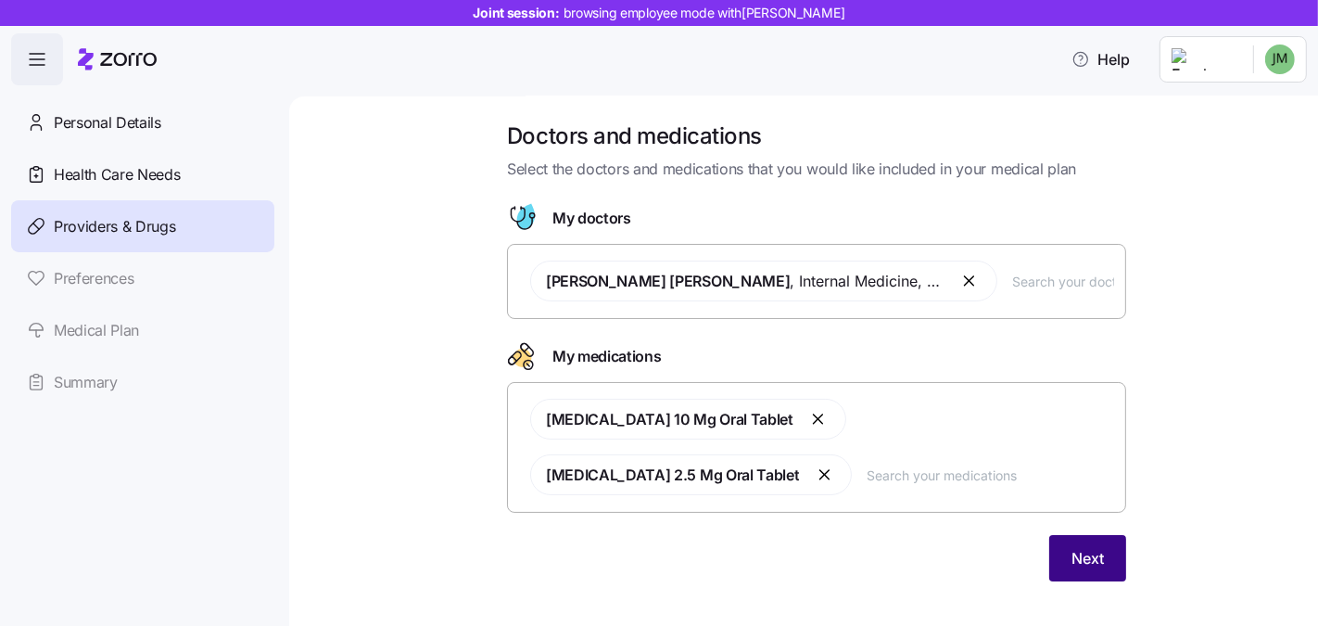
click at [1074, 547] on span "Next" at bounding box center [1088, 558] width 32 height 22
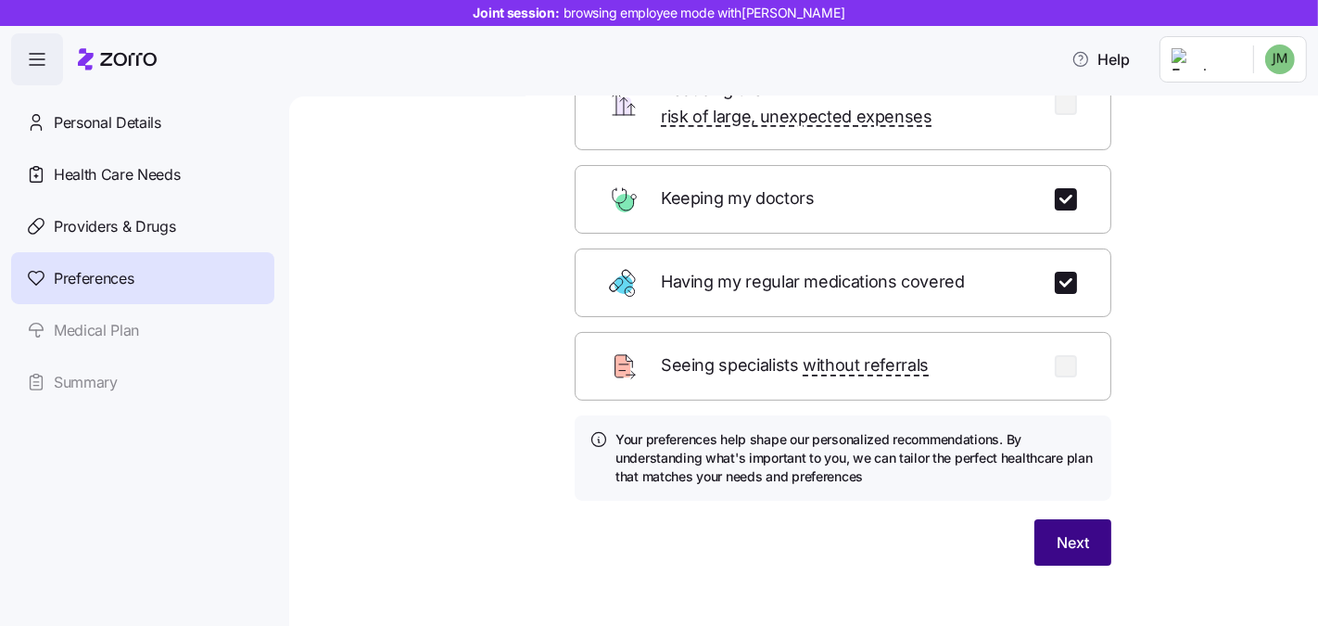
click at [1066, 531] on span "Next" at bounding box center [1073, 542] width 32 height 22
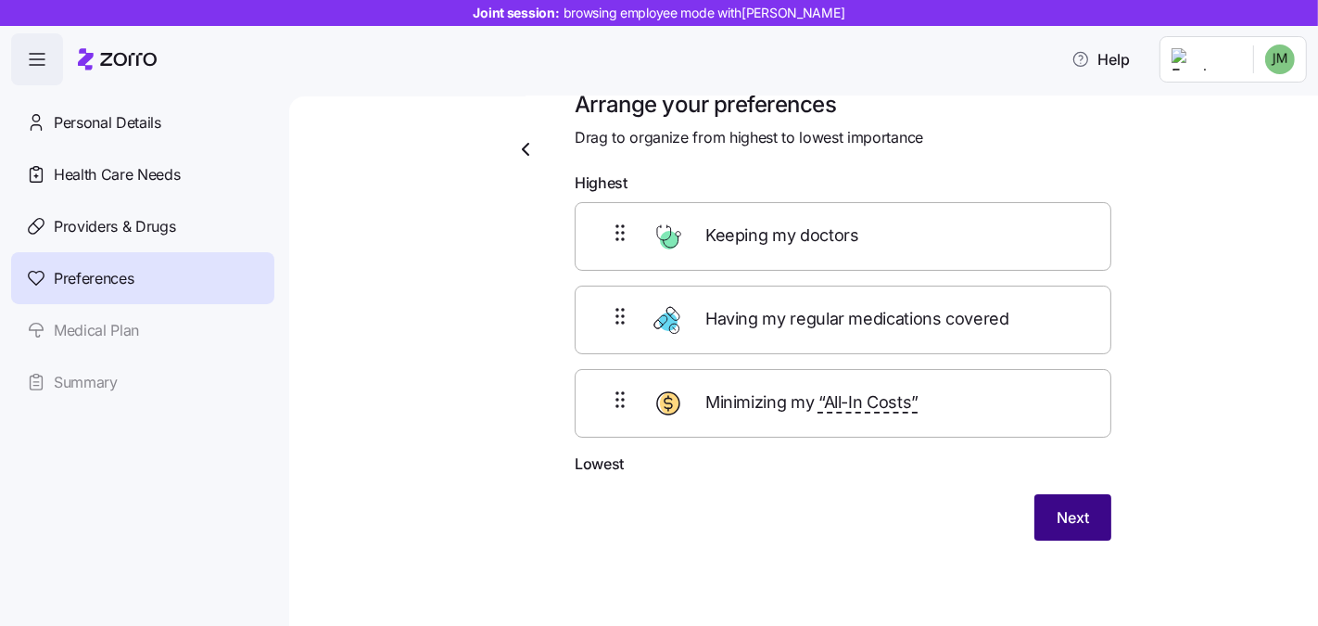
click at [1057, 521] on span "Next" at bounding box center [1073, 517] width 32 height 22
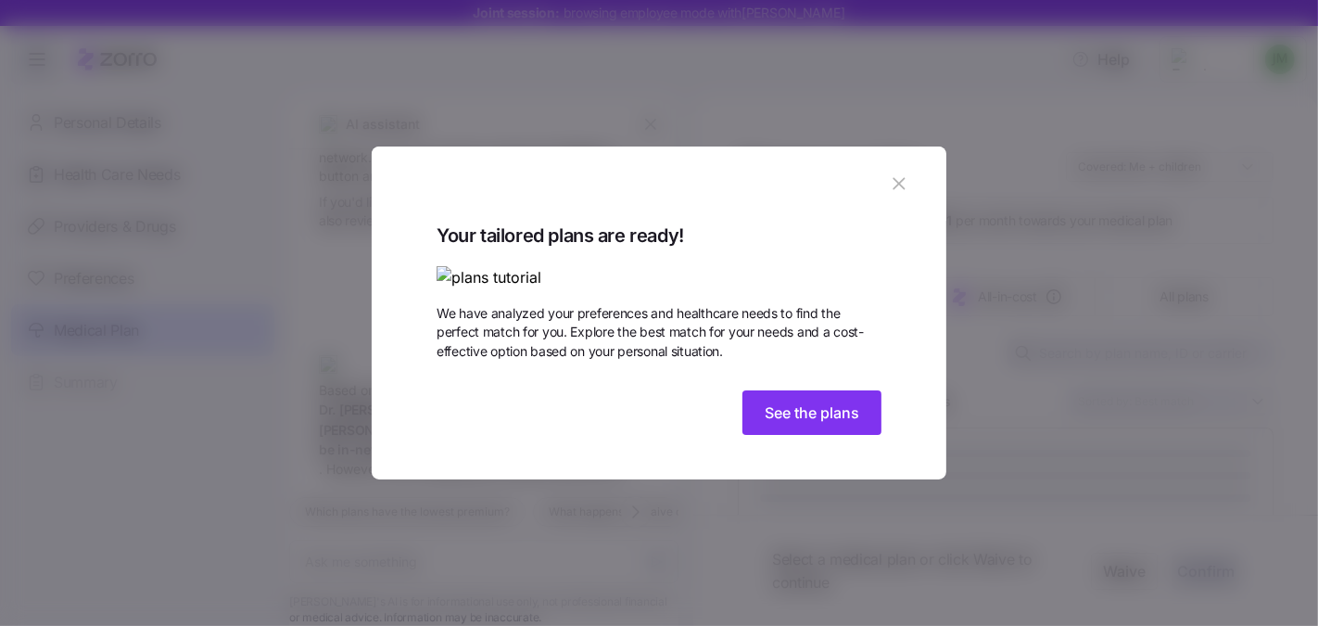
click at [794, 442] on div "Your tailored plans are ready! We have analyzed your preferences and healthcare…" at bounding box center [659, 332] width 445 height 222
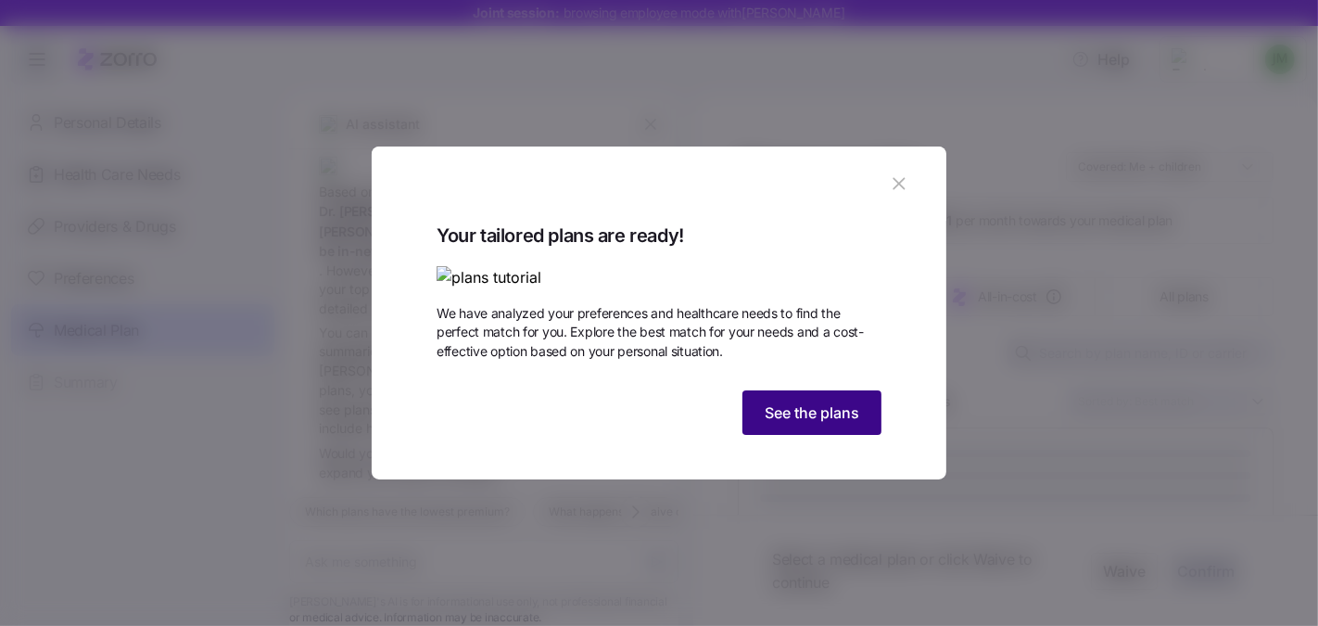
click at [796, 424] on span "See the plans" at bounding box center [812, 412] width 95 height 22
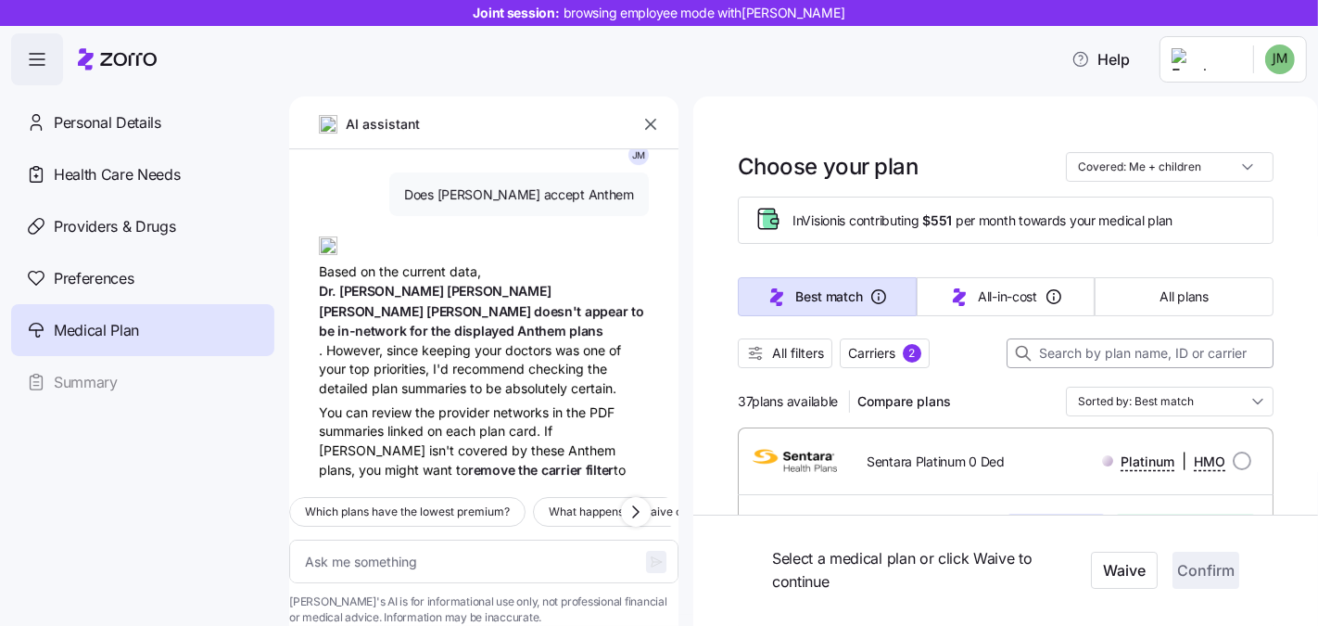
scroll to position [439, 0]
click at [831, 357] on button "All filters" at bounding box center [785, 353] width 95 height 30
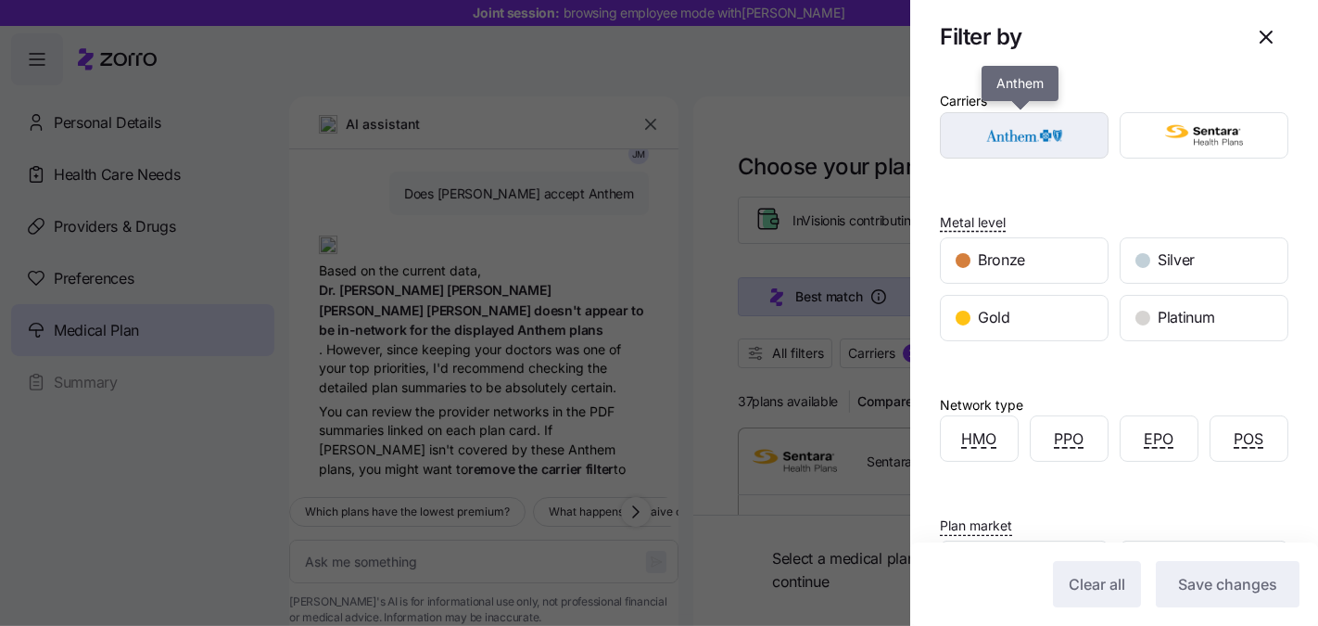
click at [1029, 134] on img "button" at bounding box center [1025, 135] width 136 height 37
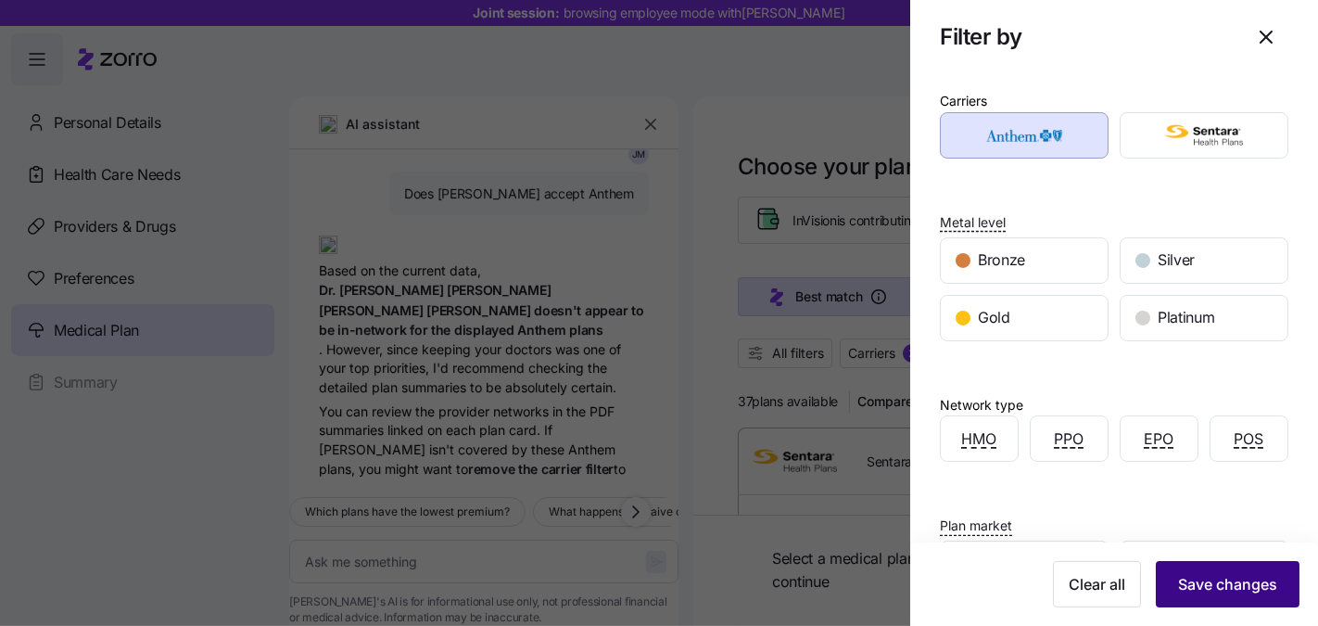
click at [1205, 588] on span "Save changes" at bounding box center [1227, 584] width 99 height 22
type textarea "x"
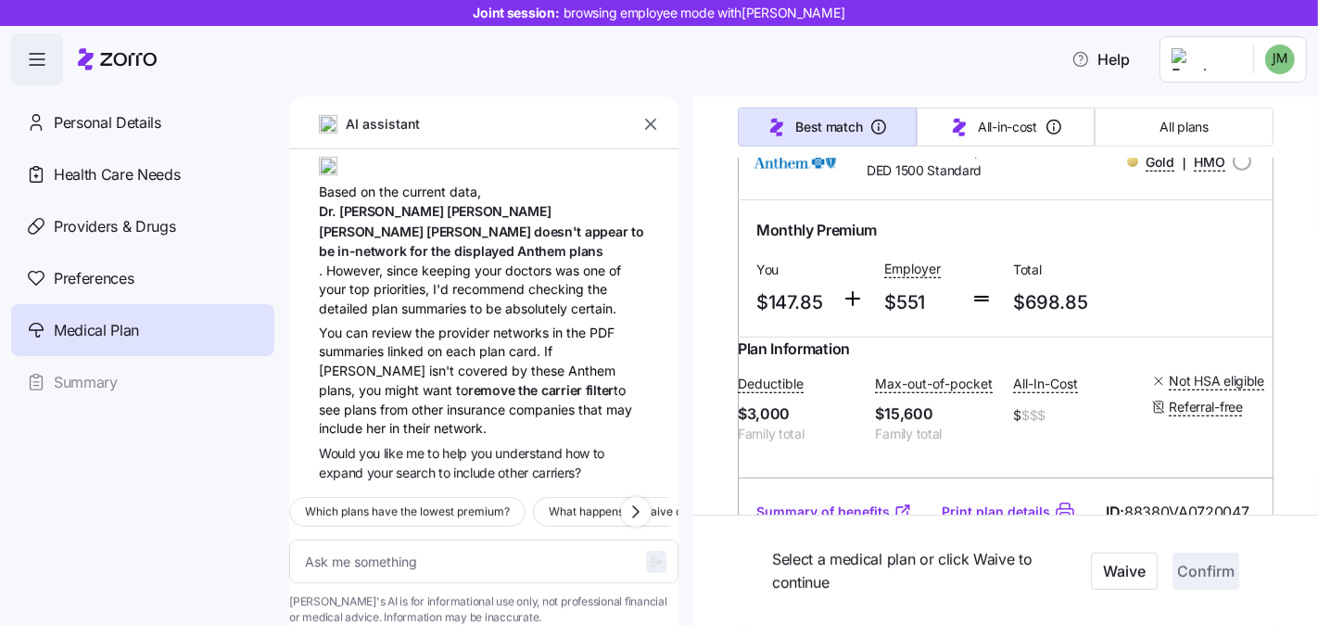
scroll to position [928, 0]
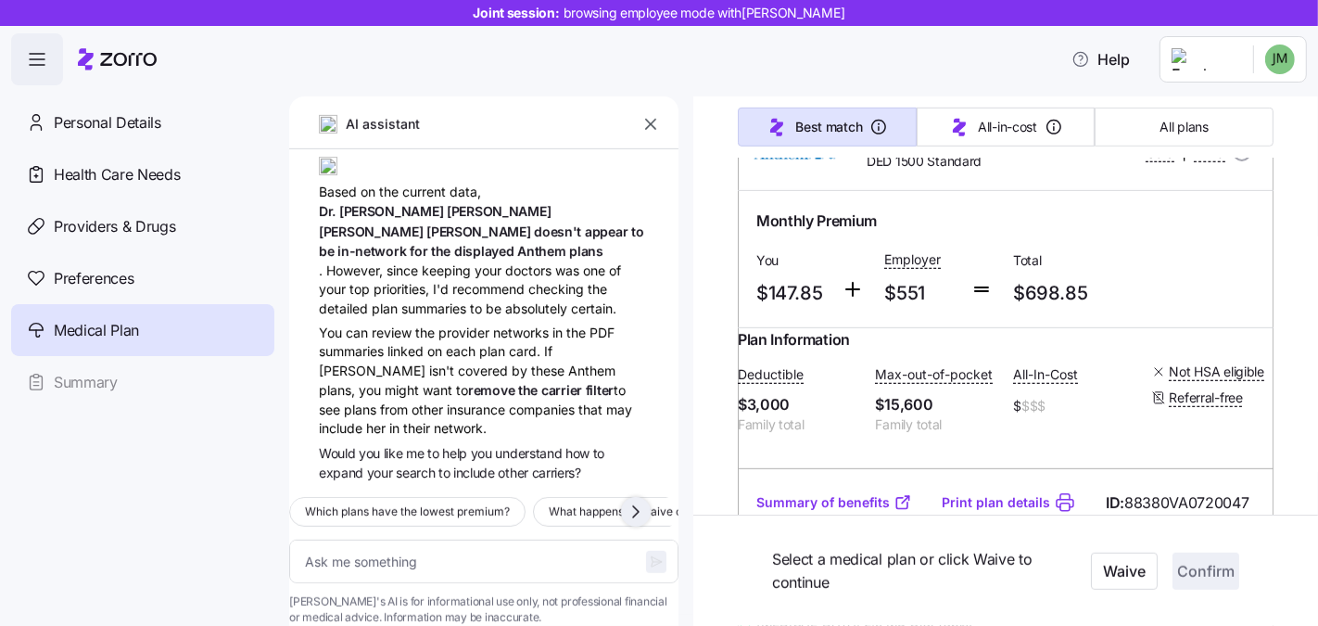
click at [632, 501] on icon "button" at bounding box center [636, 512] width 22 height 22
click at [630, 501] on icon "button" at bounding box center [636, 512] width 22 height 22
click at [640, 501] on icon "button" at bounding box center [636, 512] width 22 height 22
